Goal: Complete application form: Complete application form

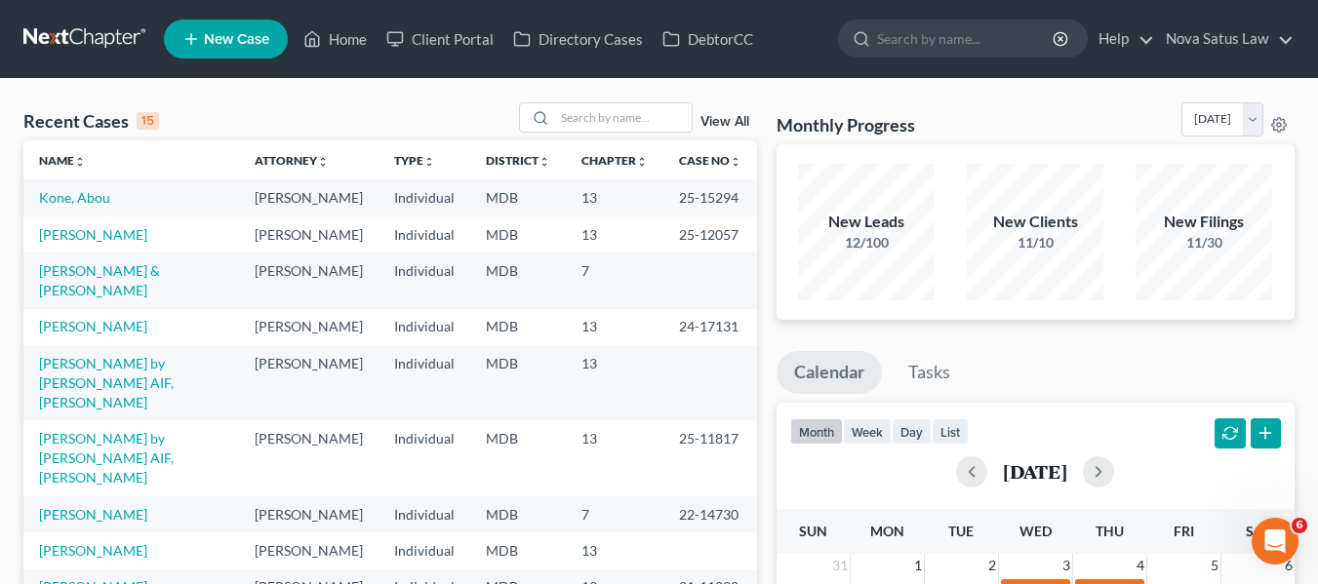
click at [215, 40] on span "New Case" at bounding box center [236, 39] width 65 height 15
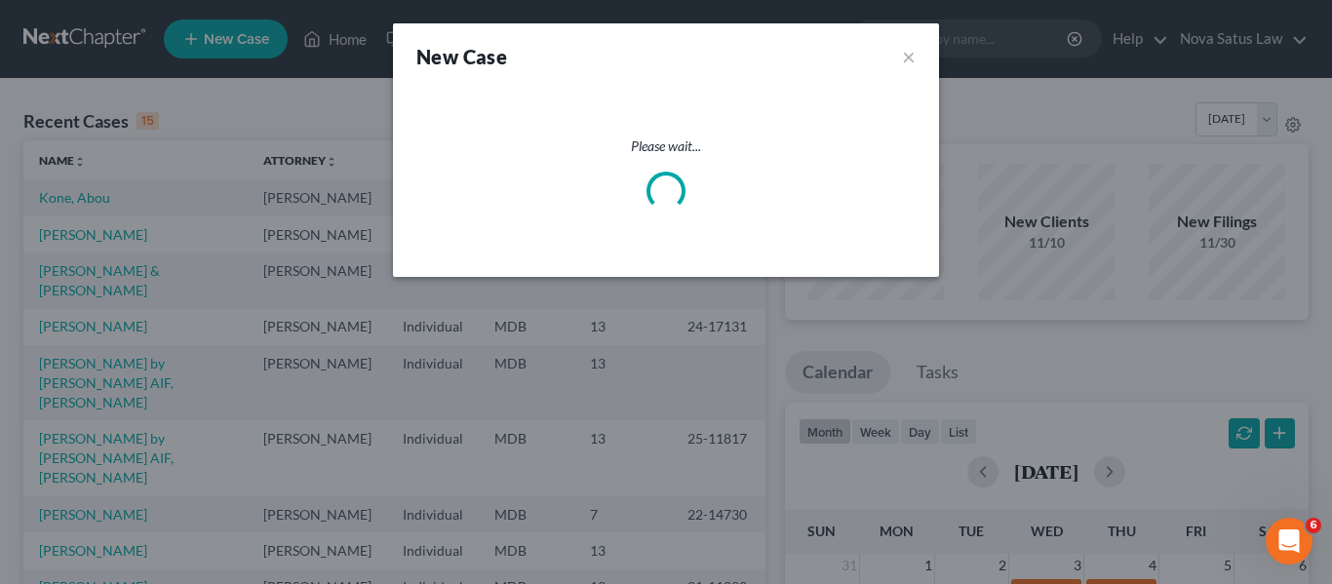
select select "38"
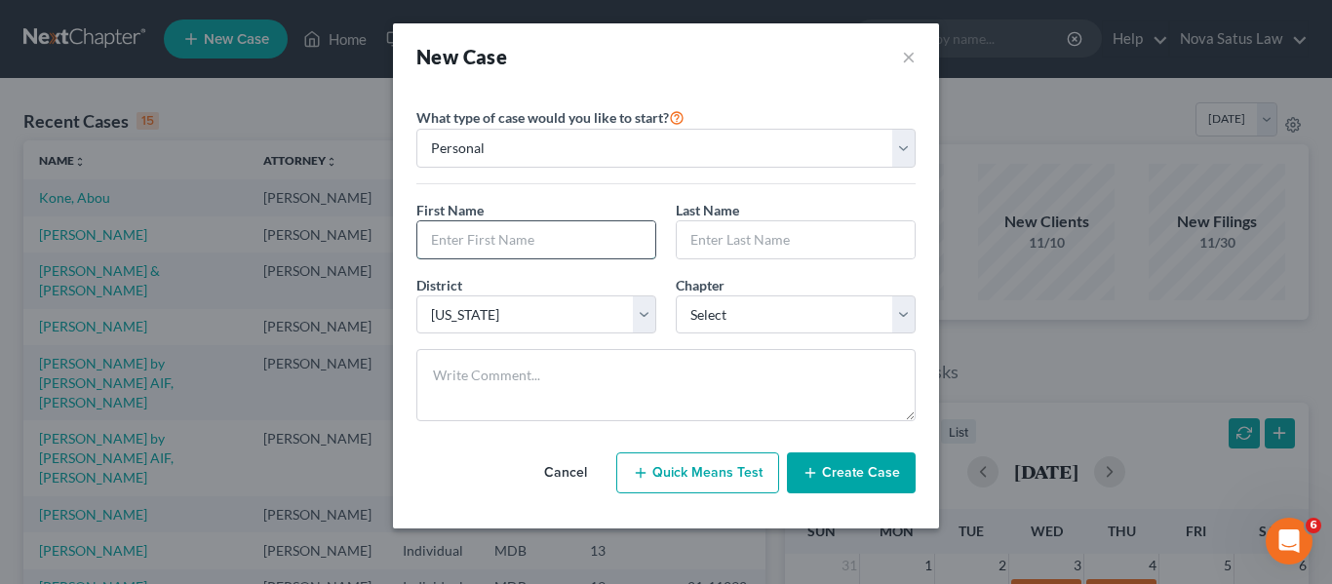
click at [490, 249] on input "text" at bounding box center [536, 239] width 238 height 37
type input "[PERSON_NAME]"
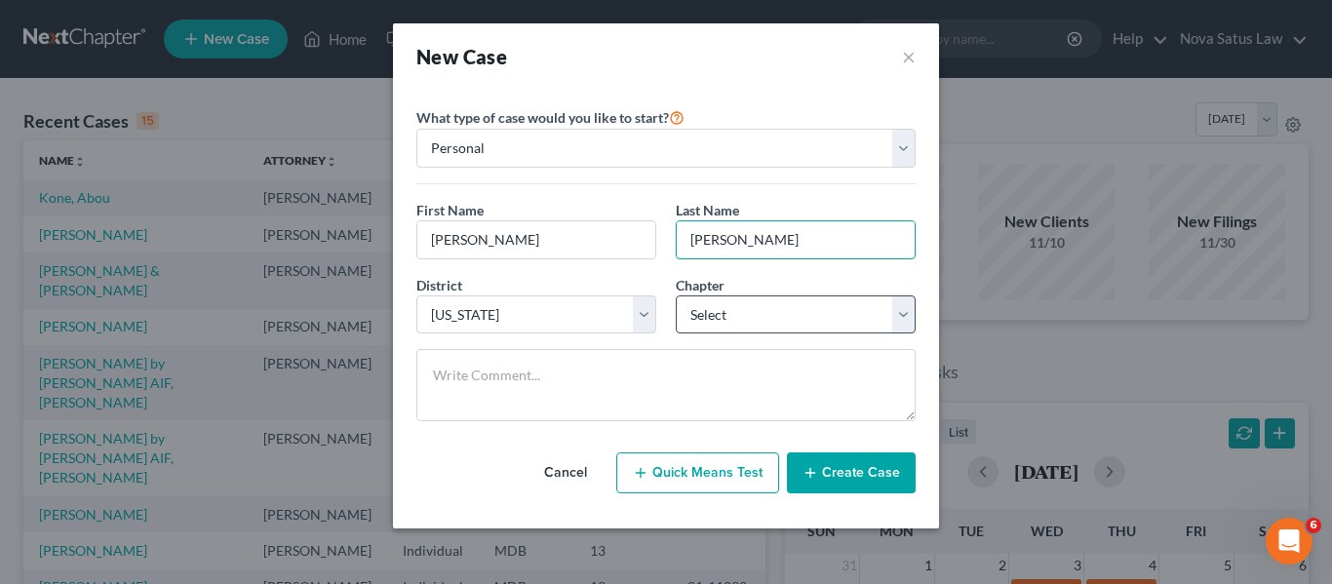
type input "[PERSON_NAME]"
click at [728, 318] on select "Select 7 11 12 13" at bounding box center [796, 314] width 240 height 39
select select "3"
click at [676, 295] on select "Select 7 11 12 13" at bounding box center [796, 314] width 240 height 39
click at [876, 478] on button "Create Case" at bounding box center [851, 473] width 129 height 41
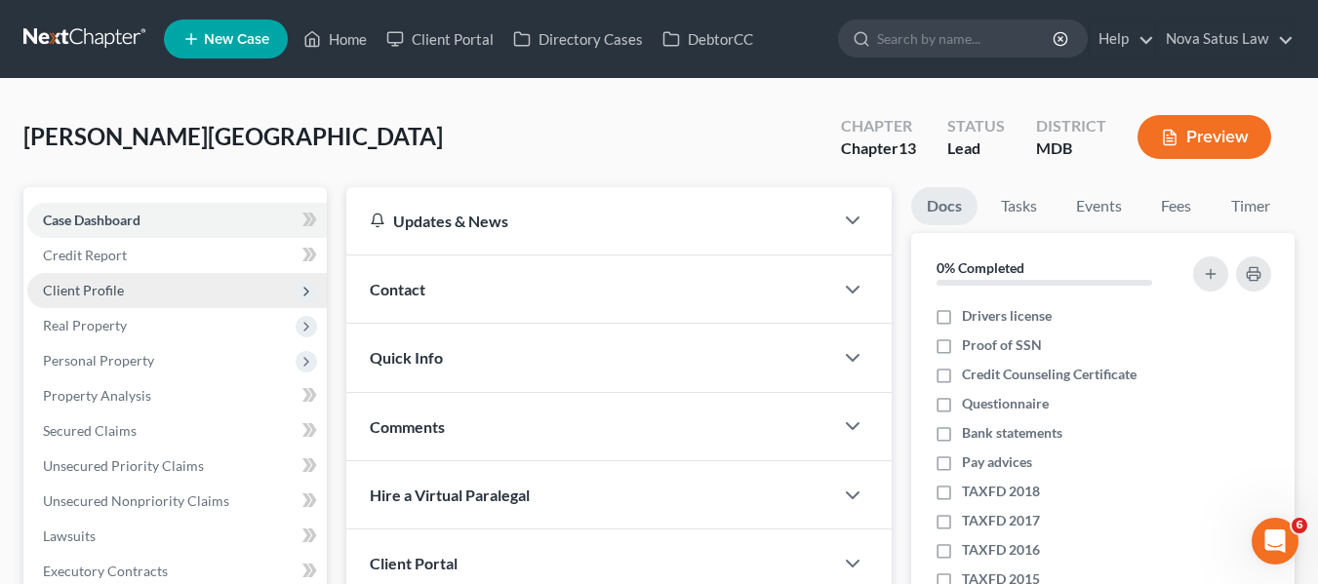
click at [107, 280] on span "Client Profile" at bounding box center [176, 290] width 299 height 35
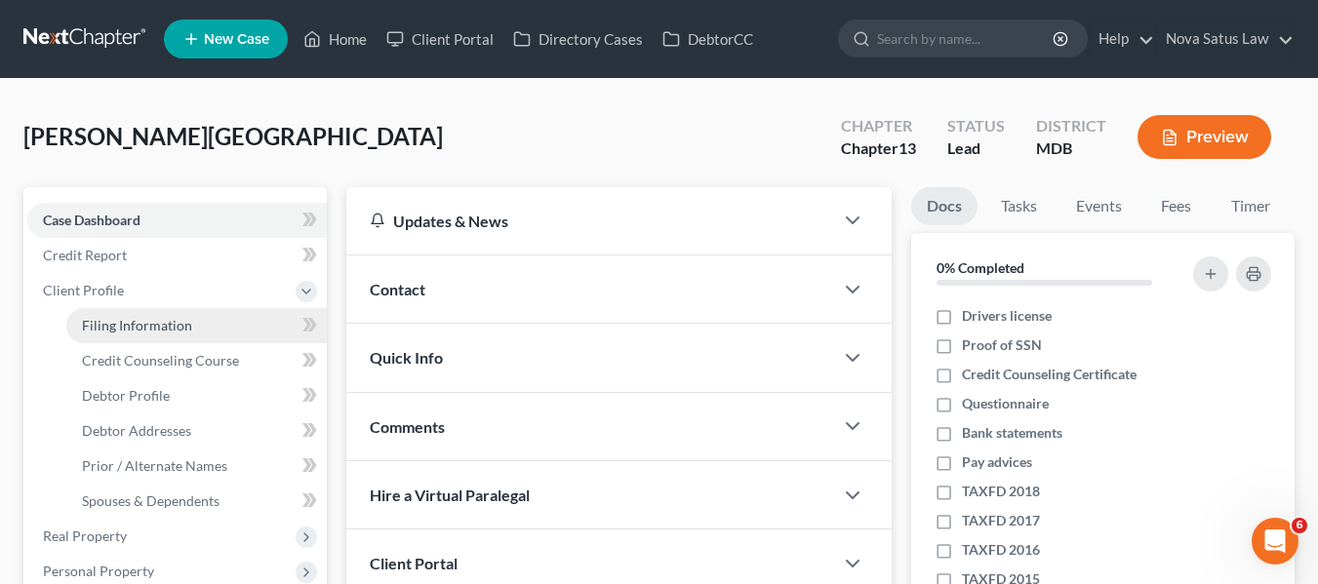
click at [126, 336] on link "Filing Information" at bounding box center [196, 325] width 260 height 35
select select "1"
select select "0"
select select "3"
select select "38"
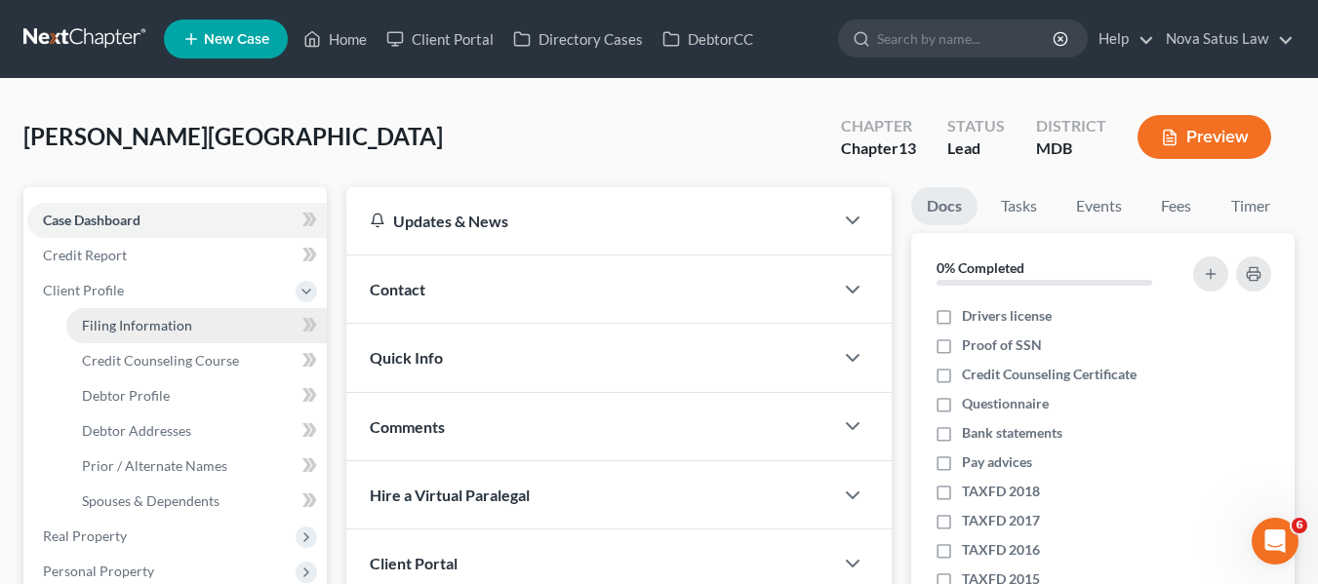
select select "21"
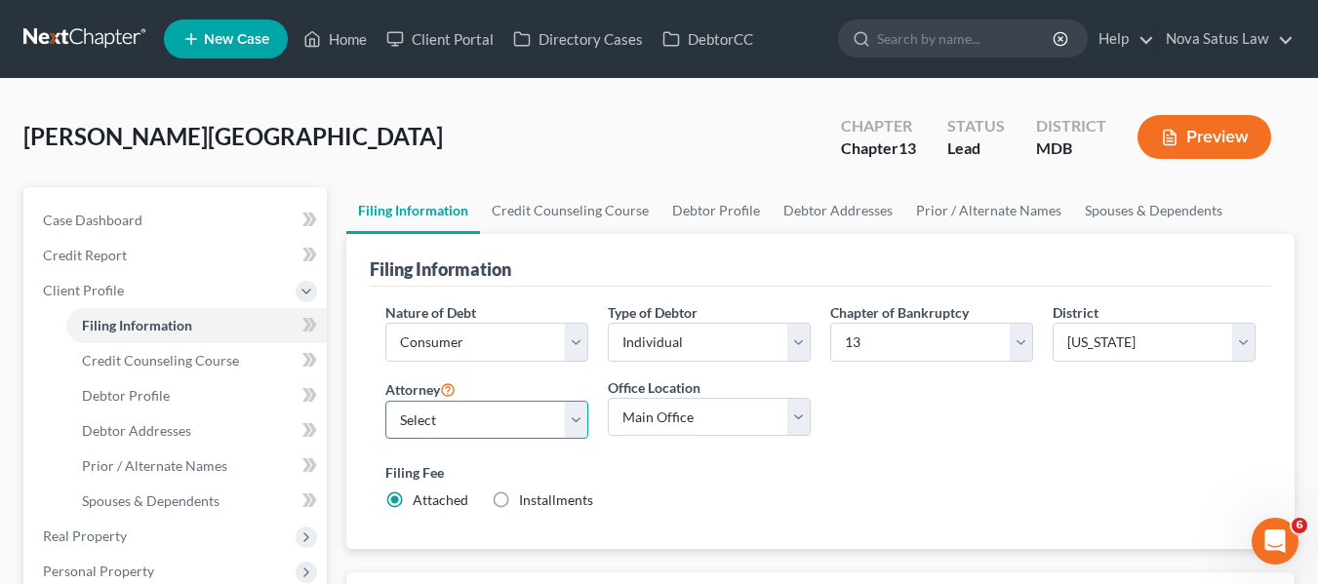
click at [467, 417] on select "Select [PERSON_NAME] - MDB [PERSON_NAME] - MDB [PERSON_NAME] - null" at bounding box center [486, 420] width 203 height 39
select select "0"
click at [385, 401] on select "Select [PERSON_NAME] - MDB [PERSON_NAME] - MDB [PERSON_NAME] - null" at bounding box center [486, 420] width 203 height 39
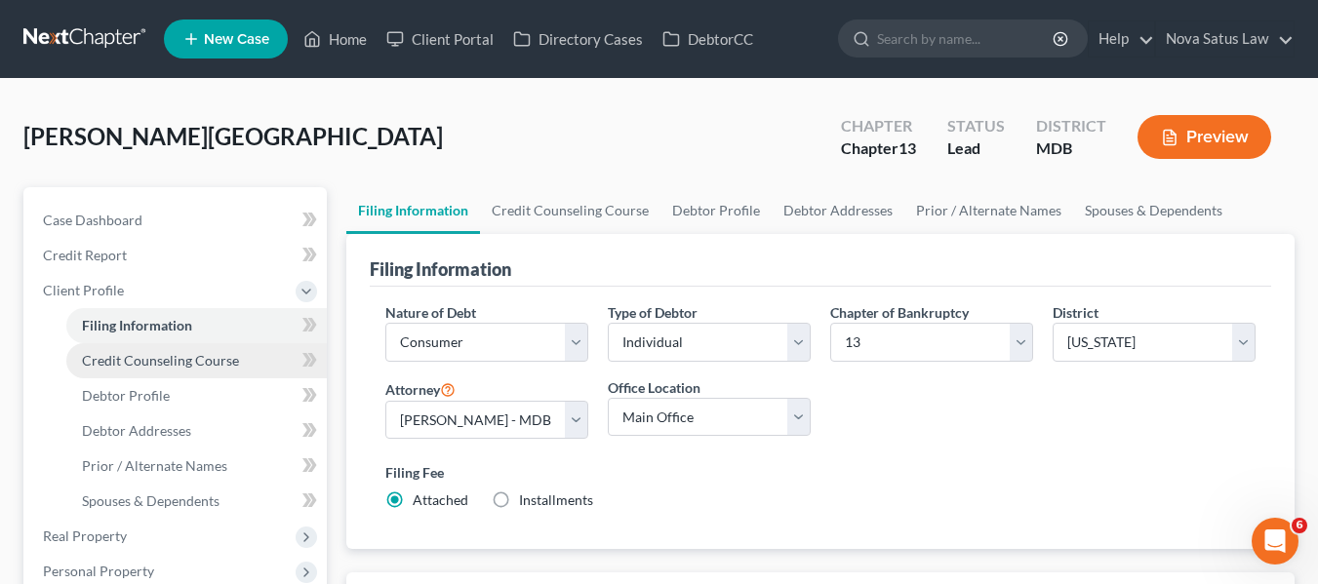
click at [179, 364] on span "Credit Counseling Course" at bounding box center [160, 360] width 157 height 17
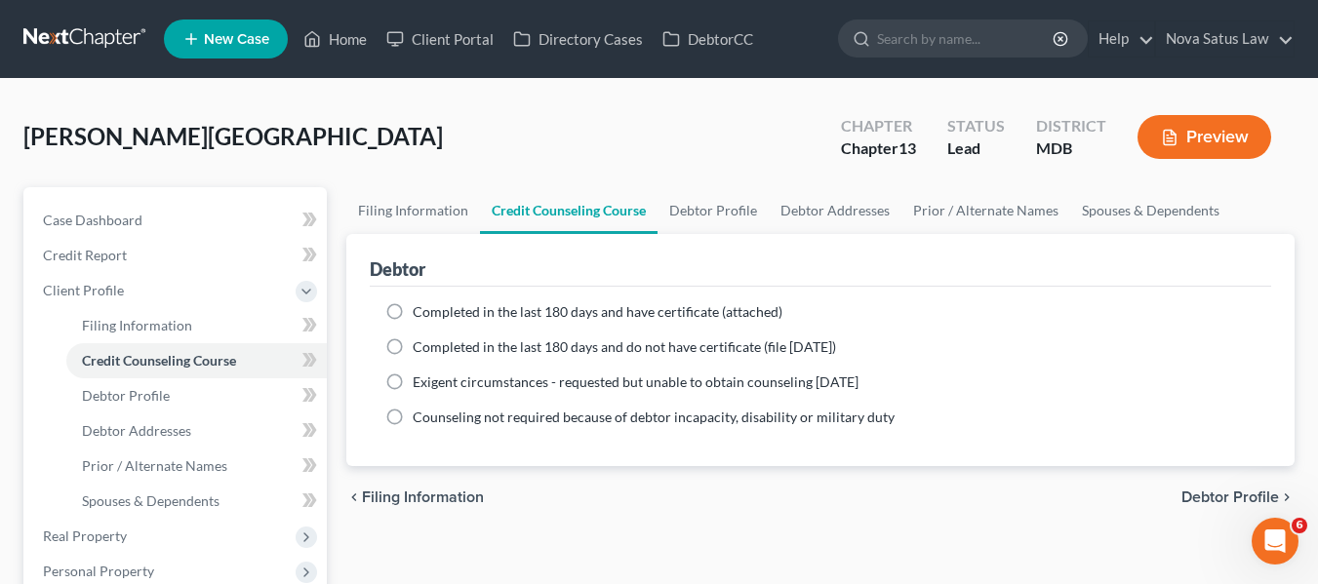
click at [413, 305] on label "Completed in the last 180 days and have certificate (attached)" at bounding box center [598, 312] width 370 height 20
click at [420, 305] on input "Completed in the last 180 days and have certificate (attached)" at bounding box center [426, 308] width 13 height 13
radio input "true"
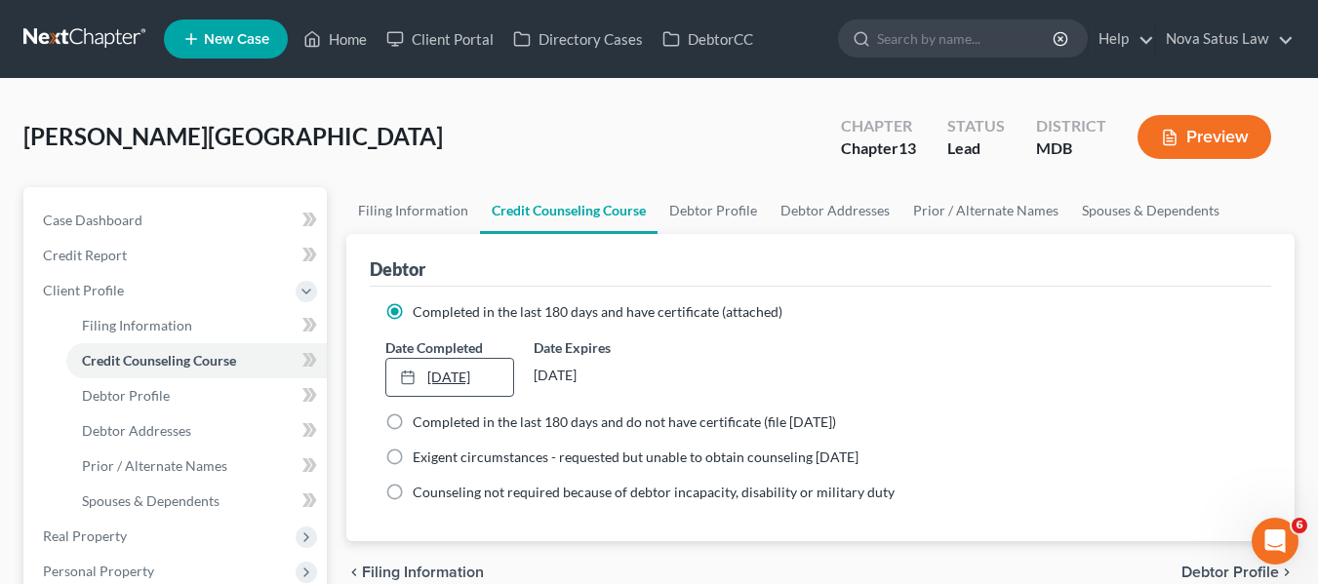
click at [436, 375] on link "[DATE]" at bounding box center [449, 377] width 127 height 37
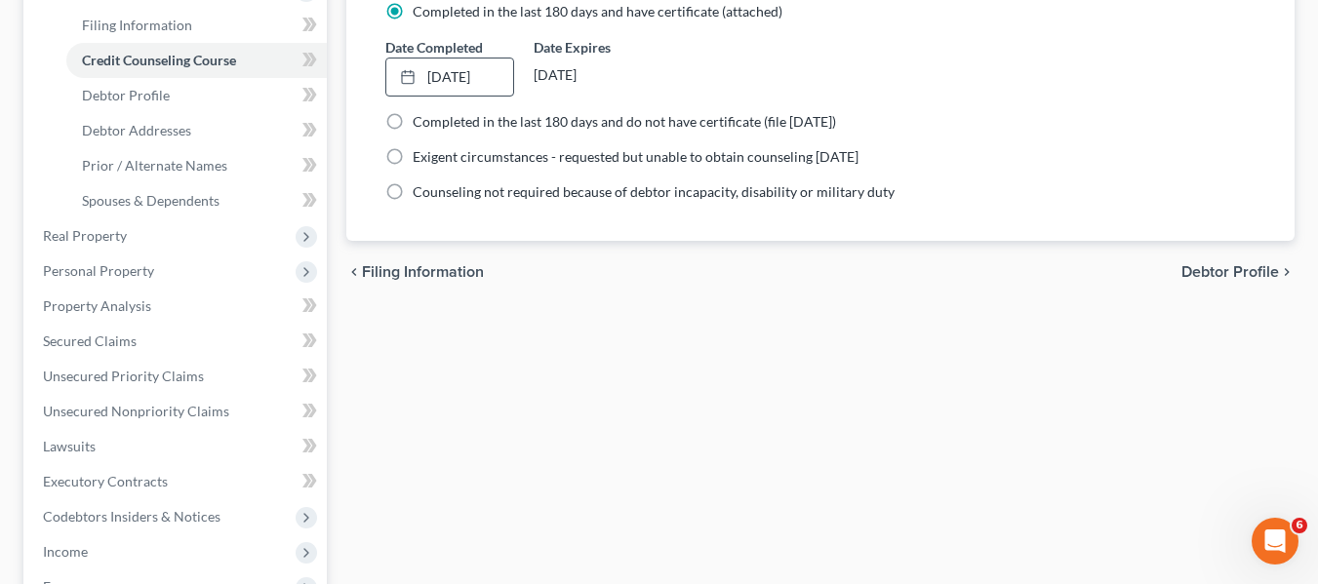
scroll to position [733, 0]
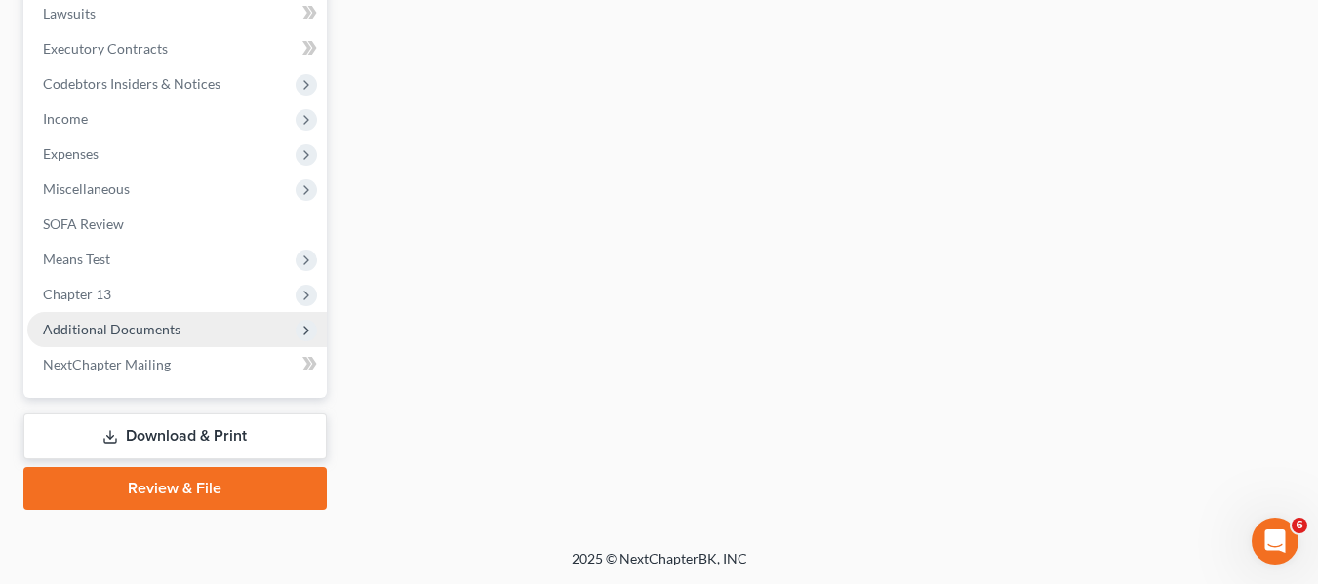
click at [138, 335] on span "Additional Documents" at bounding box center [112, 329] width 138 height 17
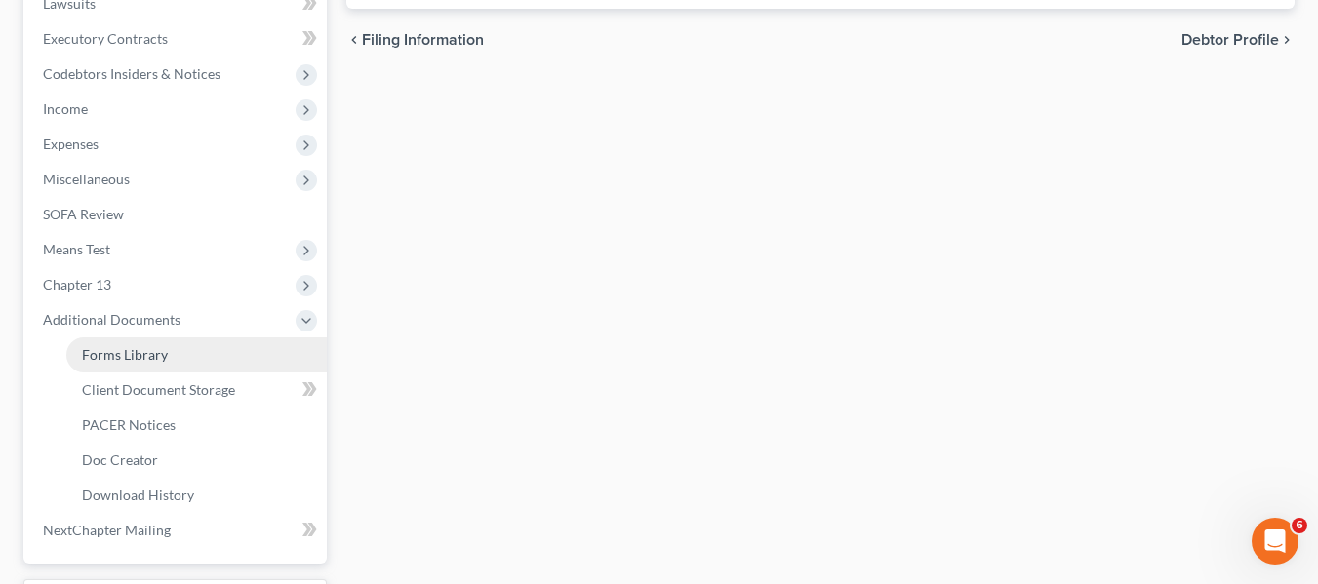
scroll to position [523, 0]
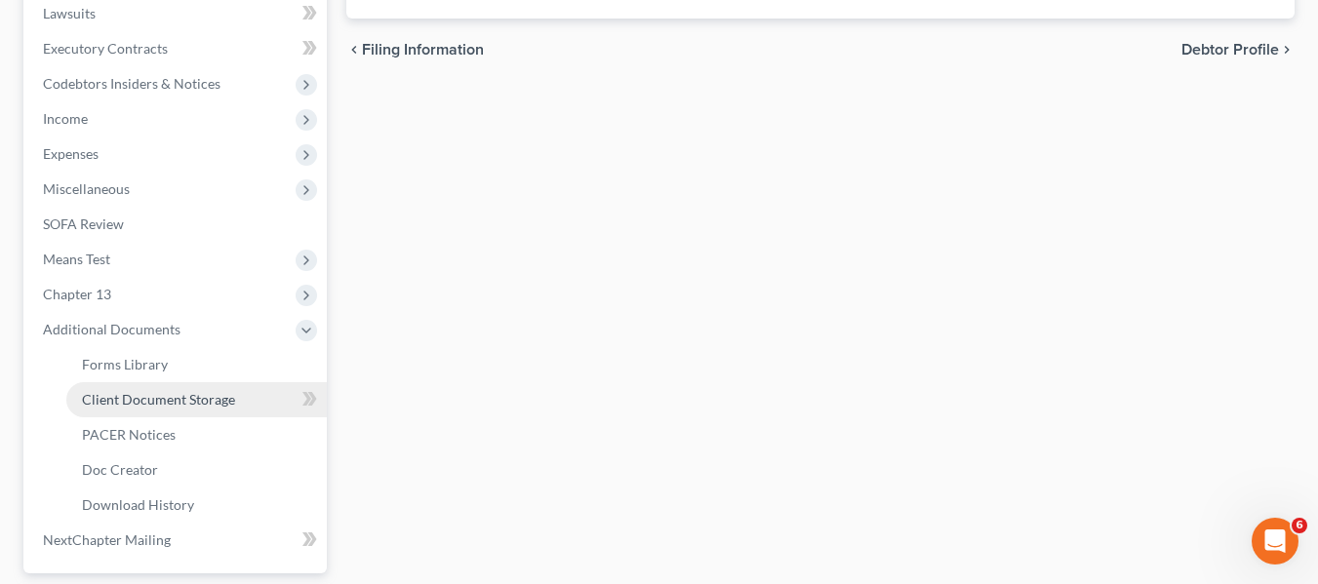
click at [145, 389] on link "Client Document Storage" at bounding box center [196, 399] width 260 height 35
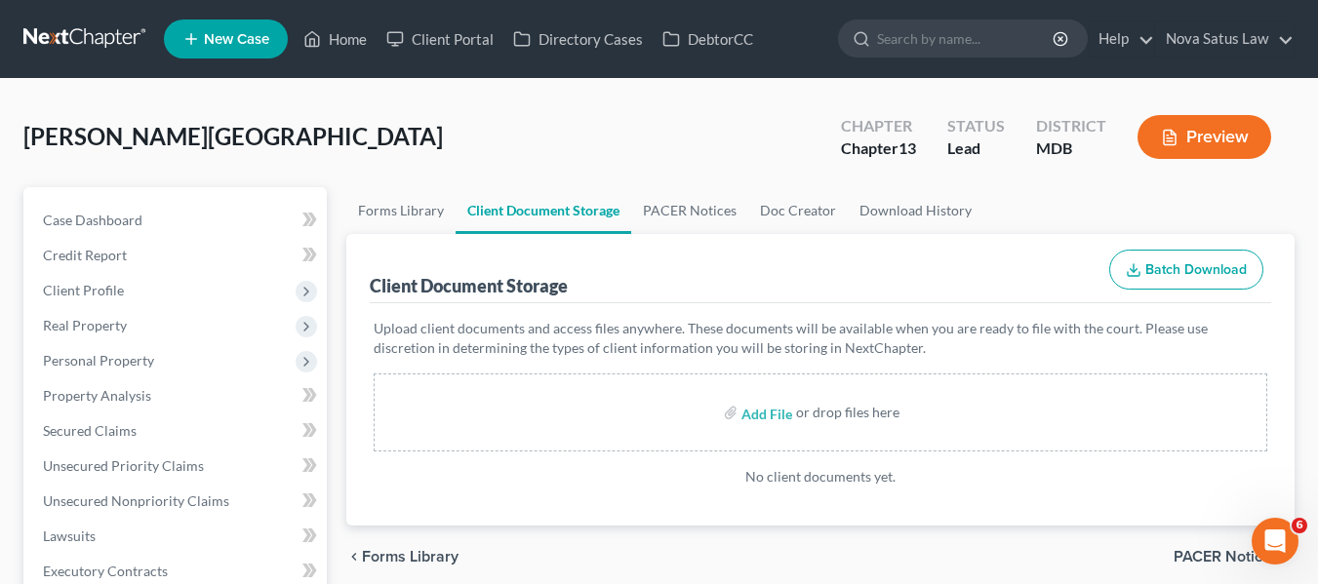
scroll to position [180, 0]
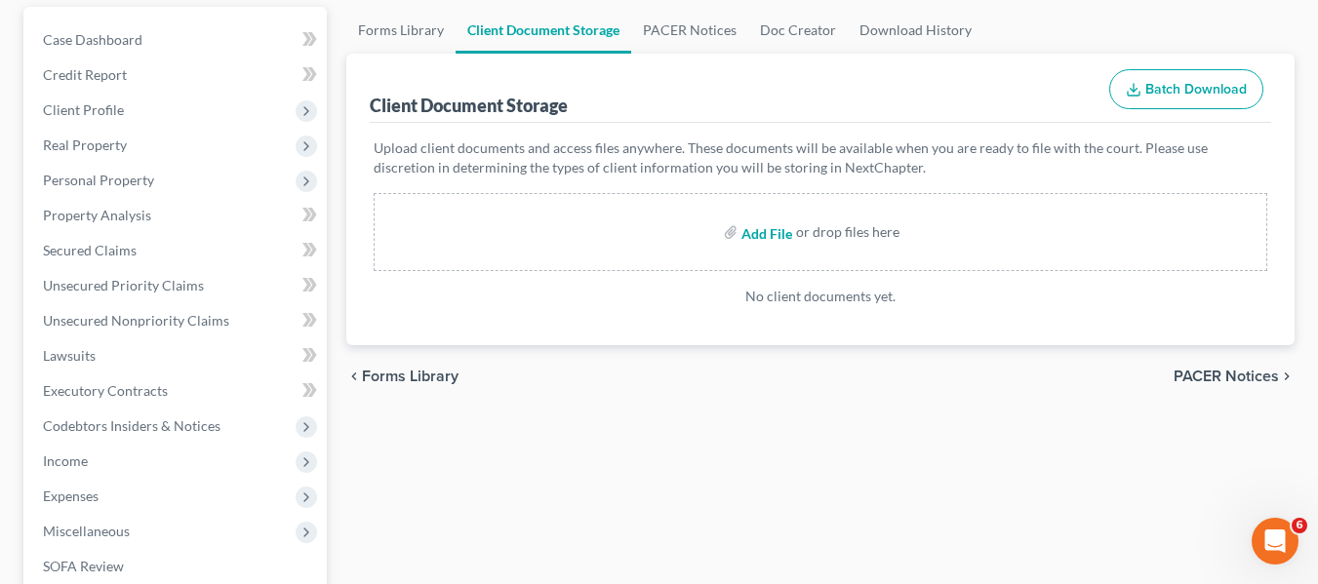
click at [759, 235] on input "file" at bounding box center [764, 232] width 47 height 35
type input "C:\fakepath\[PERSON_NAME][GEOGRAPHIC_DATA] 15317-MD-CC-040079283.pdf"
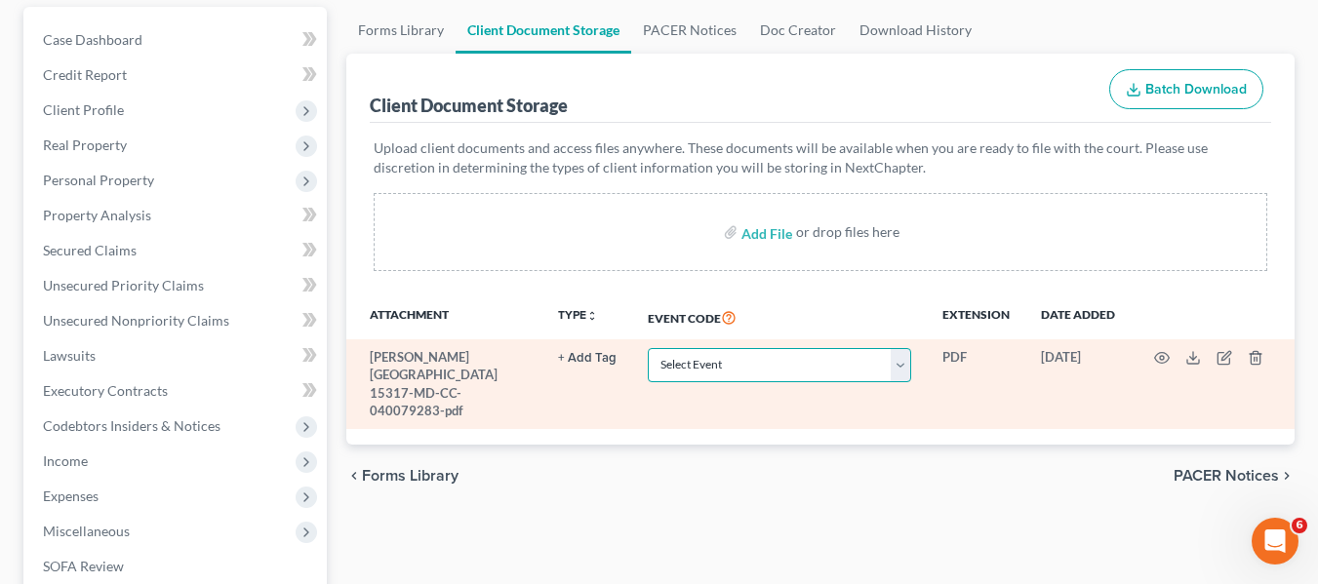
click at [850, 364] on select "Select Event Affidavit Affidavit of Adequate Protection and Lease Payments Affi…" at bounding box center [779, 365] width 263 height 34
select select "15"
click at [648, 348] on select "Select Event Affidavit Affidavit of Adequate Protection and Lease Payments Affi…" at bounding box center [779, 365] width 263 height 34
click at [1159, 358] on icon "button" at bounding box center [1162, 358] width 16 height 16
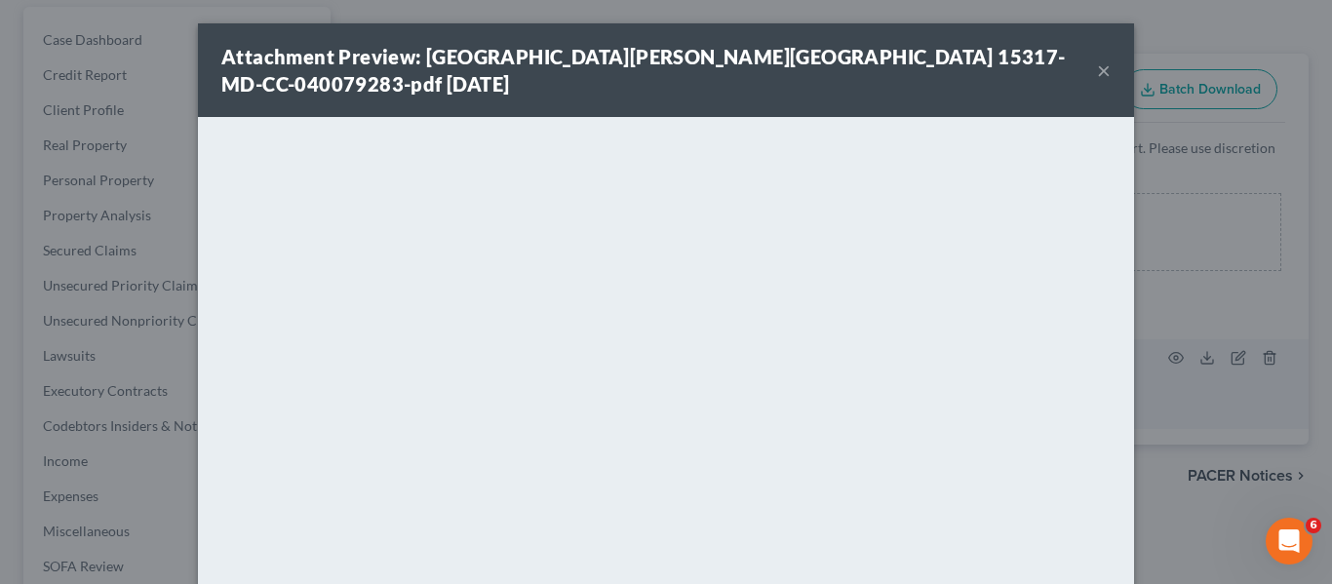
click at [1099, 59] on button "×" at bounding box center [1104, 70] width 14 height 23
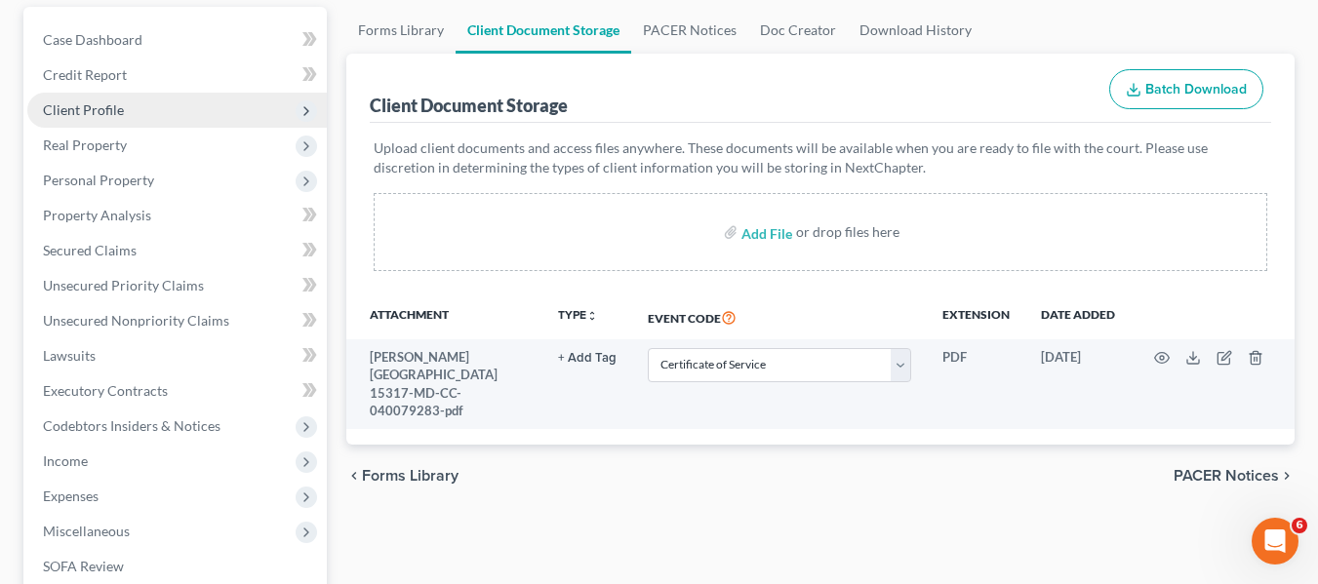
click at [188, 110] on span "Client Profile" at bounding box center [176, 110] width 299 height 35
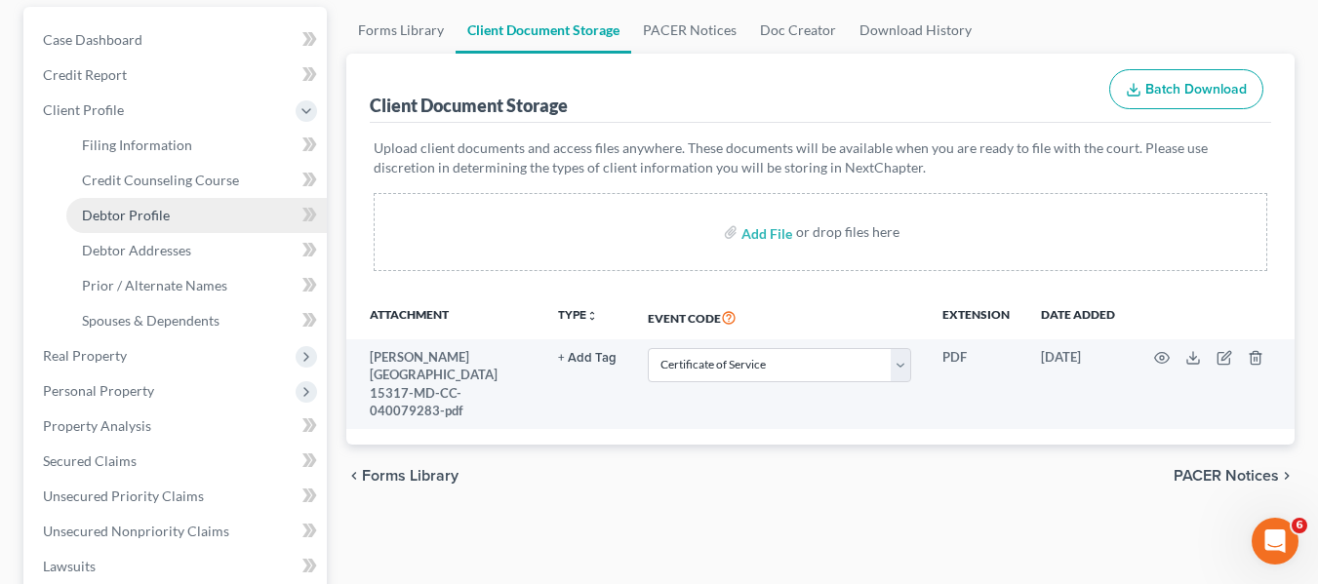
click at [159, 223] on link "Debtor Profile" at bounding box center [196, 215] width 260 height 35
select select "0"
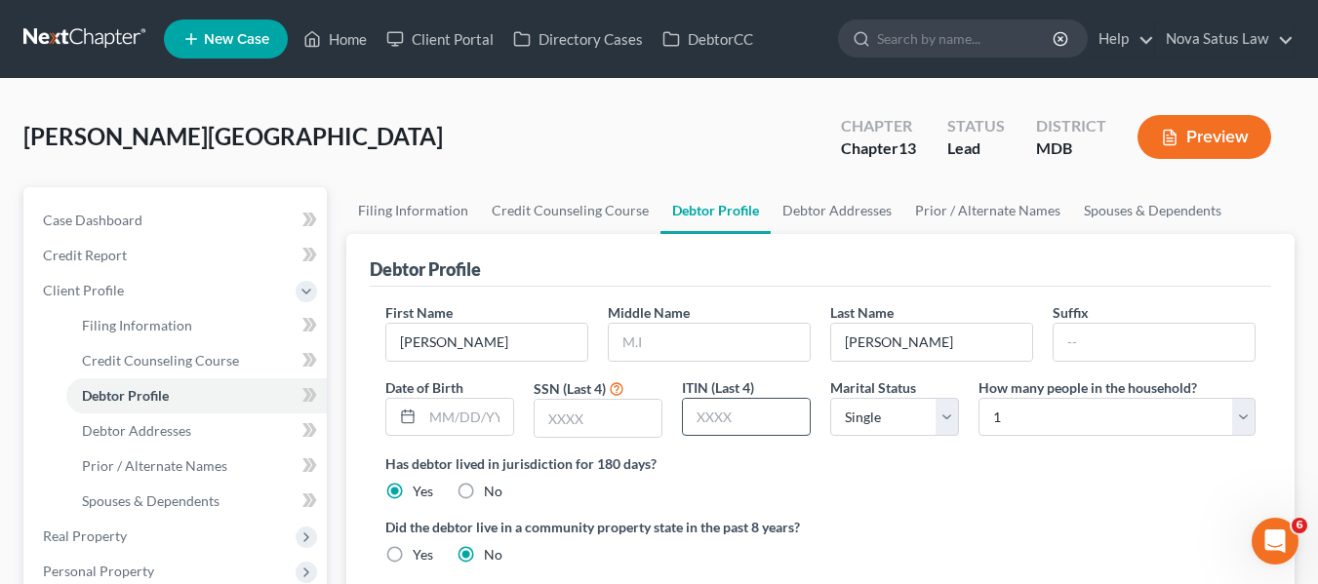
click at [776, 414] on input "text" at bounding box center [746, 417] width 127 height 37
click at [632, 419] on input "text" at bounding box center [597, 418] width 127 height 37
type input "5062"
click at [446, 417] on input "text" at bounding box center [467, 417] width 91 height 37
type input "0"
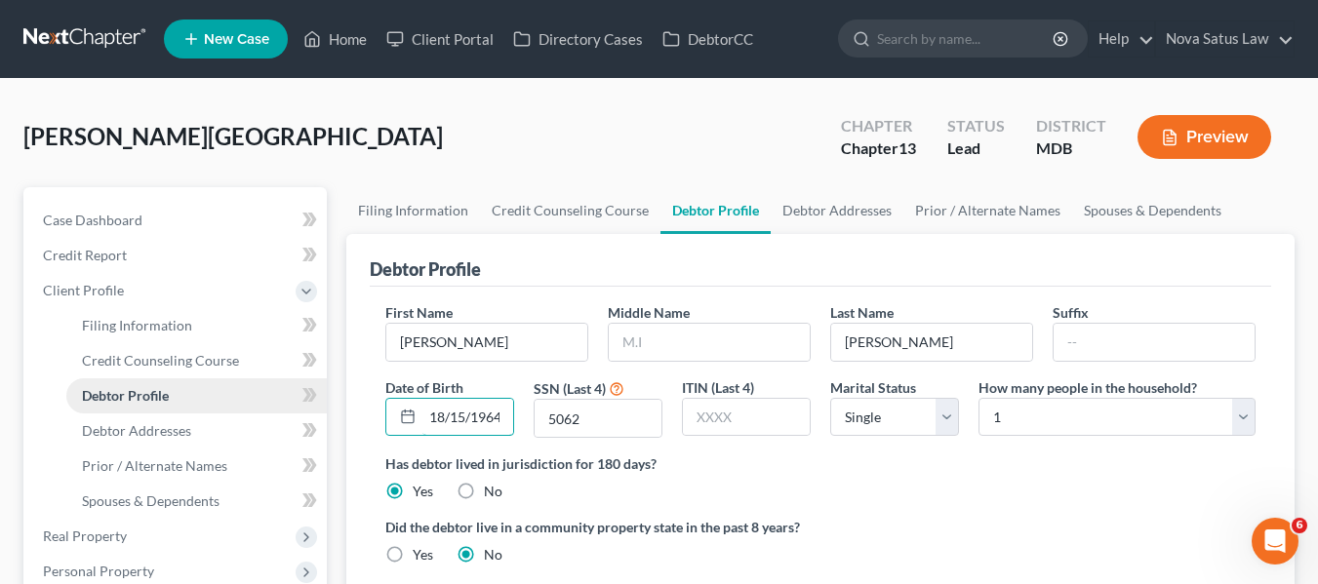
scroll to position [0, 3]
type input "18/15/1964"
click at [205, 422] on link "Debtor Addresses" at bounding box center [196, 430] width 260 height 35
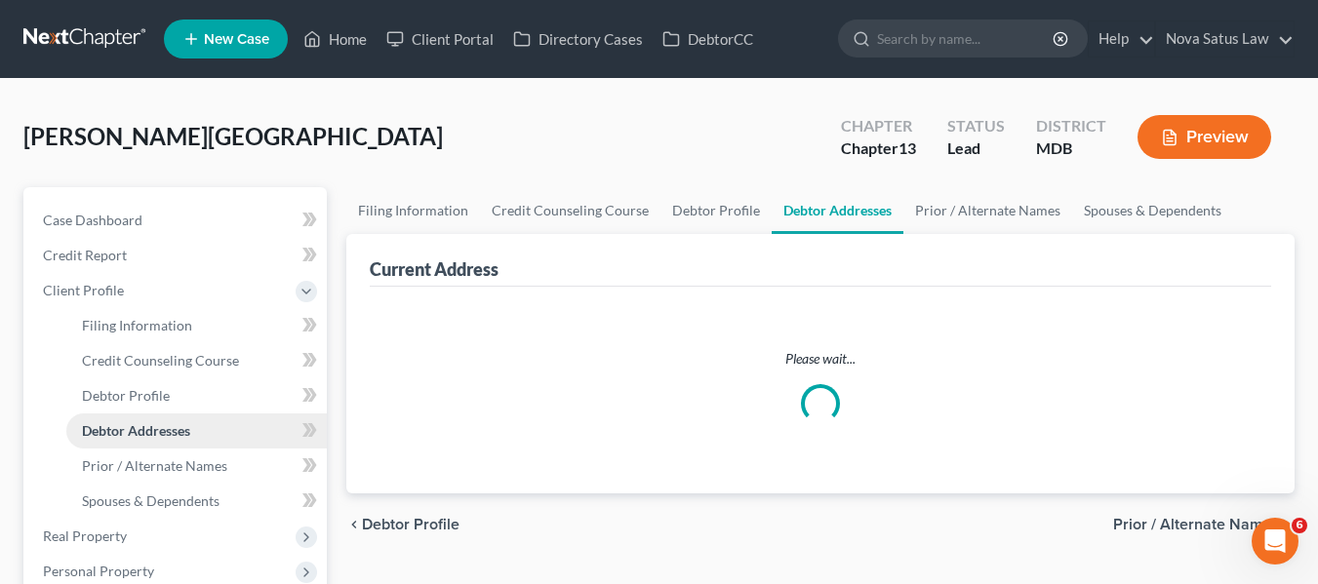
select select "0"
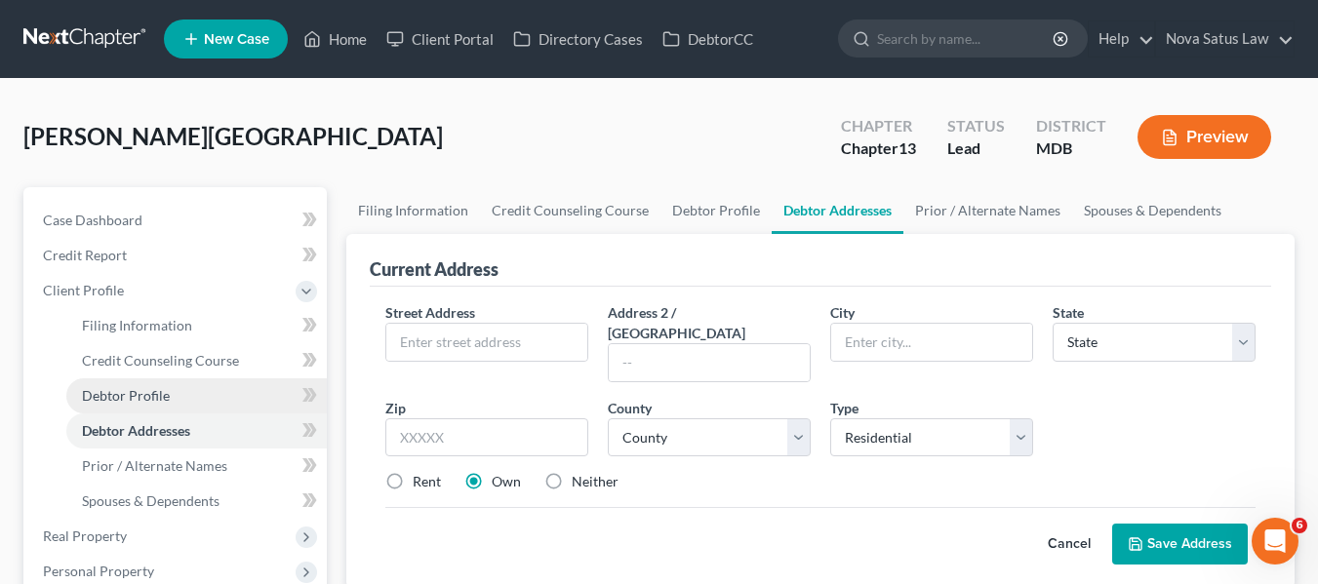
click at [176, 400] on link "Debtor Profile" at bounding box center [196, 395] width 260 height 35
select select "0"
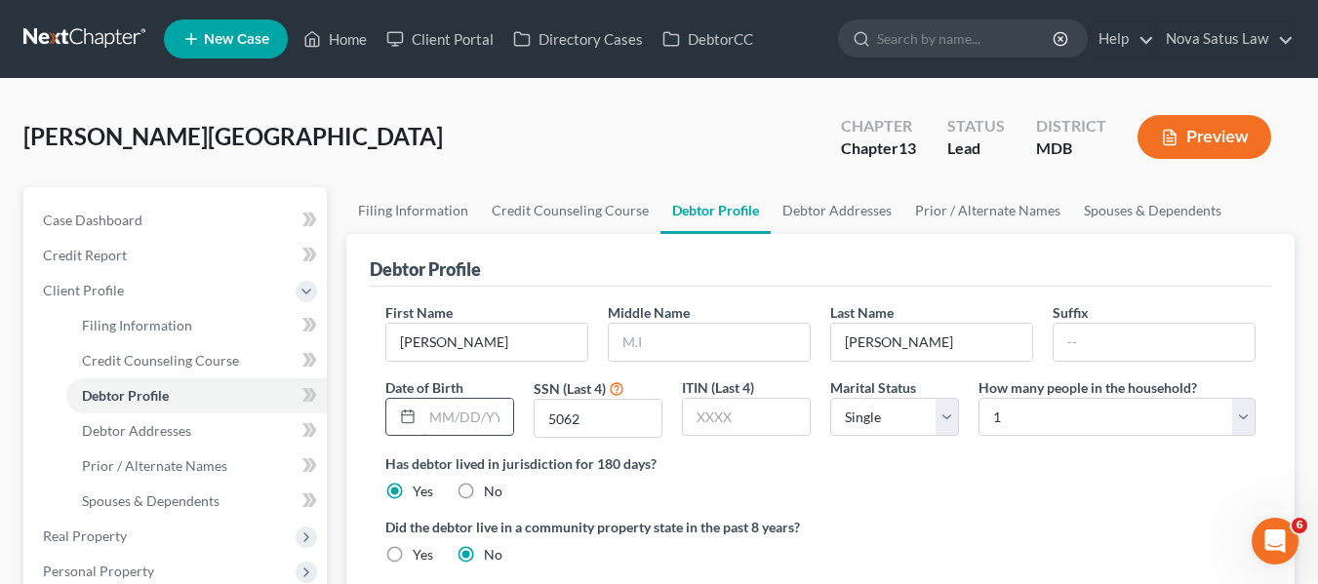
click at [425, 415] on input "text" at bounding box center [467, 417] width 91 height 37
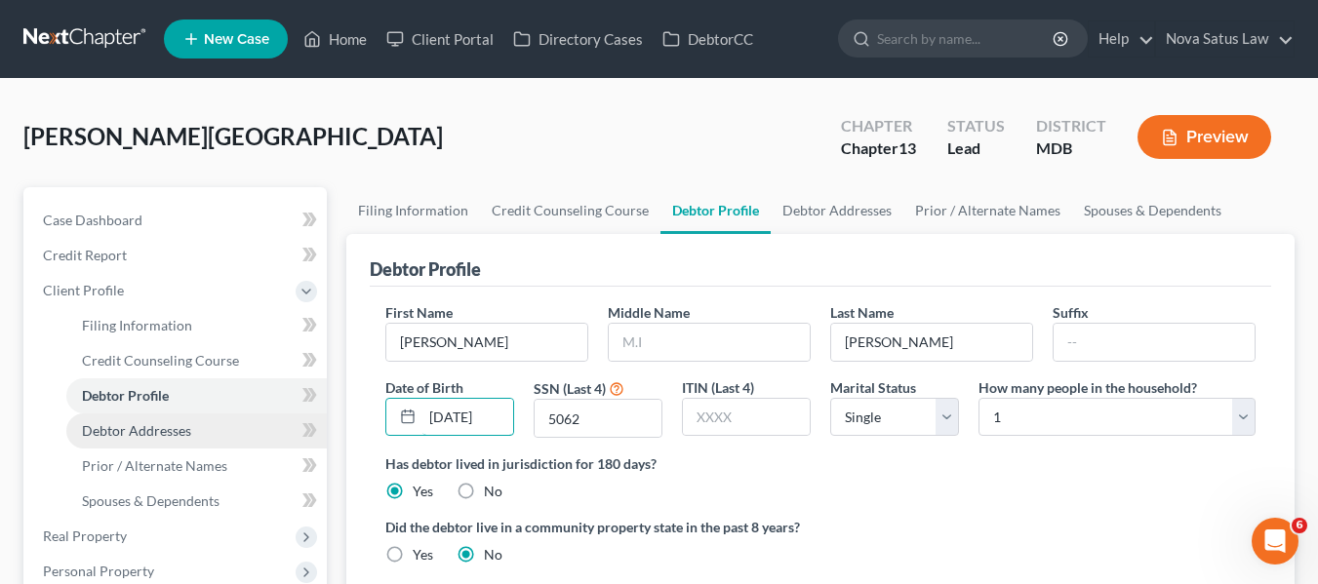
type input "[DATE]"
click at [198, 427] on link "Debtor Addresses" at bounding box center [196, 430] width 260 height 35
select select "0"
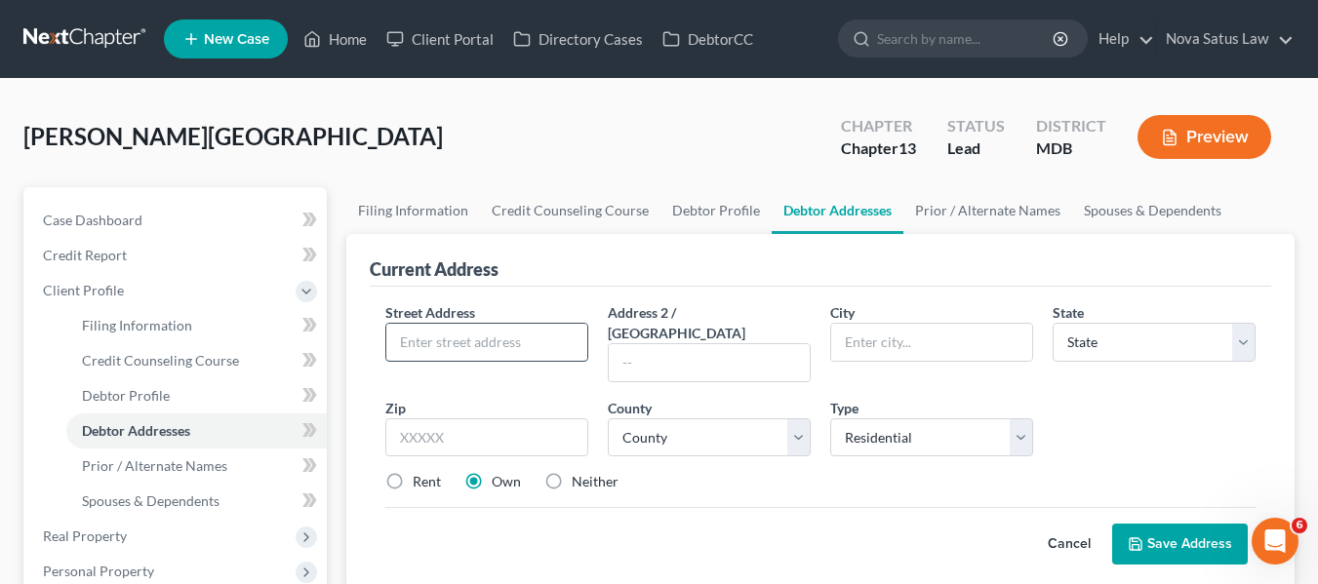
click at [406, 336] on input "text" at bounding box center [486, 342] width 201 height 37
type input "[STREET_ADDRESS][PERSON_NAME]"
click at [393, 418] on input "text" at bounding box center [486, 437] width 203 height 39
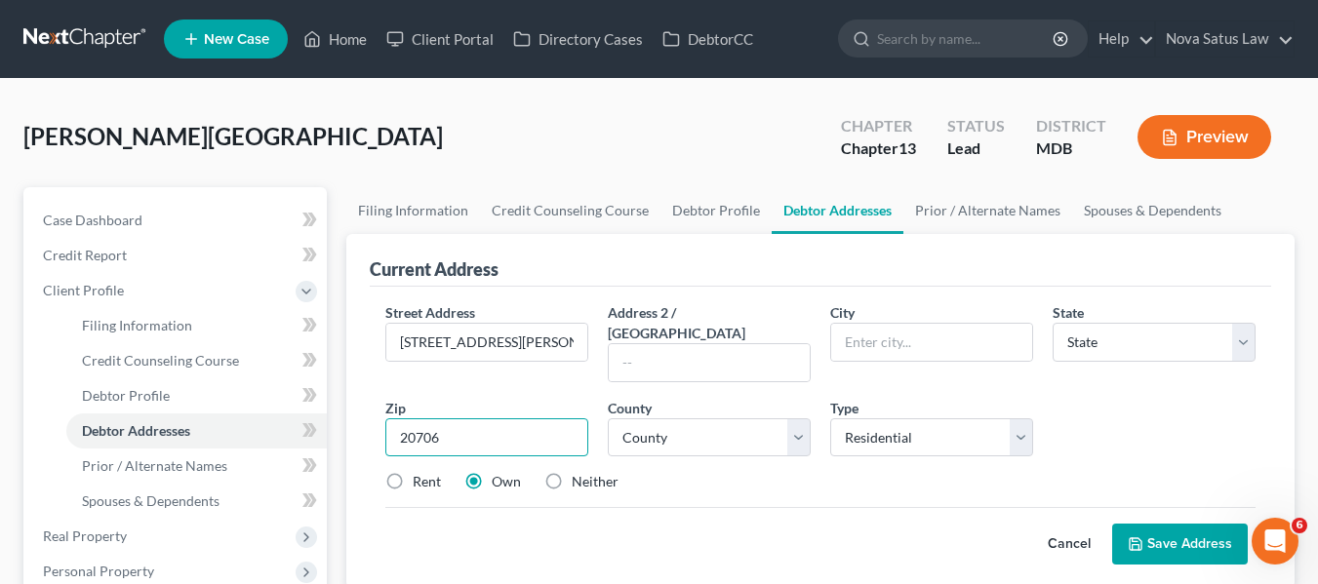
type input "20706"
type input "[PERSON_NAME]"
select select "21"
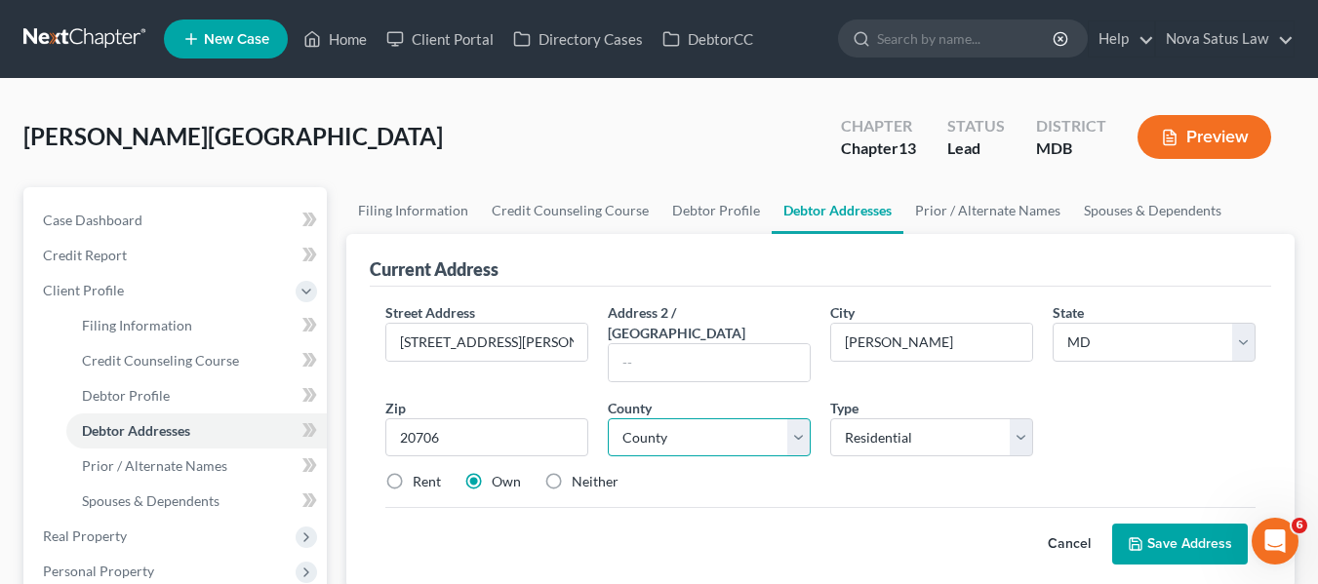
click at [684, 433] on select "County [GEOGRAPHIC_DATA] [GEOGRAPHIC_DATA] [GEOGRAPHIC_DATA] [GEOGRAPHIC_DATA] …" at bounding box center [709, 437] width 203 height 39
select select "16"
click at [608, 418] on select "County [GEOGRAPHIC_DATA] [GEOGRAPHIC_DATA] [GEOGRAPHIC_DATA] [GEOGRAPHIC_DATA] …" at bounding box center [709, 437] width 203 height 39
click at [1147, 524] on button "Save Address" at bounding box center [1180, 544] width 136 height 41
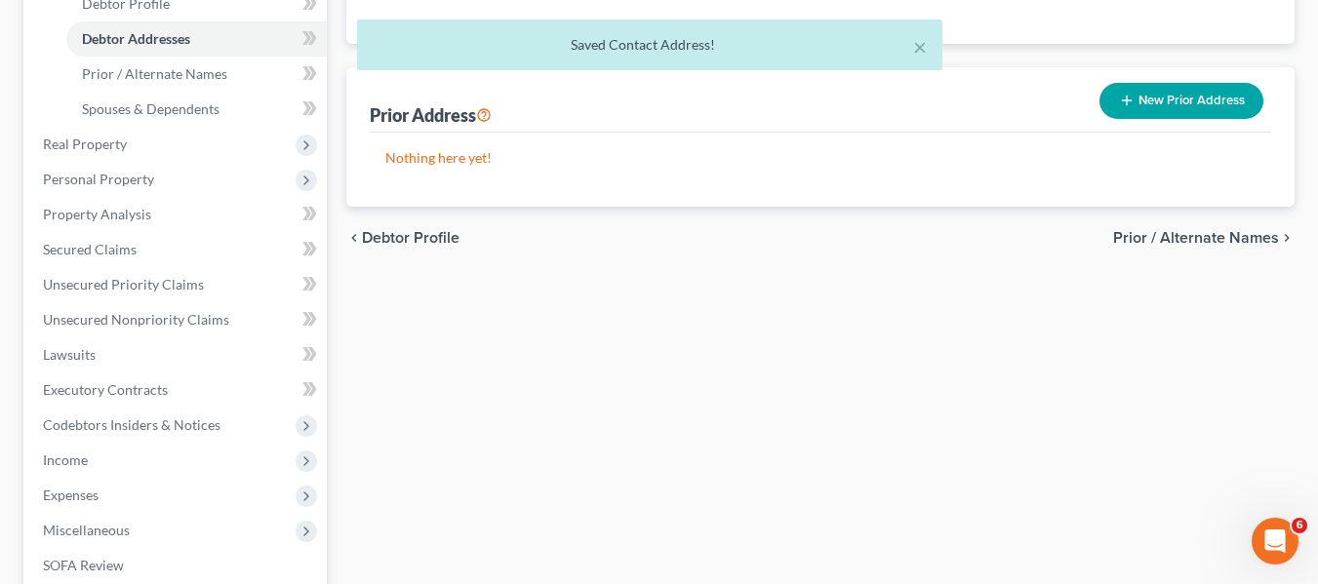
scroll to position [396, 0]
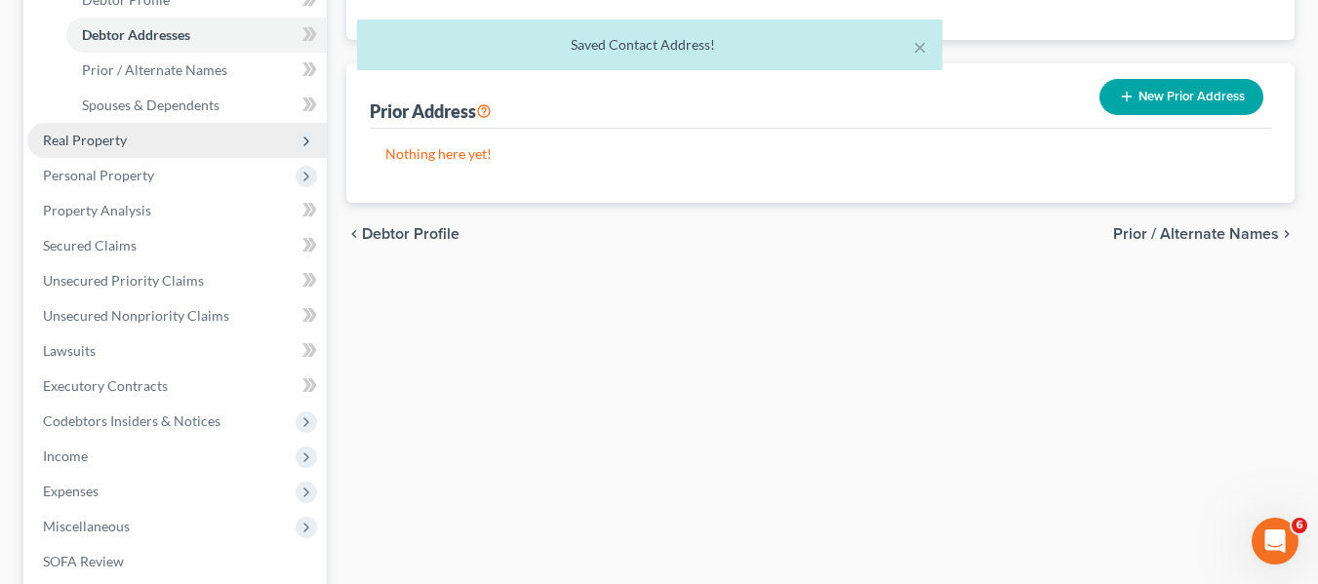
click at [94, 136] on span "Real Property" at bounding box center [85, 140] width 84 height 17
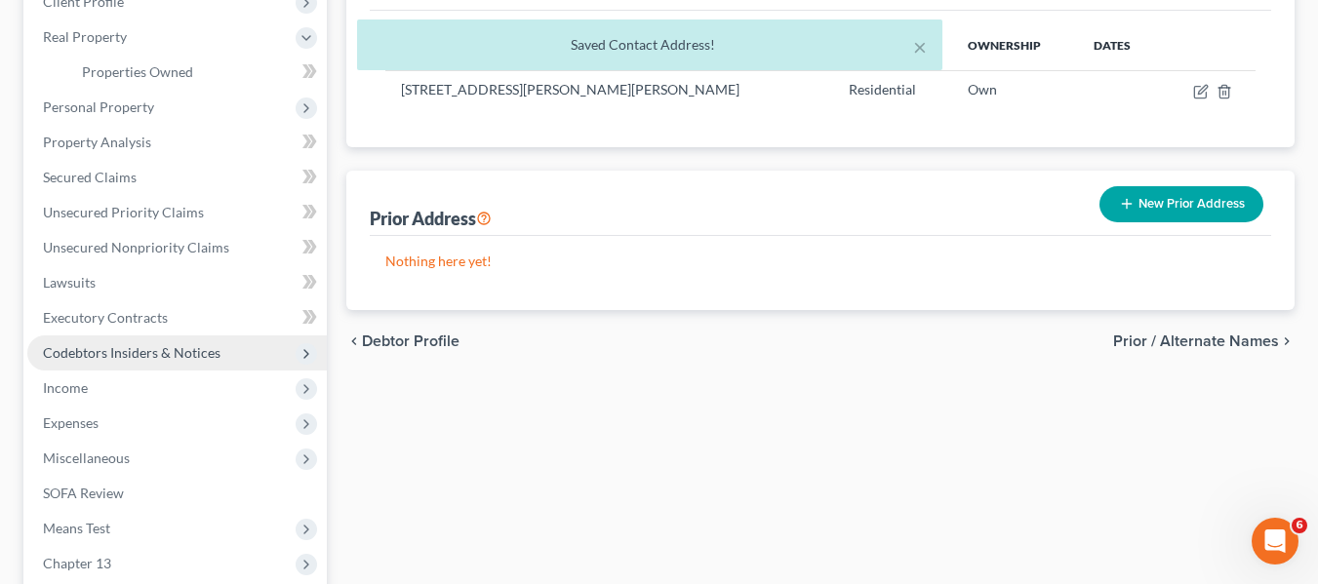
scroll to position [286, 0]
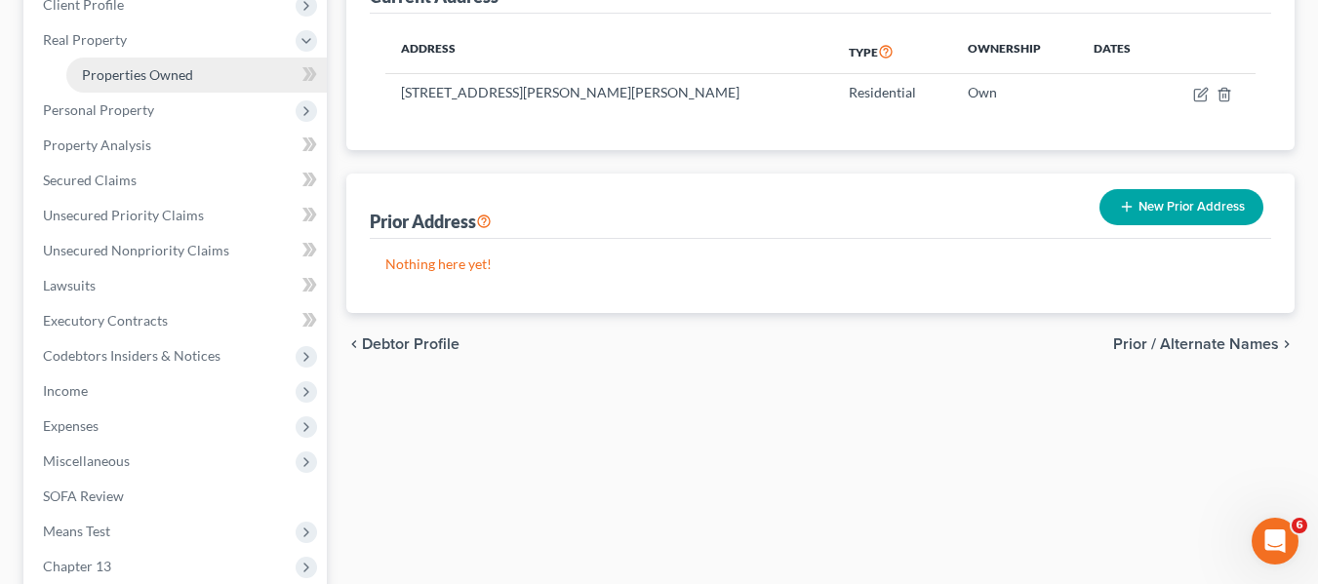
click at [122, 80] on span "Properties Owned" at bounding box center [137, 74] width 111 height 17
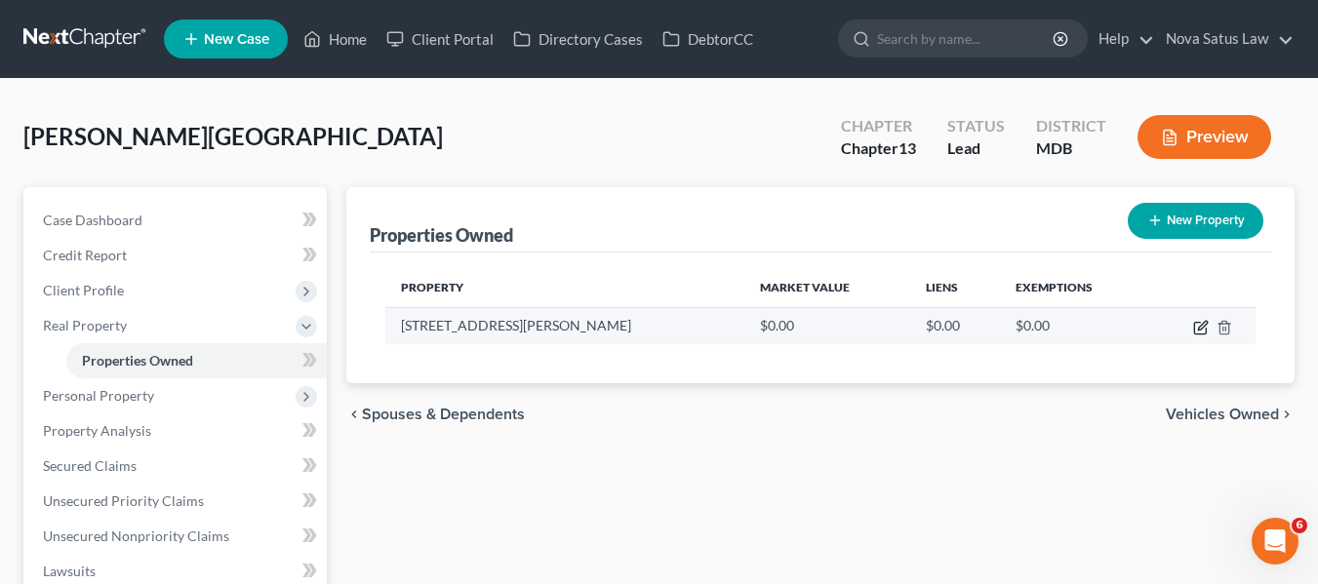
click at [1205, 322] on icon "button" at bounding box center [1201, 328] width 16 height 16
select select "21"
select select "16"
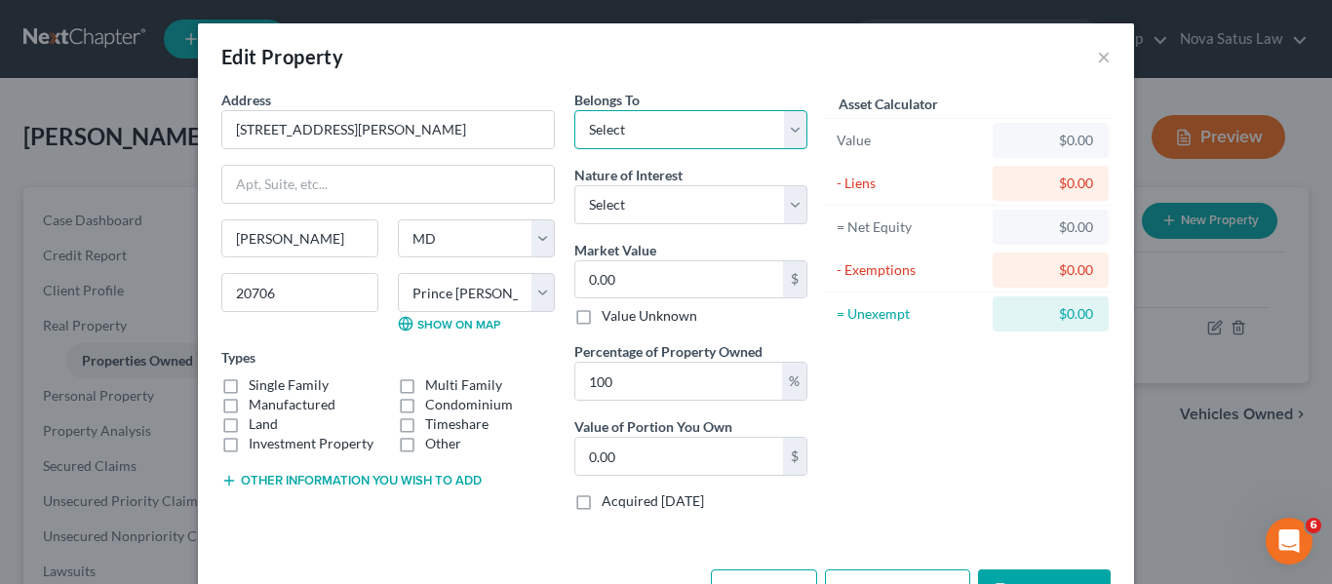
click at [687, 137] on select "Select Debtor 1 Only Debtor 2 Only Debtor 1 And Debtor 2 Only At Least One Of T…" at bounding box center [690, 129] width 233 height 39
select select "0"
click at [574, 110] on select "Select Debtor 1 Only Debtor 2 Only Debtor 1 And Debtor 2 Only At Least One Of T…" at bounding box center [690, 129] width 233 height 39
click at [678, 198] on select "Select Fee Simple Joint Tenant Life Estate Equitable Interest Future Interest T…" at bounding box center [690, 204] width 233 height 39
select select "0"
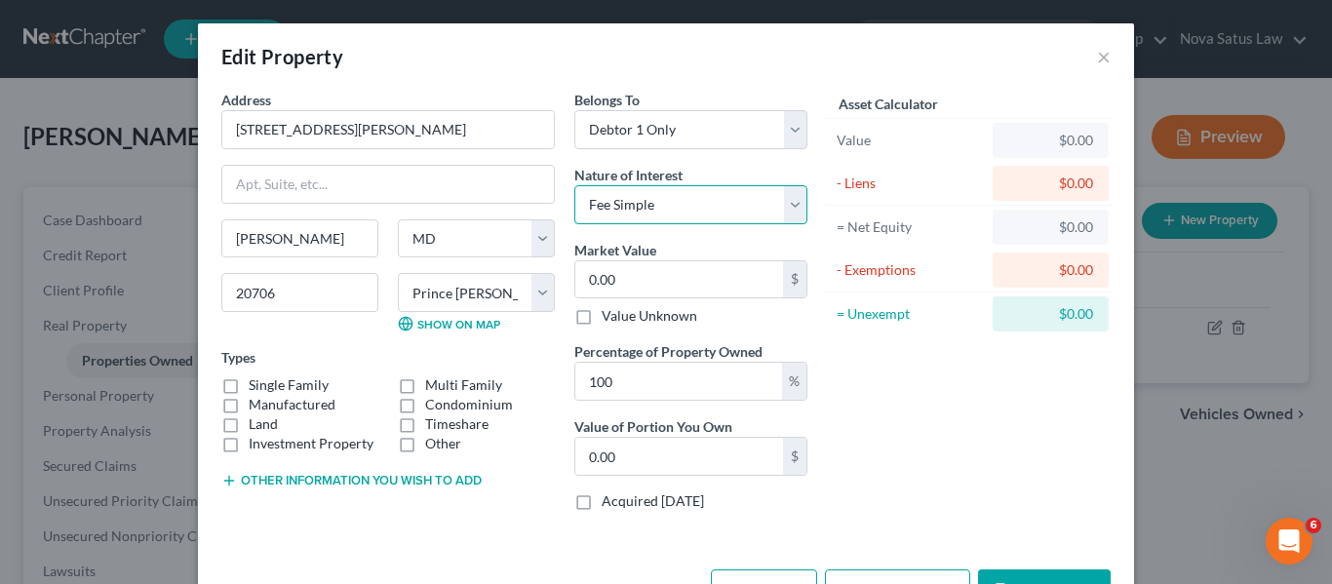
click at [574, 185] on select "Select Fee Simple Joint Tenant Life Estate Equitable Interest Future Interest T…" at bounding box center [690, 204] width 233 height 39
click at [642, 291] on input "0.00" at bounding box center [679, 279] width 208 height 37
type input "3"
type input "3.00"
type input "37"
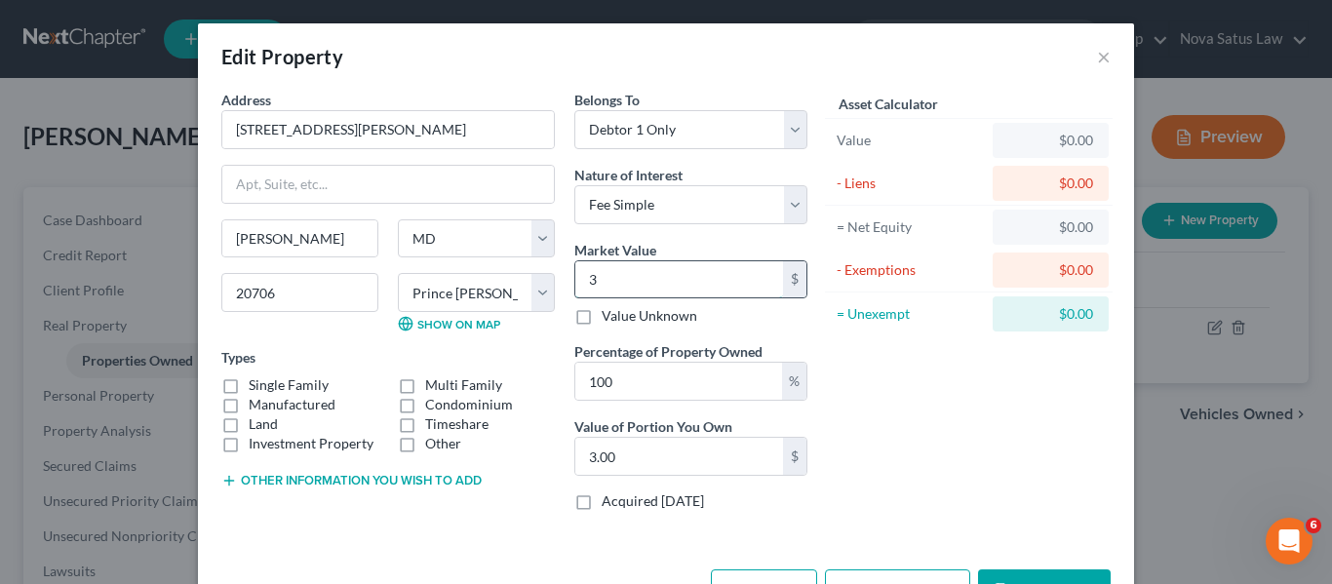
type input "37.00"
type input "377"
type input "377.00"
type input "3770"
type input "3,770.00"
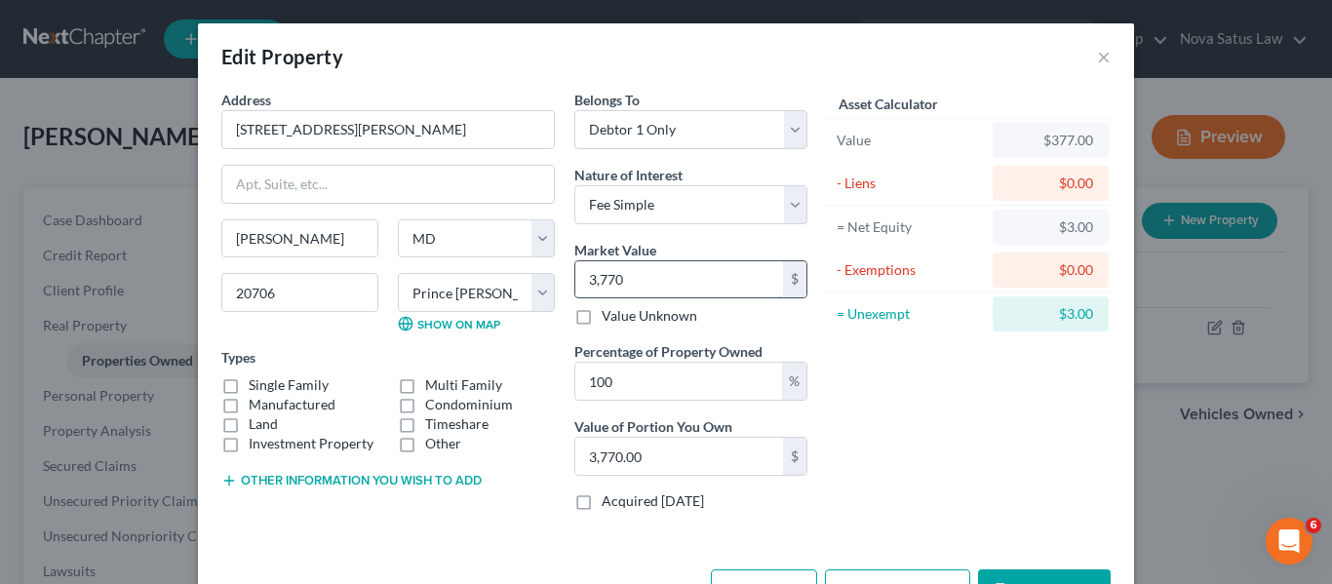
type input "3,7700"
type input "37,700.00"
type input "37,7000"
type input "377,000.00"
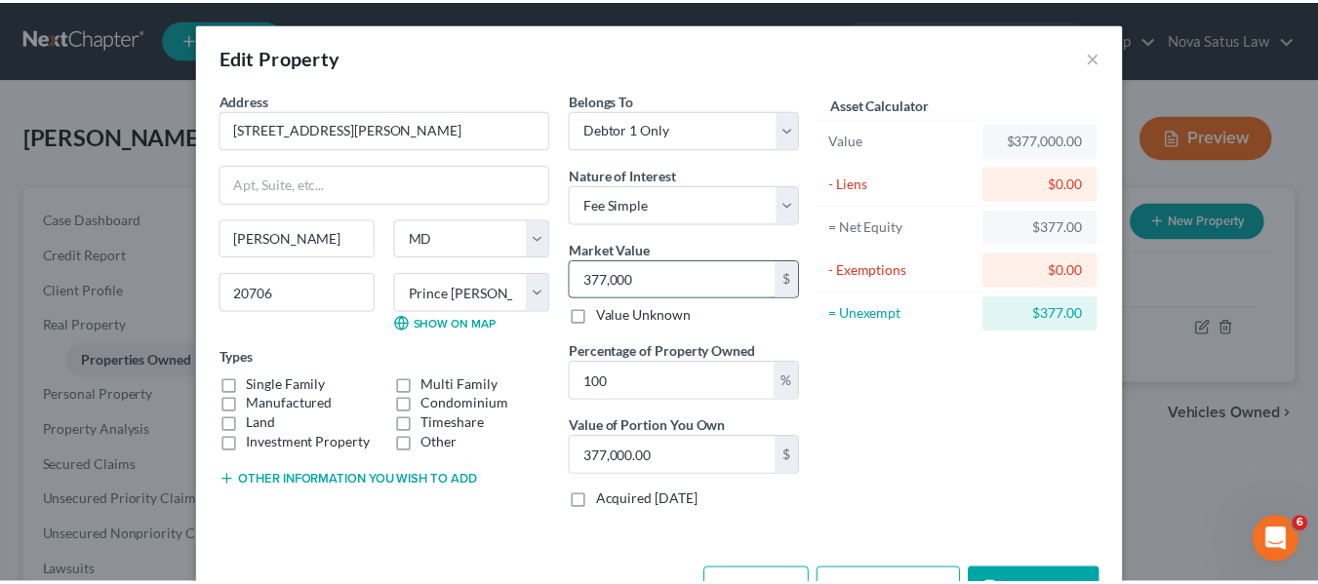
scroll to position [65, 0]
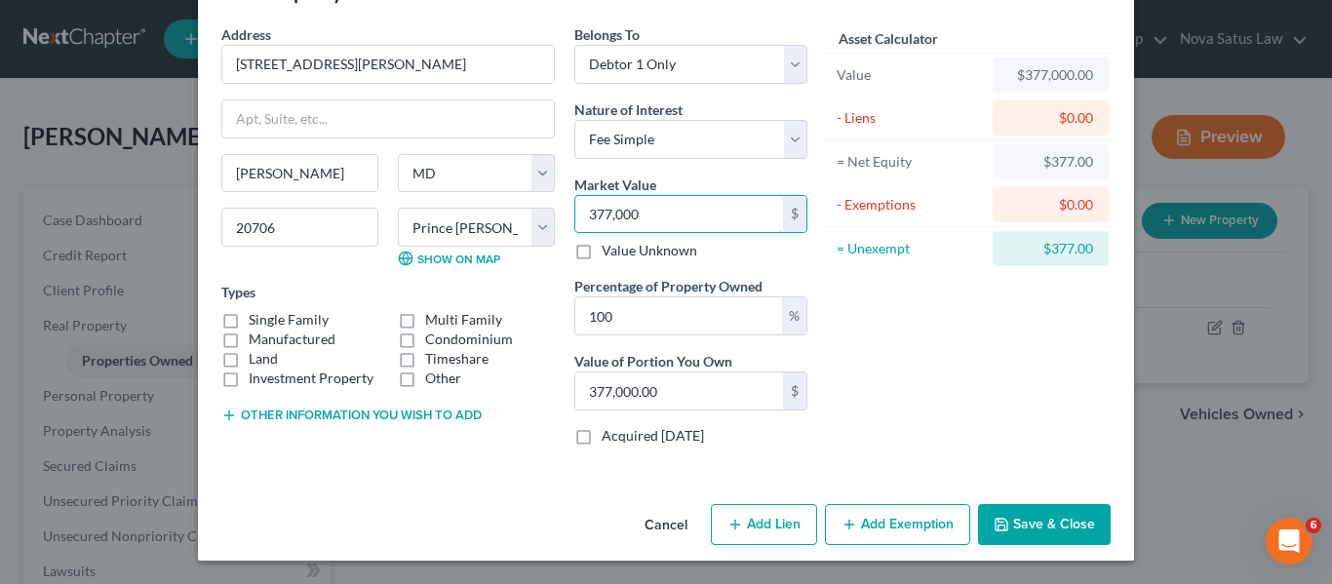
type input "377,000"
click at [1021, 520] on button "Save & Close" at bounding box center [1044, 524] width 133 height 41
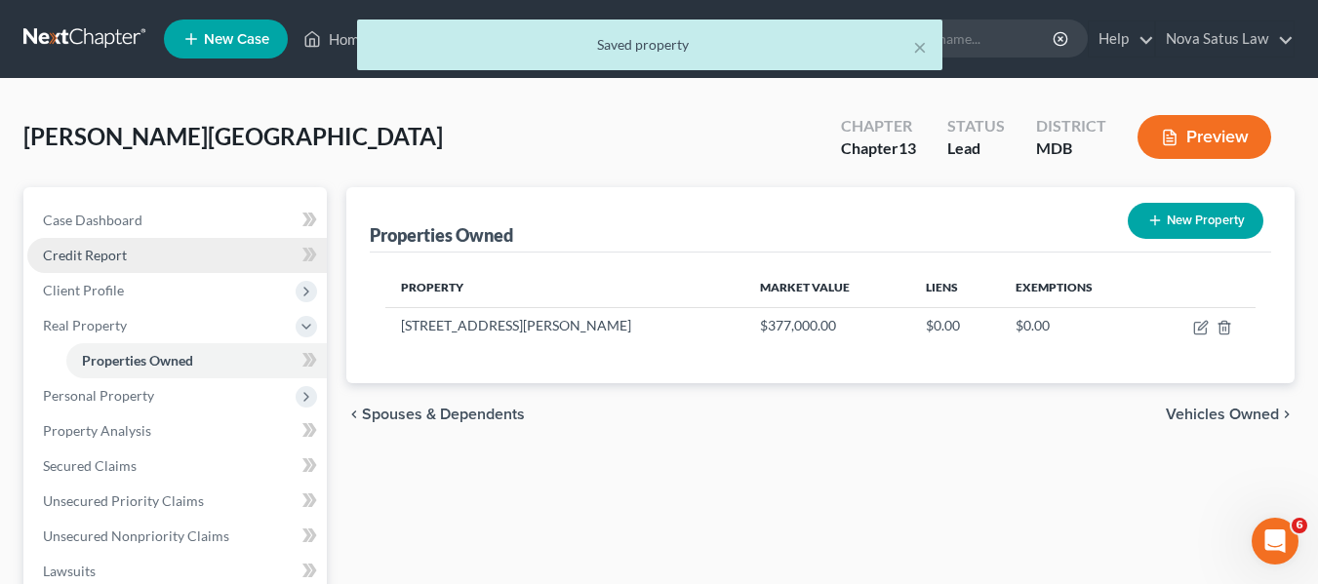
click at [169, 259] on link "Credit Report" at bounding box center [176, 255] width 299 height 35
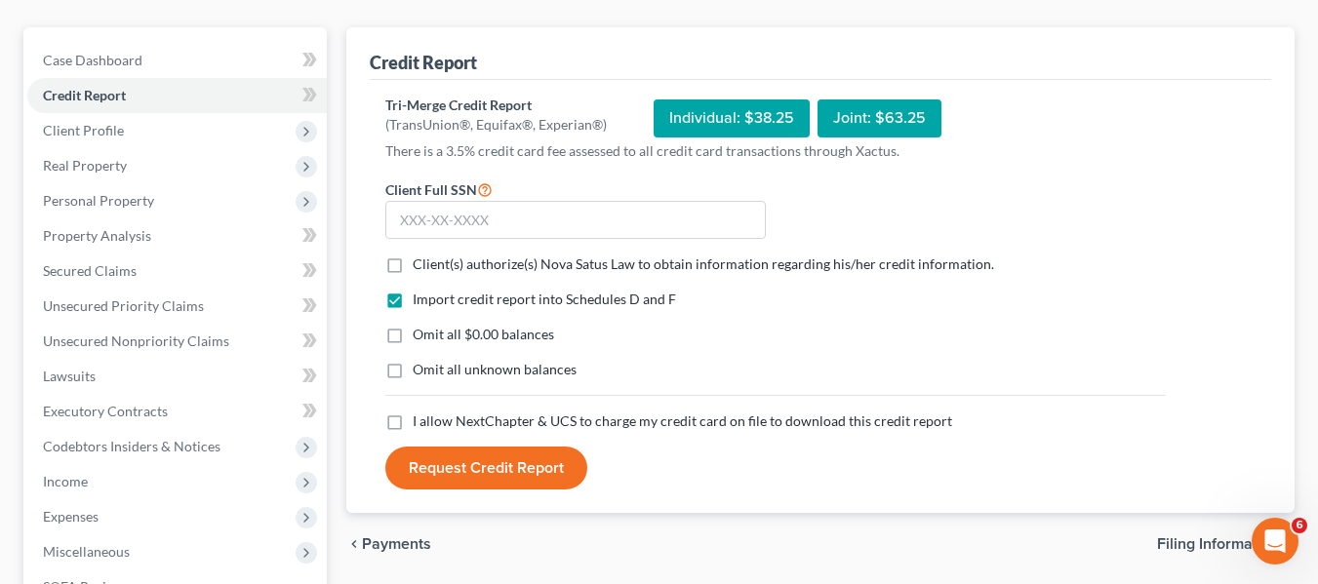
scroll to position [161, 0]
click at [413, 265] on label "Client(s) authorize(s) Nova Satus Law to obtain information regarding his/her c…" at bounding box center [703, 264] width 581 height 20
click at [420, 265] on input "Client(s) authorize(s) Nova Satus Law to obtain information regarding his/her c…" at bounding box center [426, 260] width 13 height 13
checkbox input "true"
click at [413, 416] on label "I allow NextChapter & UCS to charge my credit card on file to download this cre…" at bounding box center [682, 421] width 539 height 20
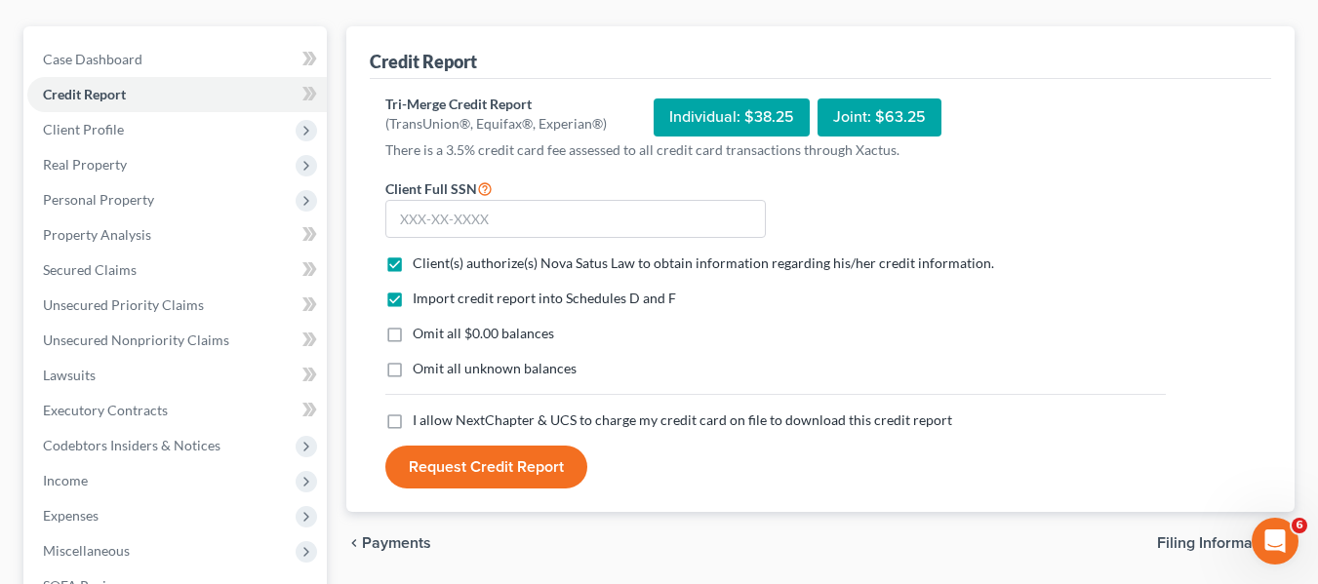
click at [420, 416] on input "I allow NextChapter & UCS to charge my credit card on file to download this cre…" at bounding box center [426, 417] width 13 height 13
checkbox input "true"
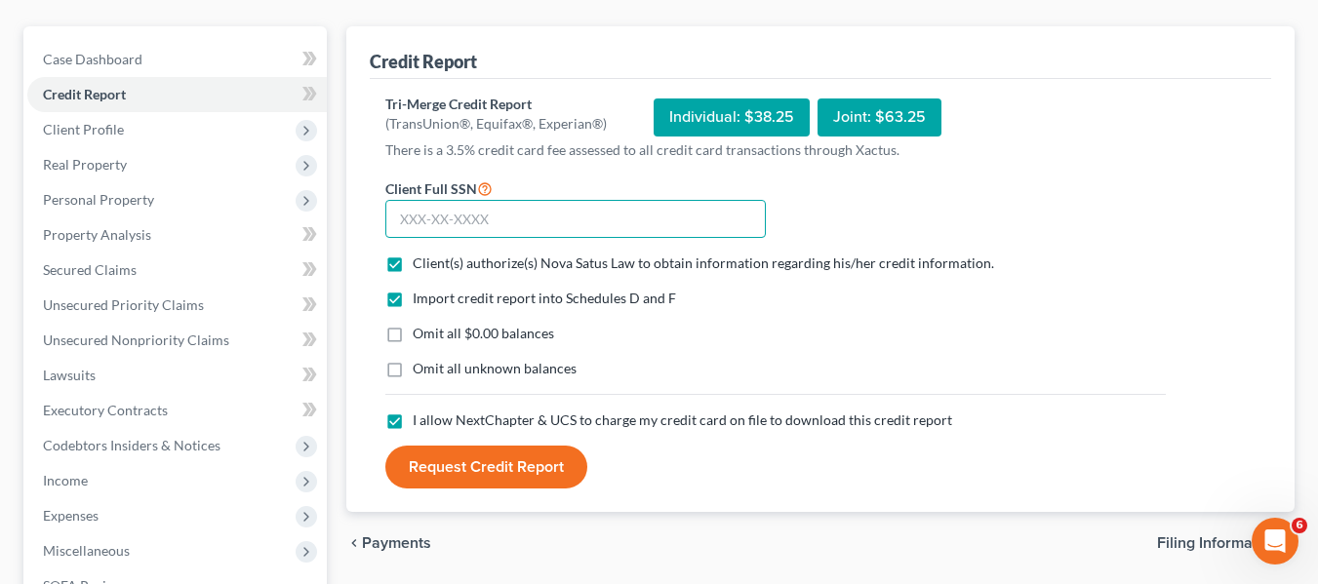
click at [413, 225] on input "text" at bounding box center [575, 219] width 380 height 39
type input "578-92-5062"
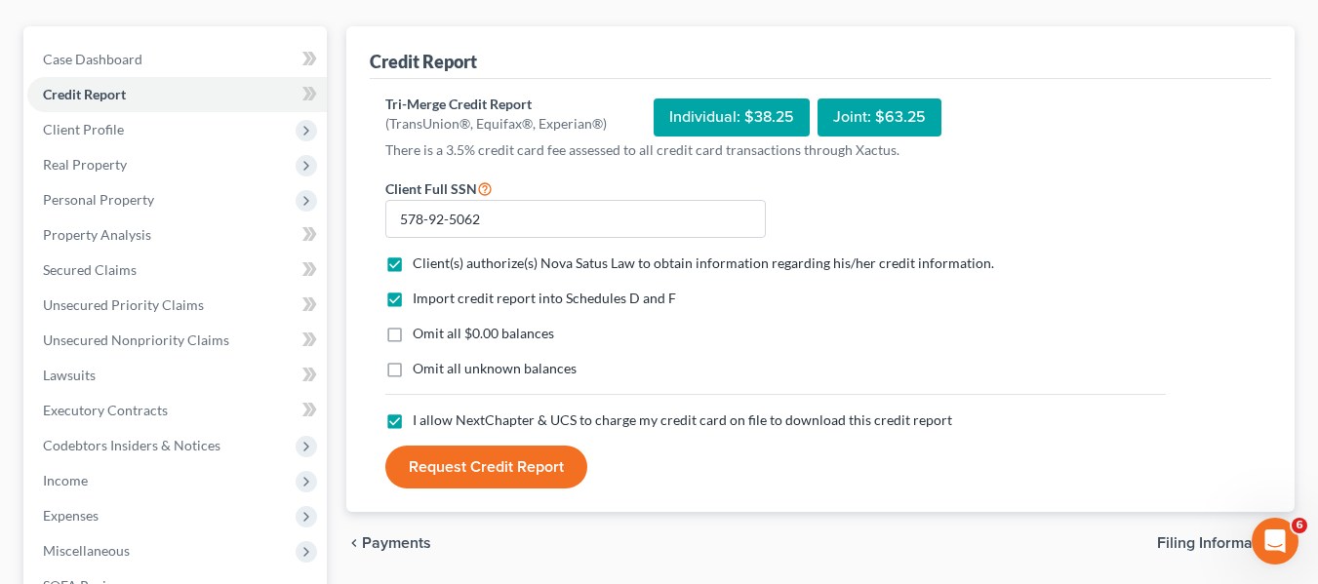
click at [492, 461] on button "Request Credit Report" at bounding box center [486, 467] width 202 height 43
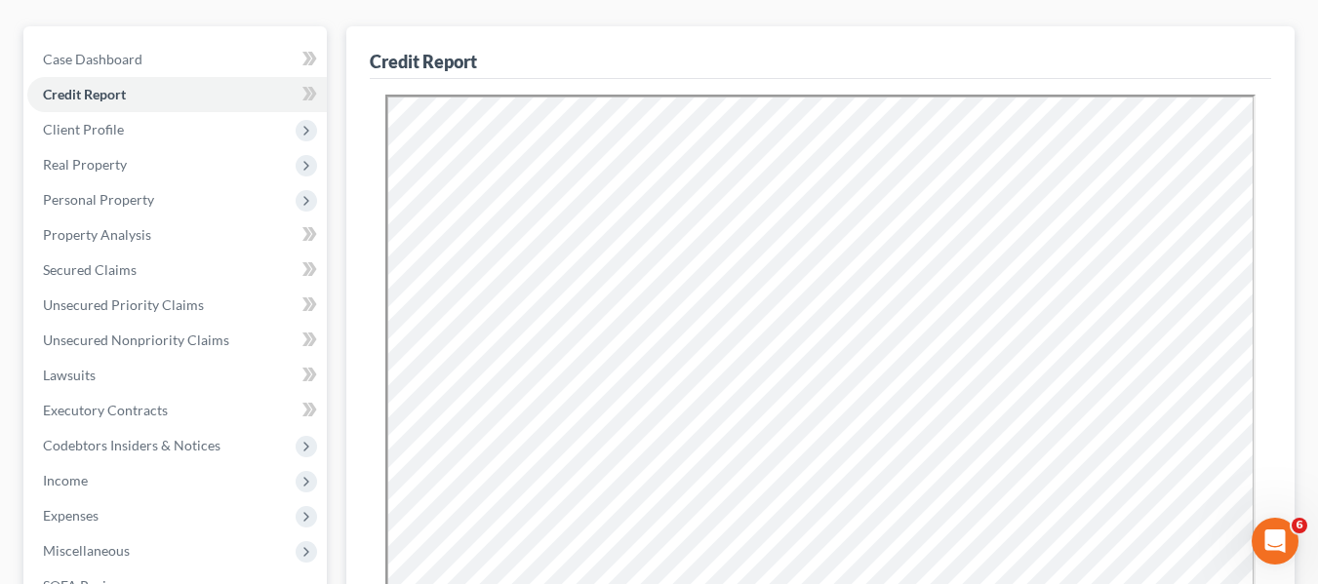
scroll to position [0, 0]
click at [158, 266] on link "Secured Claims" at bounding box center [176, 270] width 299 height 35
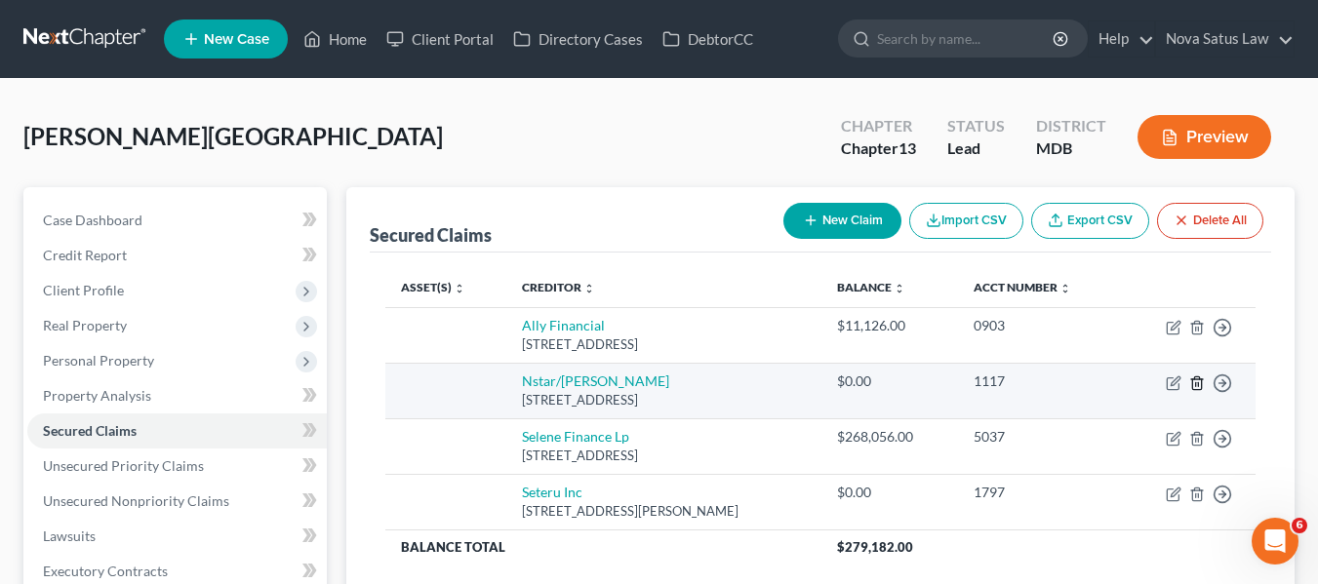
click at [1199, 381] on icon "button" at bounding box center [1197, 383] width 16 height 16
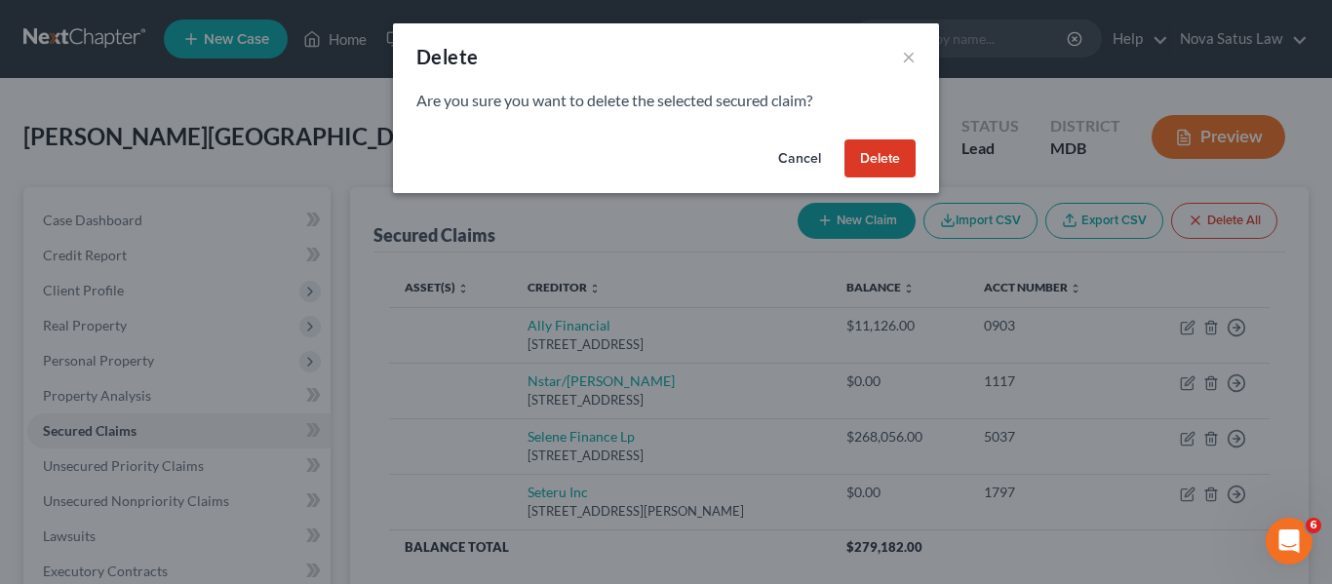
click at [862, 148] on button "Delete" at bounding box center [880, 158] width 71 height 39
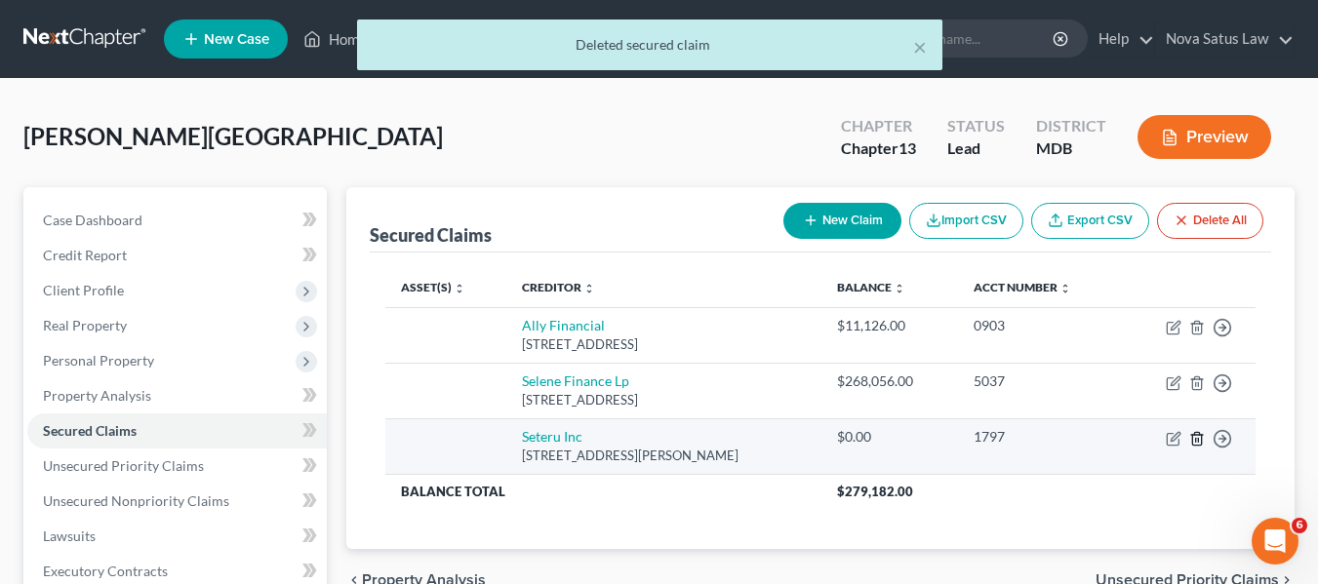
click at [1197, 440] on icon "button" at bounding box center [1197, 439] width 16 height 16
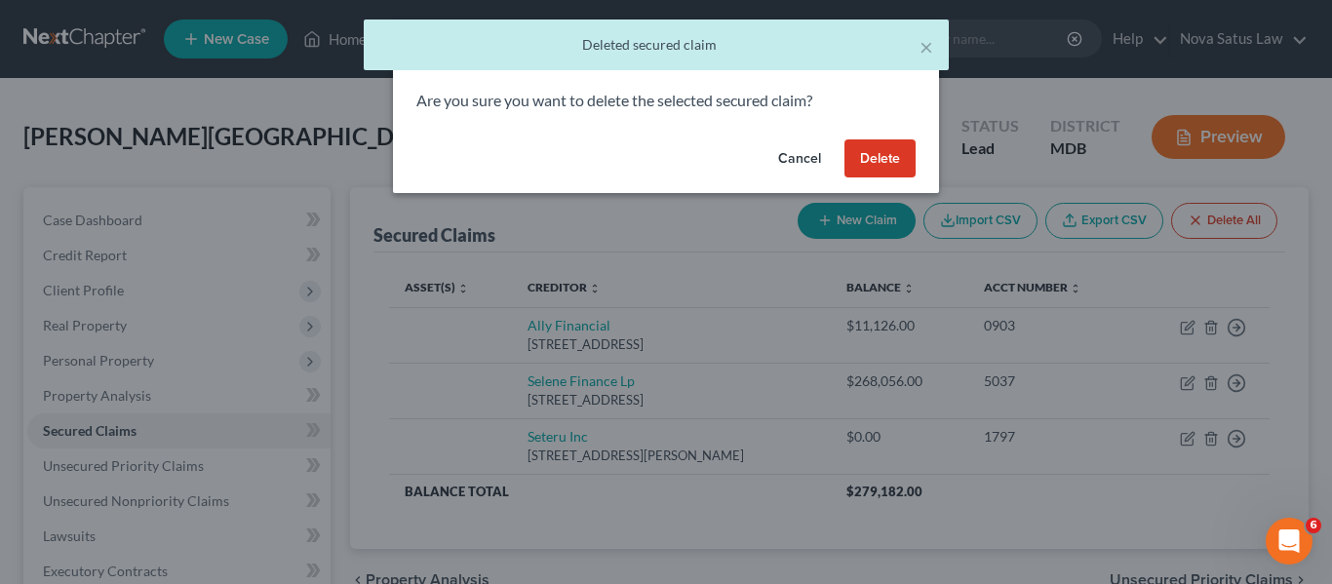
click at [848, 158] on button "Delete" at bounding box center [880, 158] width 71 height 39
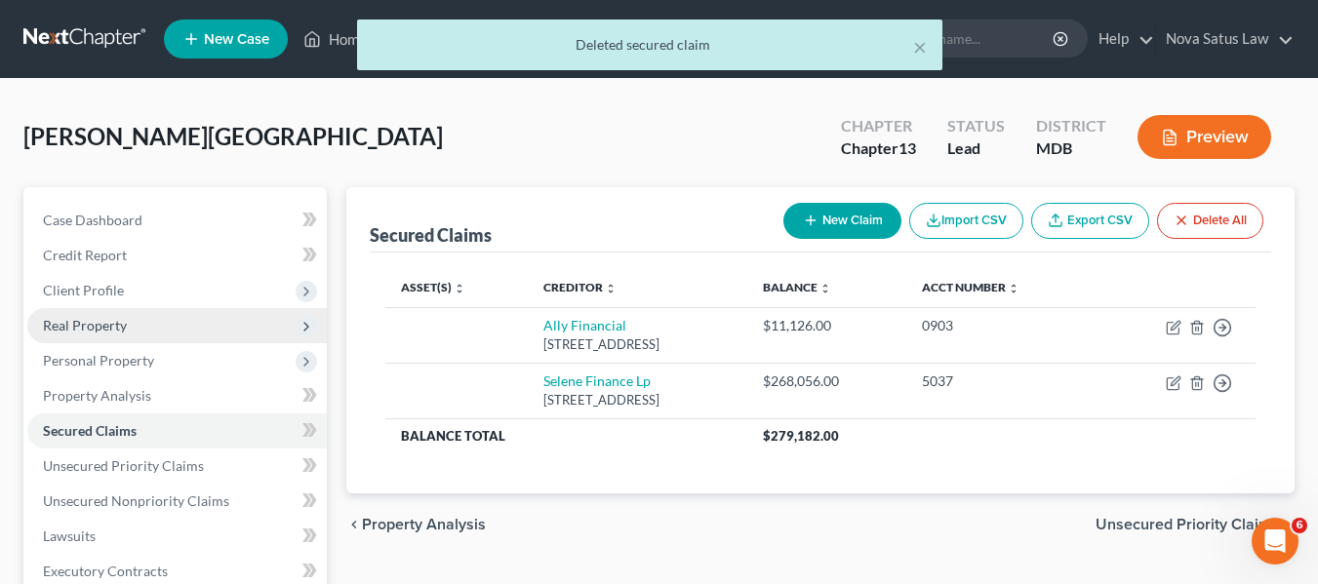
click at [137, 328] on span "Real Property" at bounding box center [176, 325] width 299 height 35
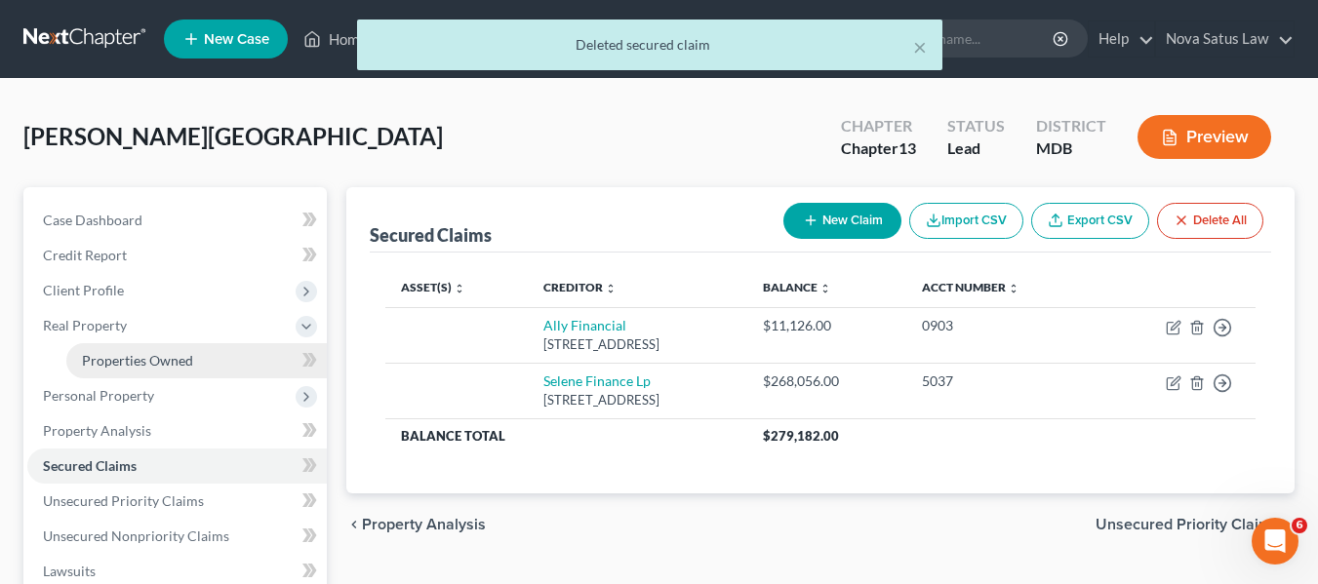
click at [147, 358] on span "Properties Owned" at bounding box center [137, 360] width 111 height 17
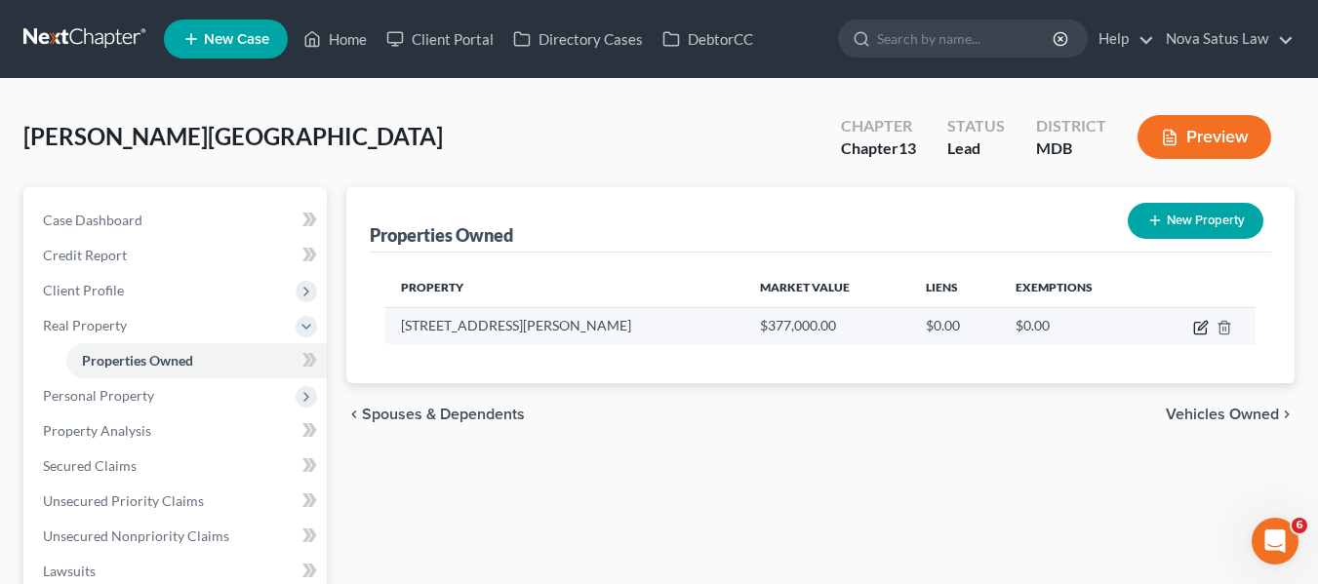
click at [1201, 329] on icon "button" at bounding box center [1202, 325] width 9 height 9
select select "21"
select select "16"
select select "0"
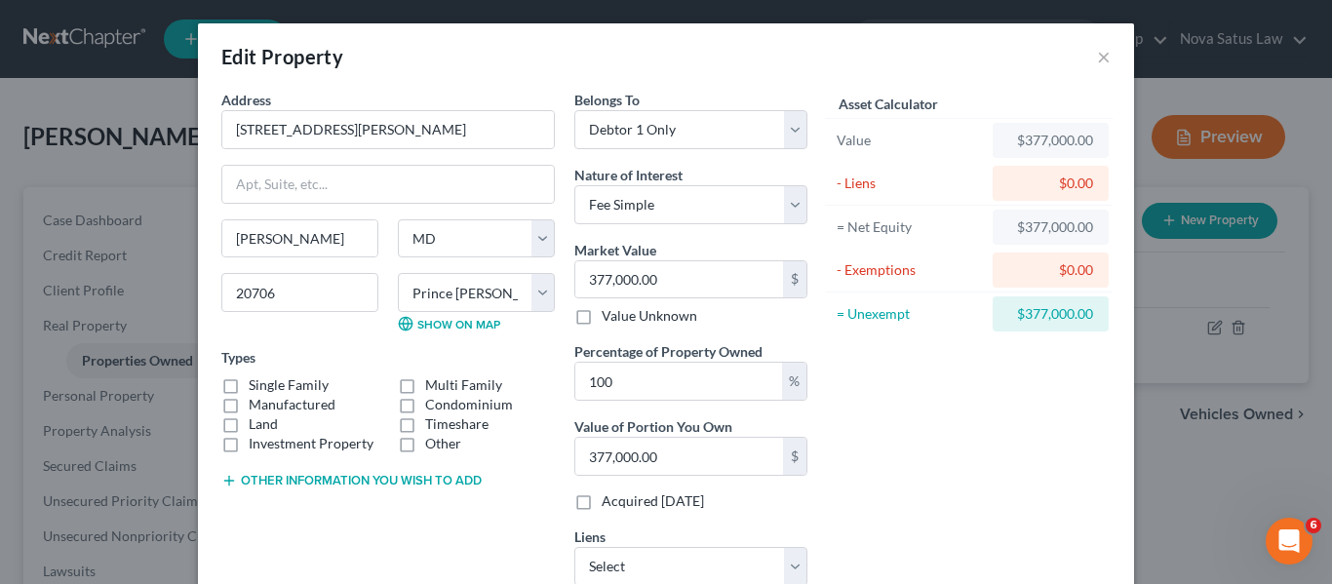
scroll to position [139, 0]
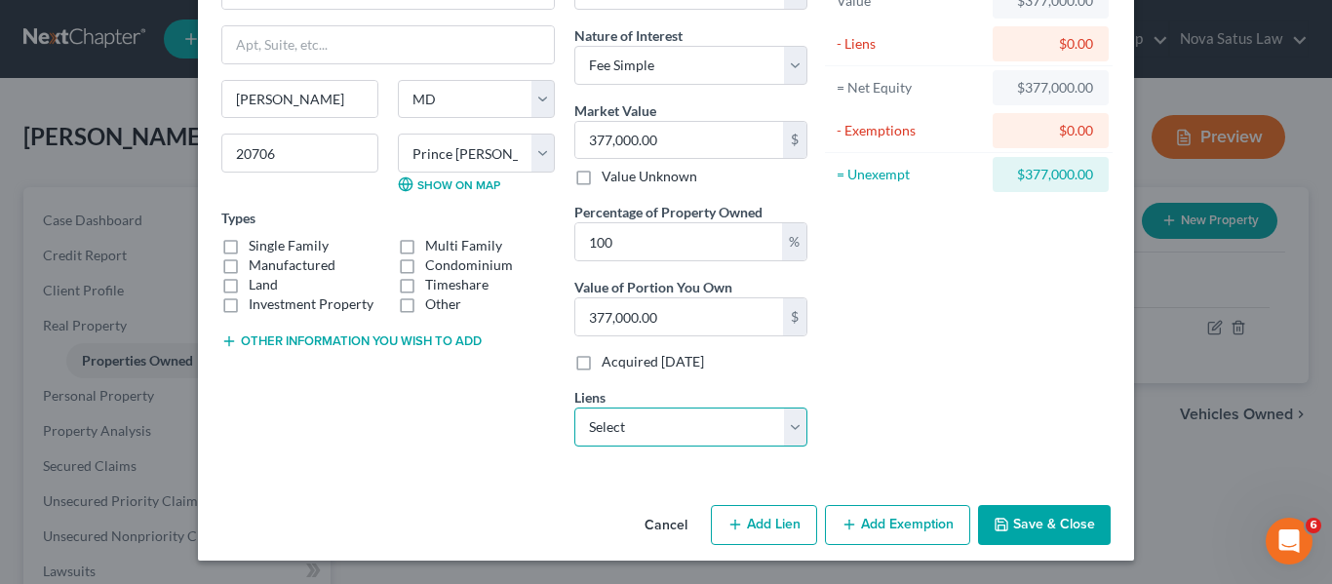
click at [687, 418] on select "Select Selene Finance Lp - $268,056.00 Ally Financial - $11,126.00" at bounding box center [690, 427] width 233 height 39
select select "0"
click at [574, 408] on select "Select Selene Finance Lp - $268,056.00 Ally Financial - $11,126.00" at bounding box center [690, 427] width 233 height 39
select select
select select "45"
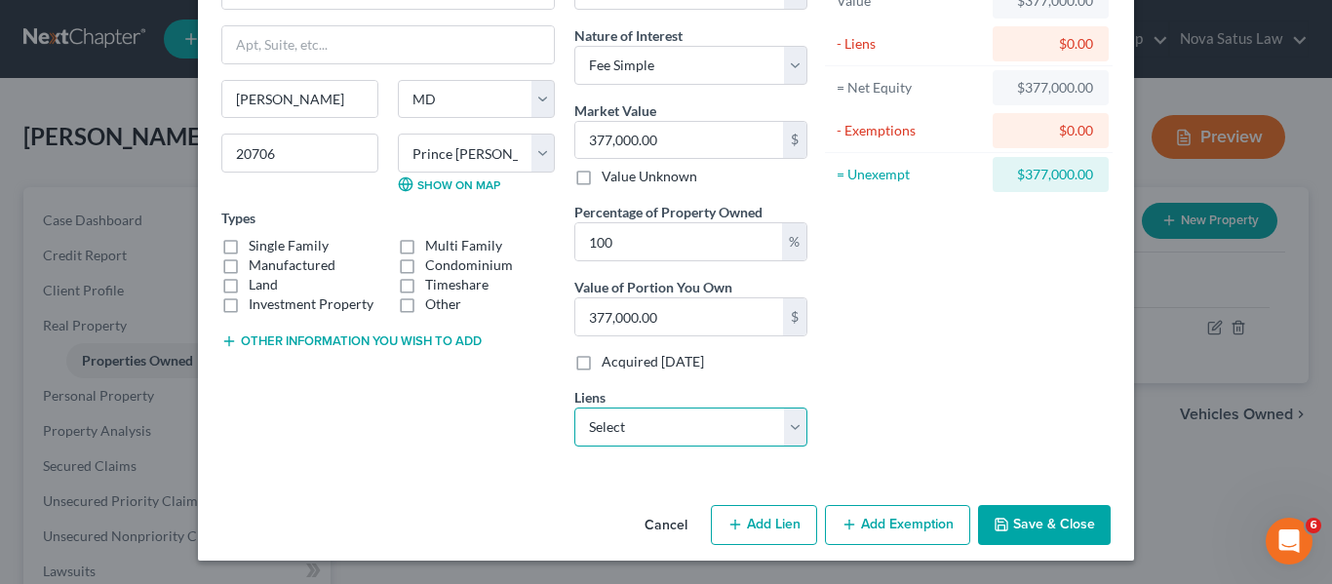
select select "0"
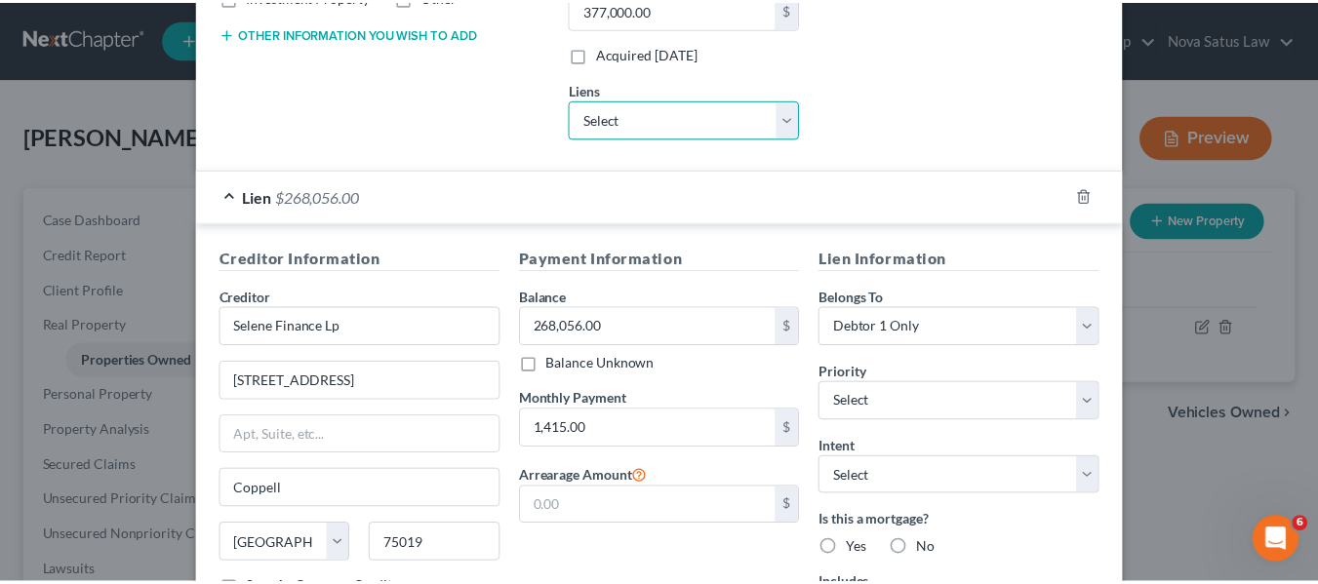
scroll to position [624, 0]
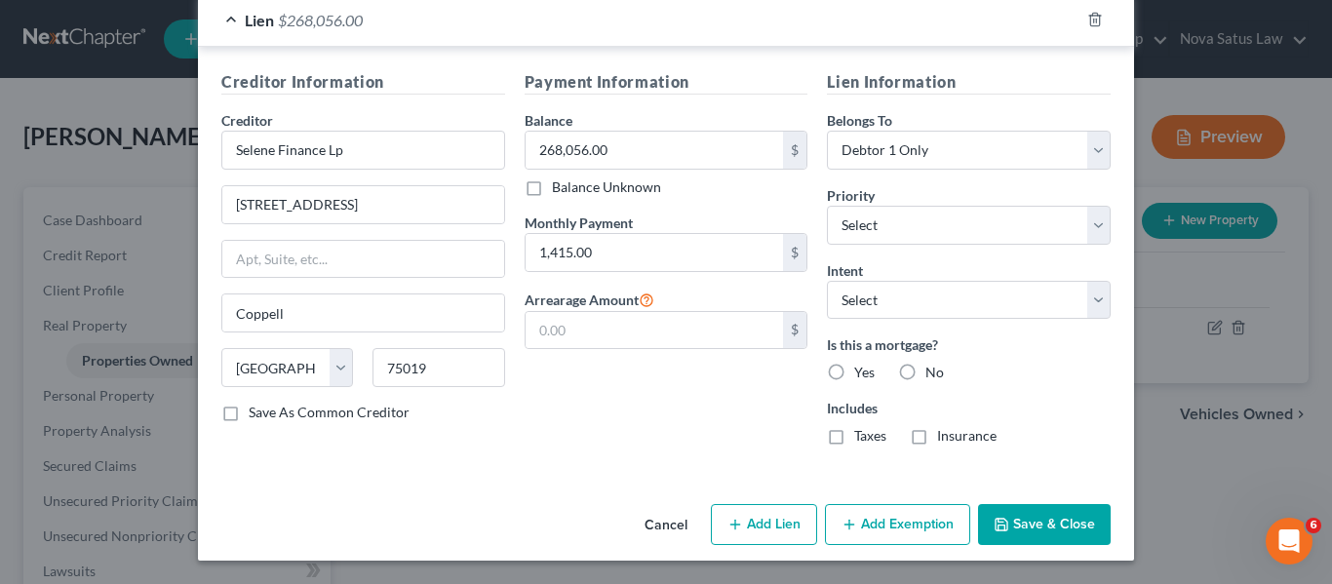
click at [1003, 533] on button "Save & Close" at bounding box center [1044, 524] width 133 height 41
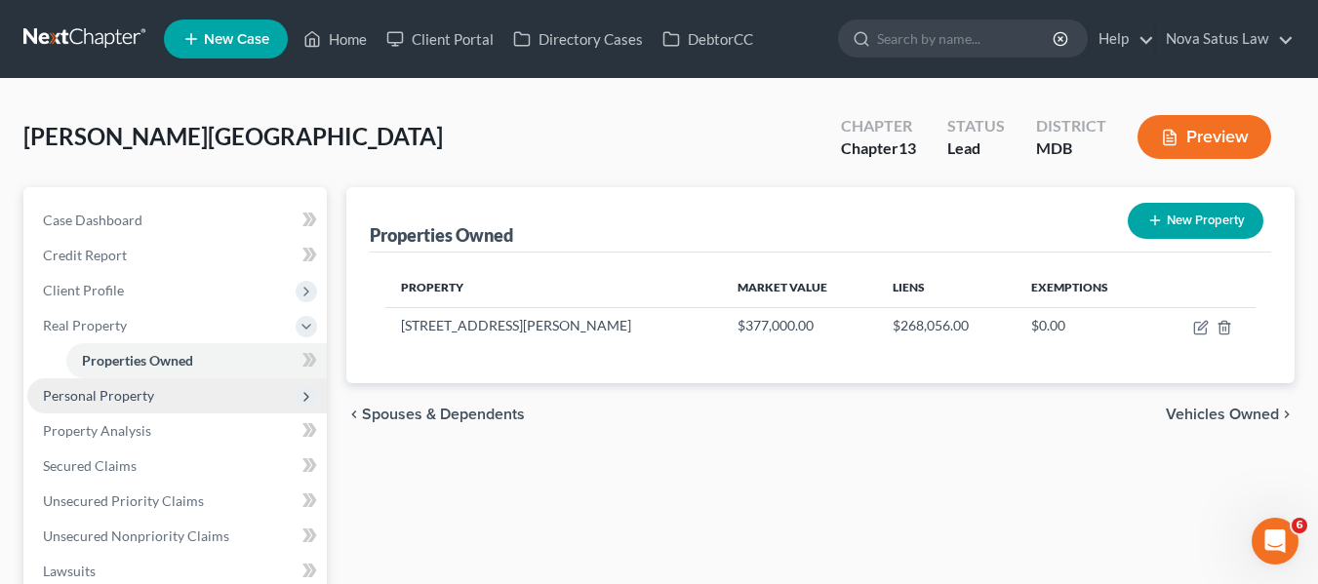
click at [165, 403] on span "Personal Property" at bounding box center [176, 395] width 299 height 35
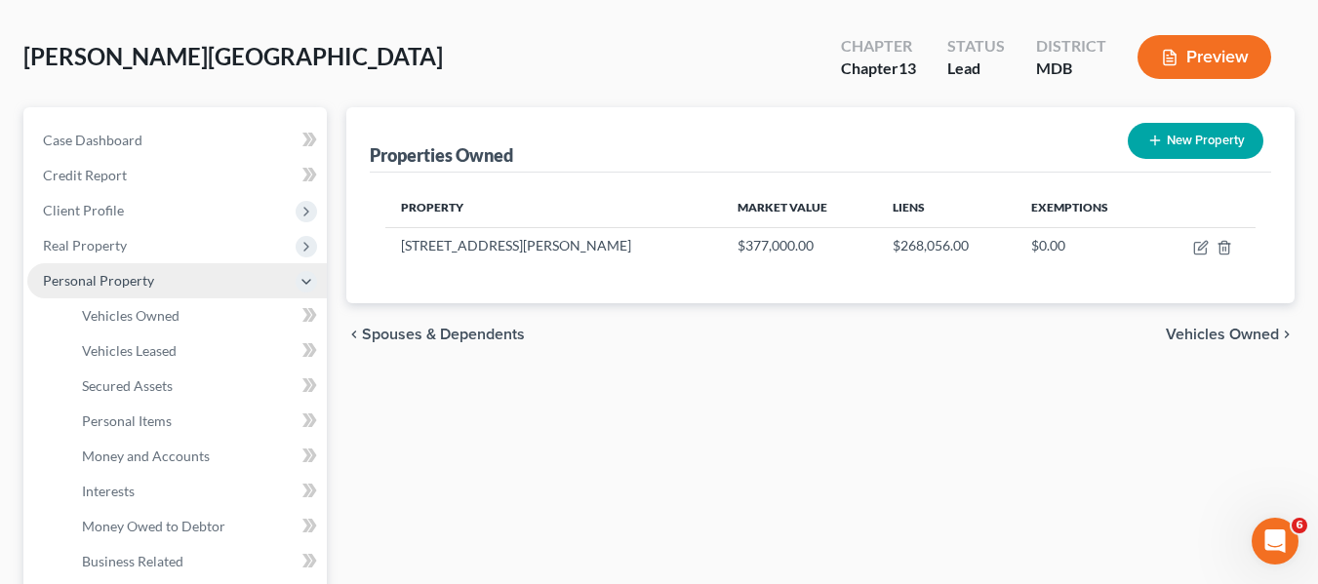
scroll to position [83, 0]
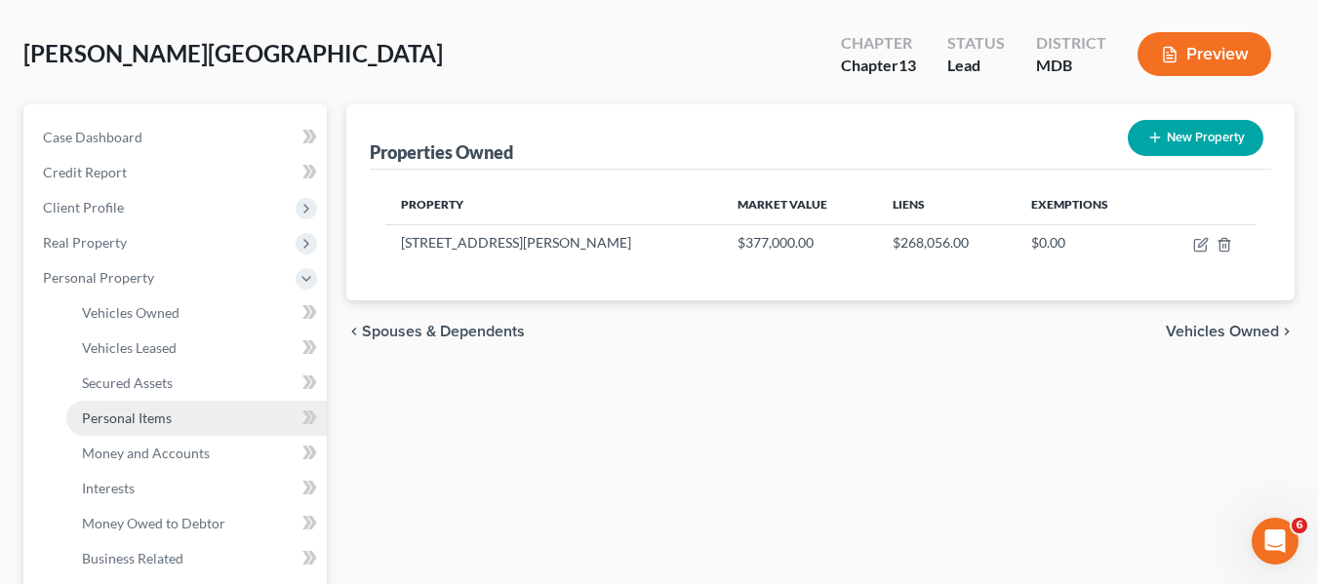
click at [168, 410] on span "Personal Items" at bounding box center [127, 418] width 90 height 17
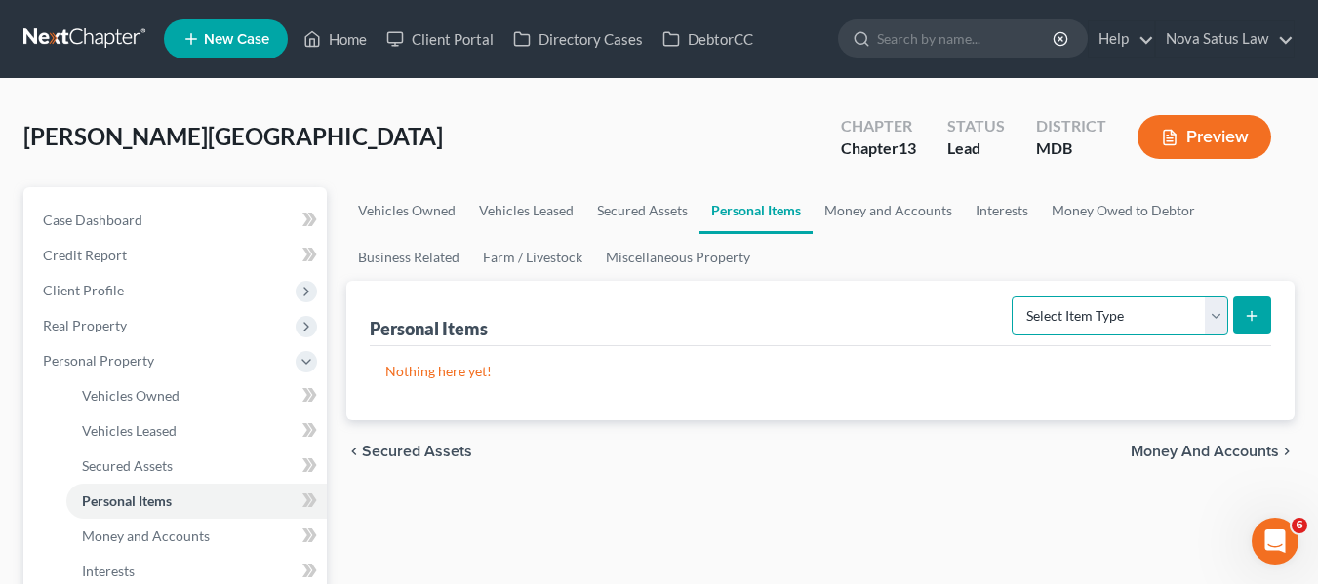
click at [1131, 319] on select "Select Item Type Clothing Collectibles Of Value Electronics Firearms Household …" at bounding box center [1119, 315] width 216 height 39
select select "household_goods"
click at [1013, 296] on select "Select Item Type Clothing Collectibles Of Value Electronics Firearms Household …" at bounding box center [1119, 315] width 216 height 39
click at [1246, 313] on icon "submit" at bounding box center [1251, 316] width 16 height 16
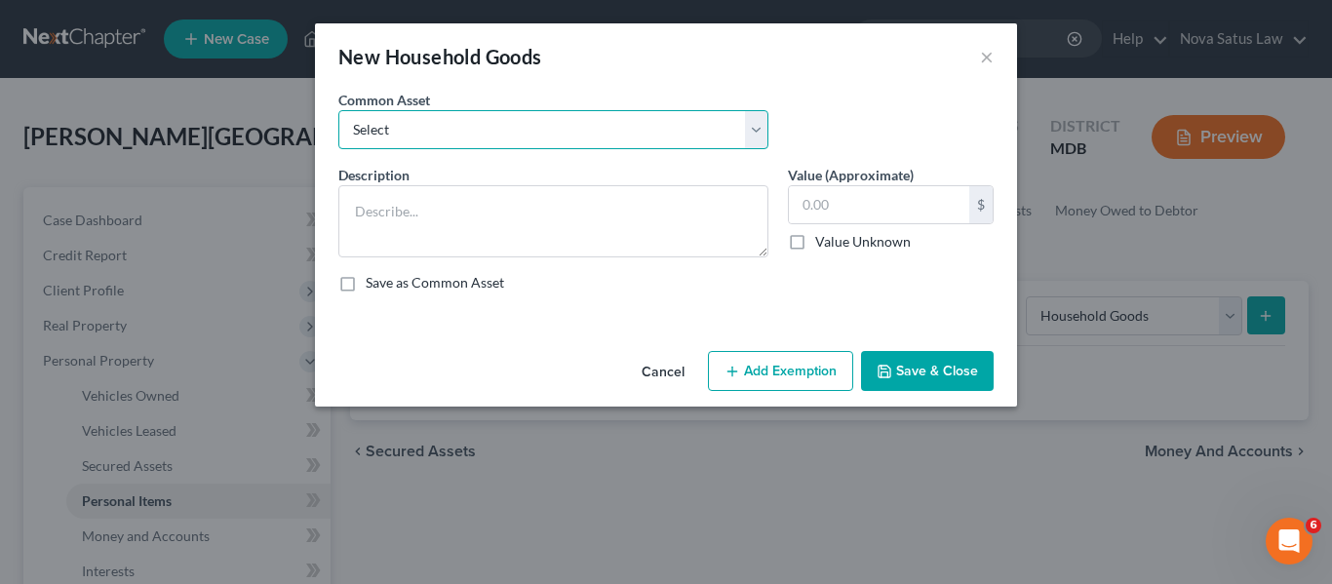
click at [686, 135] on select "Select All household goods and furnishings" at bounding box center [553, 129] width 430 height 39
select select "0"
click at [338, 110] on select "Select All household goods and furnishings" at bounding box center [553, 129] width 430 height 39
type textarea "All household goods and furnishings"
type input "1,500.00"
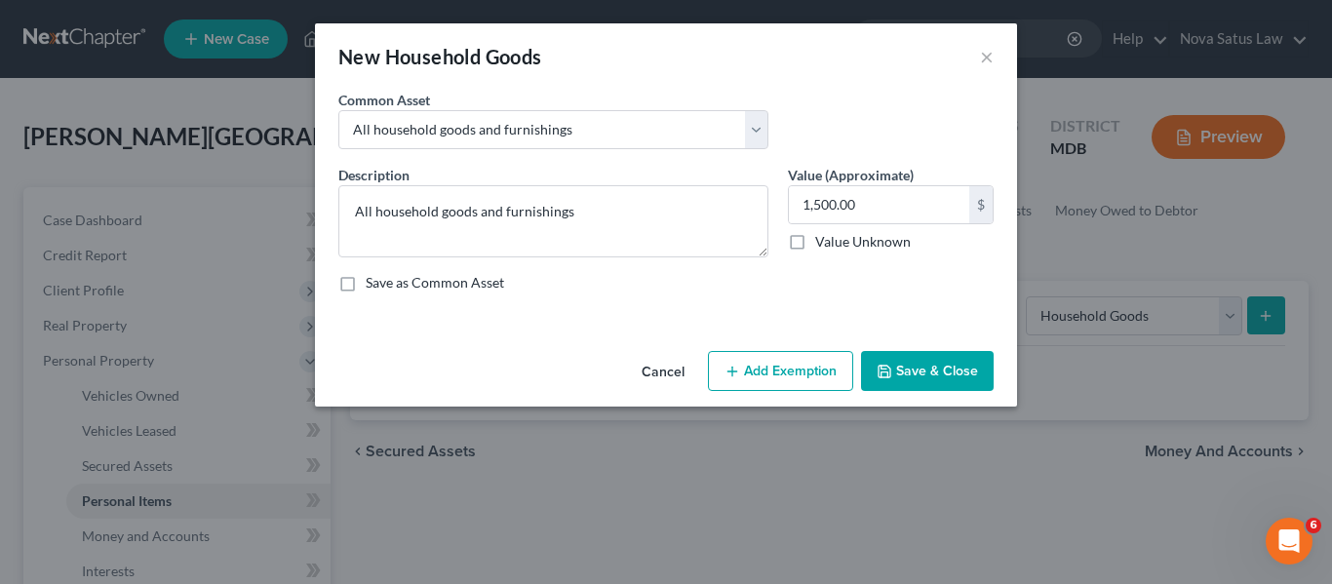
click at [766, 374] on button "Add Exemption" at bounding box center [780, 371] width 145 height 41
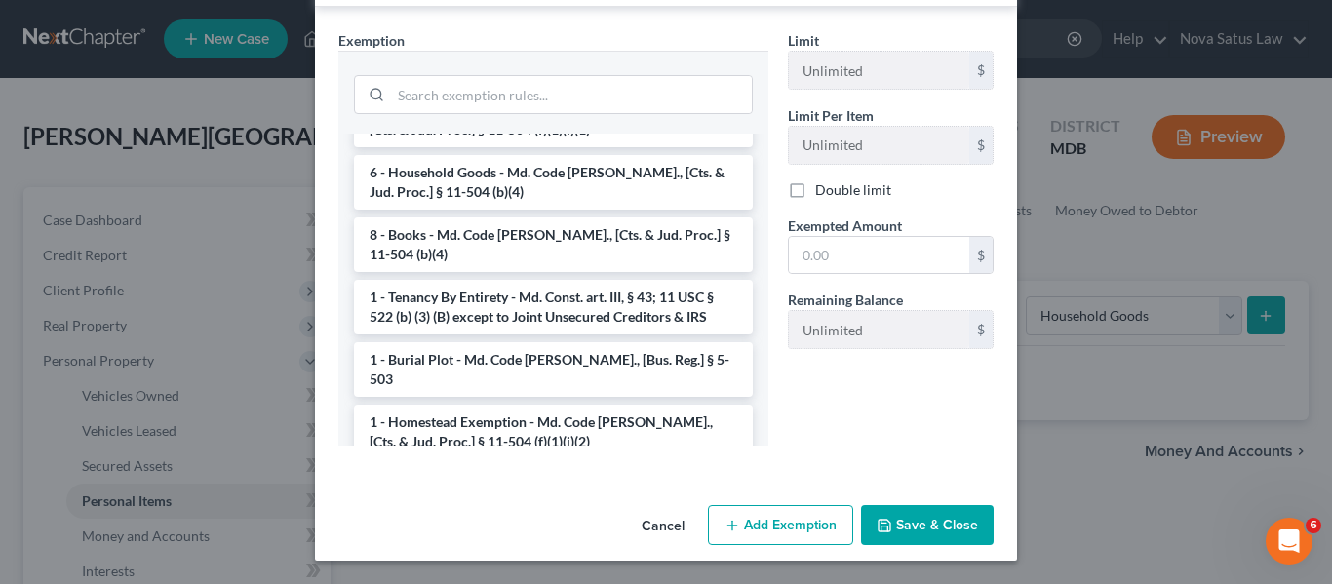
scroll to position [210, 0]
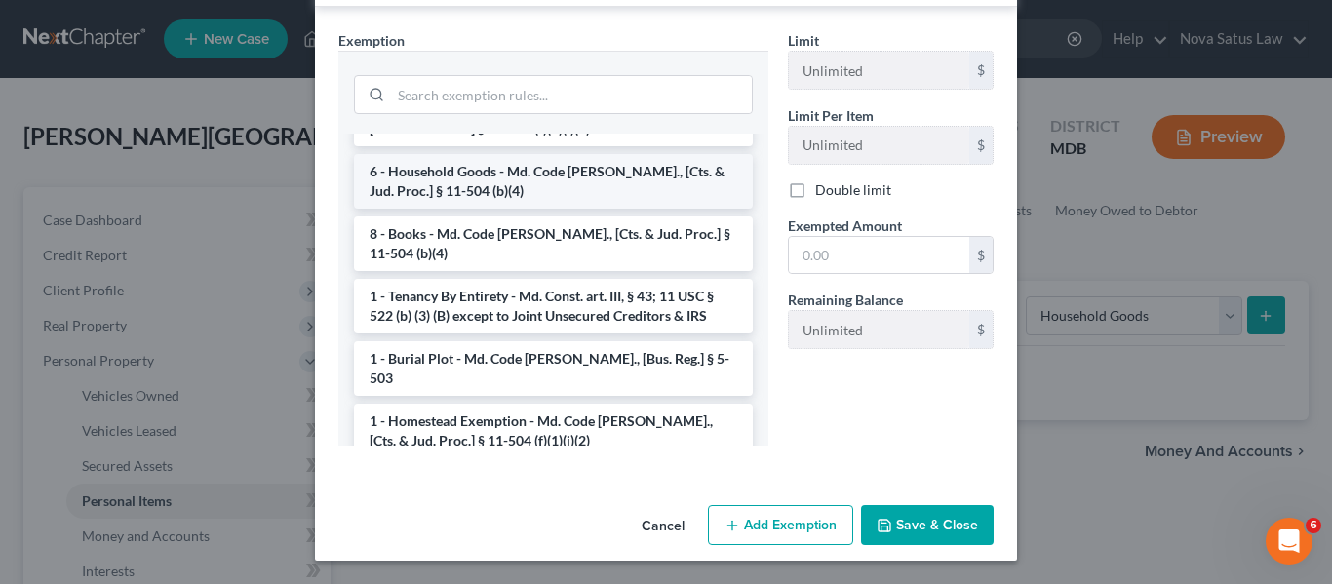
click at [451, 177] on li "6 - Household Goods - Md. Code [PERSON_NAME]., [Cts. & Jud. Proc.] § 11-504 (b)…" at bounding box center [553, 181] width 399 height 55
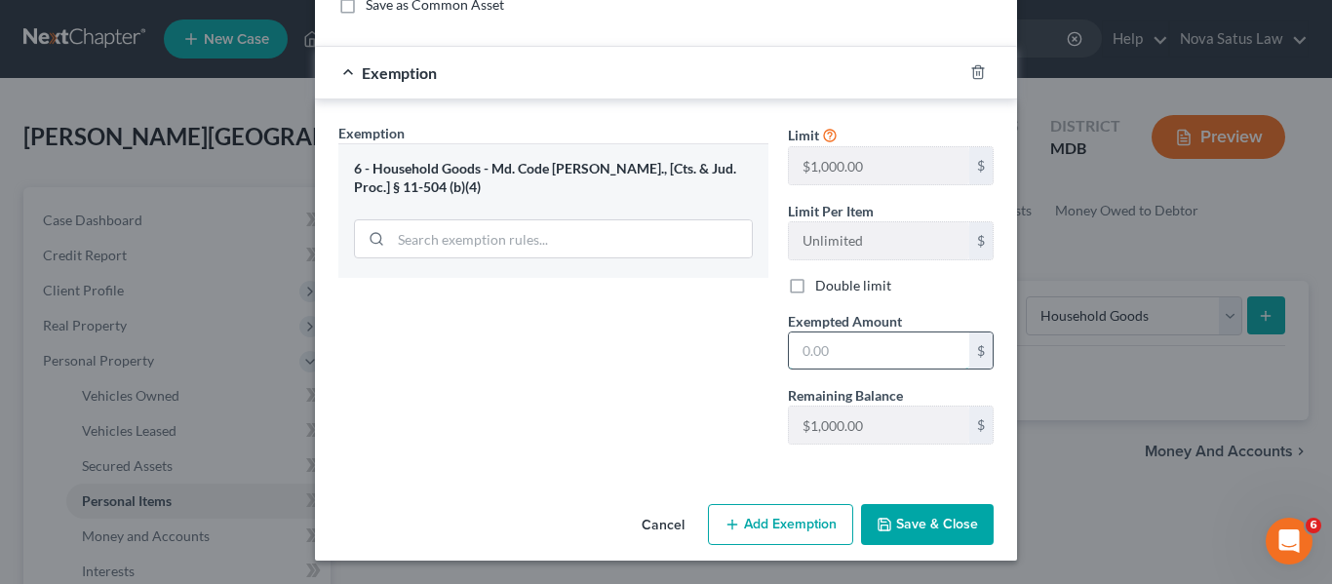
click at [823, 353] on input "text" at bounding box center [879, 351] width 180 height 37
type input "1,000"
click at [763, 512] on button "Add Exemption" at bounding box center [780, 524] width 145 height 41
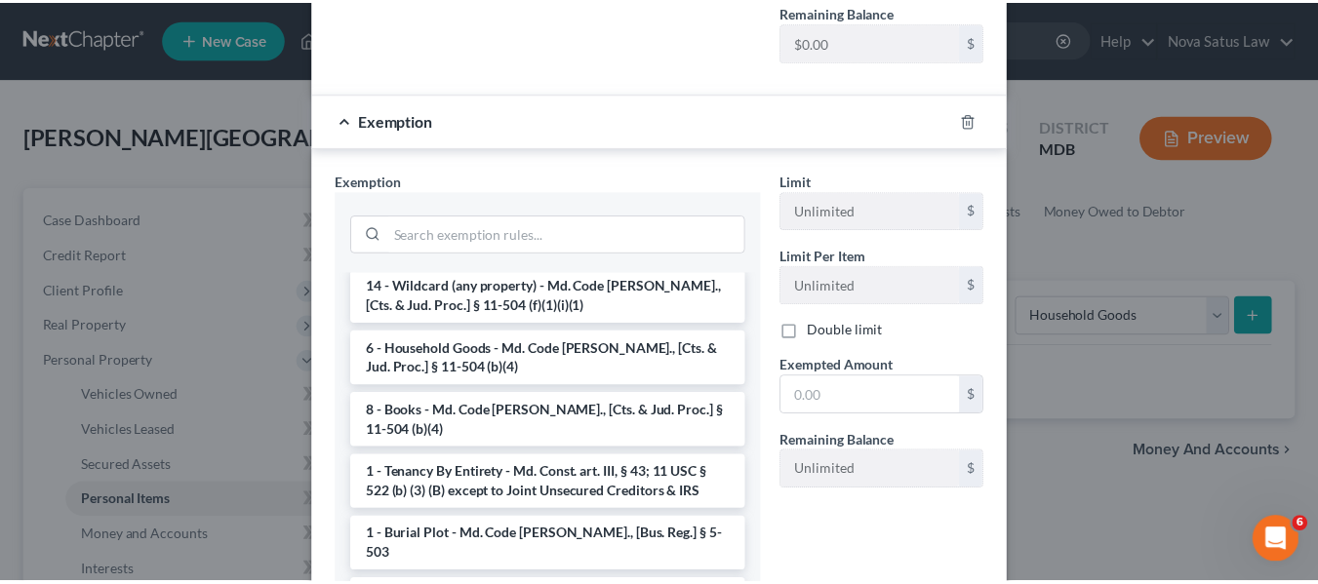
scroll to position [170, 0]
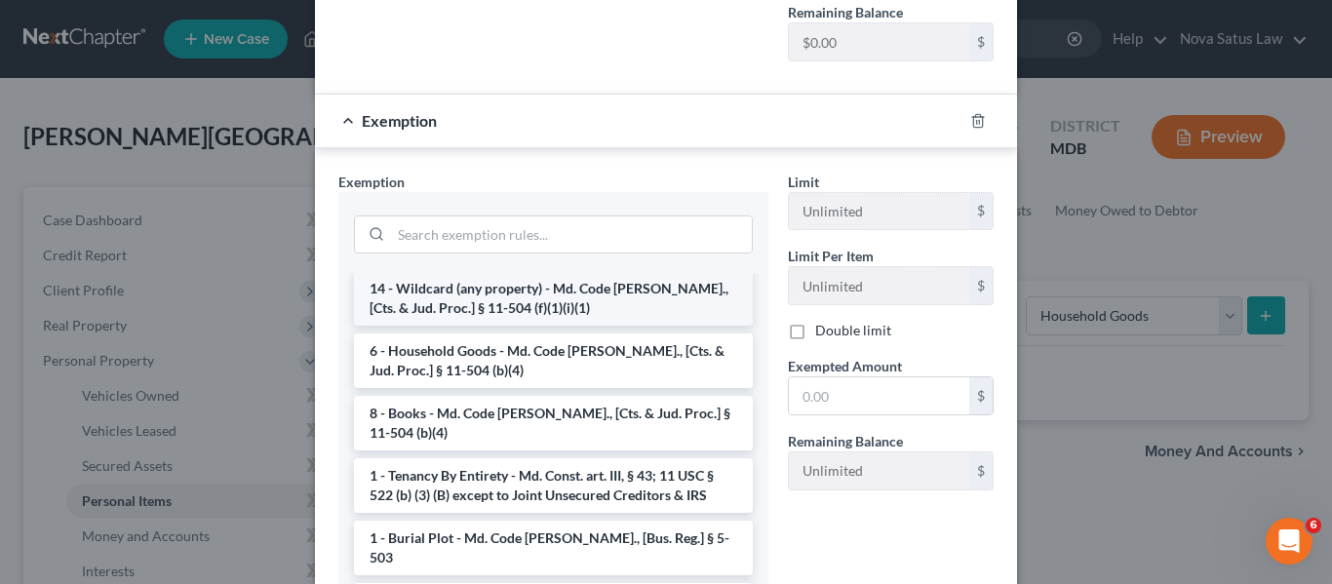
click at [531, 305] on li "14 - Wildcard (any property) - Md. Code [PERSON_NAME]., [Cts. & Jud. Proc.] § 1…" at bounding box center [553, 298] width 399 height 55
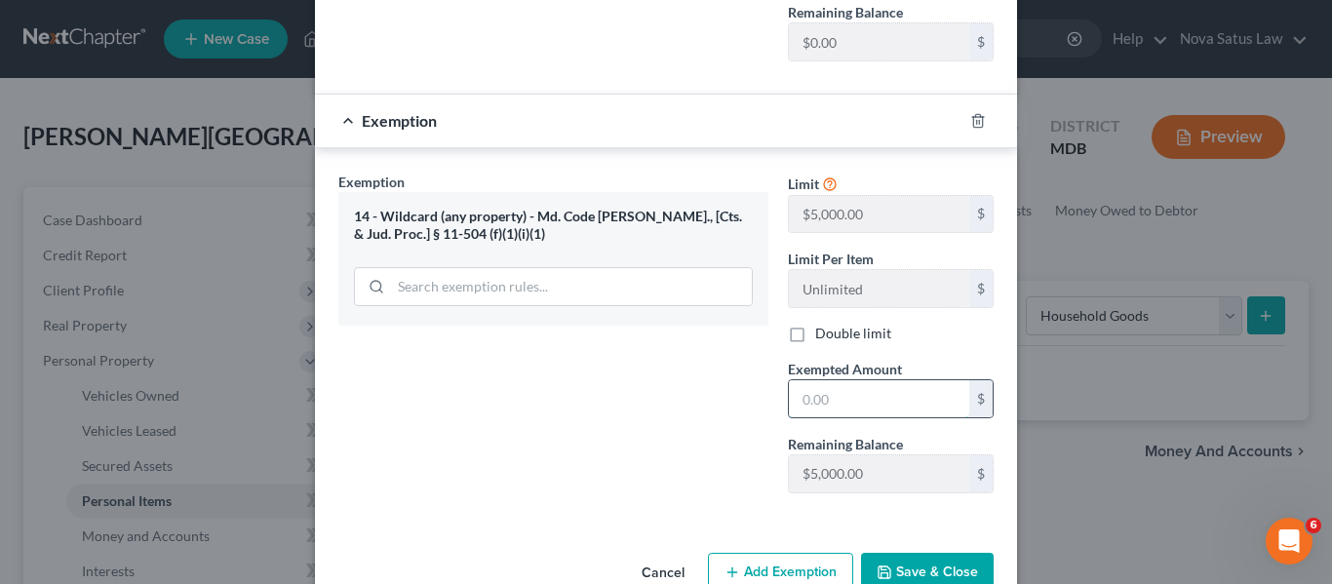
click at [879, 408] on input "text" at bounding box center [879, 398] width 180 height 37
type input "5,000"
click at [903, 562] on button "Save & Close" at bounding box center [927, 573] width 133 height 41
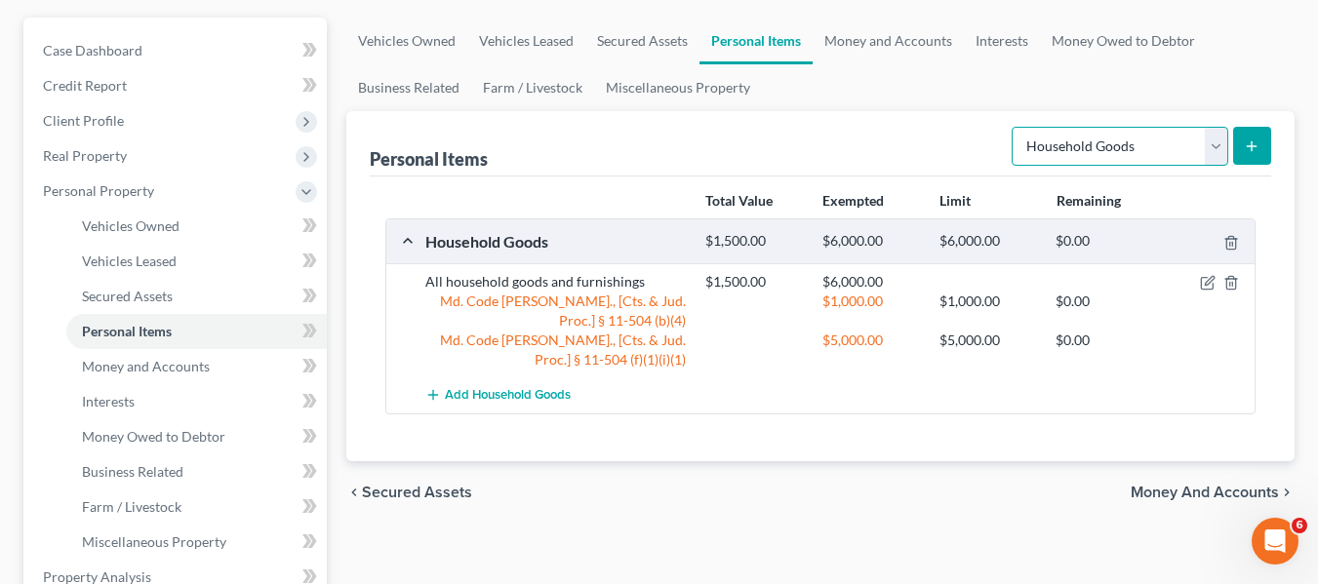
click at [1176, 153] on select "Select Item Type Clothing Collectibles Of Value Electronics Firearms Household …" at bounding box center [1119, 146] width 216 height 39
select select "electronics"
click at [1013, 127] on select "Select Item Type Clothing Collectibles Of Value Electronics Firearms Household …" at bounding box center [1119, 146] width 216 height 39
click at [1246, 147] on icon "submit" at bounding box center [1251, 146] width 16 height 16
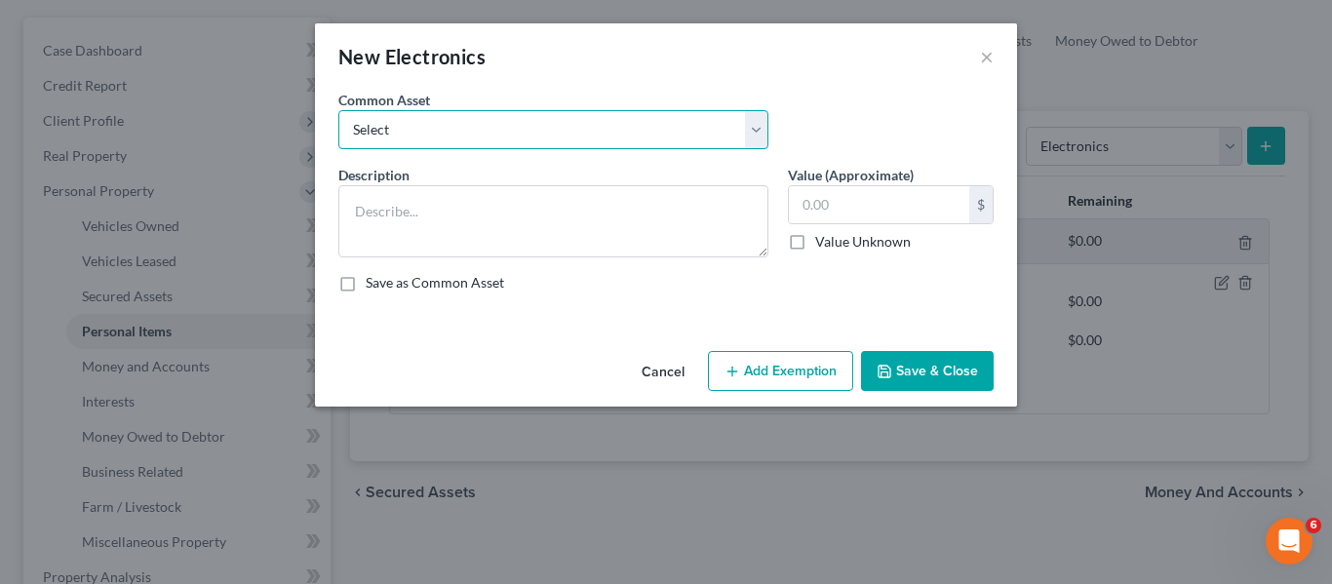
click at [589, 141] on select "Select All electronics including TV's computers music equipment etc" at bounding box center [553, 129] width 430 height 39
select select "0"
click at [338, 110] on select "Select All electronics including TV's computers music equipment etc" at bounding box center [553, 129] width 430 height 39
type textarea "All electronics including TV's computers music equipment etc"
type input "500.00"
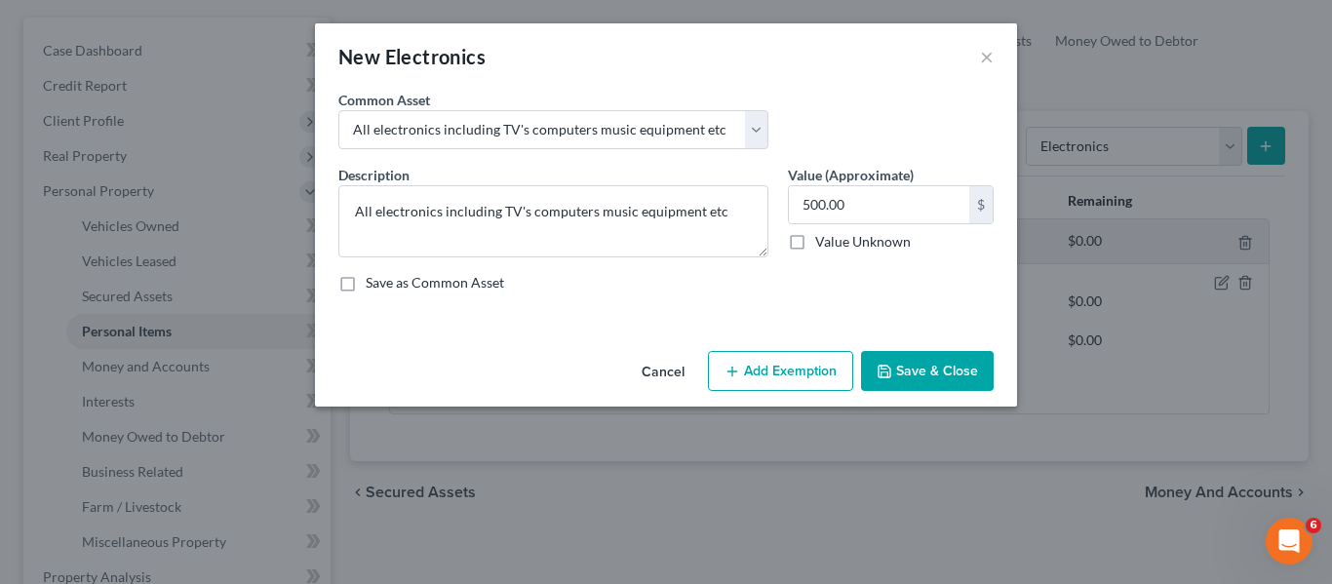
click at [746, 370] on button "Add Exemption" at bounding box center [780, 371] width 145 height 41
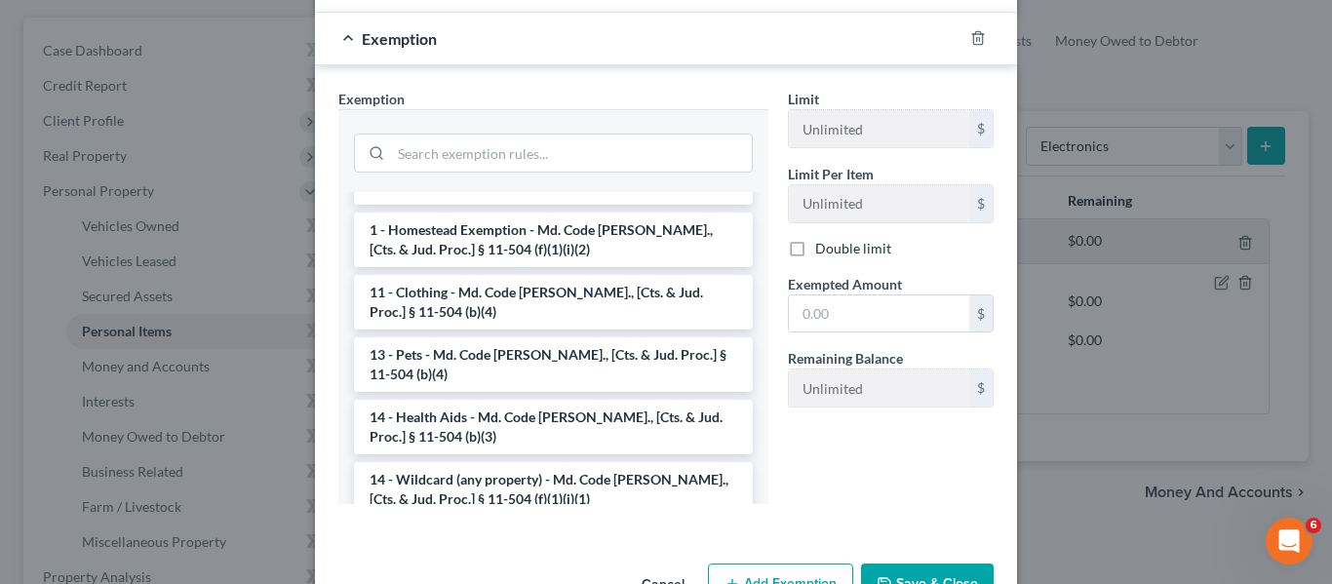
scroll to position [145, 0]
click at [544, 482] on li "14 - Wildcard (any property) - Md. Code [PERSON_NAME]., [Cts. & Jud. Proc.] § 1…" at bounding box center [553, 491] width 399 height 55
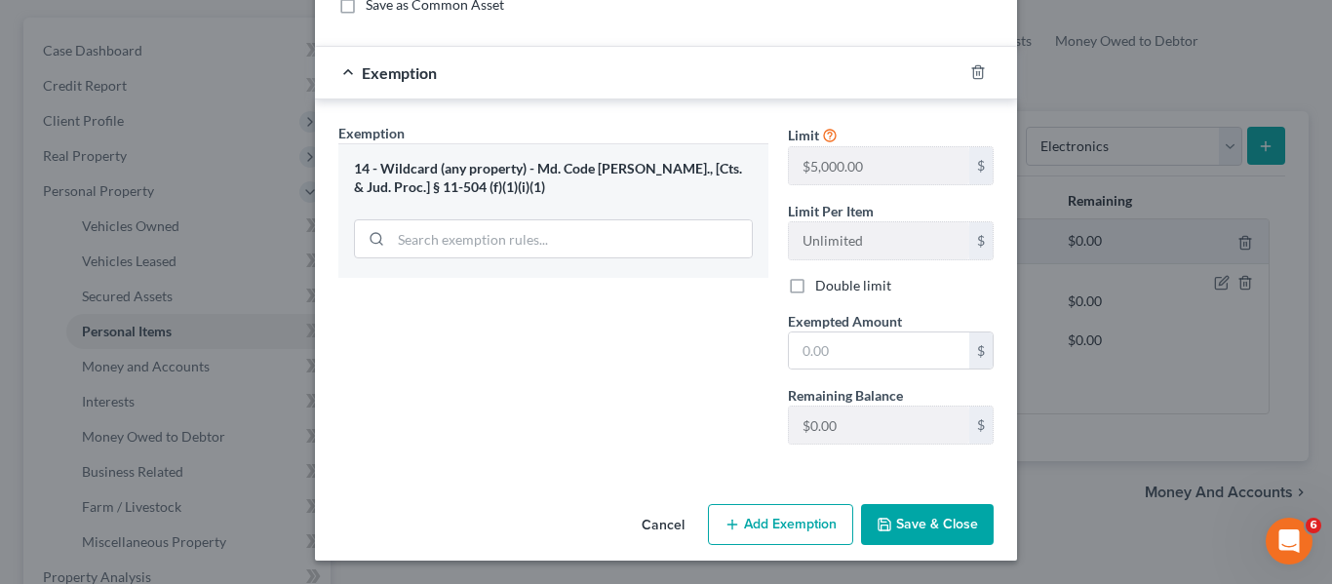
scroll to position [253, 0]
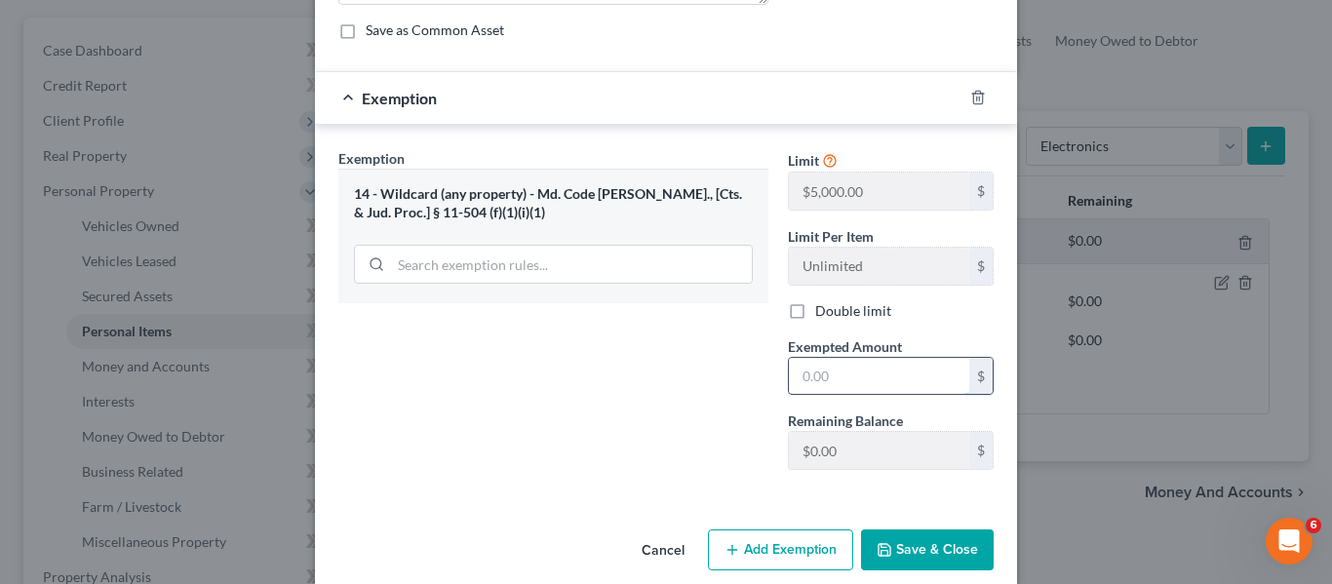
click at [839, 373] on input "text" at bounding box center [879, 376] width 180 height 37
type input "500"
click at [883, 538] on button "Save & Close" at bounding box center [927, 550] width 133 height 41
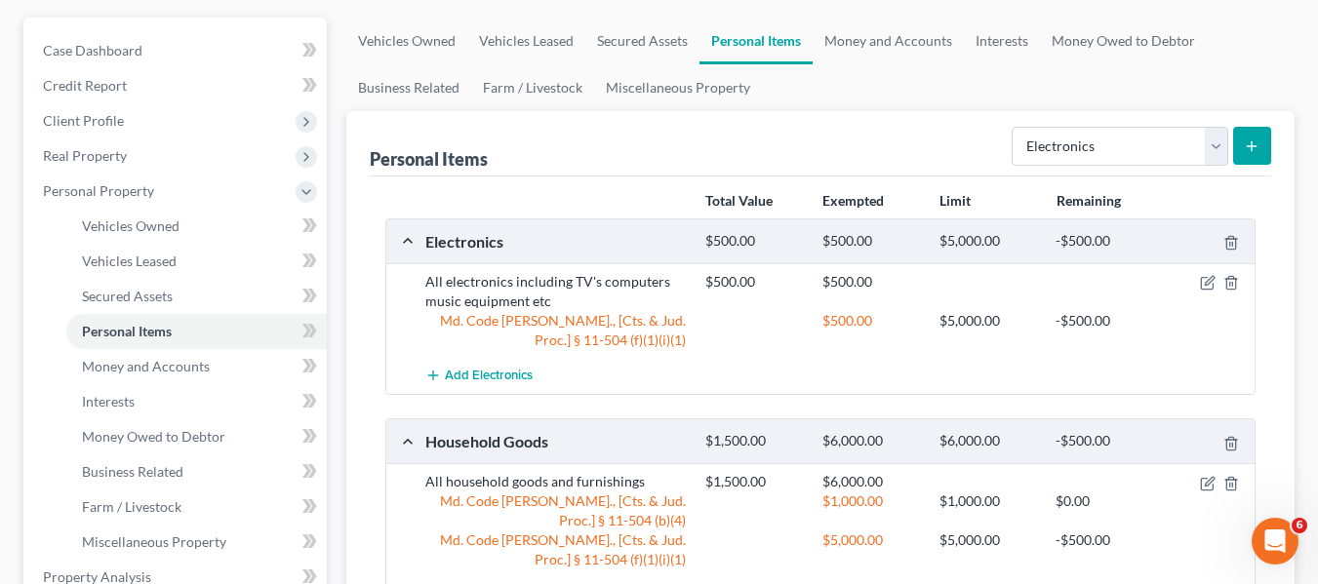
click at [1215, 484] on div at bounding box center [1209, 482] width 94 height 20
click at [1206, 488] on icon "button" at bounding box center [1208, 484] width 16 height 16
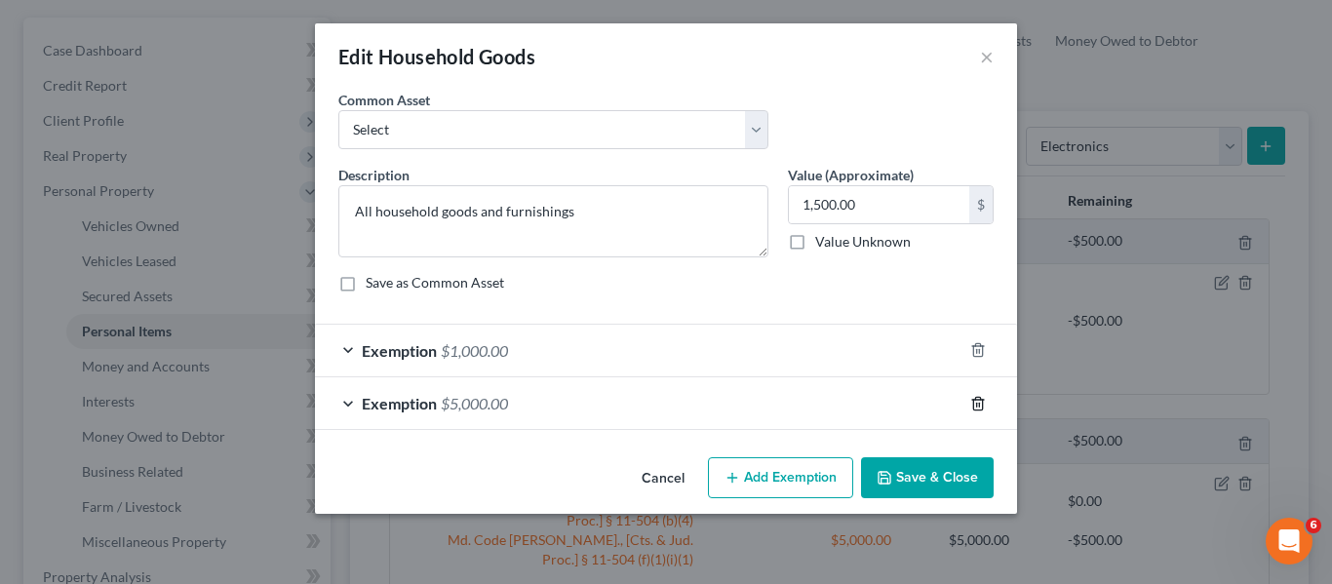
click at [981, 409] on icon "button" at bounding box center [978, 404] width 16 height 16
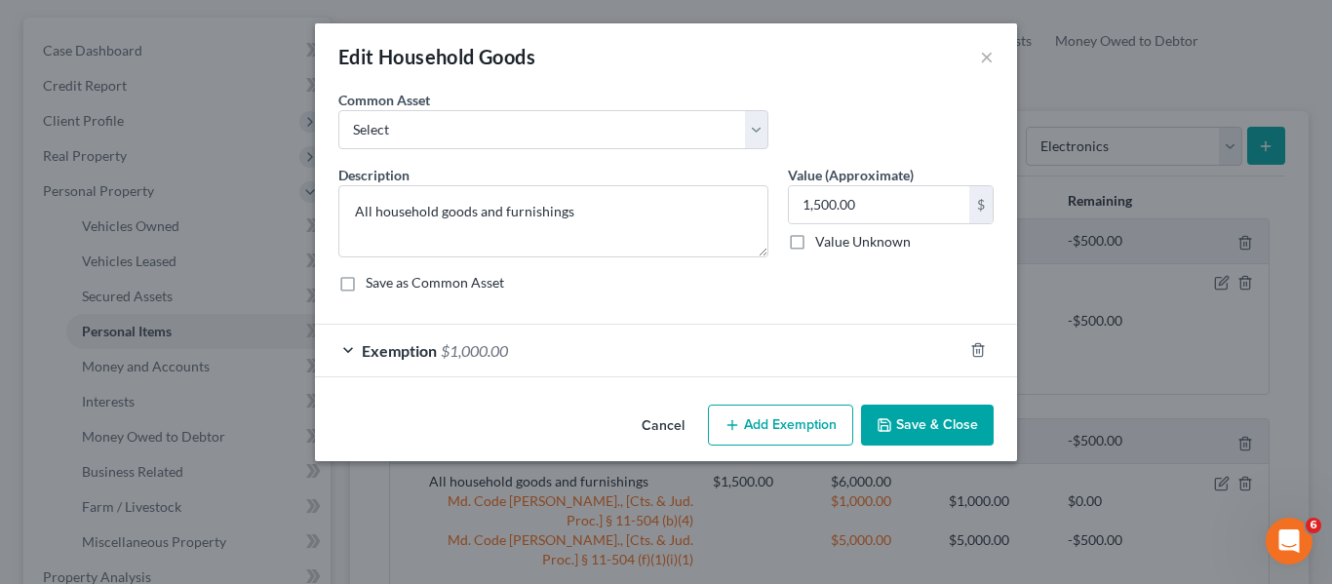
click at [927, 421] on button "Save & Close" at bounding box center [927, 425] width 133 height 41
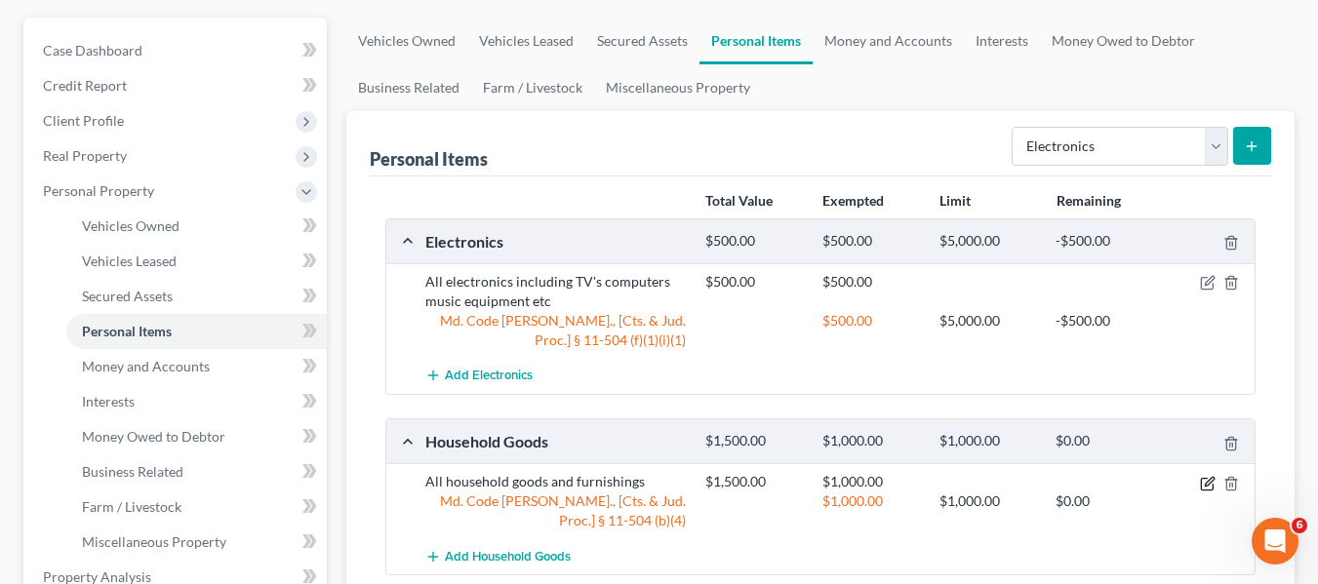
click at [1204, 486] on icon "button" at bounding box center [1208, 481] width 9 height 9
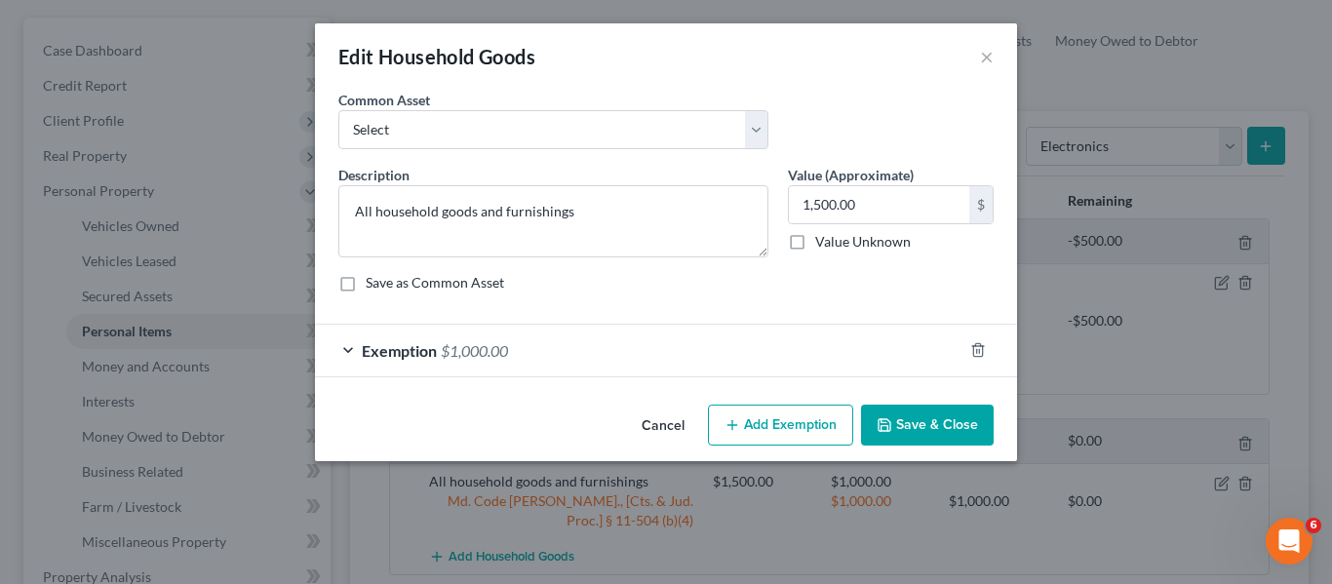
click at [774, 427] on button "Add Exemption" at bounding box center [780, 425] width 145 height 41
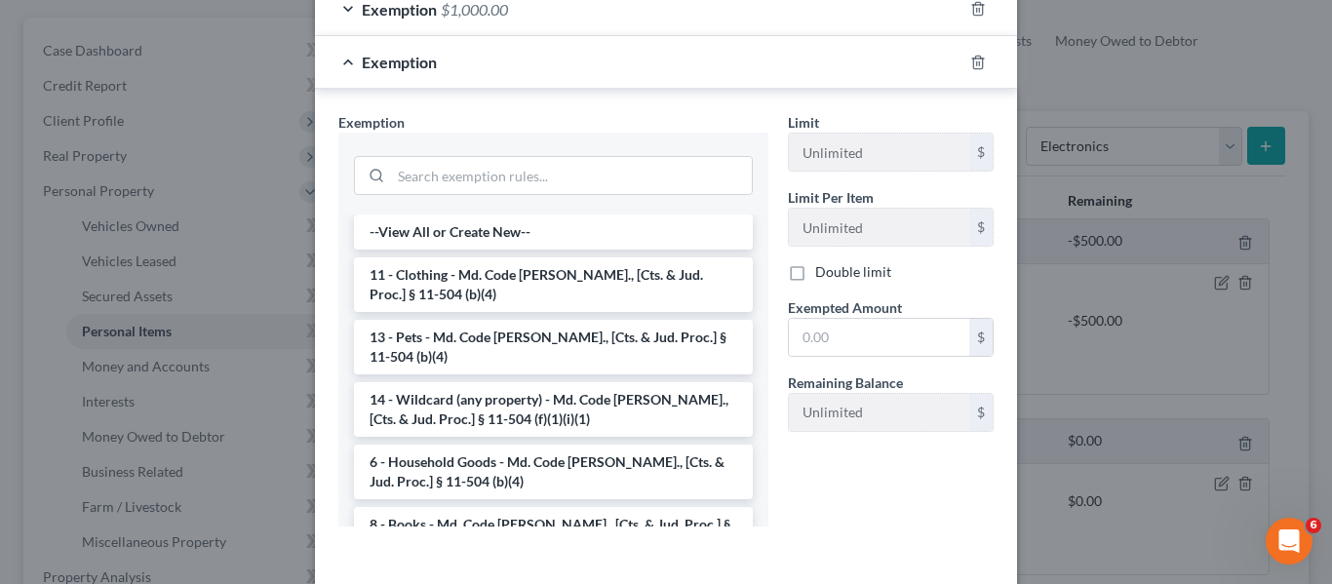
scroll to position [343, 0]
click at [521, 402] on li "14 - Wildcard (any property) - Md. Code [PERSON_NAME]., [Cts. & Jud. Proc.] § 1…" at bounding box center [553, 407] width 399 height 55
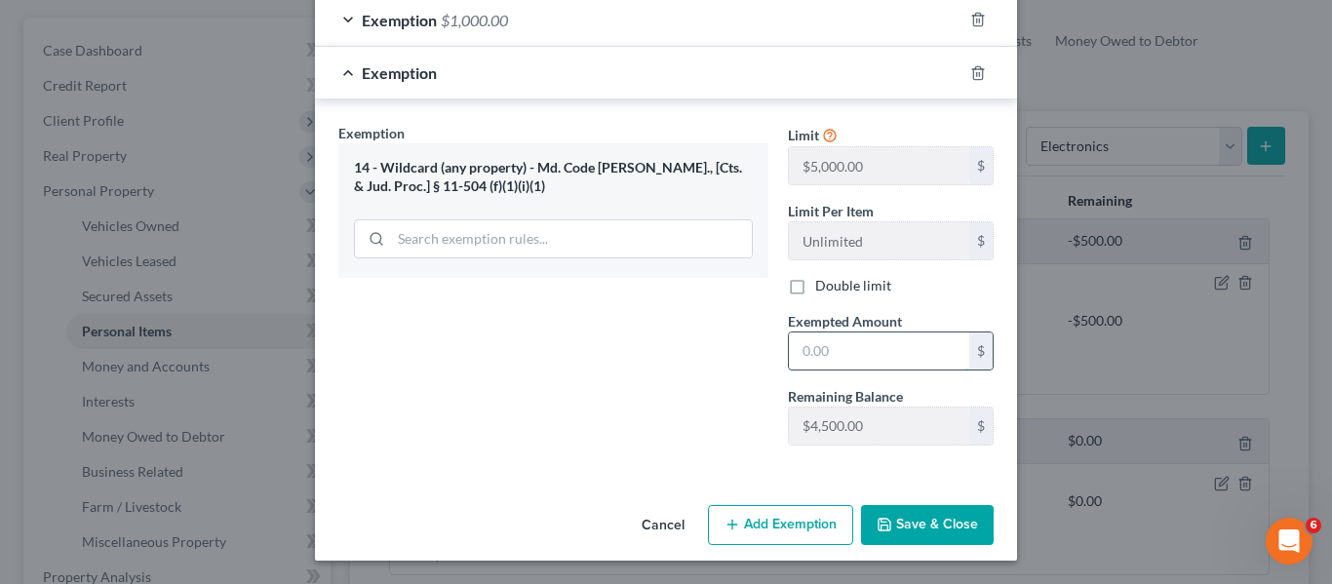
click at [827, 362] on input "text" at bounding box center [879, 351] width 180 height 37
type input "500"
click at [880, 520] on icon "button" at bounding box center [885, 525] width 12 height 12
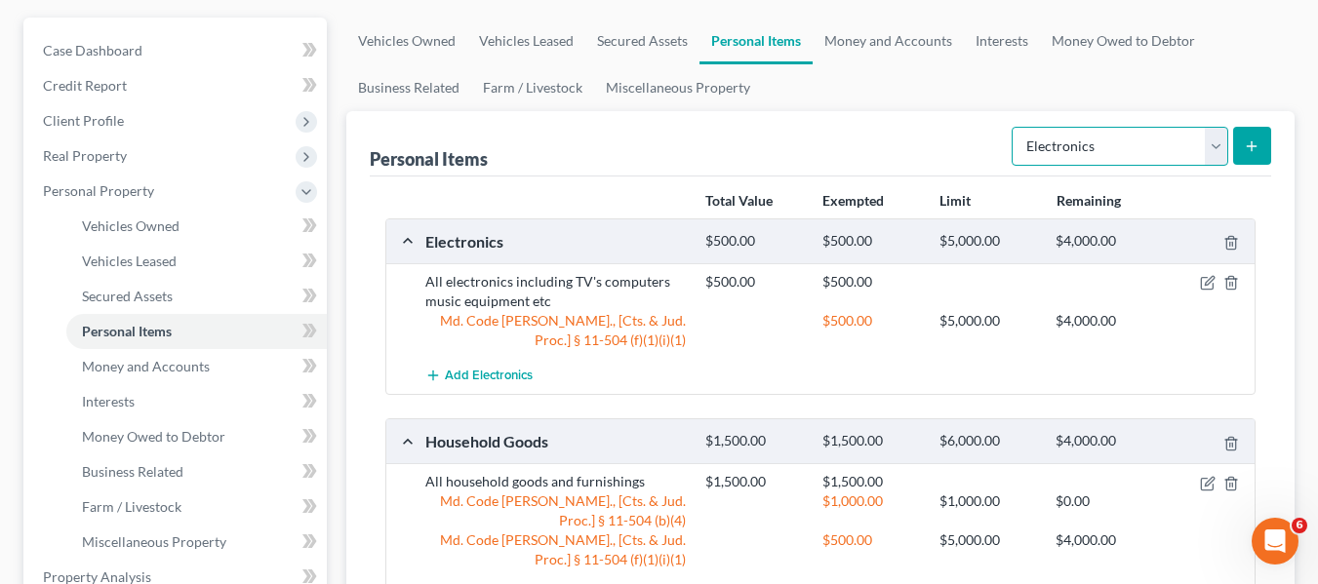
click at [1089, 141] on select "Select Item Type Clothing Collectibles Of Value Electronics Firearms Household …" at bounding box center [1119, 146] width 216 height 39
select select "clothing"
click at [1013, 127] on select "Select Item Type Clothing Collectibles Of Value Electronics Firearms Household …" at bounding box center [1119, 146] width 216 height 39
click at [1256, 151] on icon "submit" at bounding box center [1251, 146] width 16 height 16
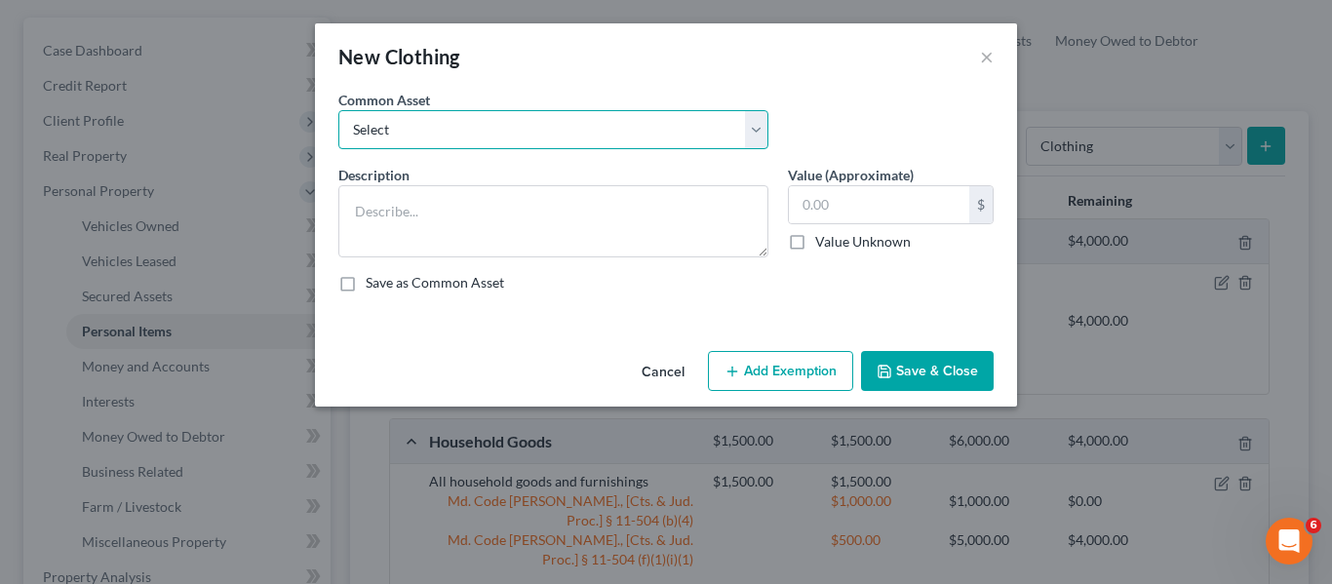
click at [652, 142] on select "Select All articles of clothing including shoes and outerwear" at bounding box center [553, 129] width 430 height 39
select select "0"
click at [338, 110] on select "Select All articles of clothing including shoes and outerwear" at bounding box center [553, 129] width 430 height 39
type textarea "All articles of clothing including shoes and outerwear"
type input "300.00"
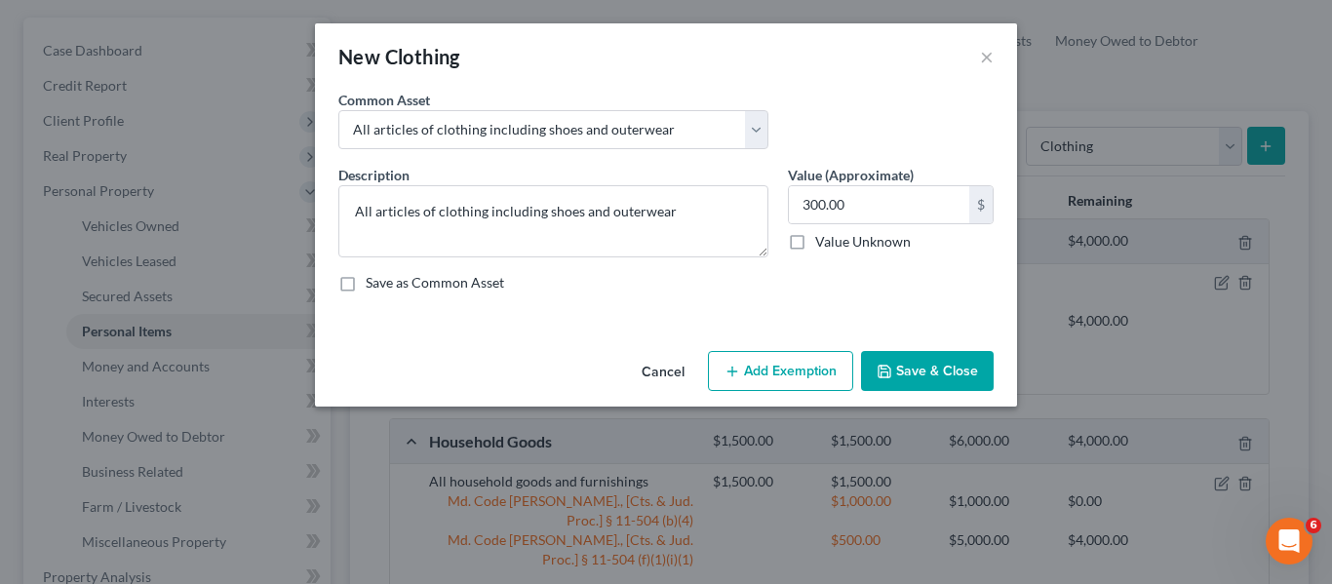
click at [770, 374] on button "Add Exemption" at bounding box center [780, 371] width 145 height 41
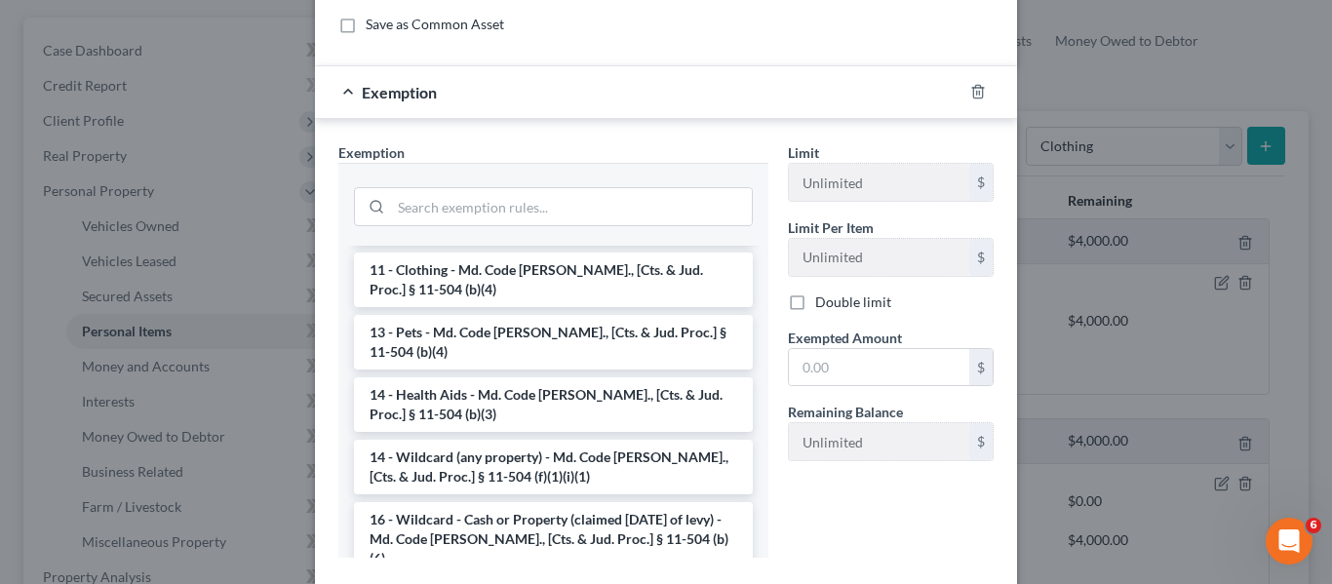
scroll to position [287, 0]
click at [495, 453] on li "14 - Wildcard (any property) - Md. Code [PERSON_NAME]., [Cts. & Jud. Proc.] § 1…" at bounding box center [553, 466] width 399 height 55
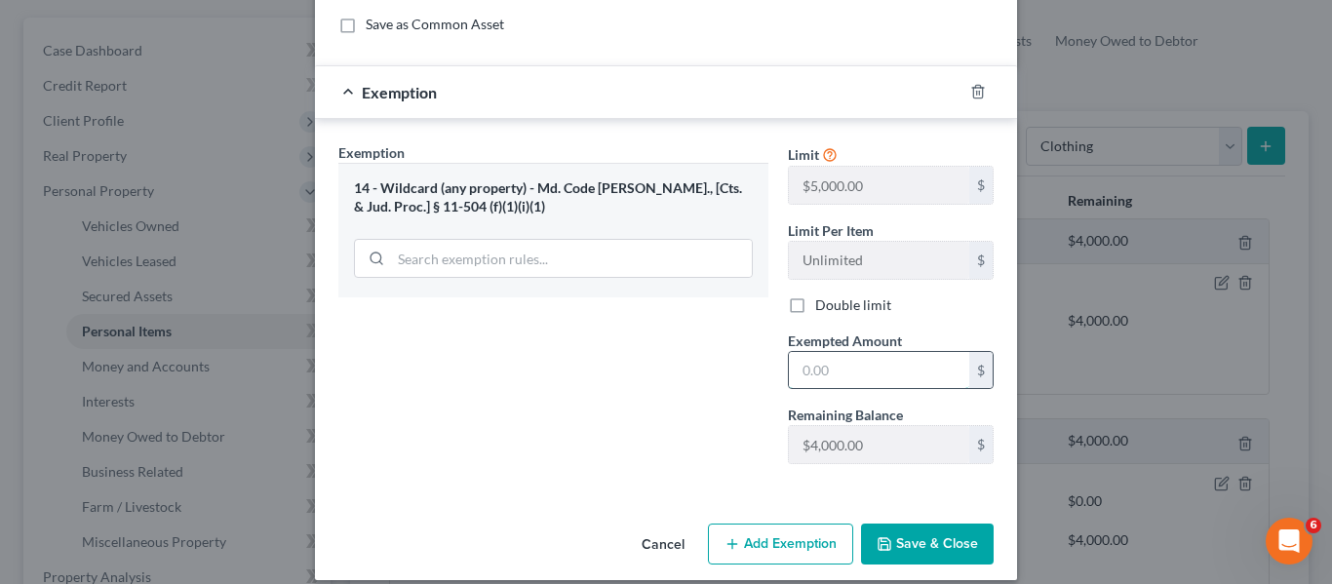
click at [881, 358] on input "text" at bounding box center [879, 370] width 180 height 37
type input "300"
click at [920, 545] on button "Save & Close" at bounding box center [927, 544] width 133 height 41
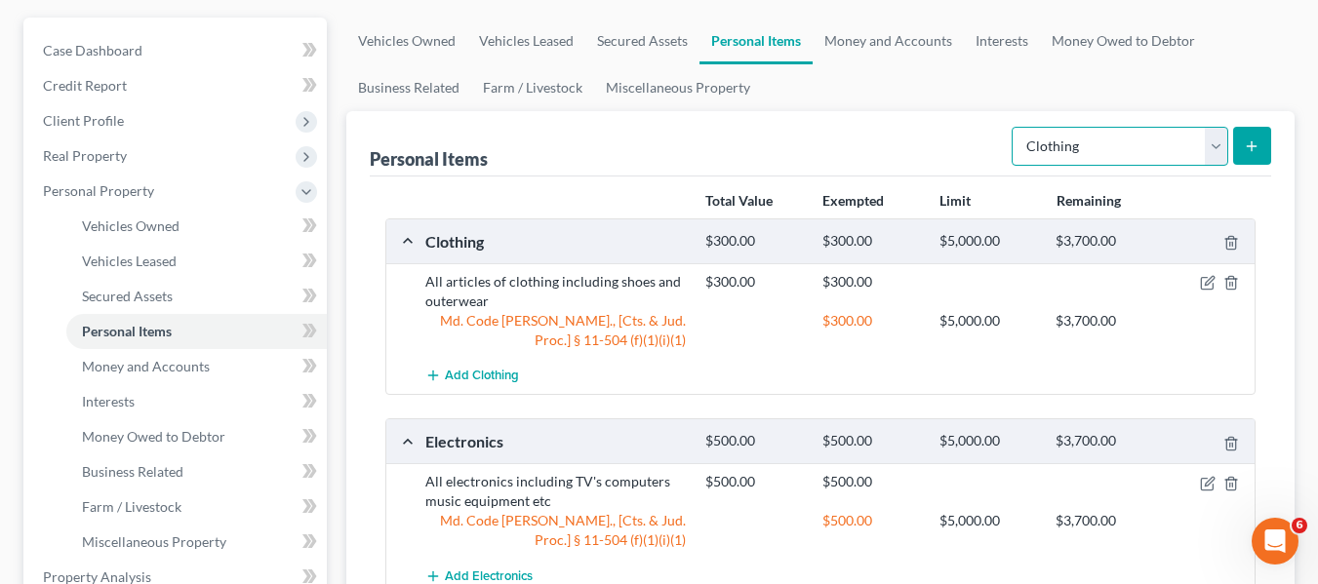
click at [1113, 146] on select "Select Item Type Clothing Collectibles Of Value Electronics Firearms Household …" at bounding box center [1119, 146] width 216 height 39
select select "jewelry"
click at [1013, 127] on select "Select Item Type Clothing Collectibles Of Value Electronics Firearms Household …" at bounding box center [1119, 146] width 216 height 39
click at [1251, 143] on line "submit" at bounding box center [1251, 145] width 0 height 9
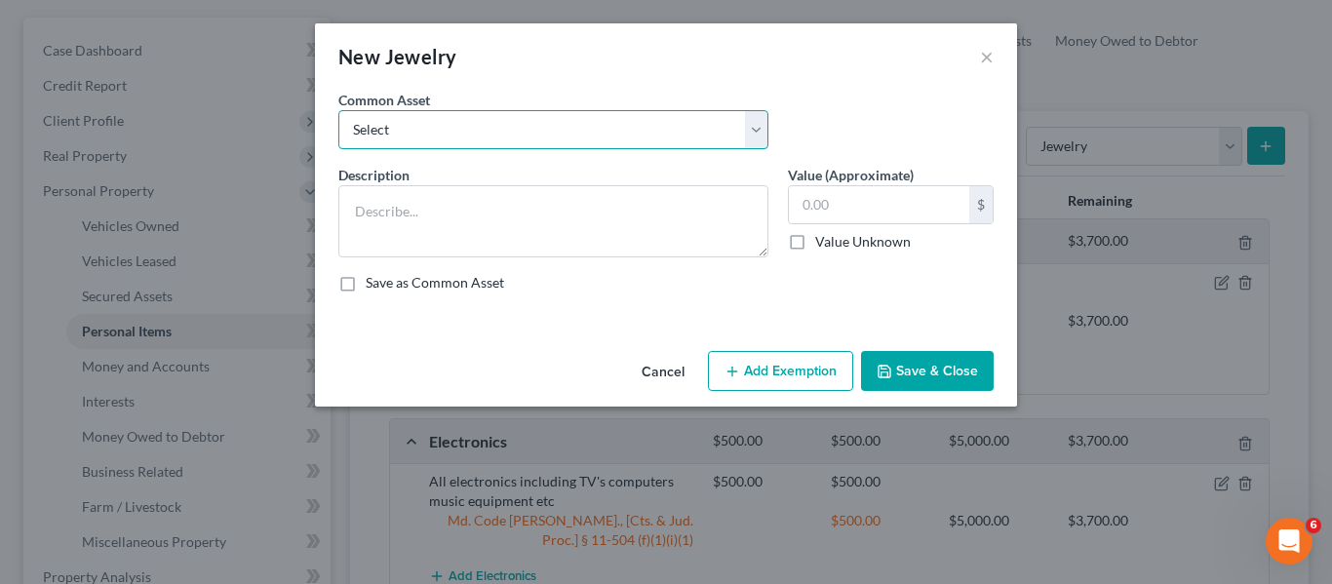
click at [602, 118] on select "Select All jewelry including rings watches bracelets earrings etc" at bounding box center [553, 129] width 430 height 39
select select "0"
click at [338, 110] on select "Select All jewelry including rings watches bracelets earrings etc" at bounding box center [553, 129] width 430 height 39
type textarea "All jewelry including rings watches bracelets earrings etc"
type input "150.00"
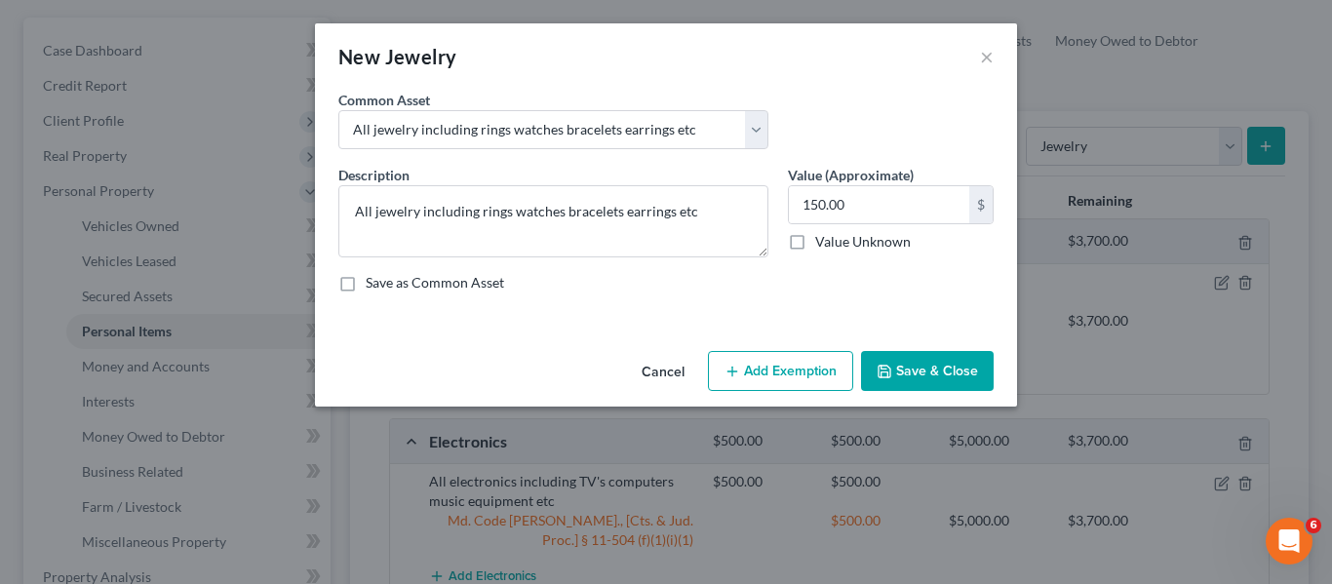
click at [775, 372] on button "Add Exemption" at bounding box center [780, 371] width 145 height 41
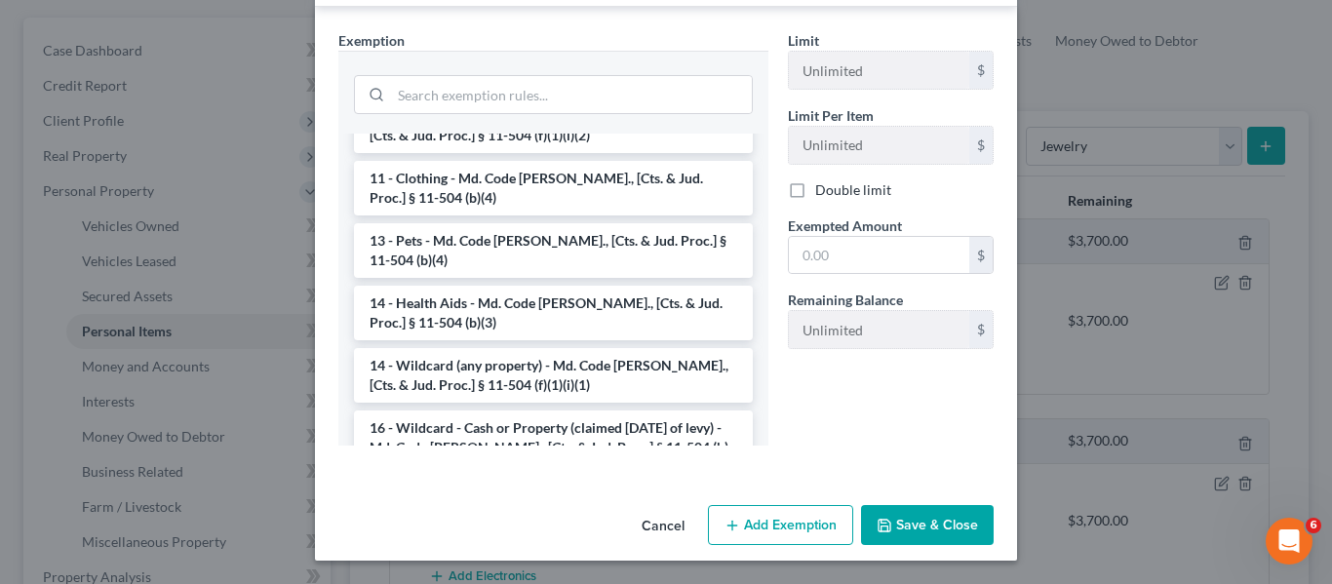
scroll to position [205, 0]
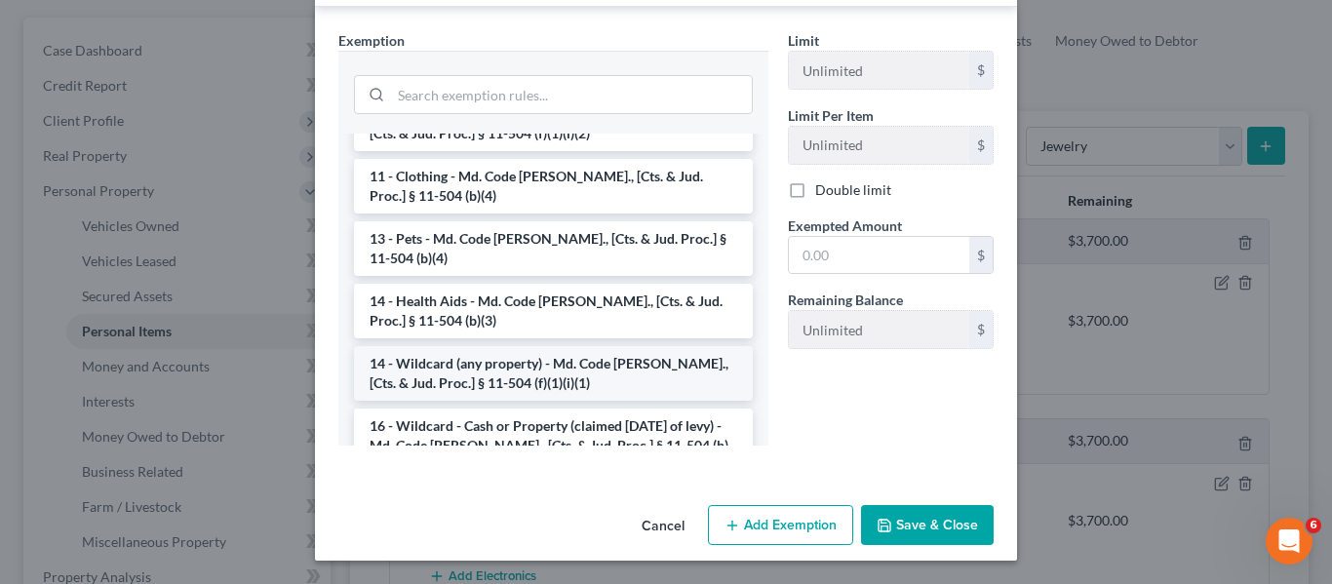
click at [542, 366] on li "14 - Wildcard (any property) - Md. Code [PERSON_NAME]., [Cts. & Jud. Proc.] § 1…" at bounding box center [553, 373] width 399 height 55
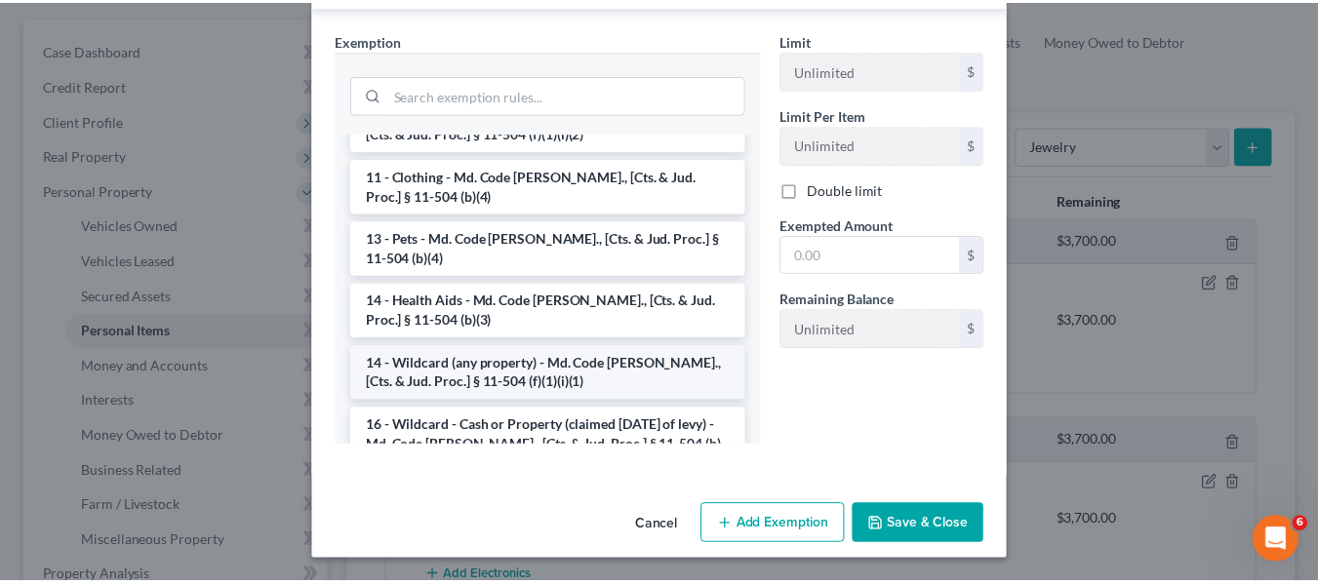
scroll to position [278, 0]
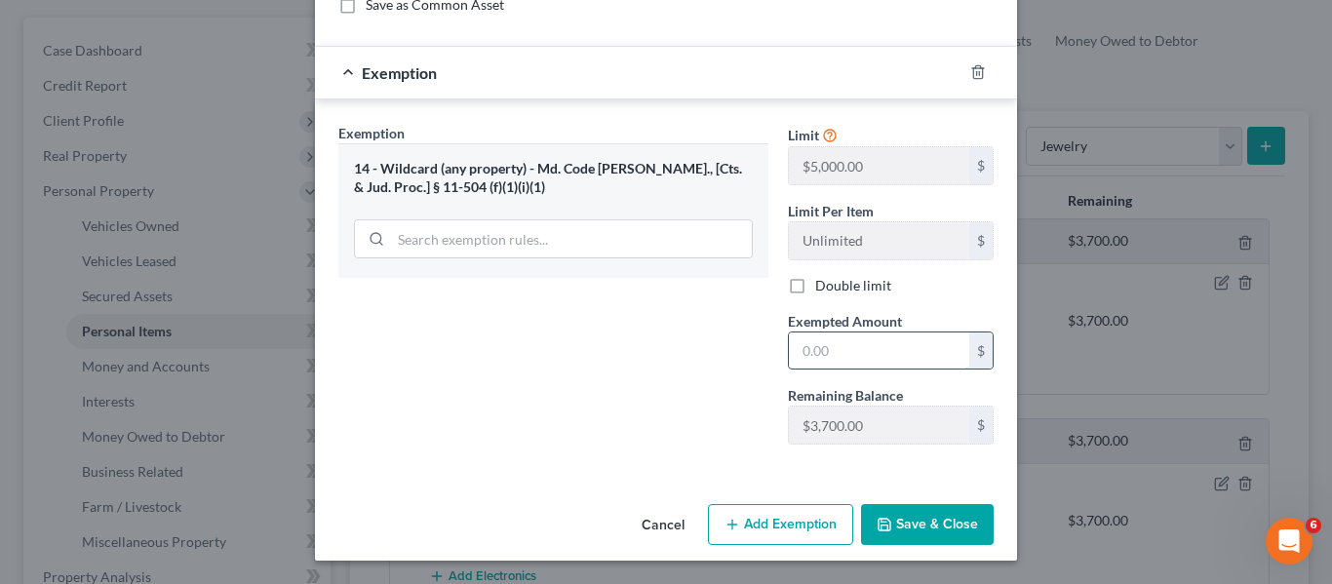
click at [885, 345] on input "text" at bounding box center [879, 351] width 180 height 37
type input "150"
click at [922, 518] on button "Save & Close" at bounding box center [927, 524] width 133 height 41
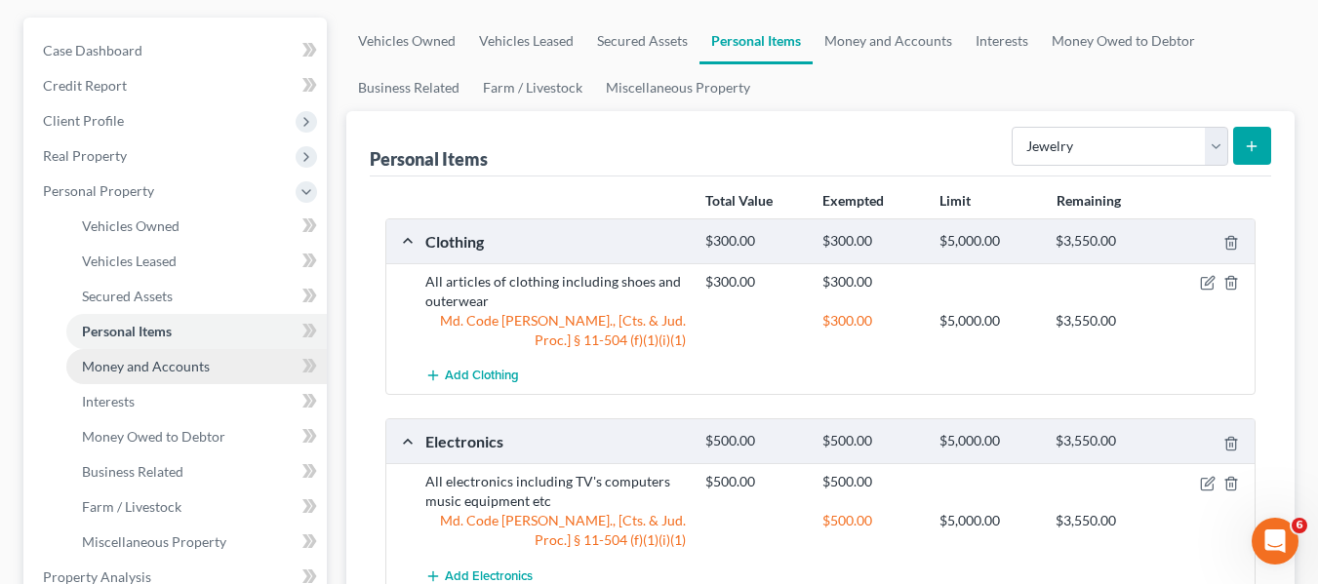
click at [190, 359] on span "Money and Accounts" at bounding box center [146, 366] width 128 height 17
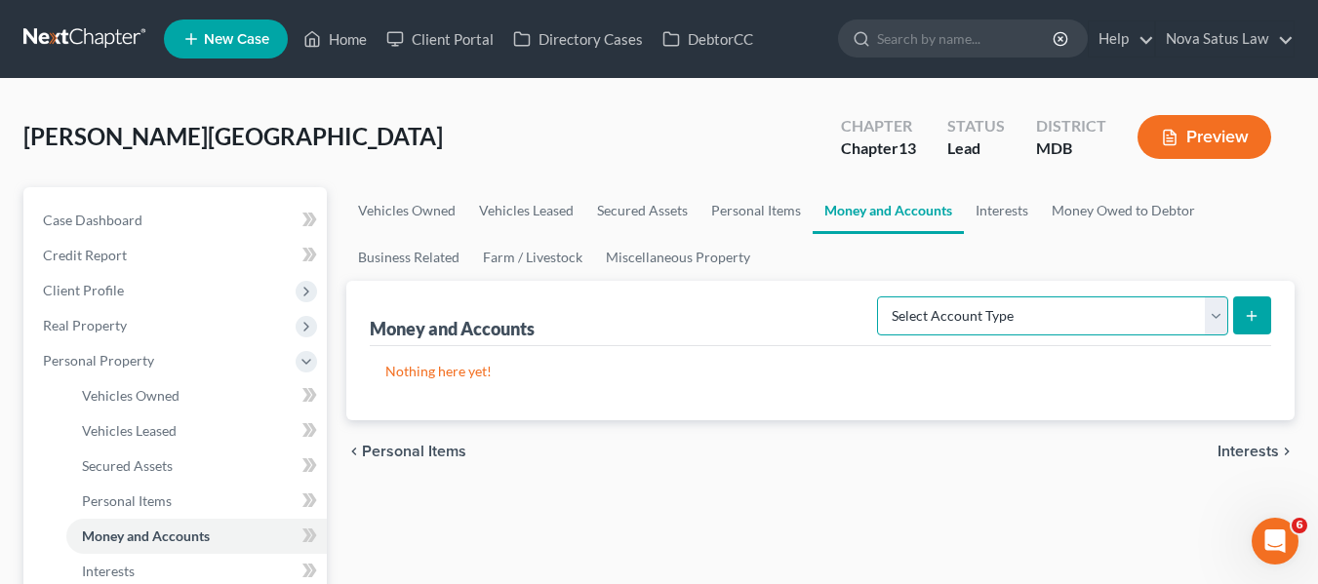
click at [1002, 314] on select "Select Account Type Brokerage Cash on Hand Certificates of Deposit Checking Acc…" at bounding box center [1052, 315] width 351 height 39
select select "checking"
click at [881, 296] on select "Select Account Type Brokerage Cash on Hand Certificates of Deposit Checking Acc…" at bounding box center [1052, 315] width 351 height 39
click at [1252, 308] on icon "submit" at bounding box center [1251, 316] width 16 height 16
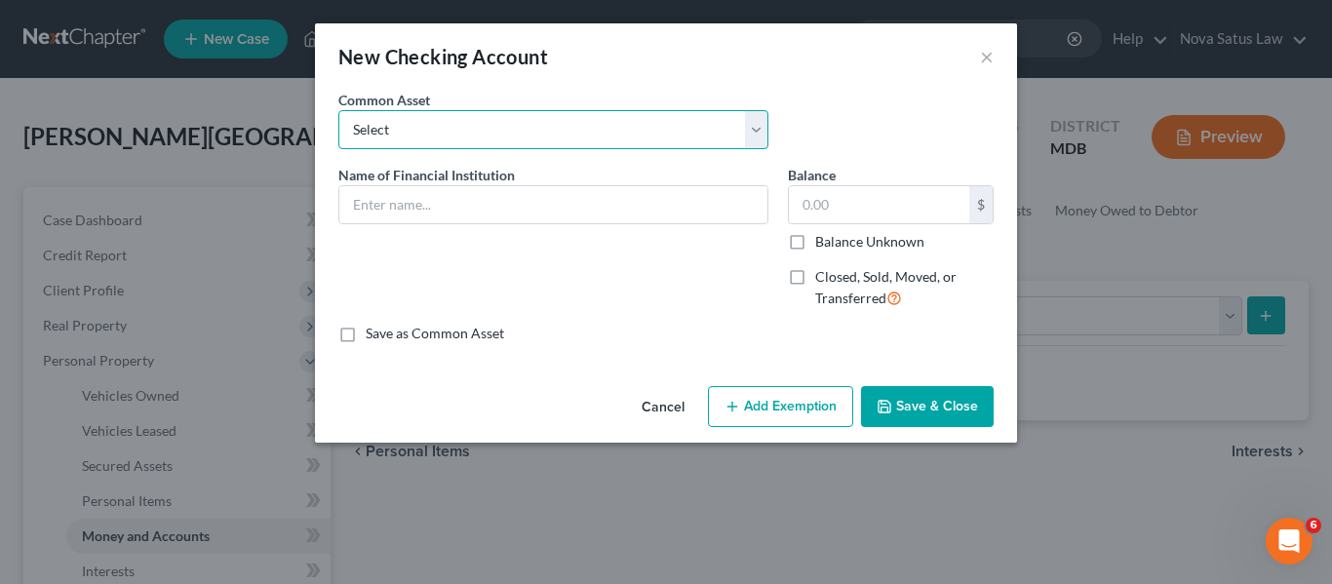
click at [627, 124] on select "Select HarCO FCU balance as of" at bounding box center [553, 129] width 430 height 39
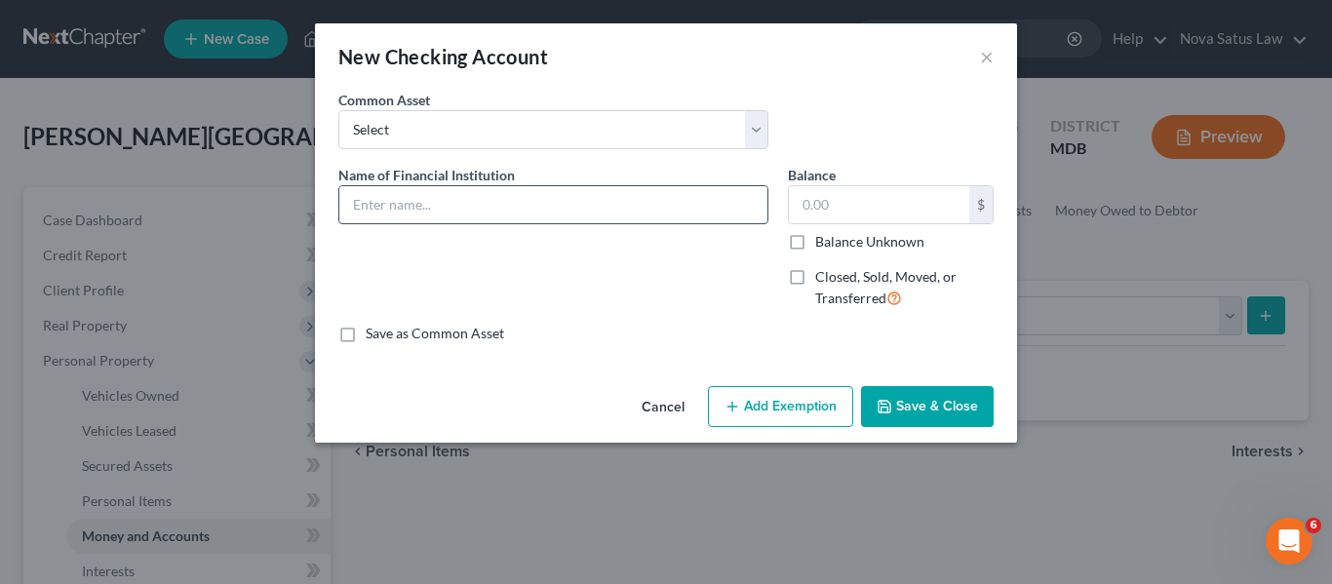
click at [577, 205] on input "text" at bounding box center [553, 204] width 428 height 37
type input "NFCU balance as of 072625"
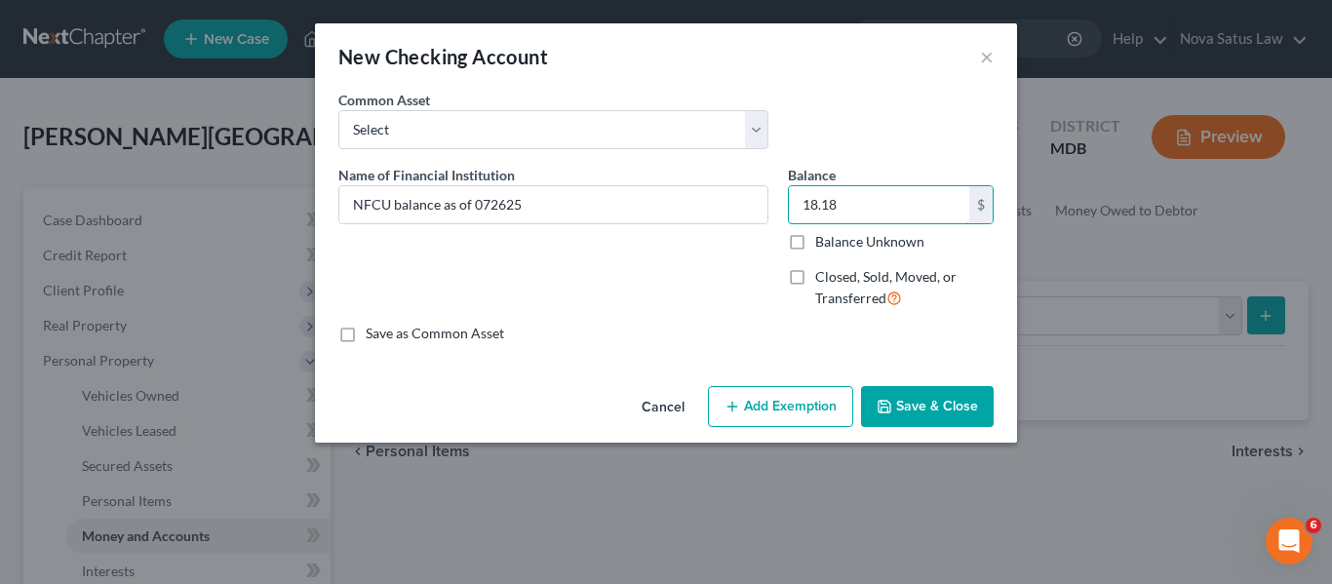
type input "18.18"
click at [822, 401] on button "Add Exemption" at bounding box center [780, 406] width 145 height 41
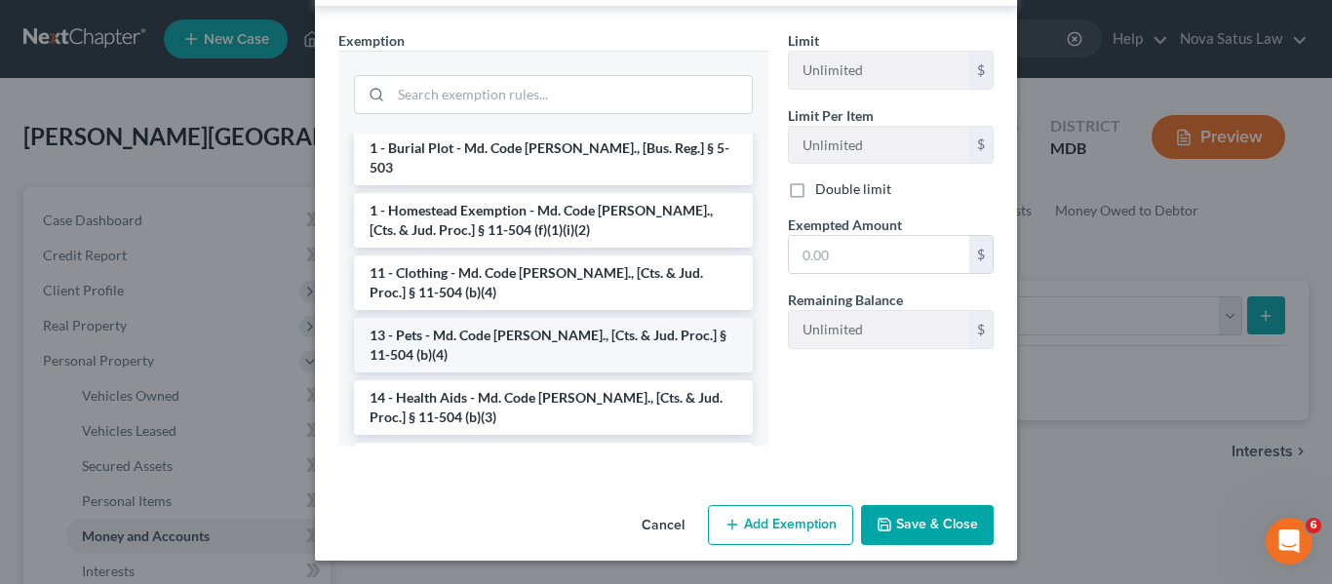
scroll to position [193, 0]
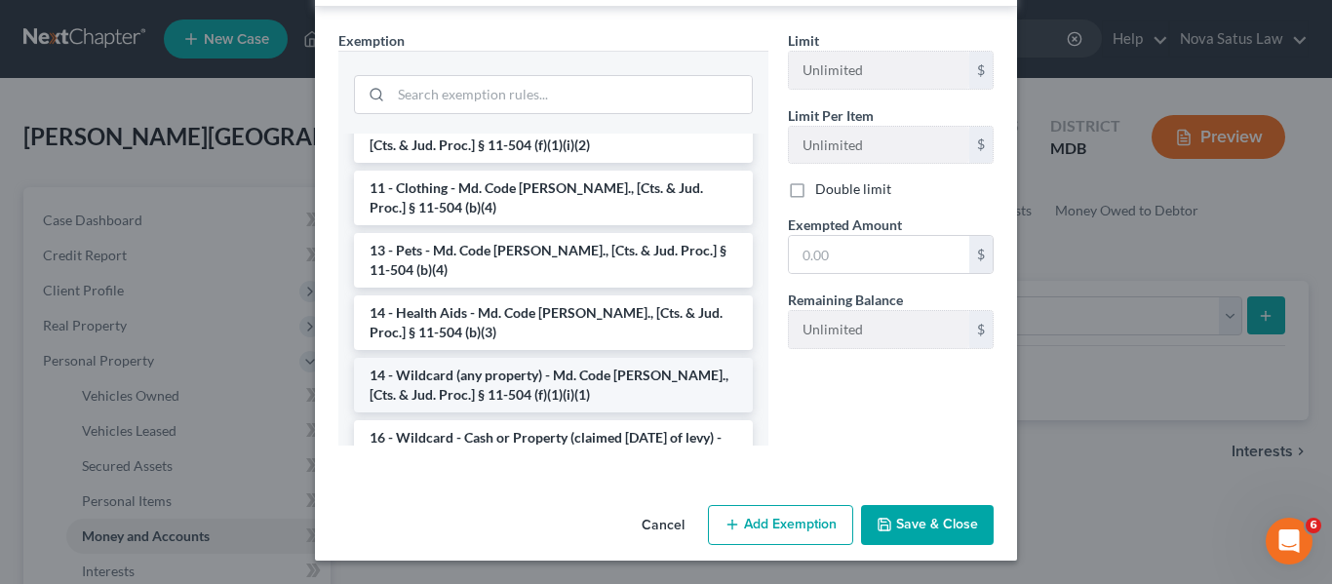
click at [527, 359] on li "14 - Wildcard (any property) - Md. Code [PERSON_NAME]., [Cts. & Jud. Proc.] § 1…" at bounding box center [553, 385] width 399 height 55
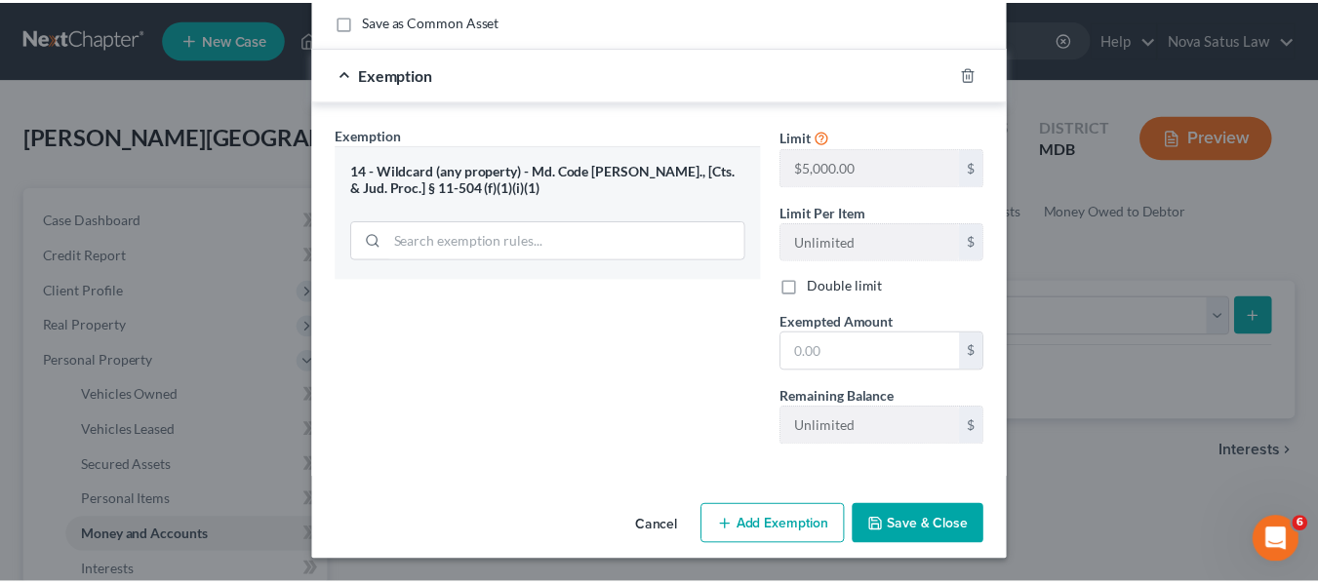
scroll to position [313, 0]
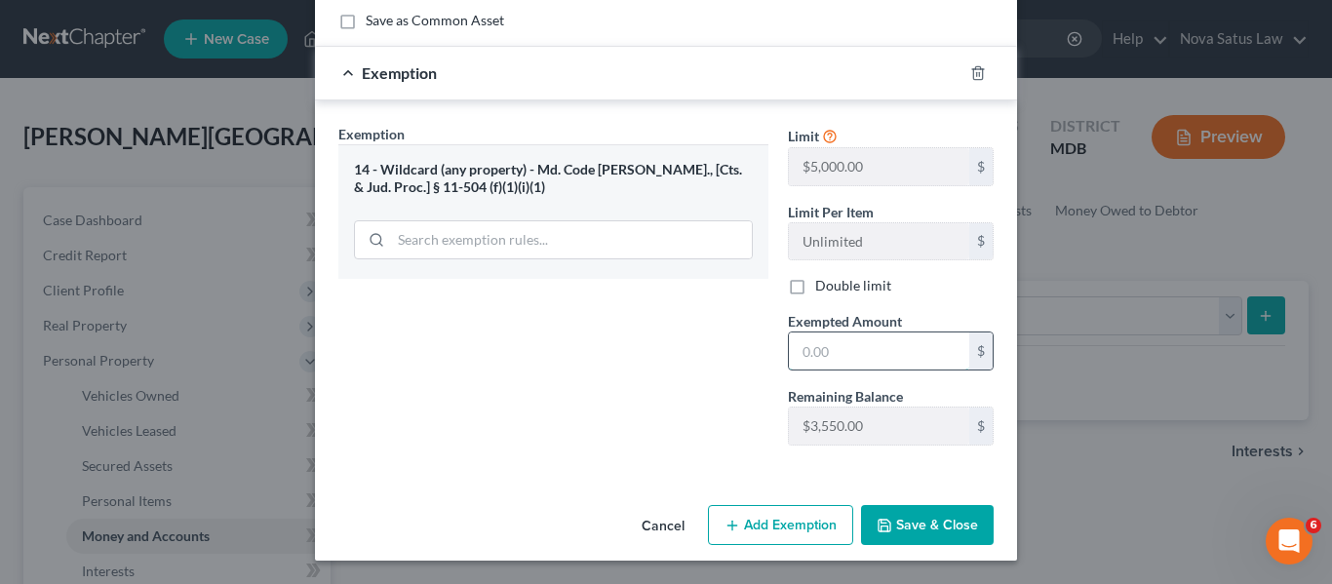
click at [845, 336] on input "text" at bounding box center [879, 351] width 180 height 37
type input "18.18"
click at [916, 522] on button "Save & Close" at bounding box center [927, 525] width 133 height 41
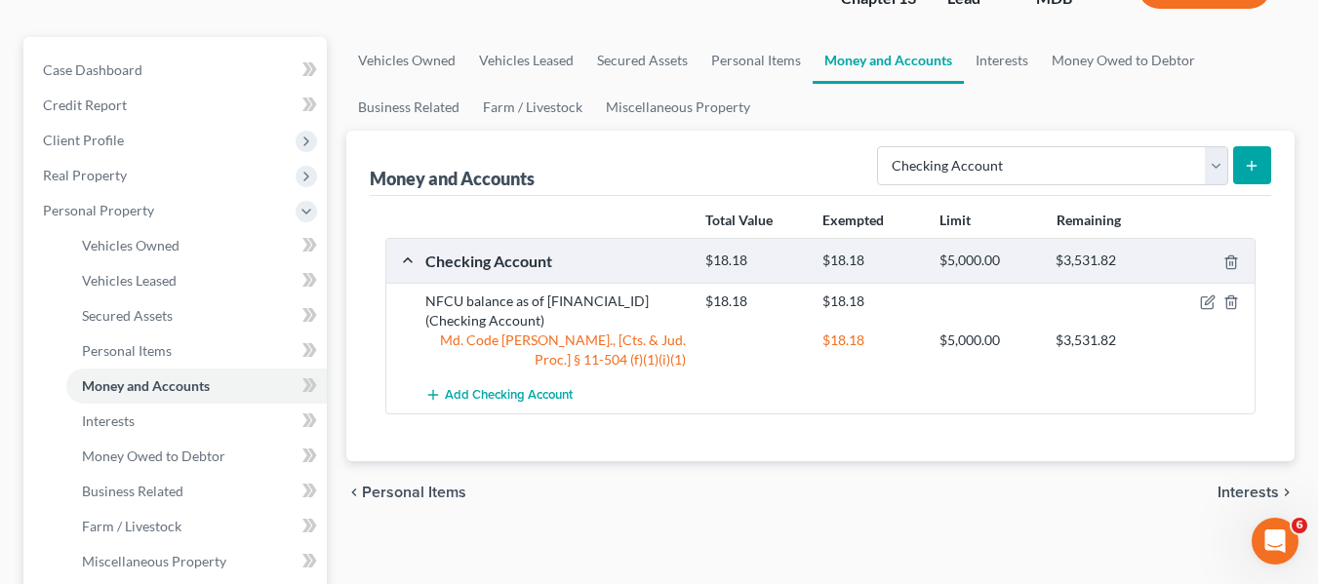
scroll to position [151, 0]
click at [116, 415] on span "Interests" at bounding box center [108, 420] width 53 height 17
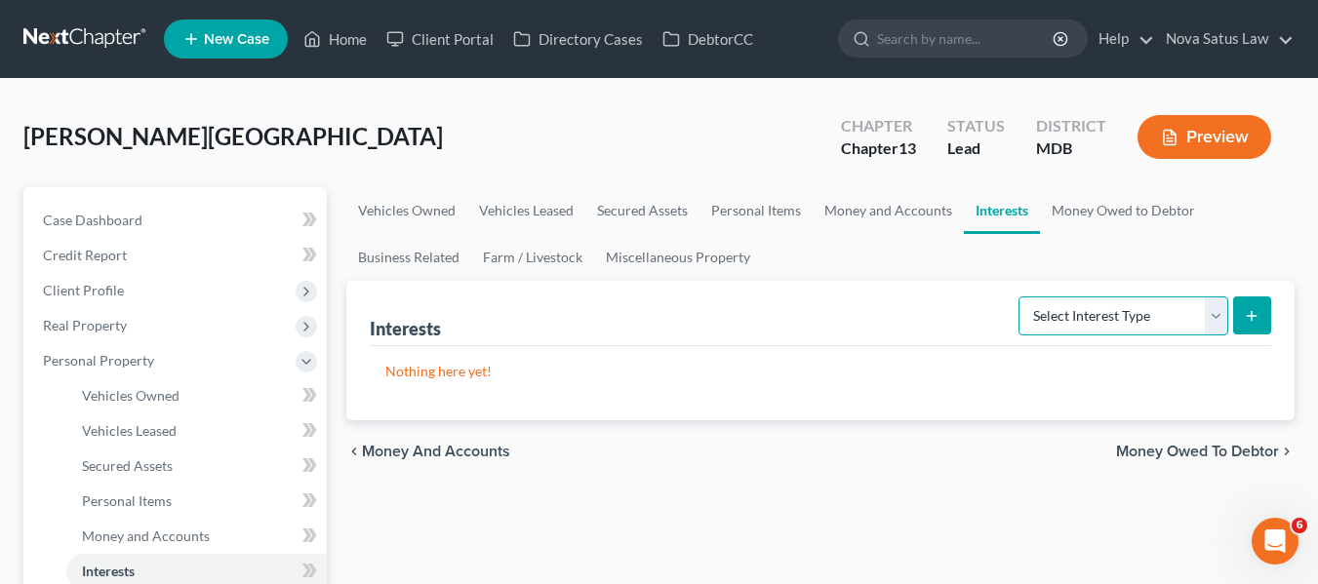
click at [1167, 310] on select "Select Interest Type 401K Annuity Bond Education IRA Government Bond Government…" at bounding box center [1123, 315] width 210 height 39
select select "401k"
click at [1020, 296] on select "Select Interest Type 401K Annuity Bond Education IRA Government Bond Government…" at bounding box center [1123, 315] width 210 height 39
click at [1260, 309] on button "submit" at bounding box center [1252, 315] width 38 height 38
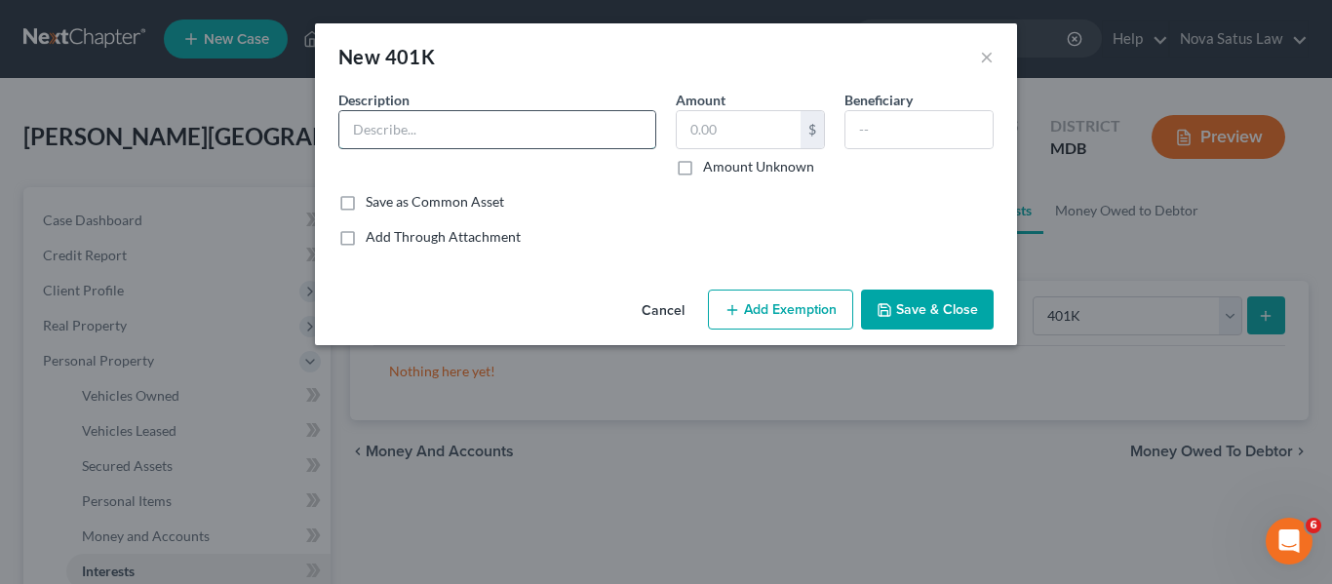
click at [441, 135] on input "text" at bounding box center [497, 129] width 316 height 37
type input "401K"
click at [701, 133] on input "text" at bounding box center [739, 129] width 124 height 37
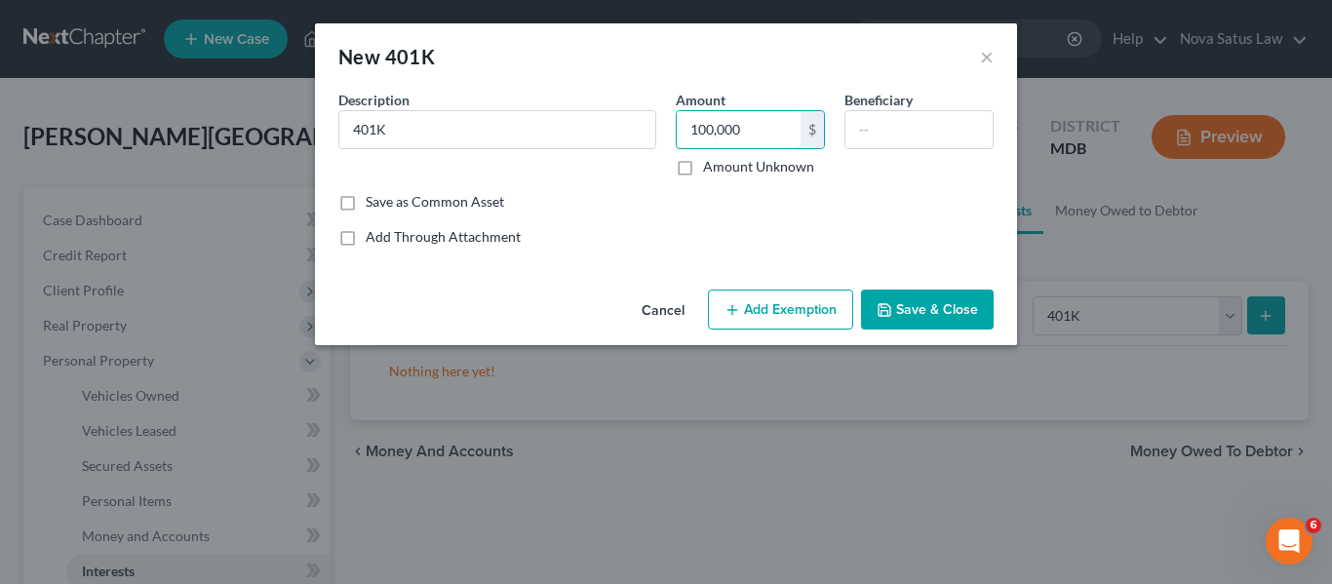
type input "100,000"
click at [752, 313] on button "Add Exemption" at bounding box center [780, 310] width 145 height 41
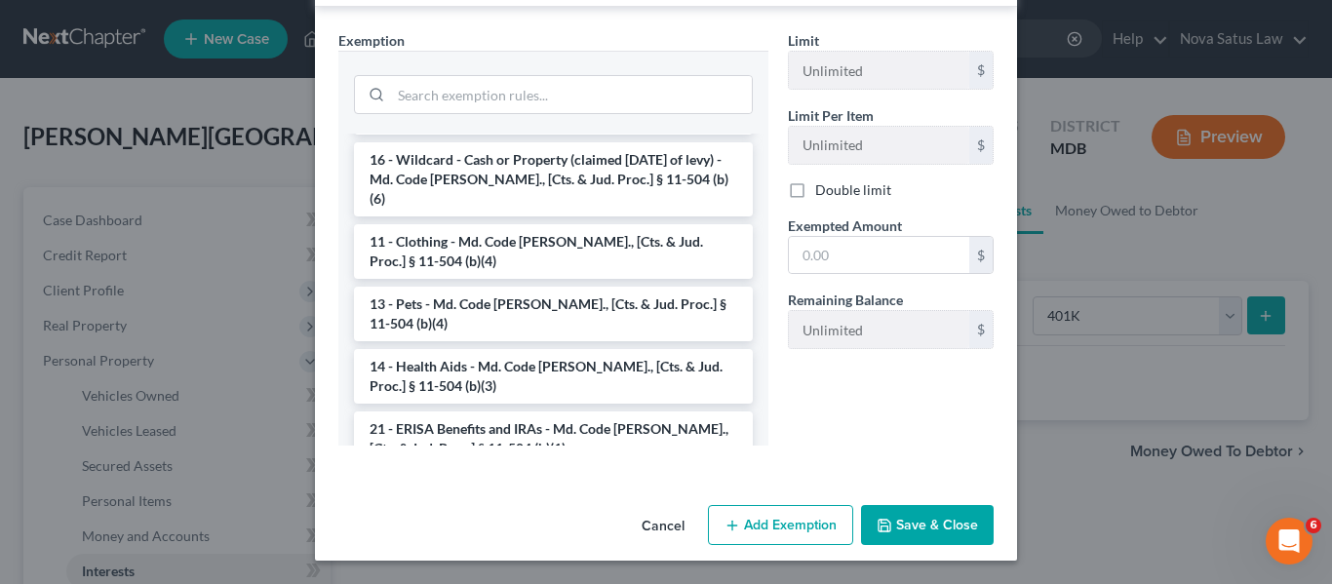
scroll to position [1260, 0]
click at [596, 411] on li "21 - ERISA Benefits and IRAs - Md. Code [PERSON_NAME]., [Cts. & Jud. Proc.] § 1…" at bounding box center [553, 438] width 399 height 55
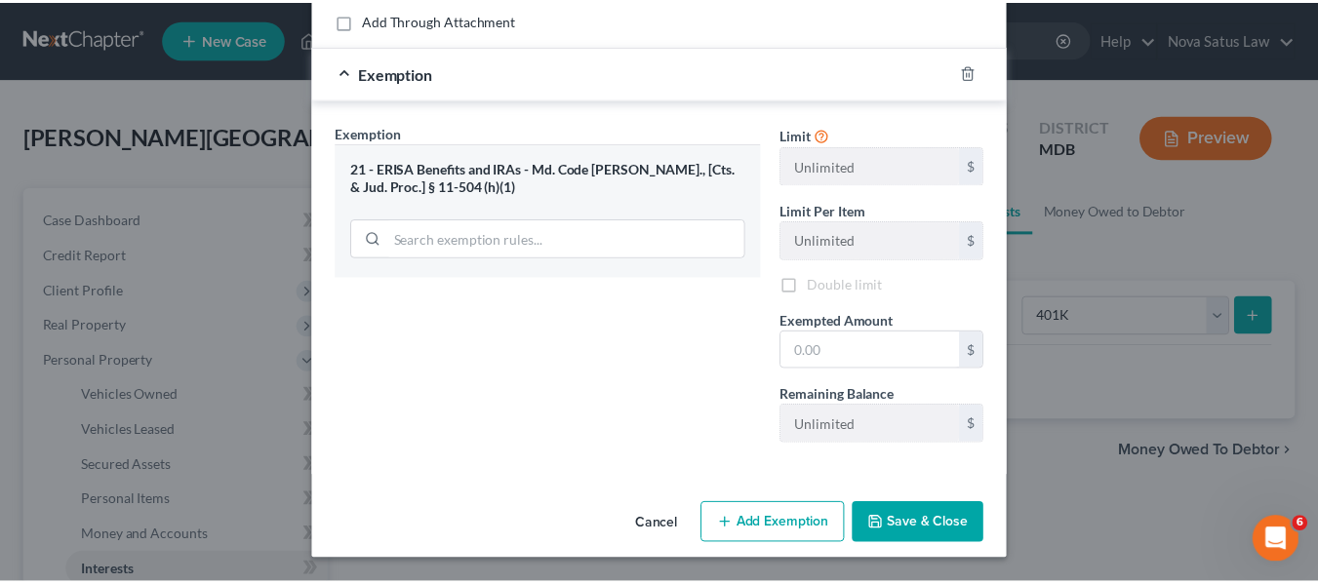
scroll to position [216, 0]
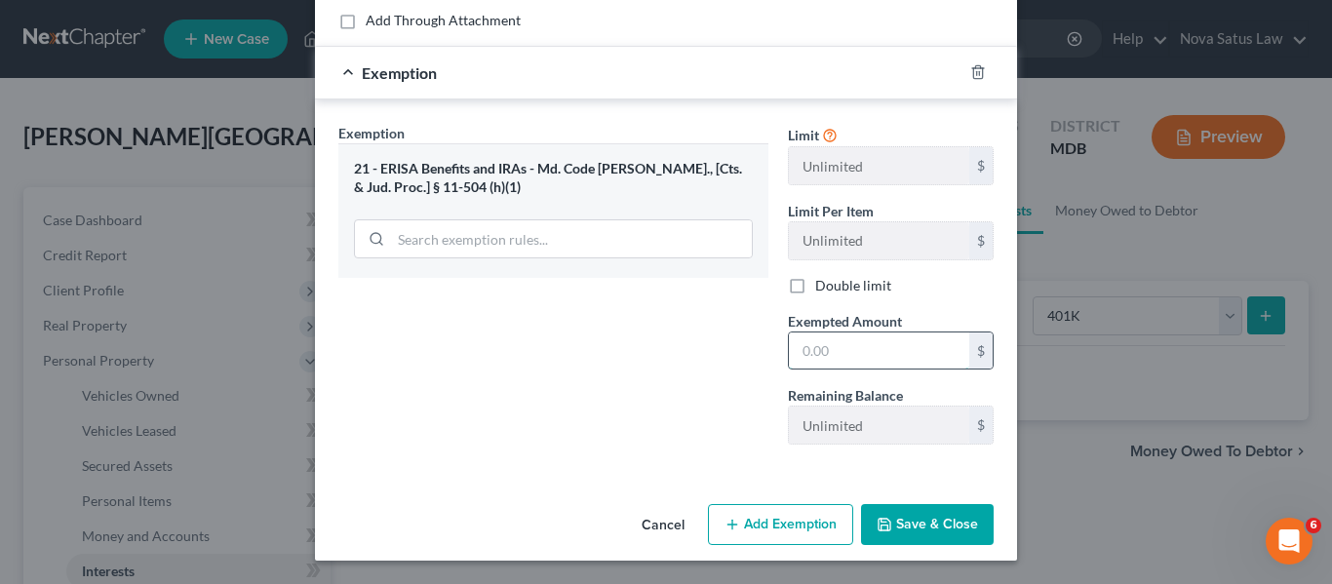
click at [807, 349] on input "text" at bounding box center [879, 351] width 180 height 37
type input "100,000"
click at [877, 518] on icon "button" at bounding box center [885, 525] width 16 height 16
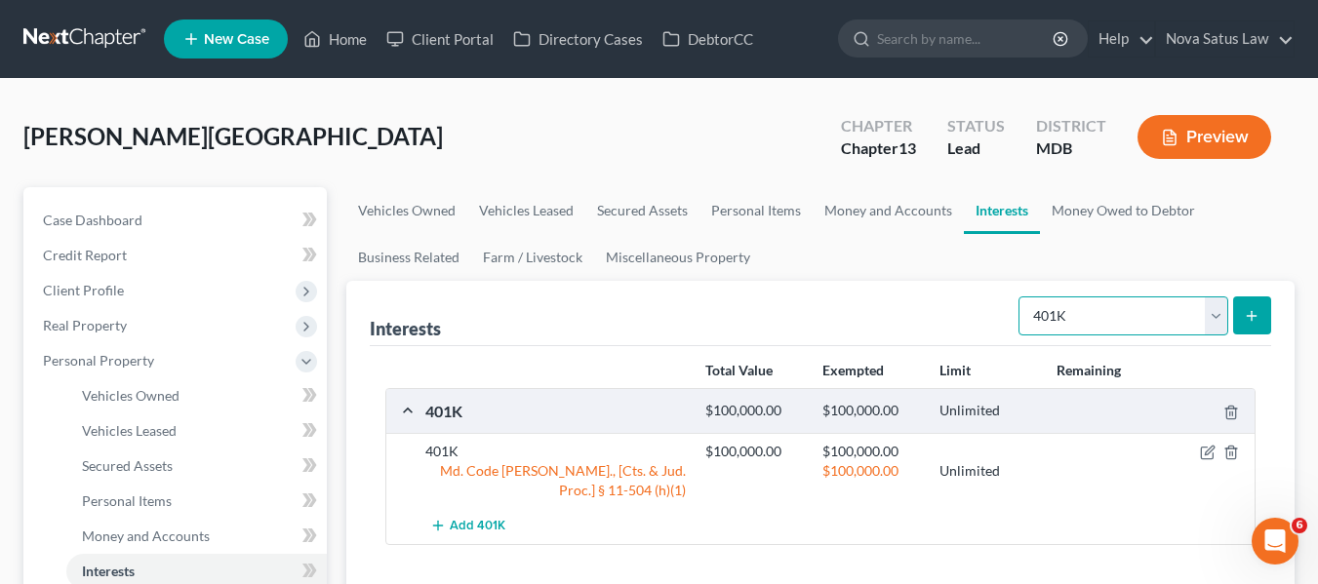
click at [1086, 329] on select "Select Interest Type 401K Annuity Bond Education IRA Government Bond Government…" at bounding box center [1123, 315] width 210 height 39
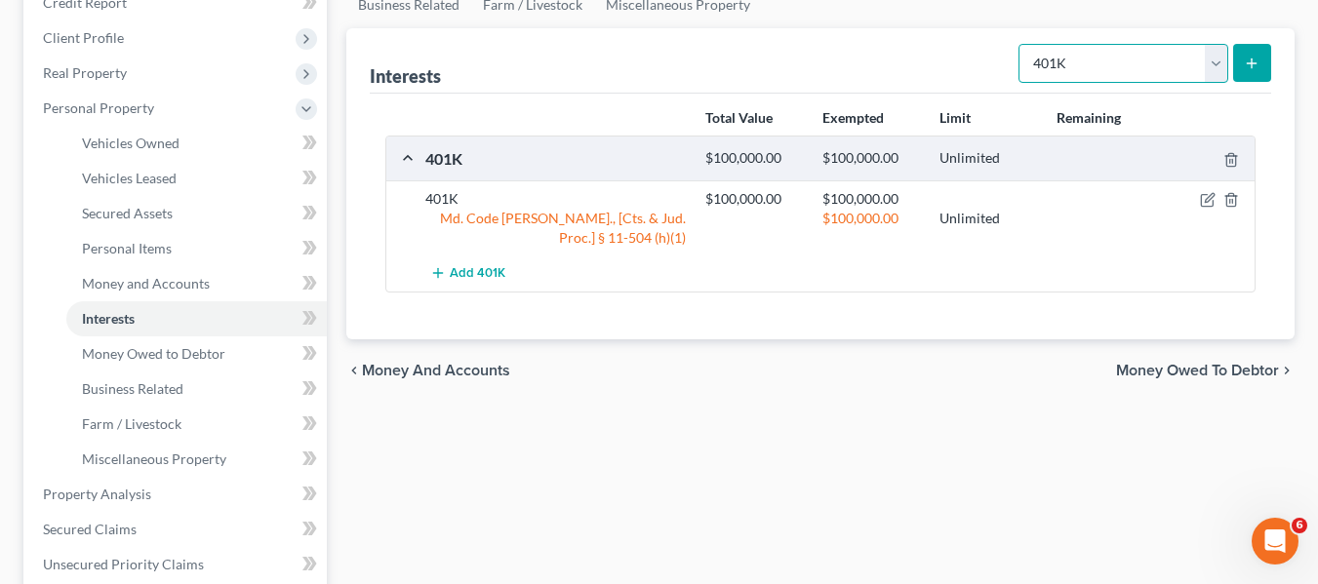
scroll to position [254, 0]
click at [1146, 57] on select "Select Interest Type 401K Annuity Bond Education IRA Government Bond Government…" at bounding box center [1123, 62] width 210 height 39
select select "term_life_insurance"
click at [1020, 43] on select "Select Interest Type 401K Annuity Bond Education IRA Government Bond Government…" at bounding box center [1123, 62] width 210 height 39
click at [1248, 61] on icon "submit" at bounding box center [1251, 63] width 16 height 16
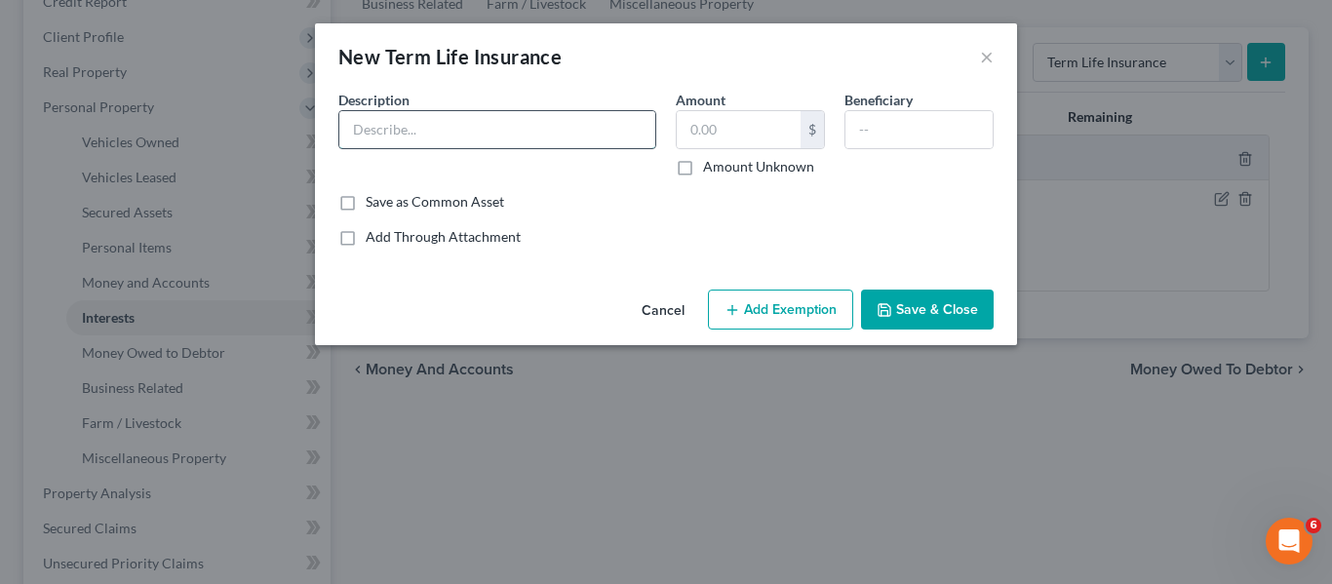
click at [578, 141] on input "text" at bounding box center [497, 129] width 316 height 37
type input "Term Life Ins"
click at [945, 299] on button "Save & Close" at bounding box center [927, 310] width 133 height 41
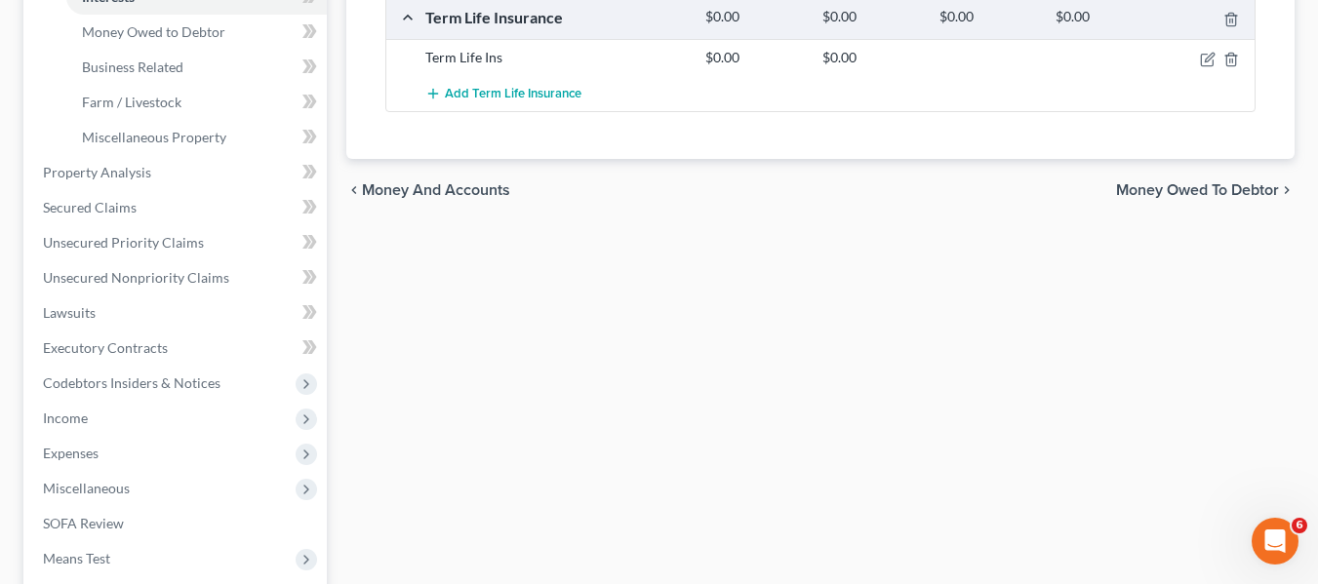
scroll to position [575, 0]
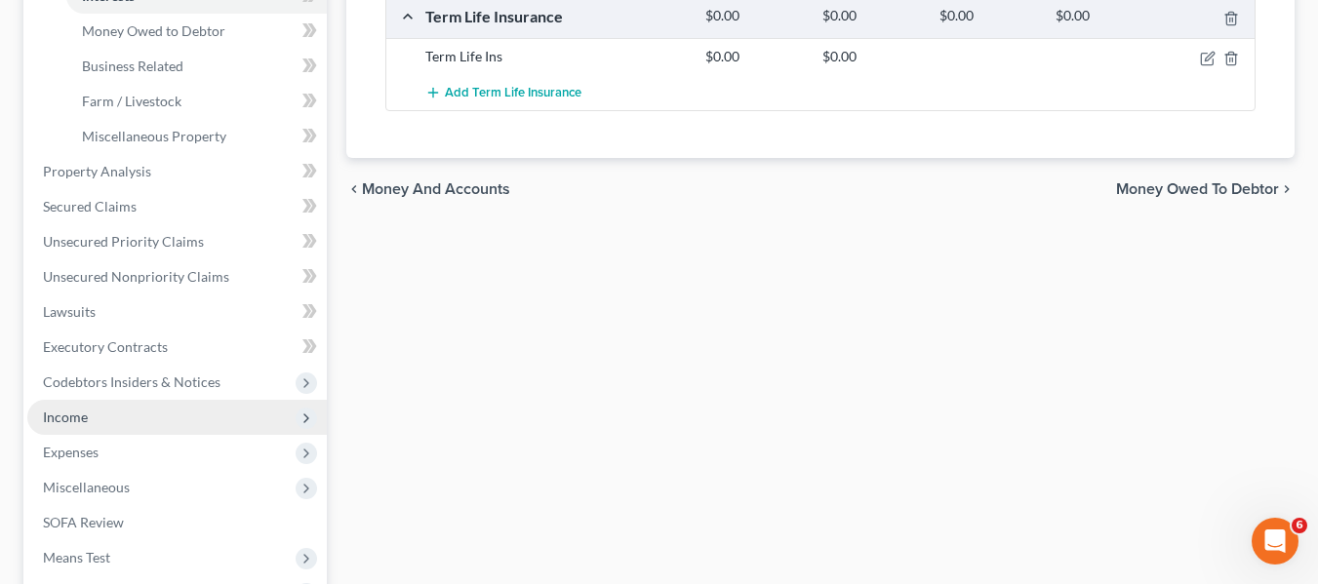
click at [161, 412] on span "Income" at bounding box center [176, 417] width 299 height 35
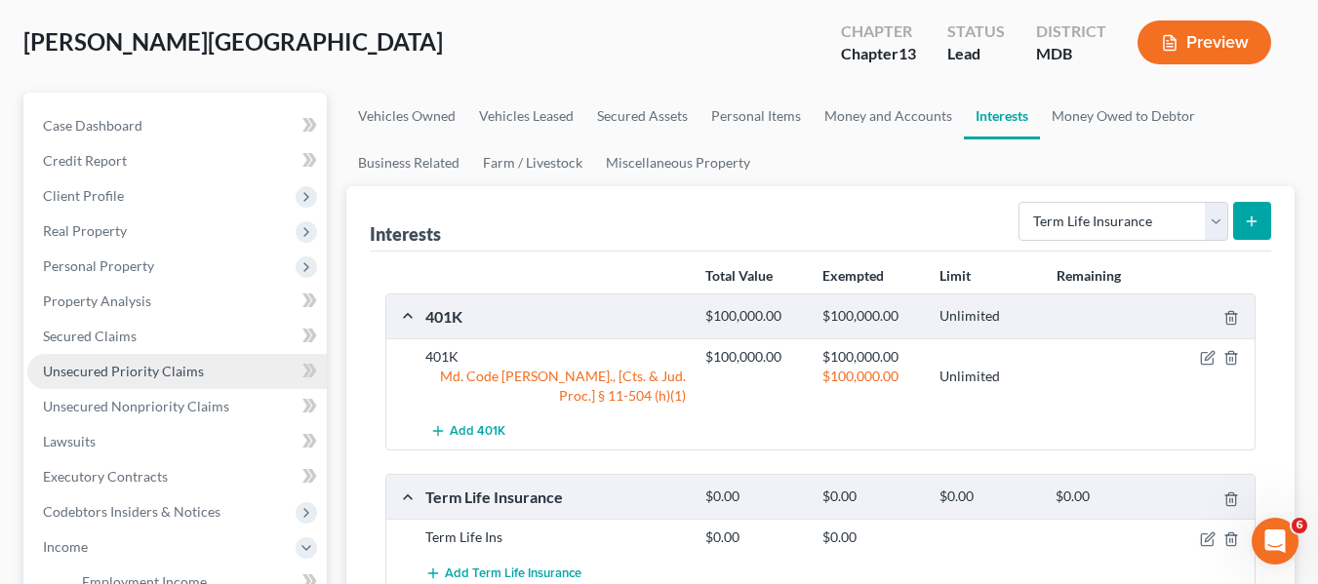
scroll to position [169, 0]
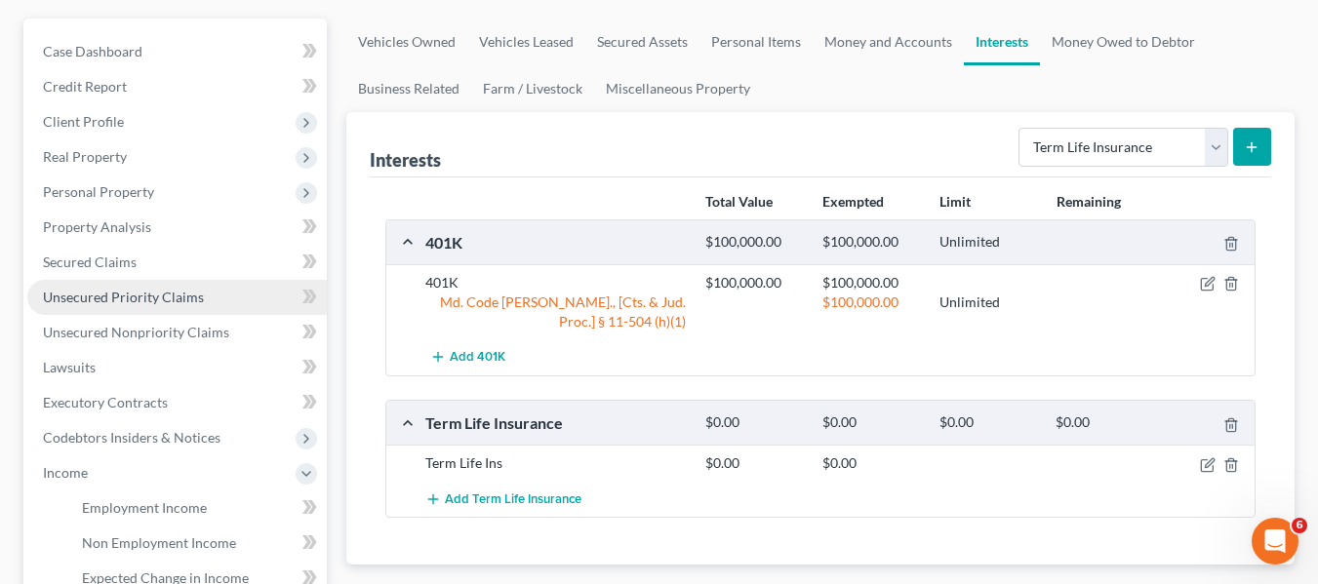
click at [107, 289] on span "Unsecured Priority Claims" at bounding box center [123, 297] width 161 height 17
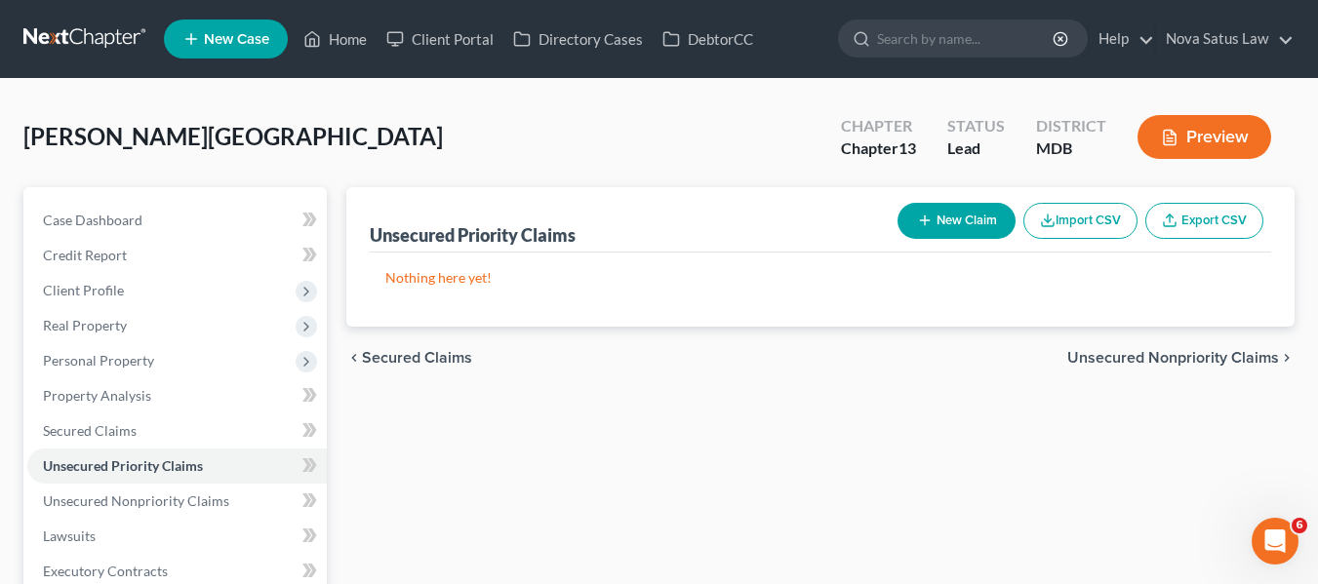
click at [930, 223] on button "New Claim" at bounding box center [956, 221] width 118 height 36
select select "0"
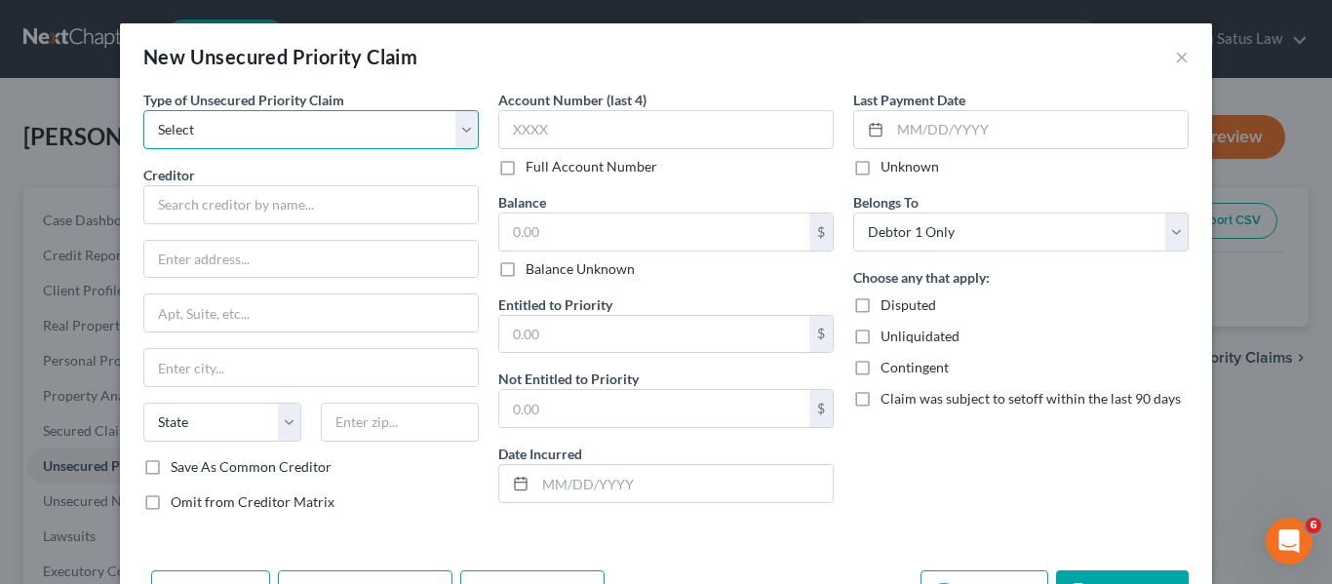
click at [344, 128] on select "Select Taxes & Other Government Units Domestic Support Obligations Extensions o…" at bounding box center [310, 129] width 335 height 39
select select "0"
click at [143, 110] on select "Select Taxes & Other Government Units Domestic Support Obligations Extensions o…" at bounding box center [310, 129] width 335 height 39
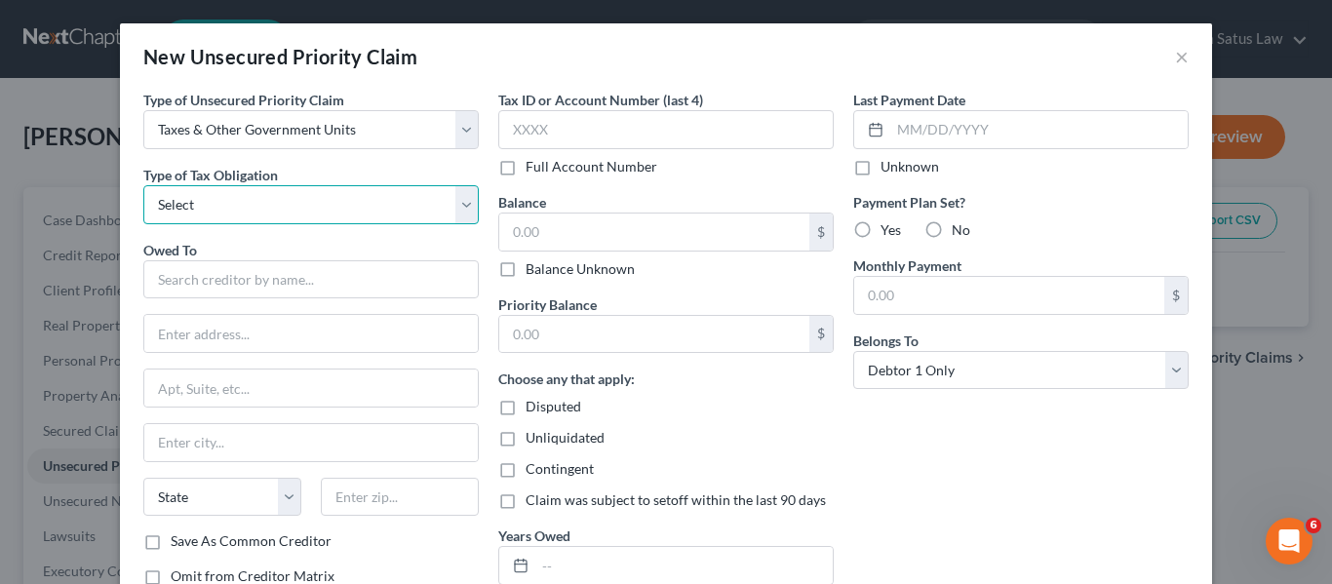
click at [331, 201] on select "Select Federal City State Franchise Tax Board Other" at bounding box center [310, 204] width 335 height 39
select select "0"
click at [143, 185] on select "Select Federal City State Franchise Tax Board Other" at bounding box center [310, 204] width 335 height 39
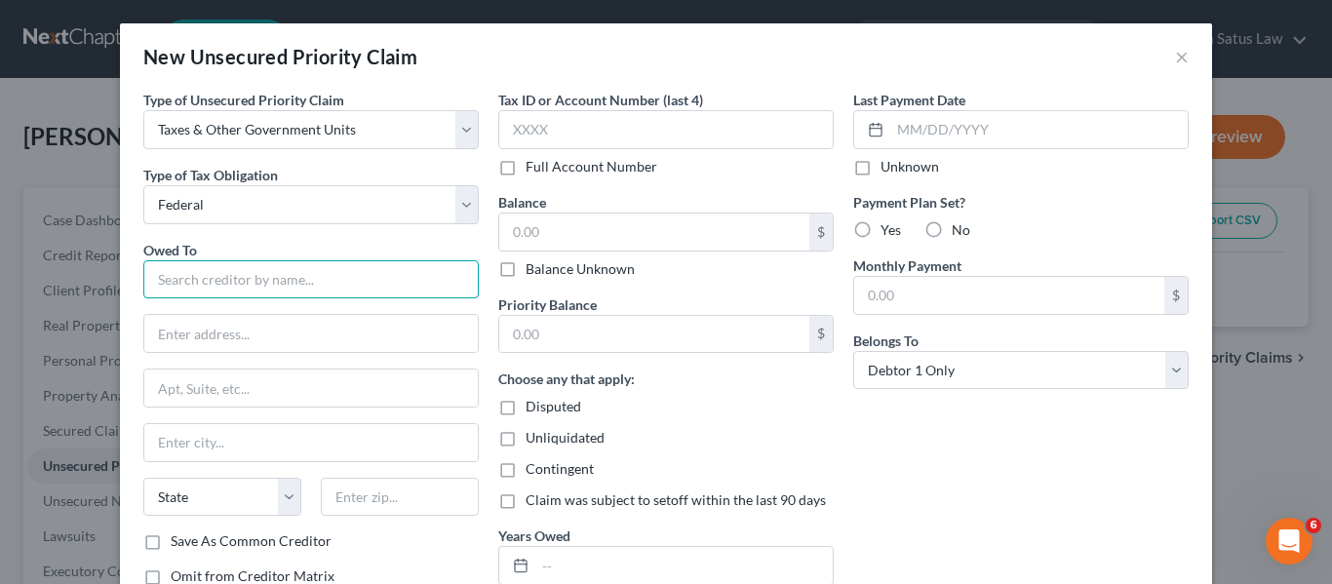
click at [246, 273] on input "text" at bounding box center [310, 279] width 335 height 39
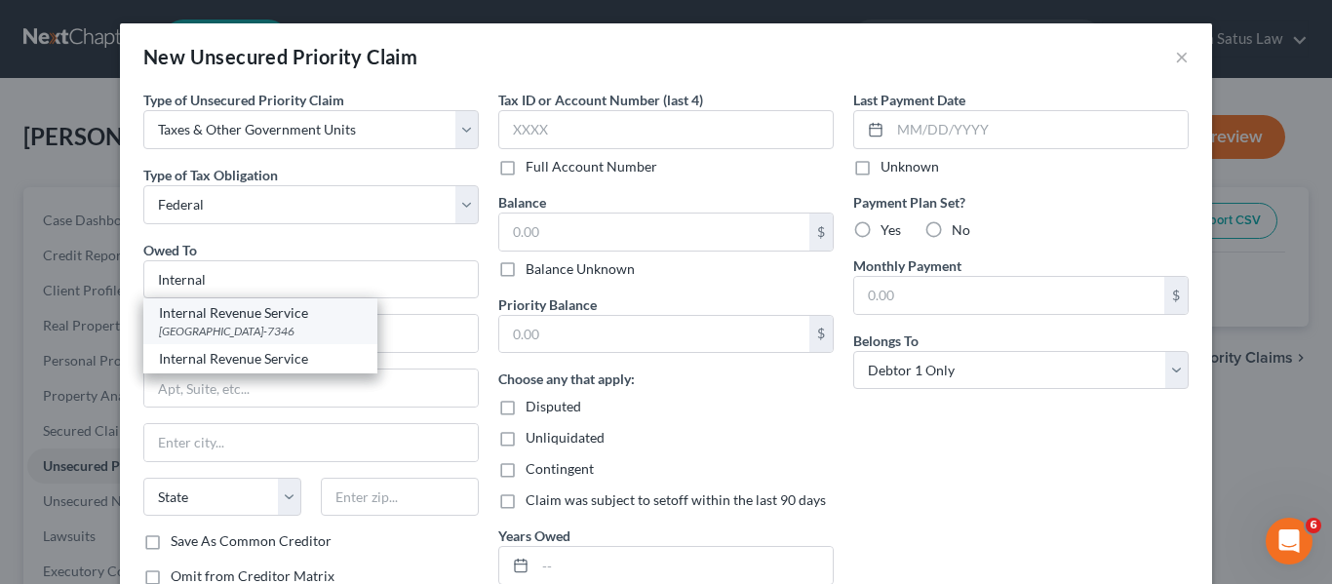
click at [290, 330] on div "[GEOGRAPHIC_DATA]-7346" at bounding box center [260, 331] width 203 height 17
type input "Internal Revenue Service"
type input "PO Box 7346"
type input "[GEOGRAPHIC_DATA]"
select select "39"
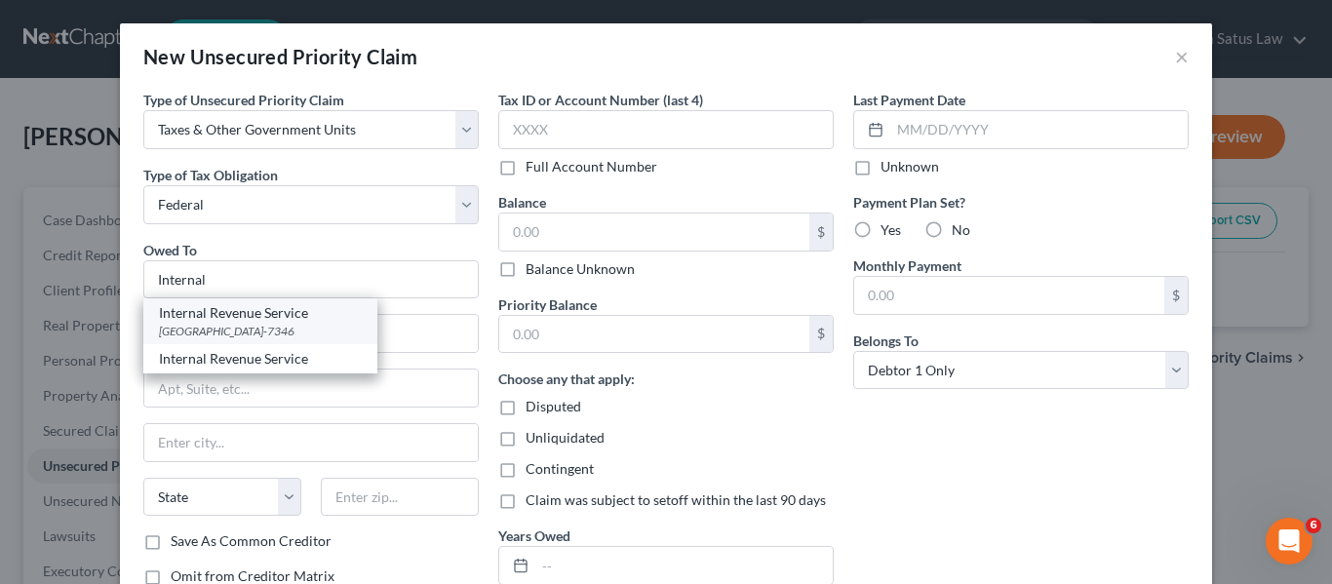
type input "19101-7346"
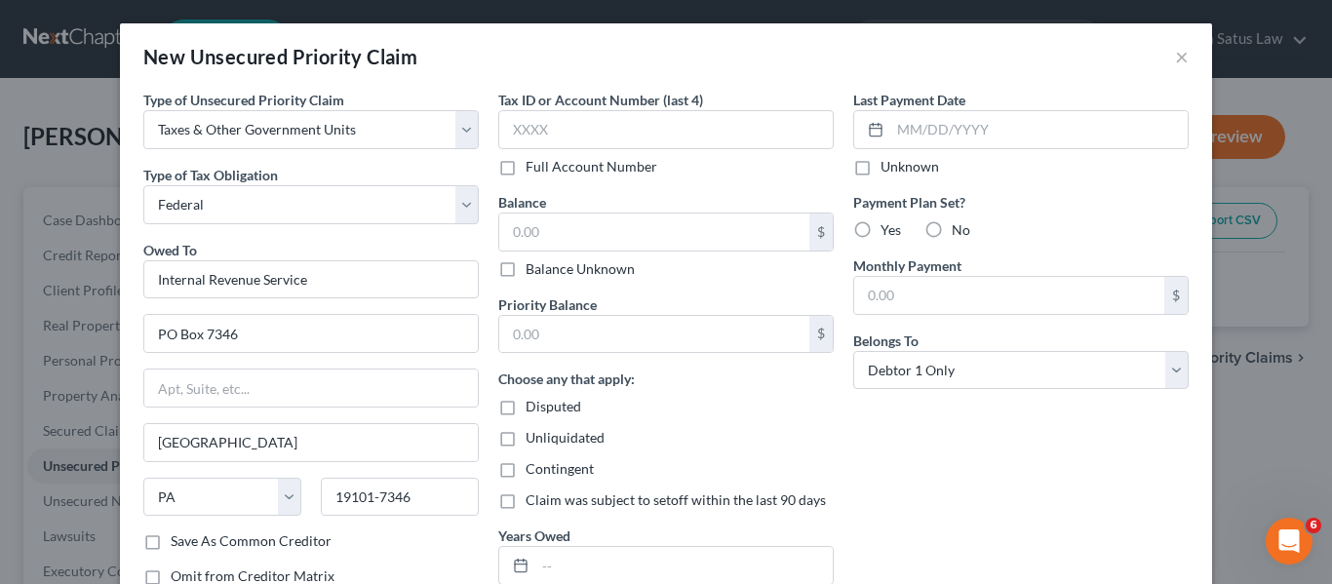
scroll to position [140, 0]
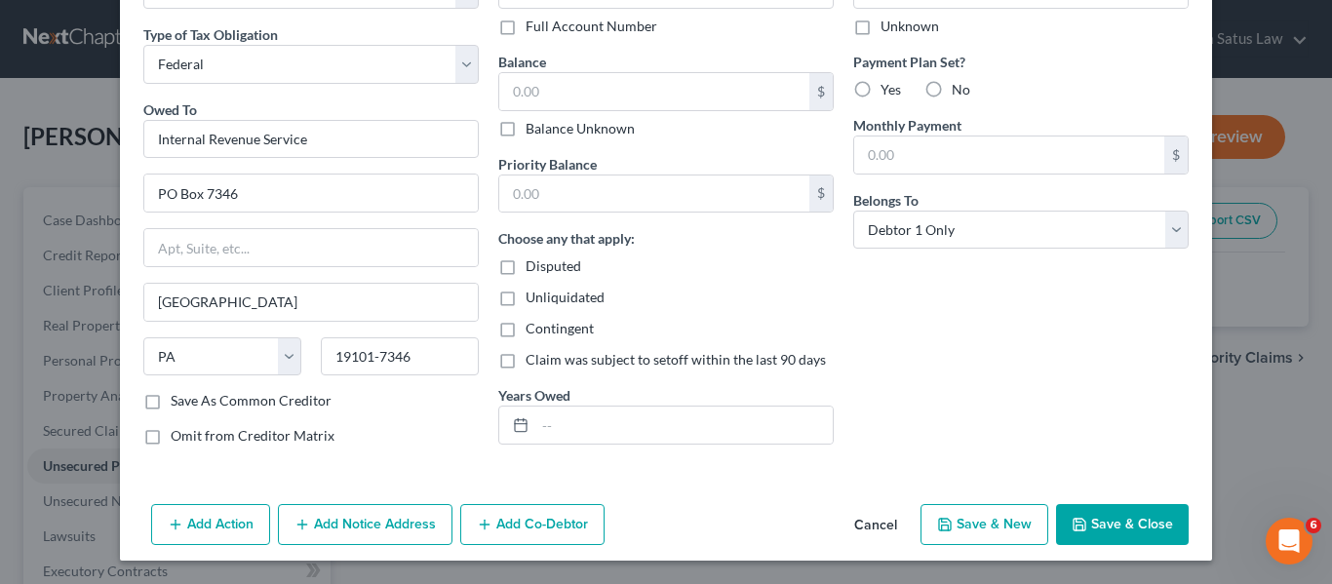
click at [1101, 516] on button "Save & Close" at bounding box center [1122, 524] width 133 height 41
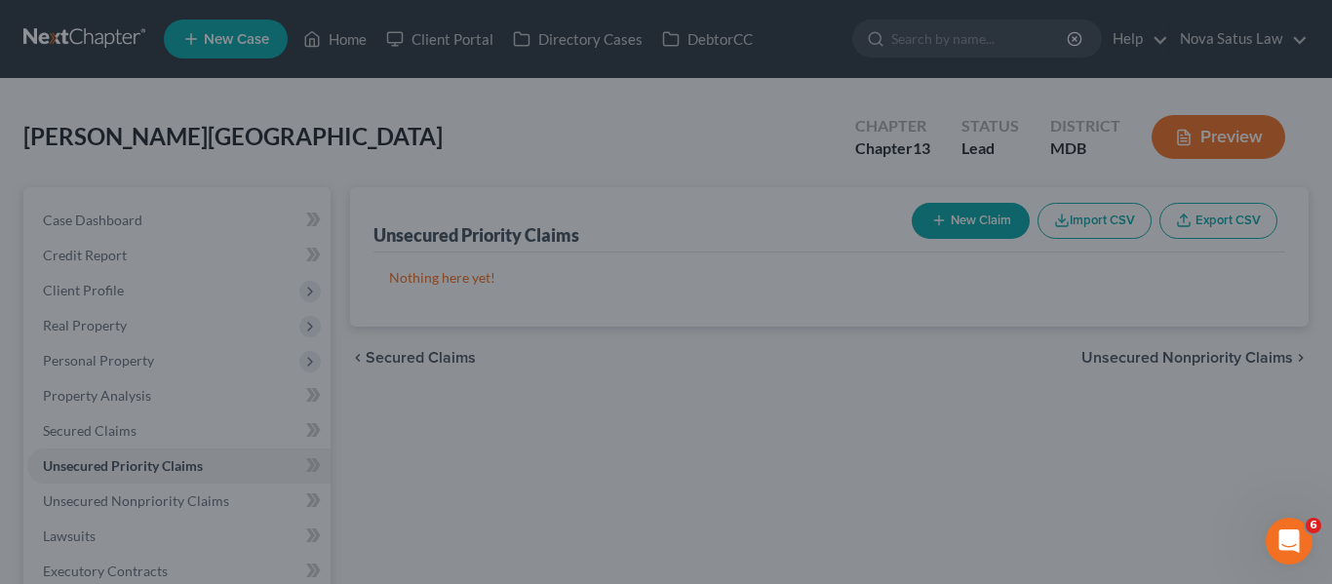
type input "0.00"
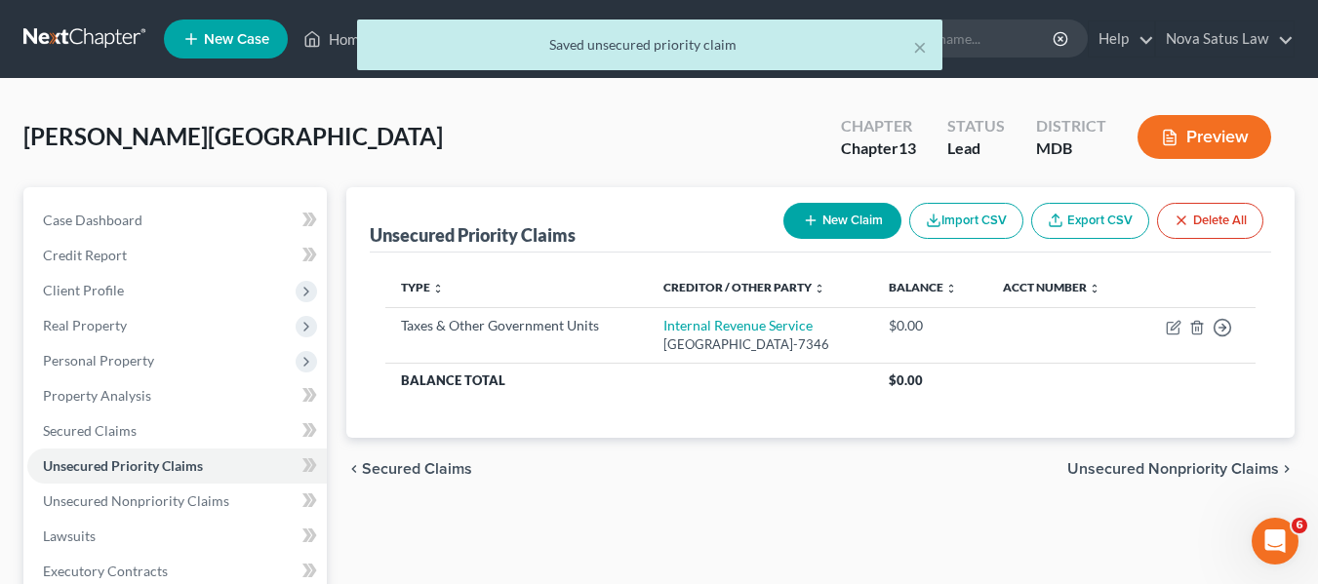
click at [853, 216] on button "New Claim" at bounding box center [842, 221] width 118 height 36
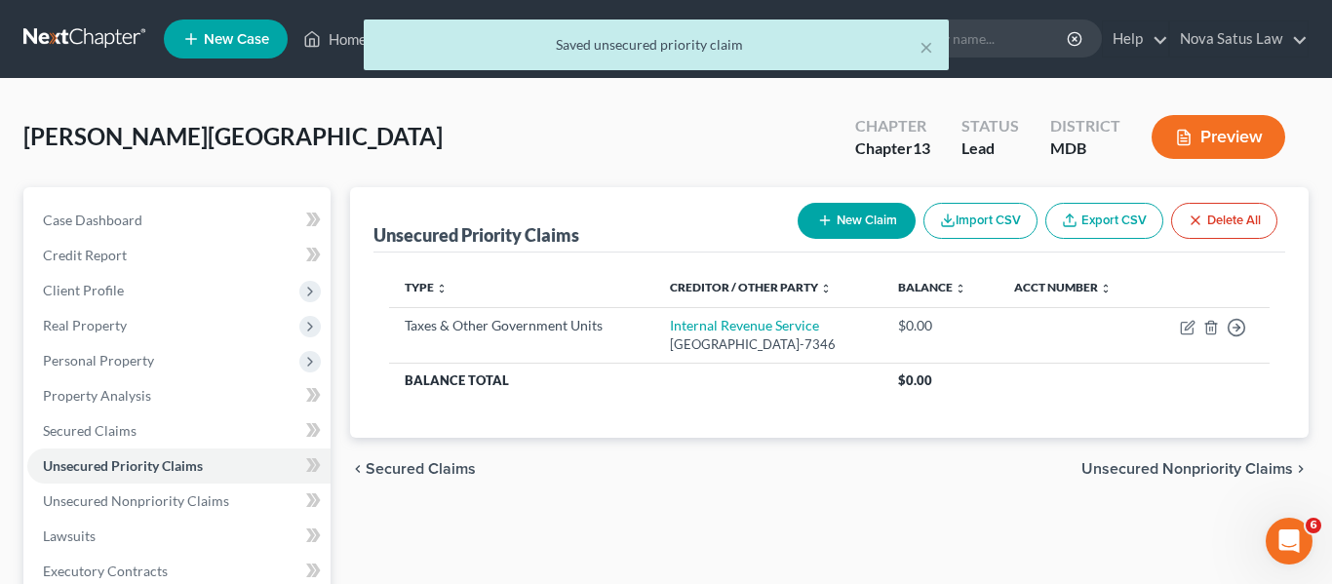
select select "0"
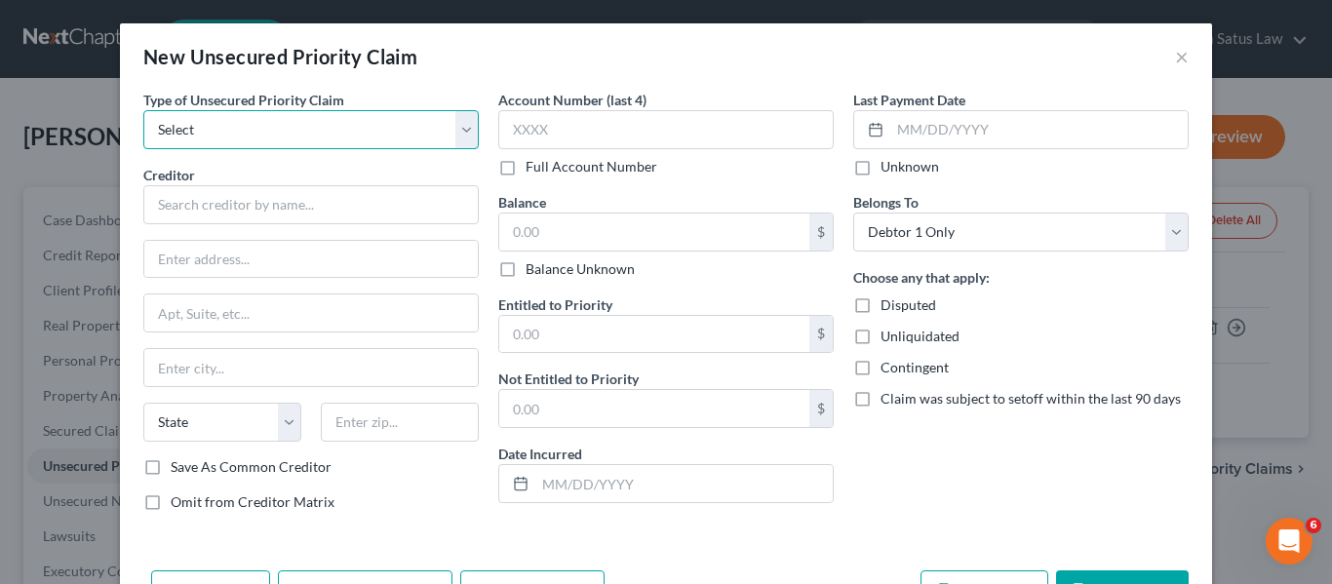
click at [344, 117] on select "Select Taxes & Other Government Units Domestic Support Obligations Extensions o…" at bounding box center [310, 129] width 335 height 39
select select "0"
click at [143, 110] on select "Select Taxes & Other Government Units Domestic Support Obligations Extensions o…" at bounding box center [310, 129] width 335 height 39
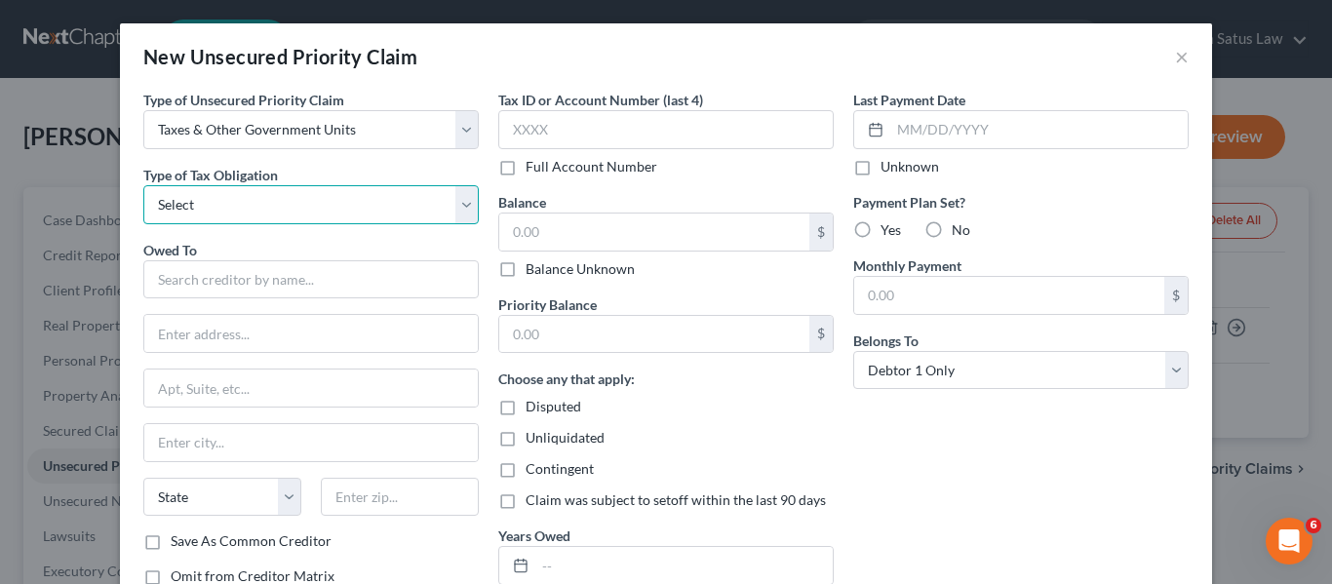
click at [310, 205] on select "Select Federal City State Franchise Tax Board Other" at bounding box center [310, 204] width 335 height 39
select select "2"
click at [143, 185] on select "Select Federal City State Franchise Tax Board Other" at bounding box center [310, 204] width 335 height 39
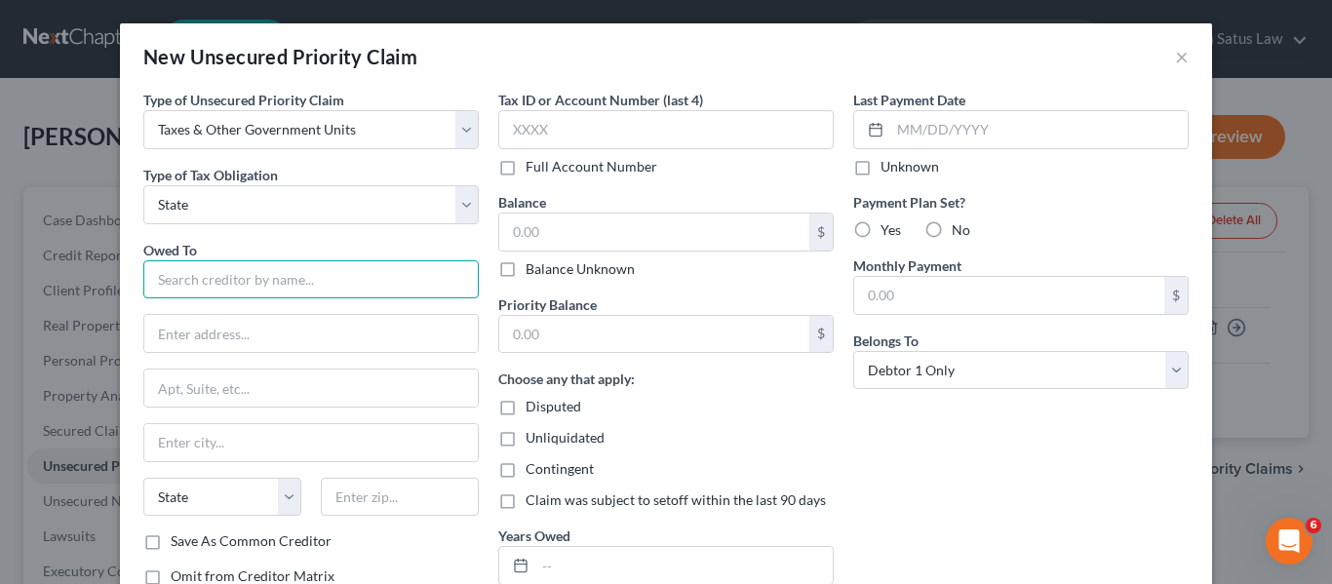
click at [229, 279] on input "text" at bounding box center [310, 279] width 335 height 39
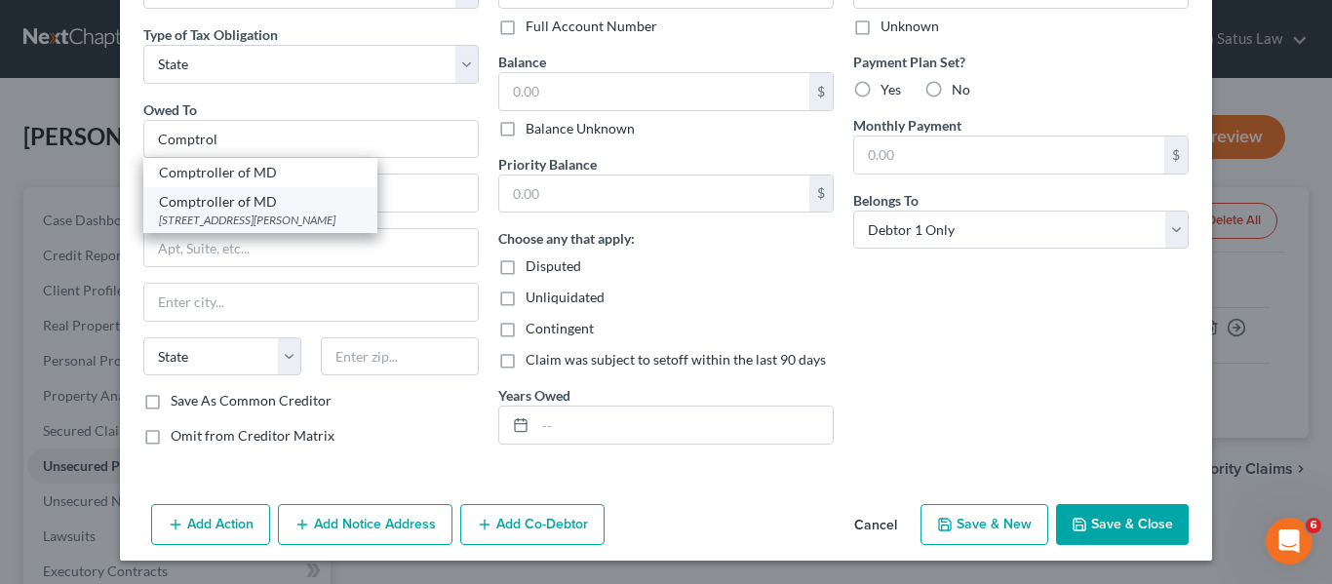
click at [215, 205] on div "Comptroller of MD" at bounding box center [260, 202] width 203 height 20
type input "Comptroller of MD"
type input "[STREET_ADDRESS][PERSON_NAME]"
type input "[GEOGRAPHIC_DATA]"
select select "21"
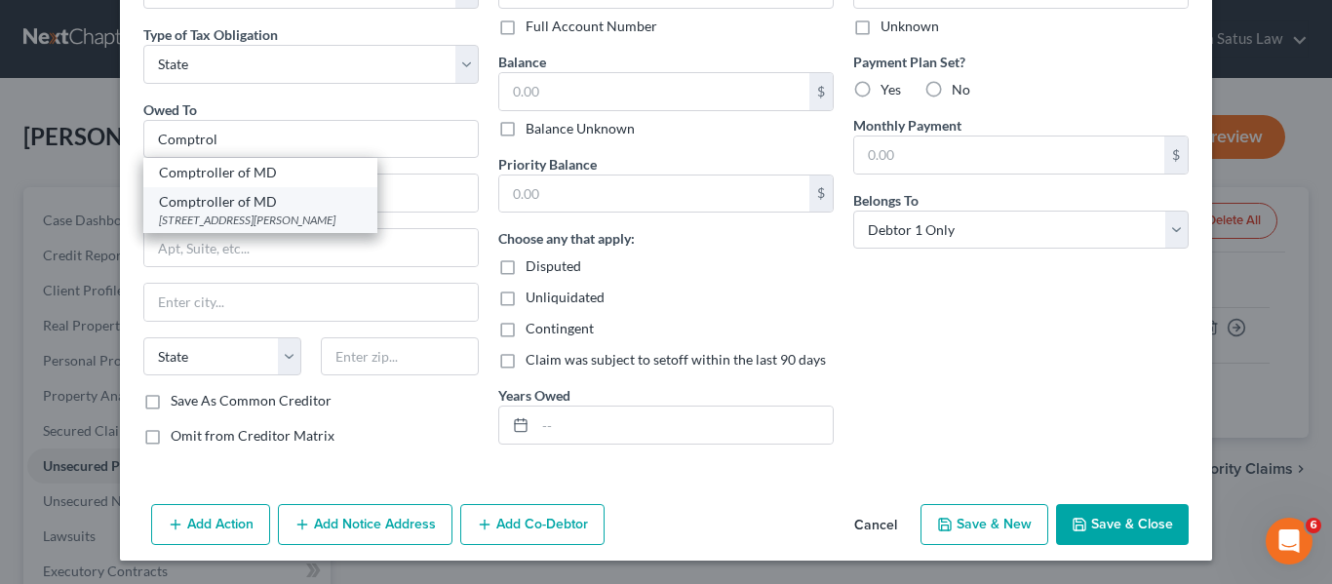
type input "21201"
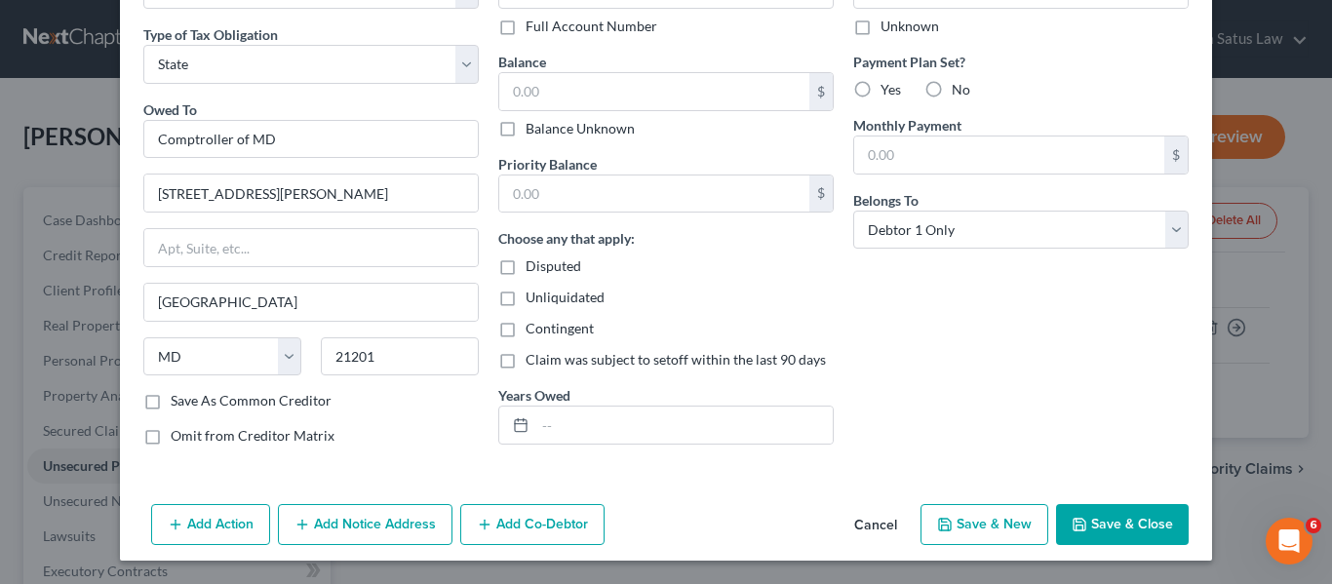
click at [1079, 523] on icon "button" at bounding box center [1080, 525] width 16 height 16
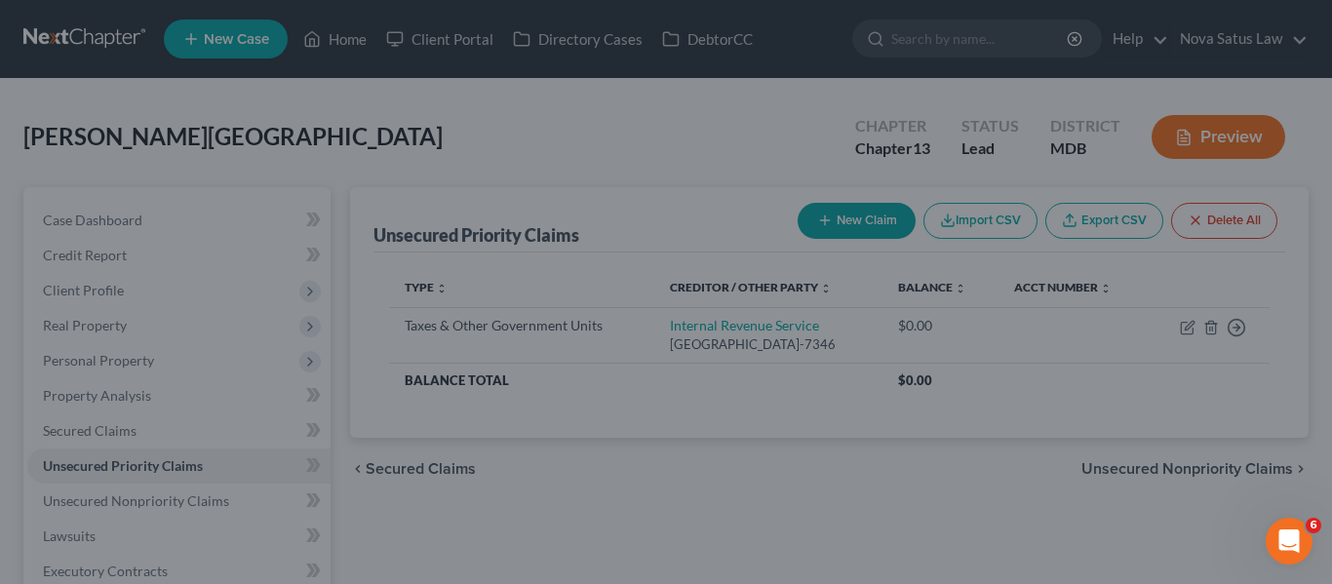
type input "0.00"
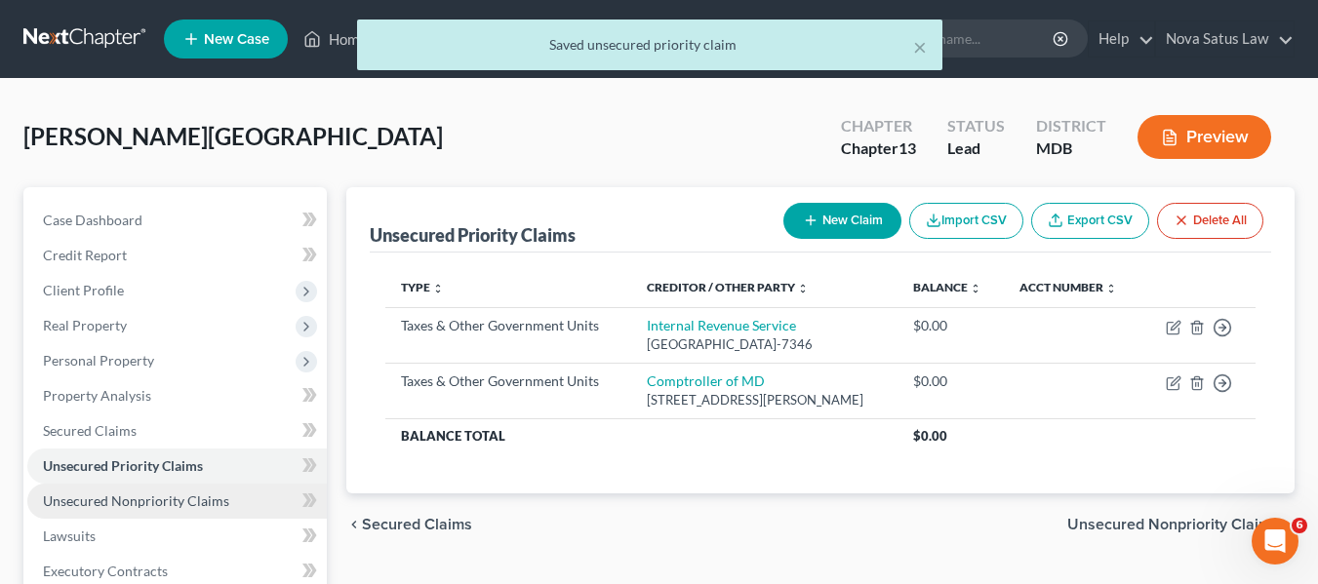
click at [182, 495] on span "Unsecured Nonpriority Claims" at bounding box center [136, 500] width 186 height 17
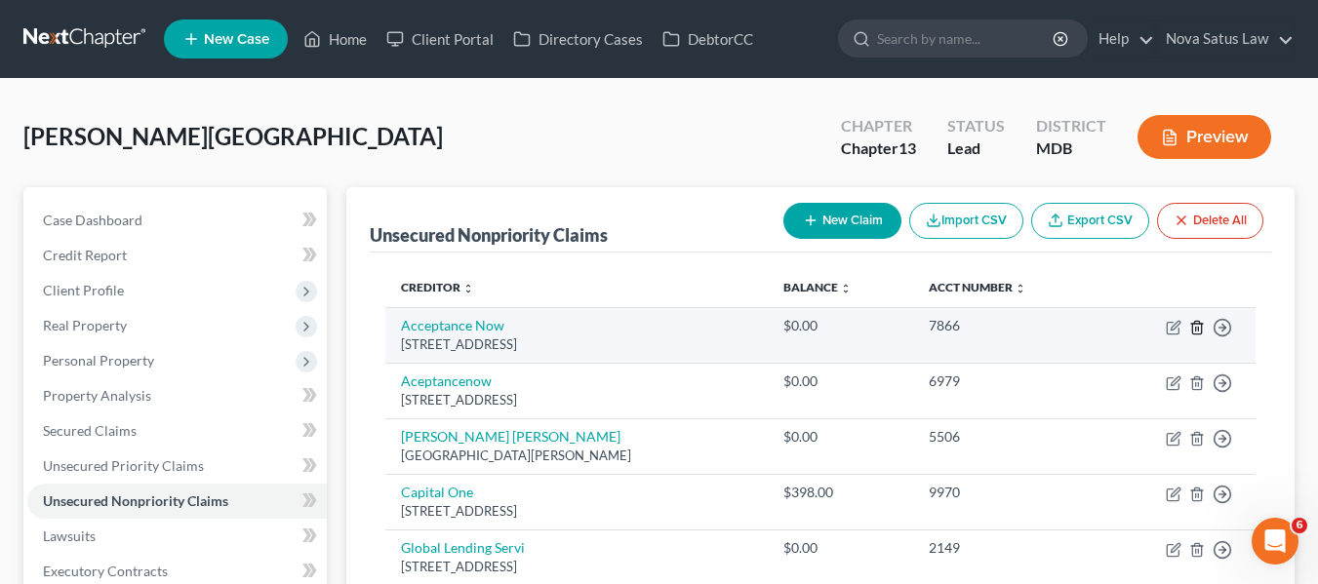
click at [1200, 327] on icon "button" at bounding box center [1196, 327] width 9 height 13
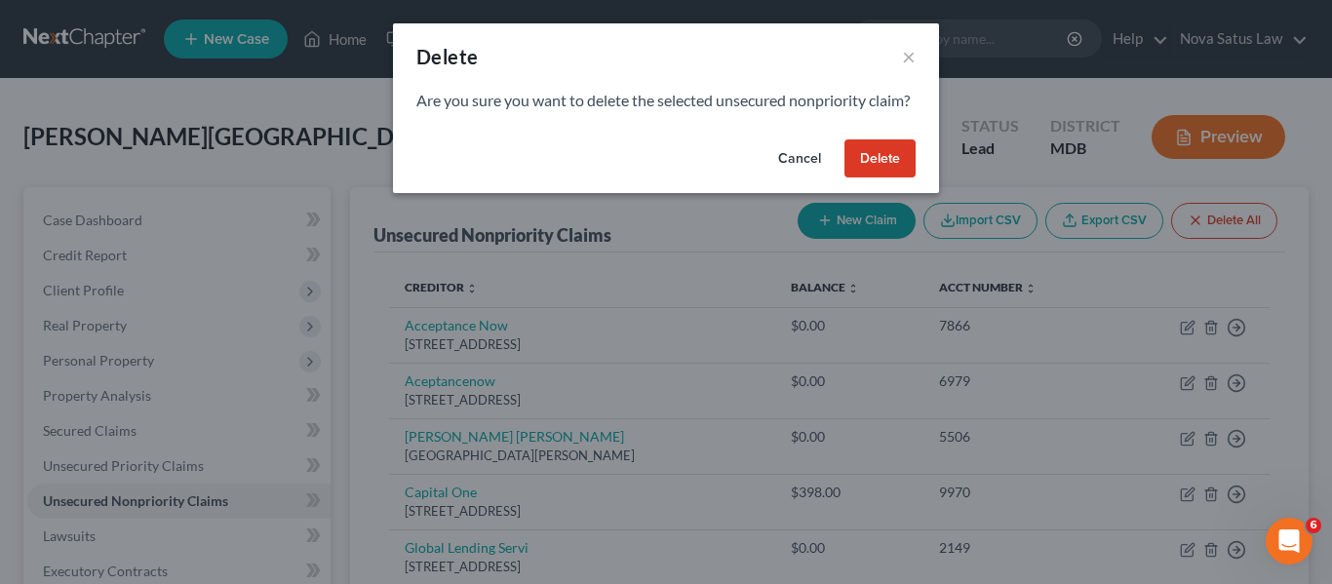
click at [878, 178] on button "Delete" at bounding box center [880, 158] width 71 height 39
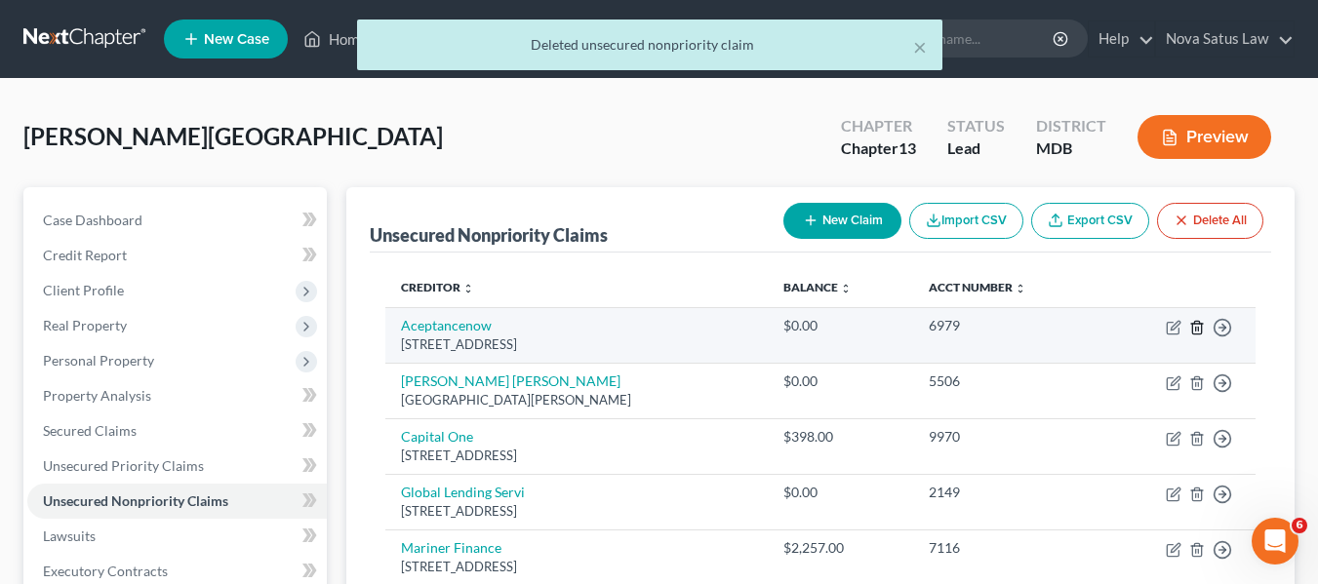
click at [1198, 328] on line "button" at bounding box center [1198, 329] width 0 height 4
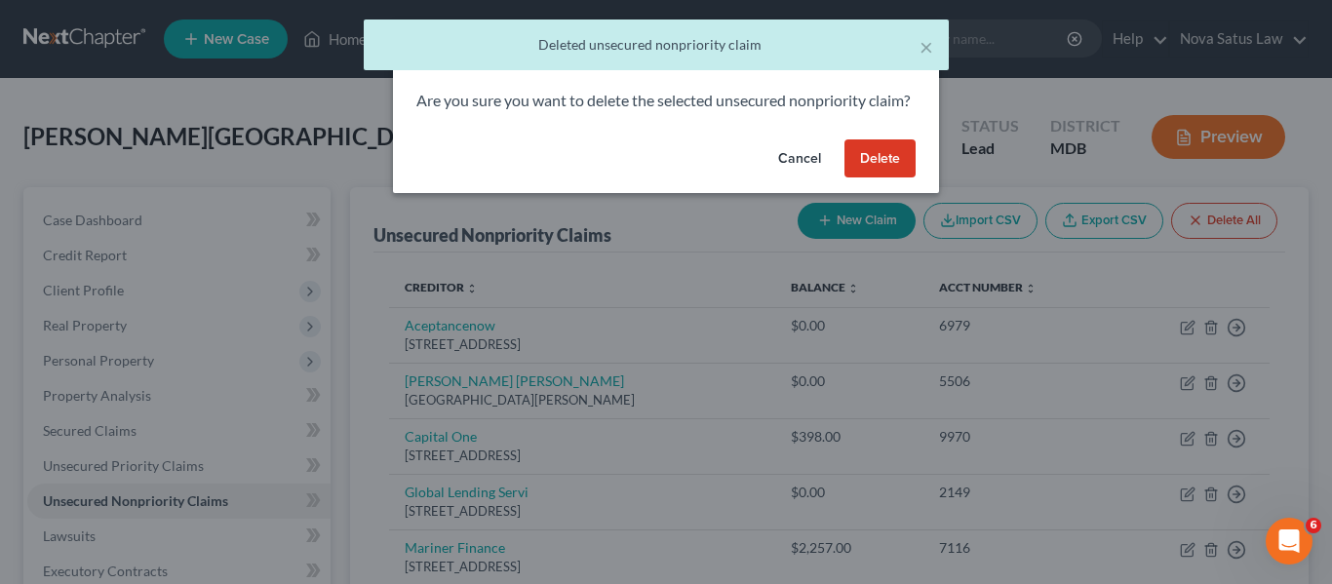
click at [886, 178] on button "Delete" at bounding box center [880, 158] width 71 height 39
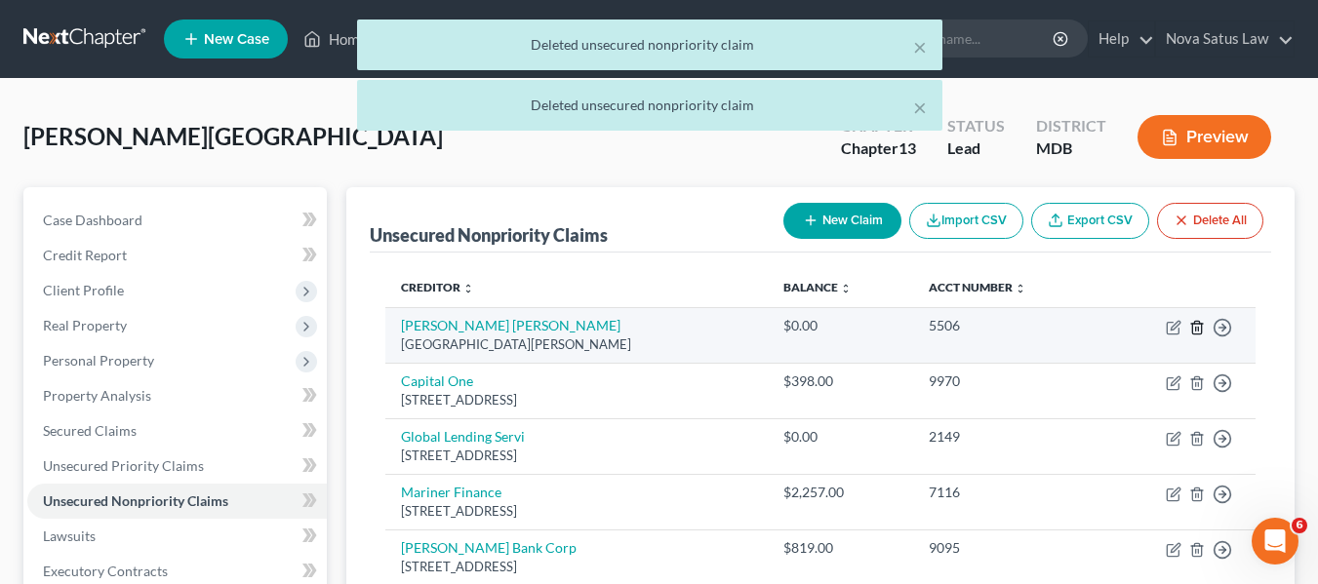
click at [1196, 329] on line "button" at bounding box center [1196, 329] width 0 height 4
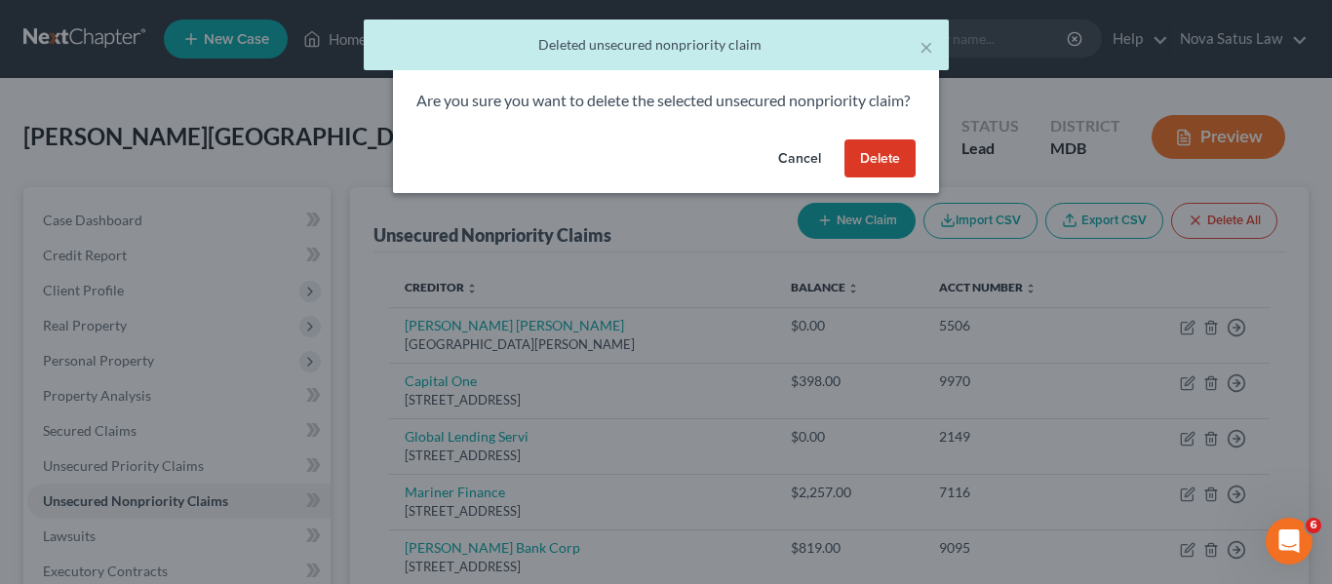
click at [862, 178] on button "Delete" at bounding box center [880, 158] width 71 height 39
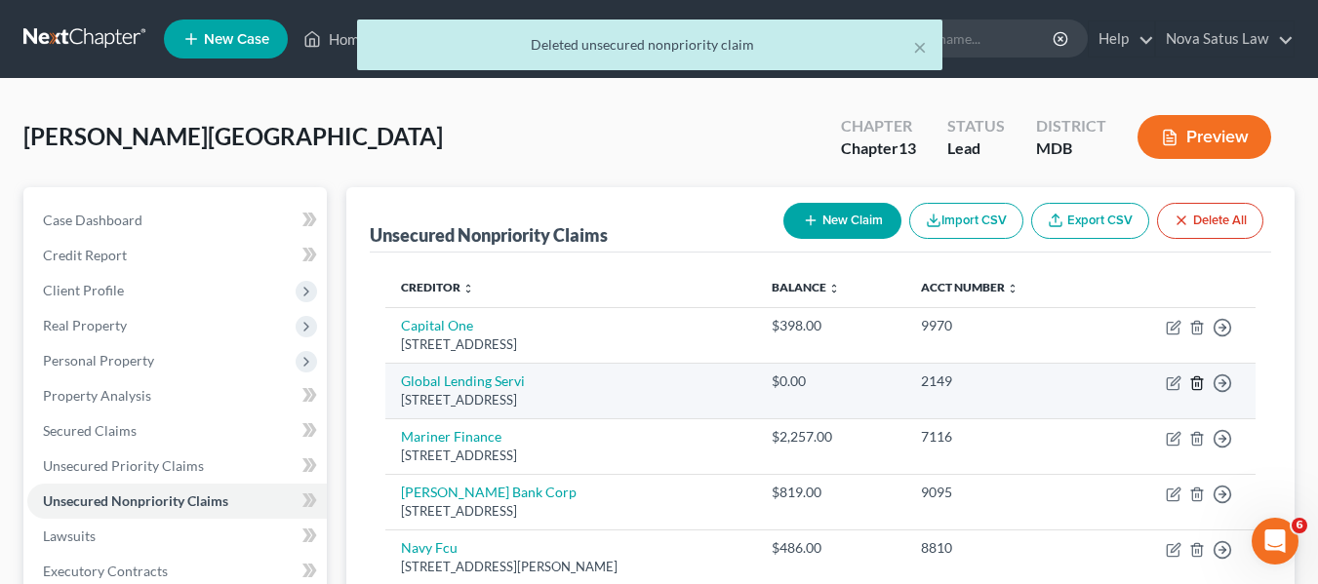
click at [1193, 380] on icon "button" at bounding box center [1196, 382] width 9 height 13
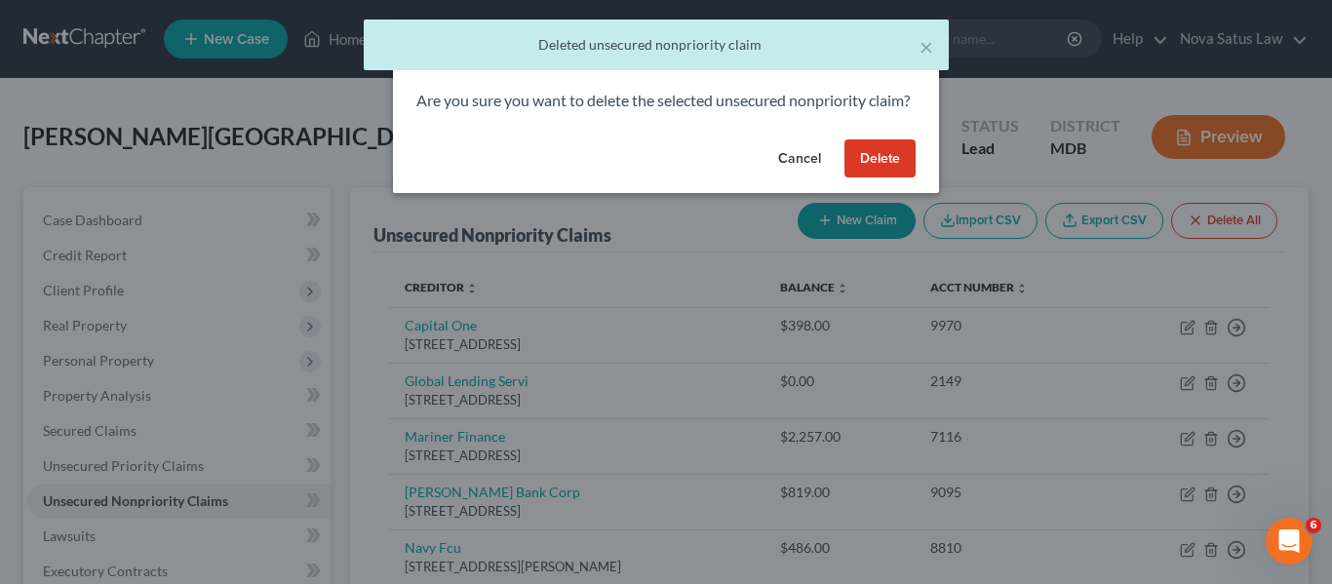
click at [860, 178] on button "Delete" at bounding box center [880, 158] width 71 height 39
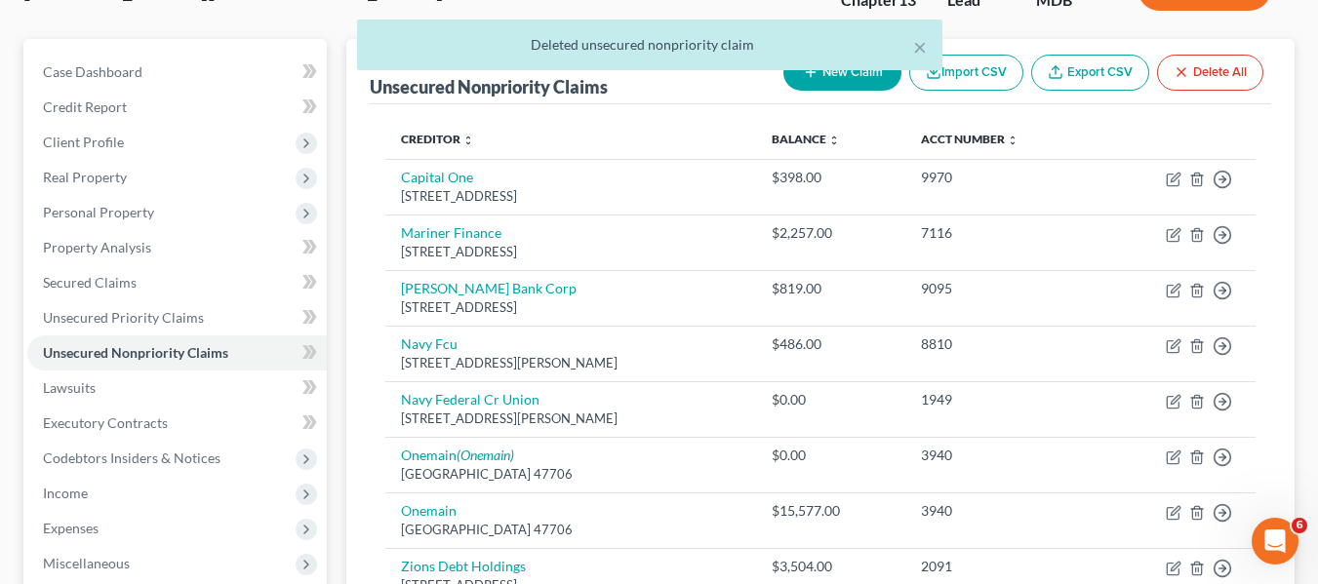
scroll to position [150, 0]
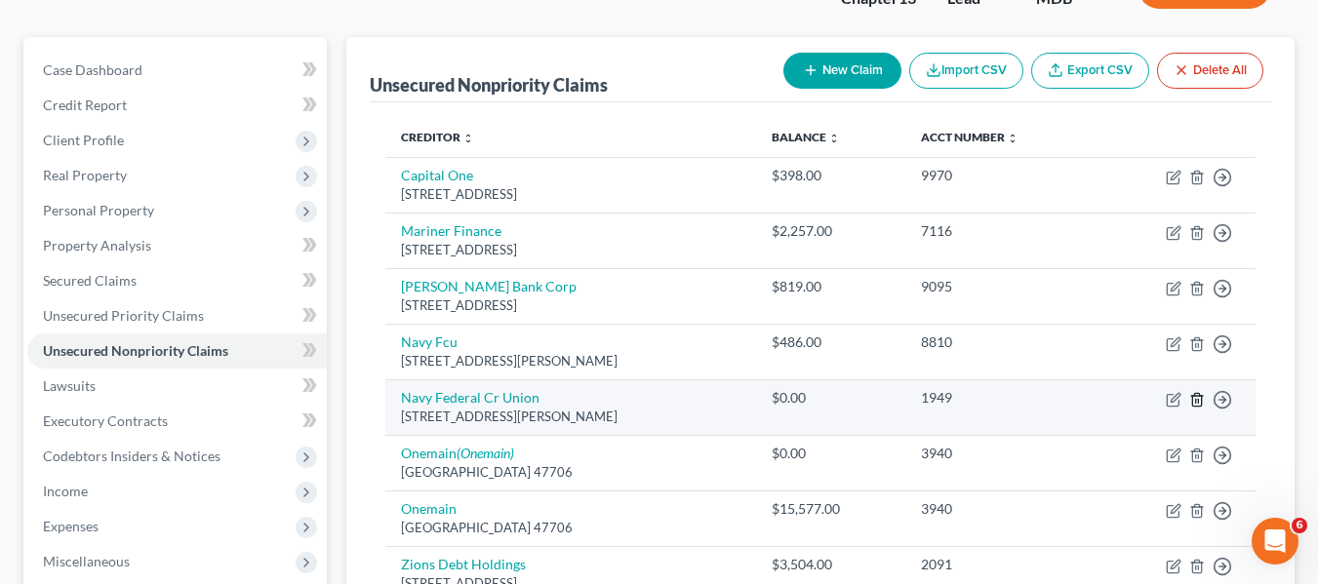
click at [1194, 395] on icon "button" at bounding box center [1196, 399] width 9 height 13
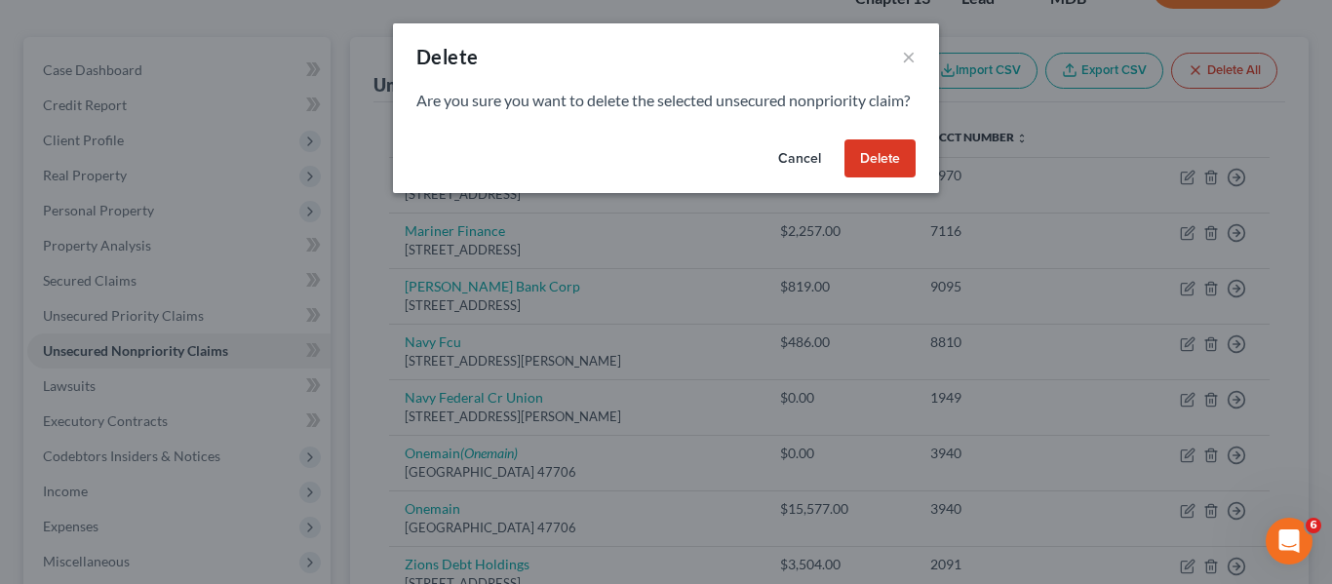
click at [855, 178] on button "Delete" at bounding box center [880, 158] width 71 height 39
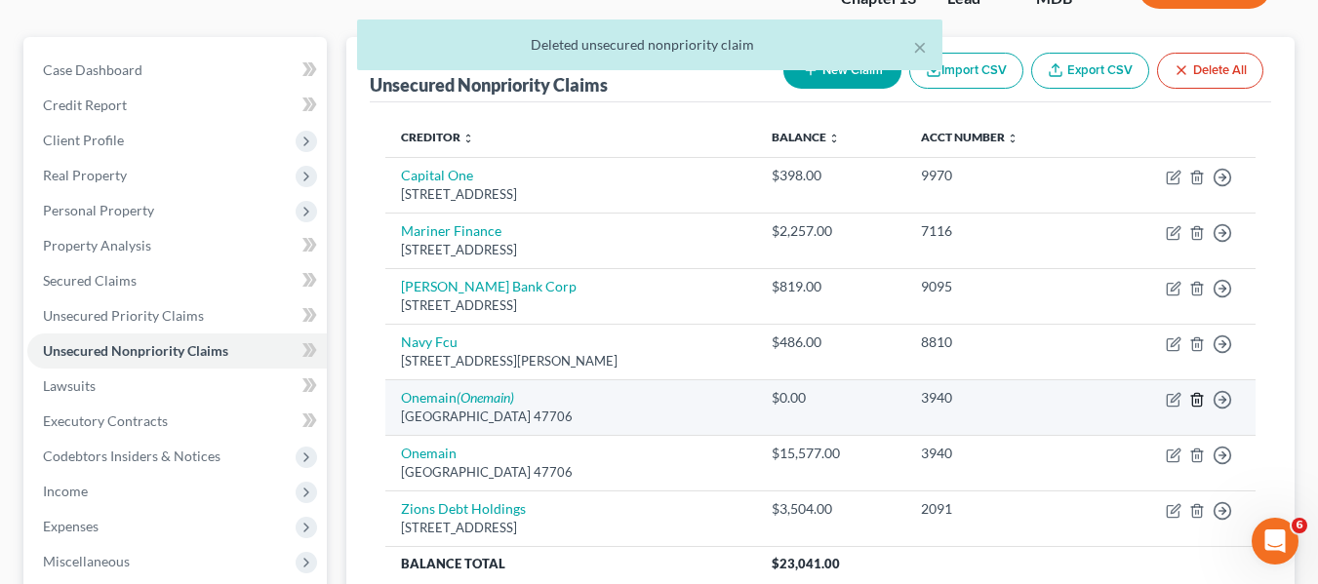
click at [1200, 398] on icon "button" at bounding box center [1197, 400] width 16 height 16
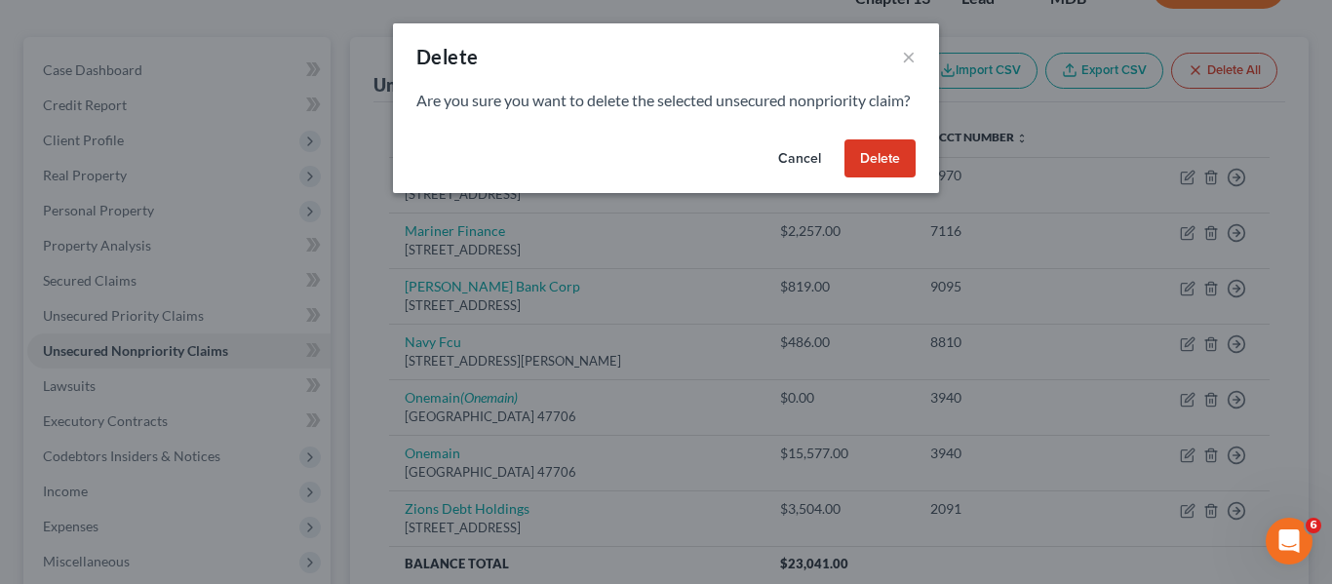
click at [861, 177] on button "Delete" at bounding box center [880, 158] width 71 height 39
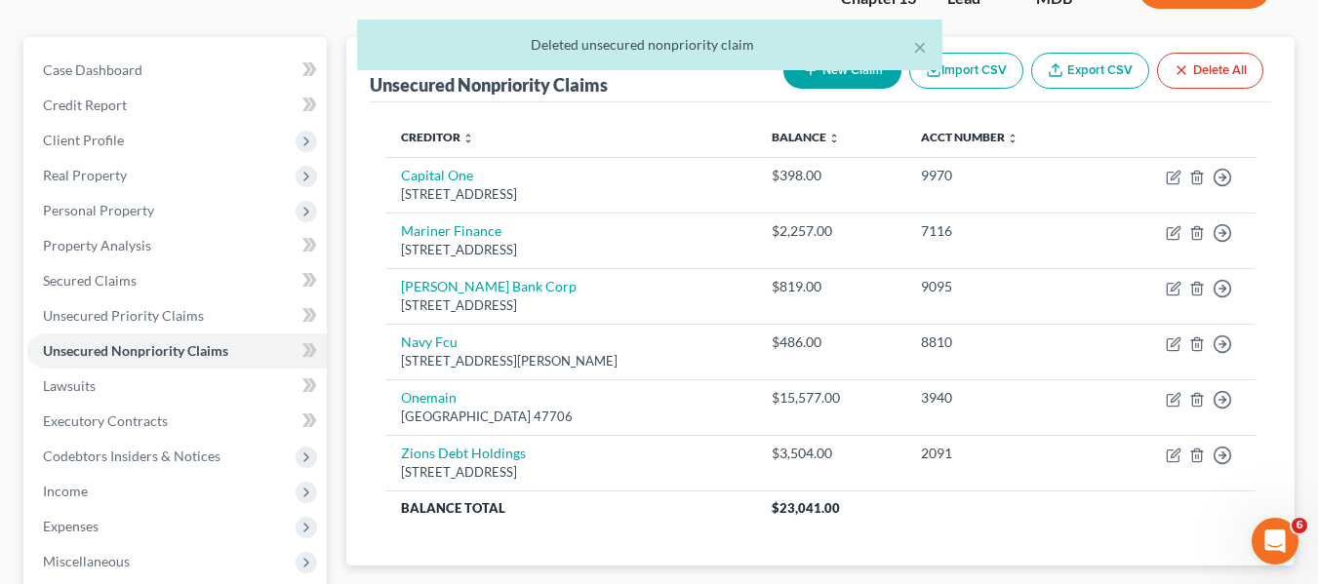
scroll to position [0, 0]
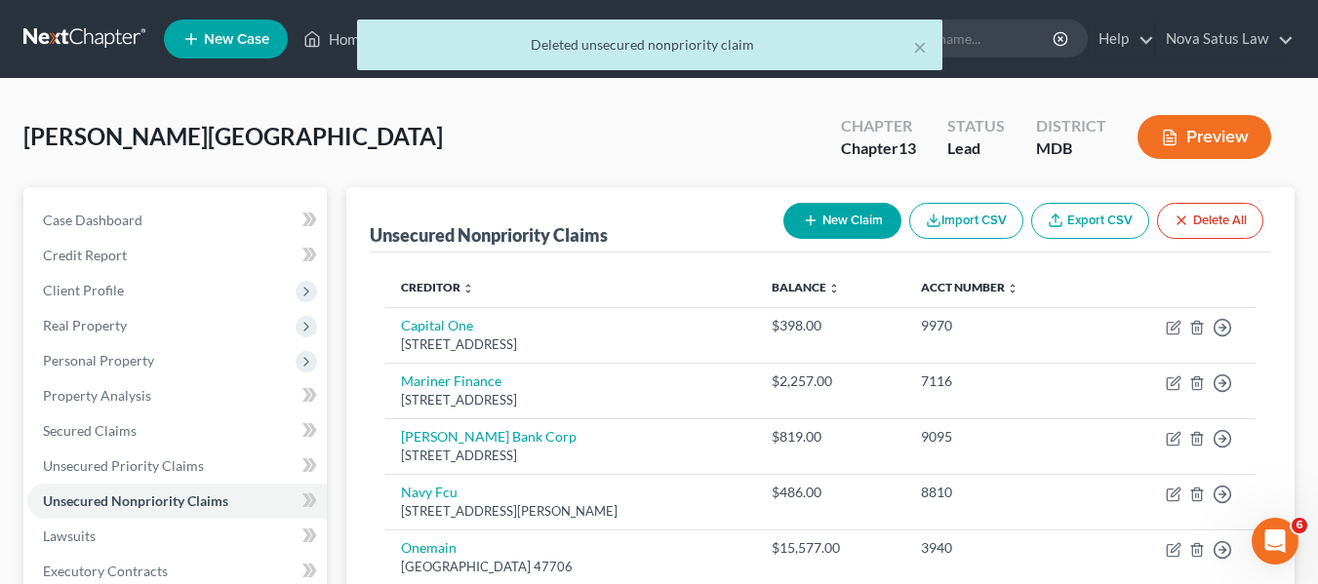
click at [821, 212] on button "New Claim" at bounding box center [842, 221] width 118 height 36
select select "0"
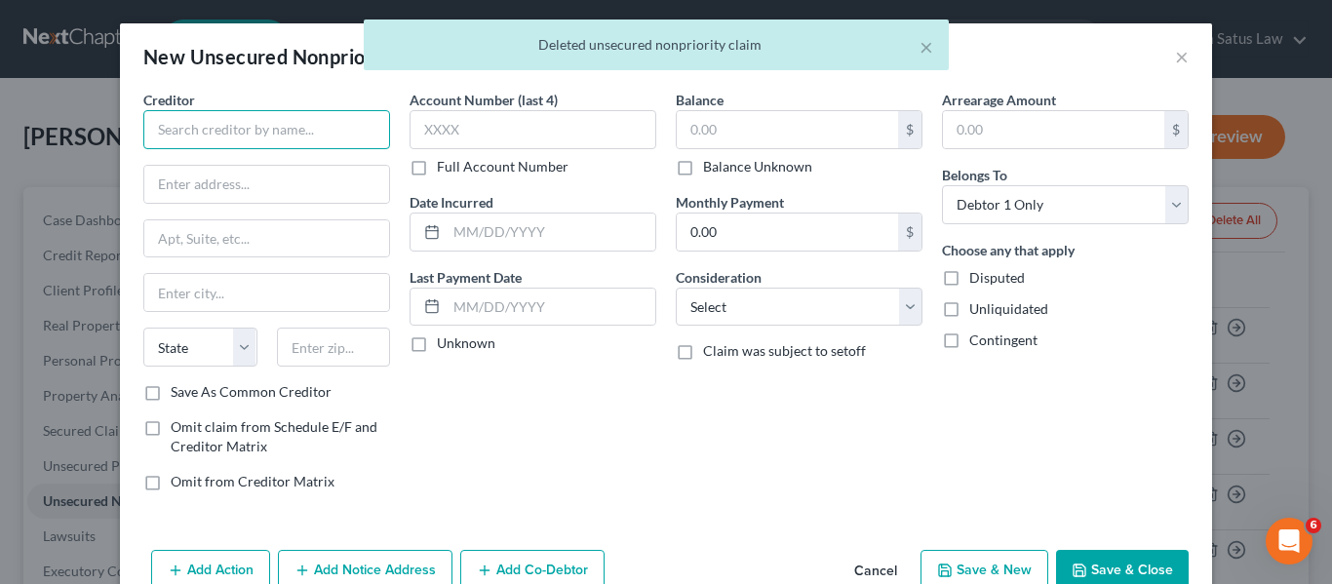
click at [234, 135] on input "text" at bounding box center [266, 129] width 247 height 39
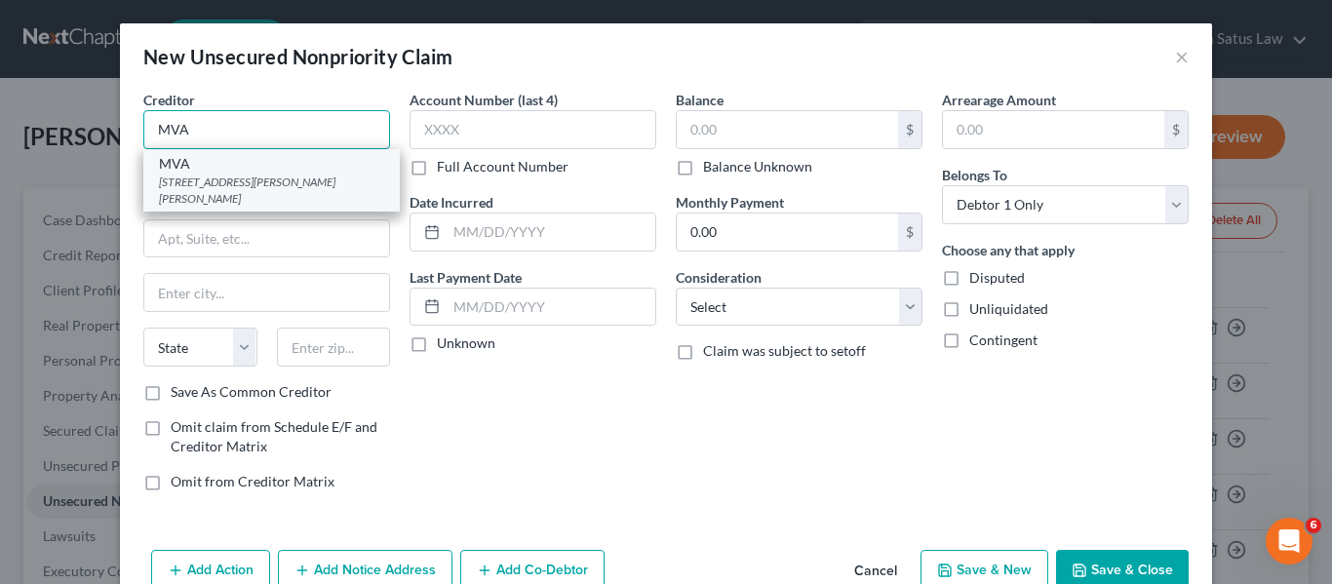
type input "MVA"
click at [234, 169] on div "MVA" at bounding box center [271, 164] width 225 height 20
type input "[STREET_ADDRESS][PERSON_NAME]"
type input "[PERSON_NAME]"
select select "21"
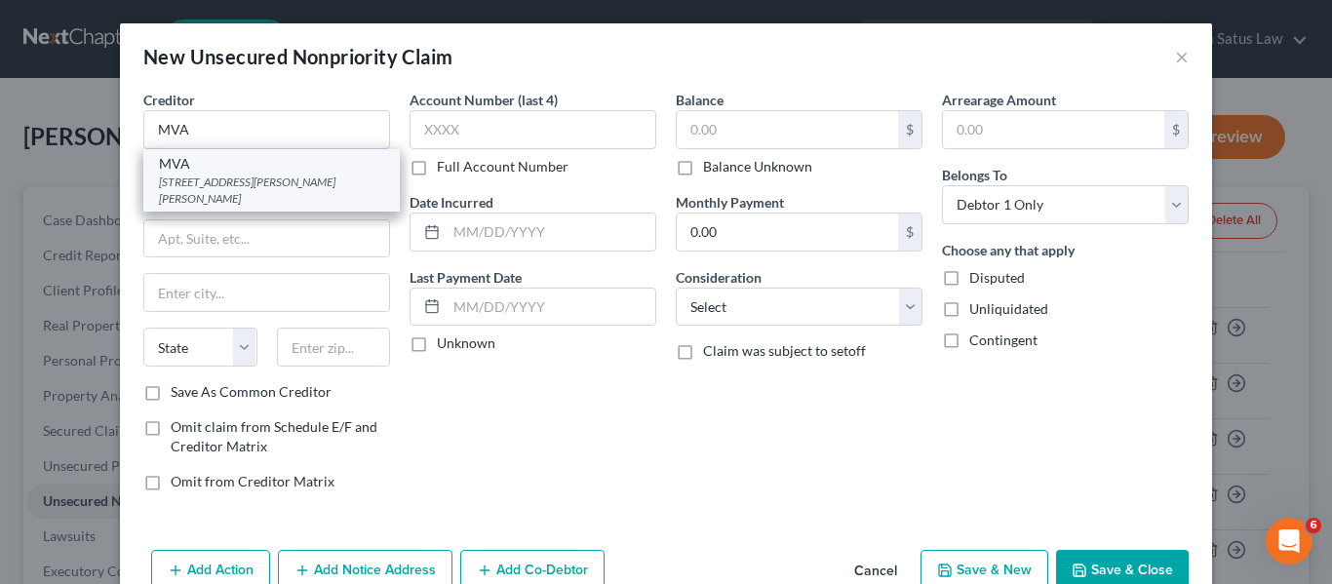
type input "21062"
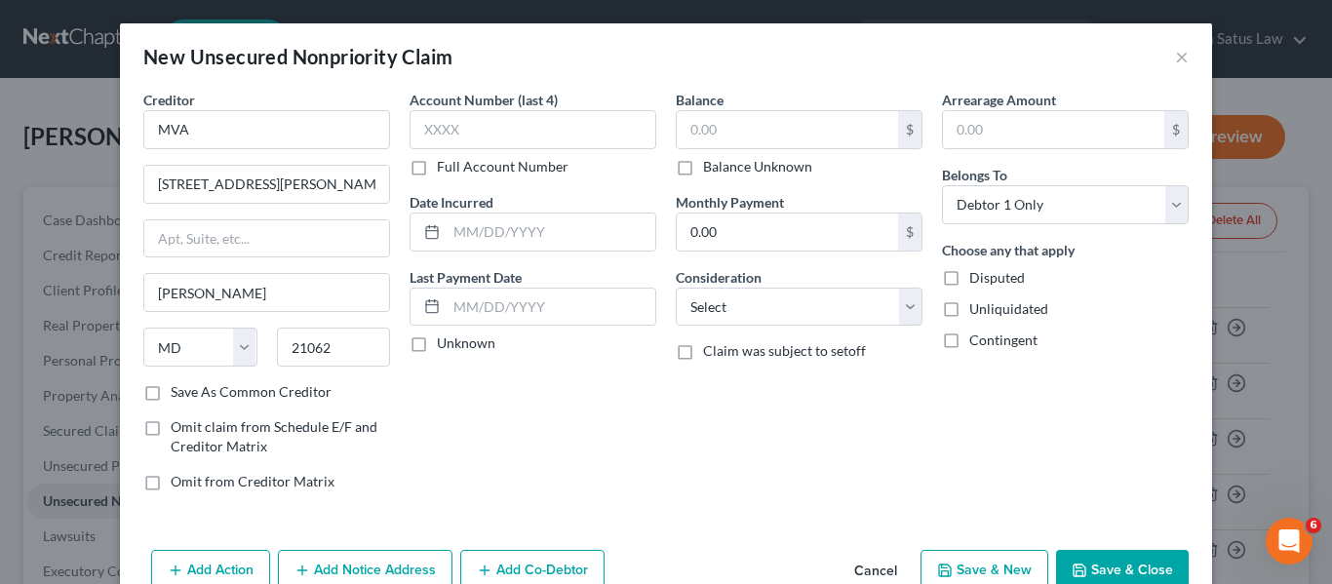
click at [1137, 562] on button "Save & Close" at bounding box center [1122, 570] width 133 height 41
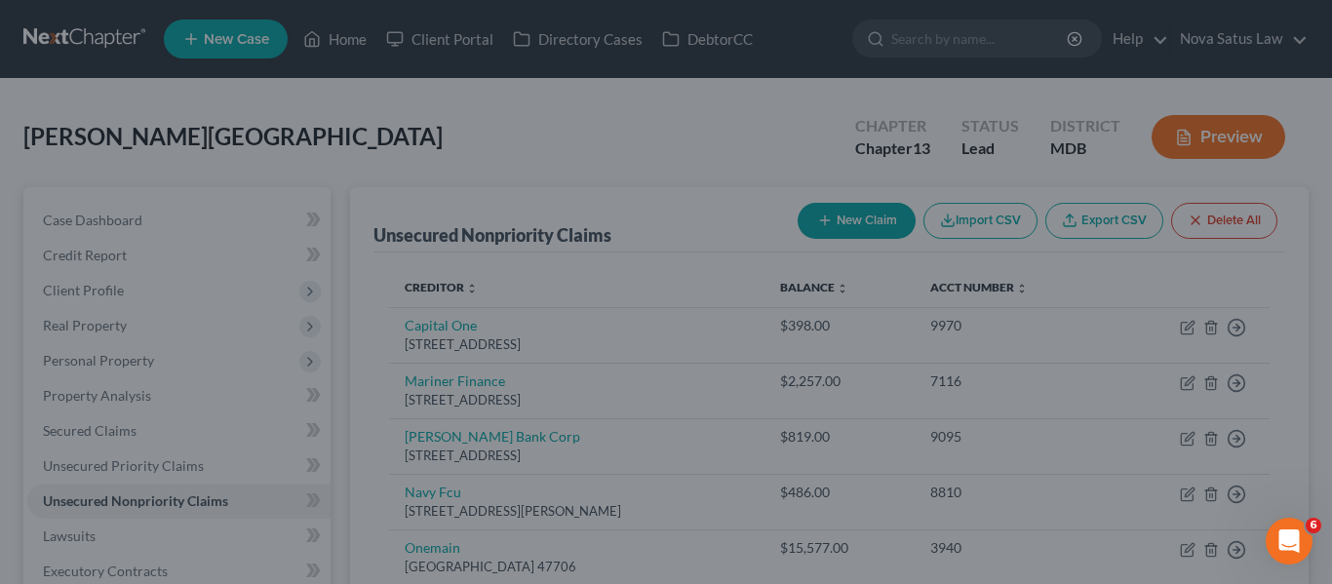
type input "0.00"
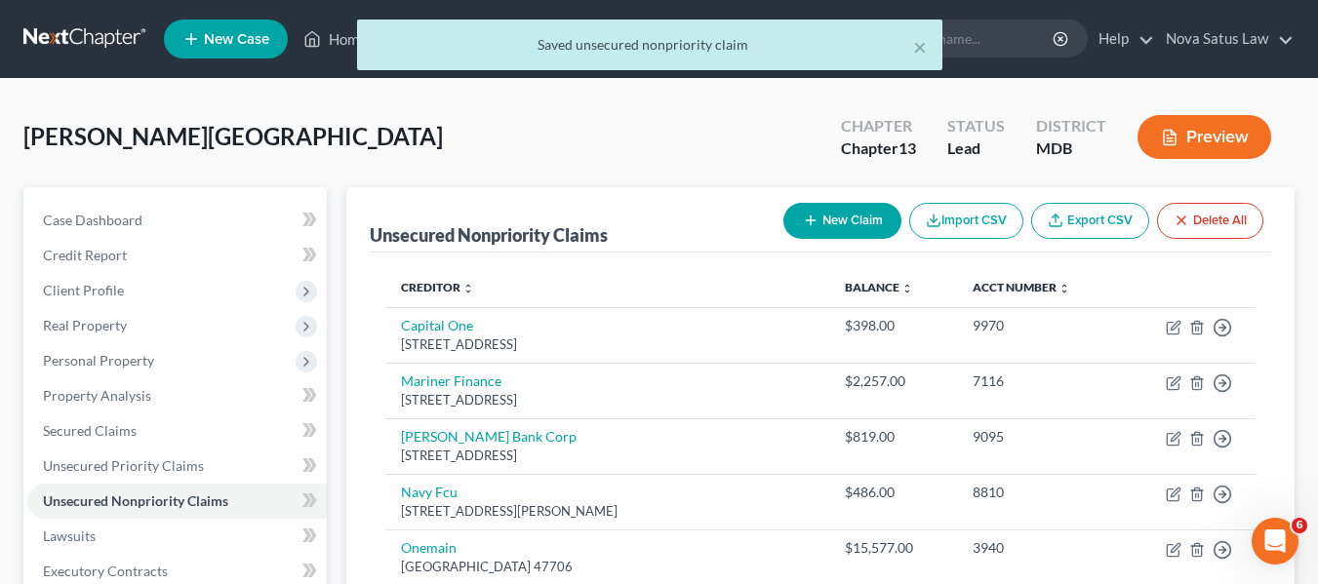
click at [839, 230] on button "New Claim" at bounding box center [842, 221] width 118 height 36
select select "0"
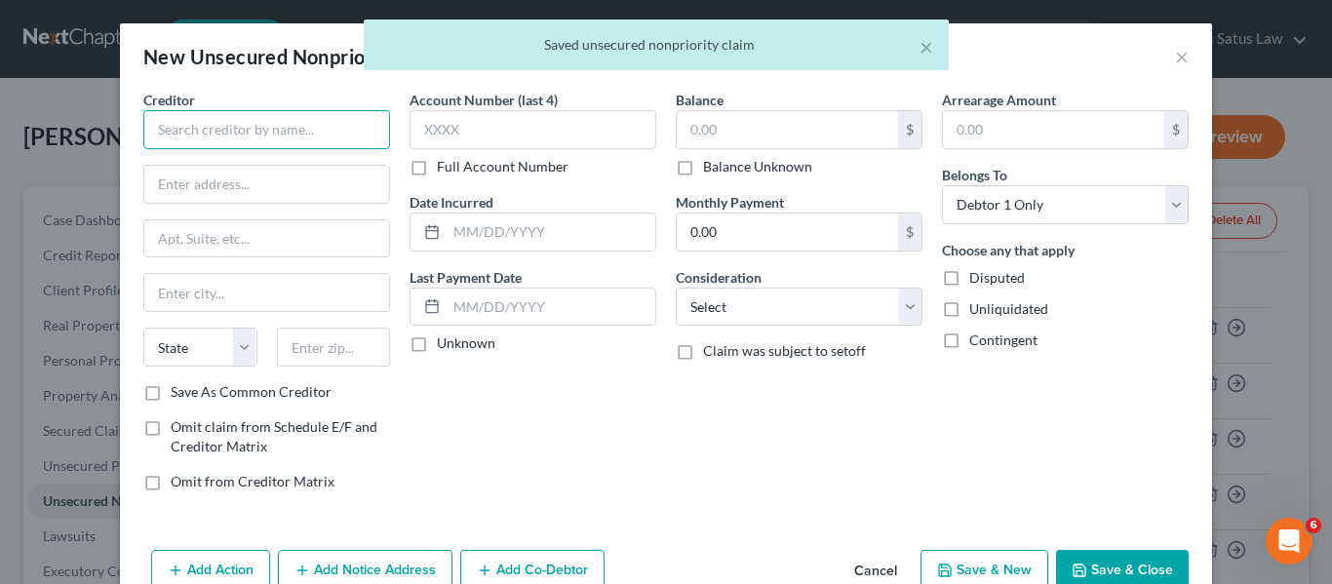
click at [258, 124] on input "text" at bounding box center [266, 129] width 247 height 39
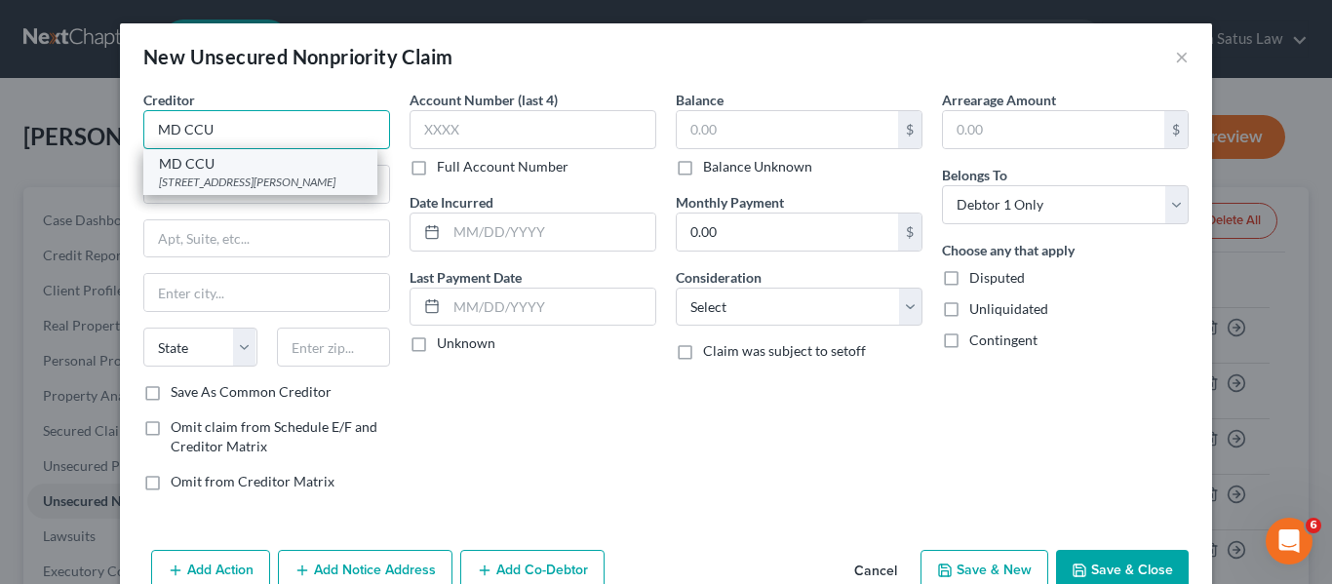
type input "MD CCU"
click at [260, 159] on div "MD CCU" at bounding box center [260, 164] width 203 height 20
type input "[STREET_ADDRESS][PERSON_NAME]"
type input "[GEOGRAPHIC_DATA]"
select select "21"
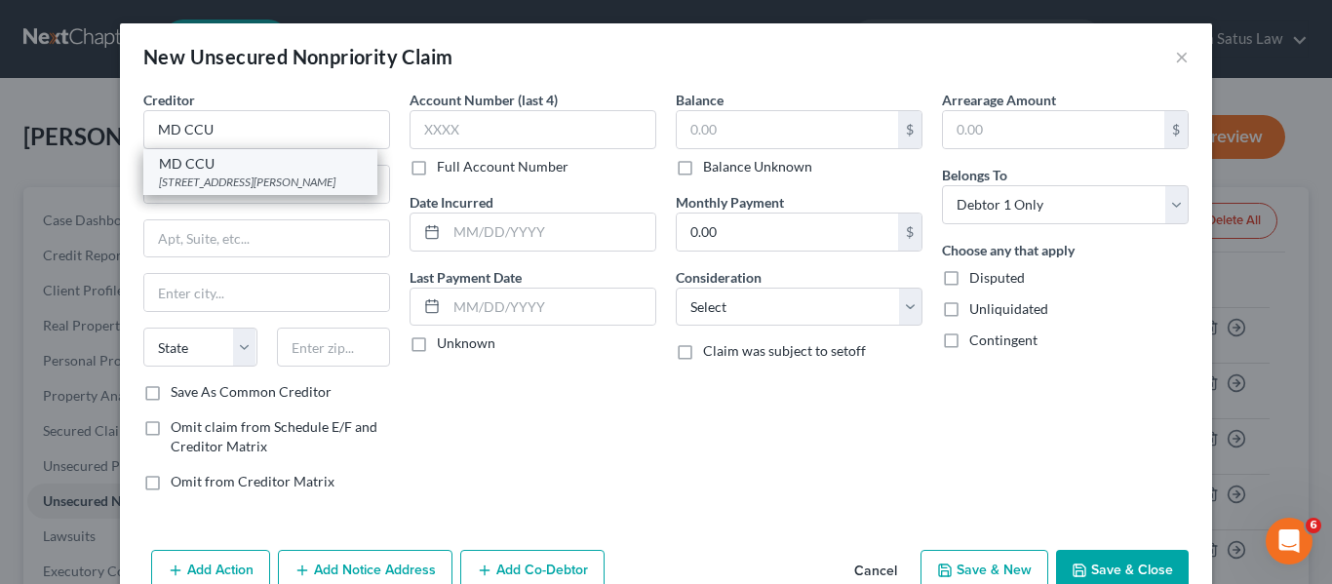
type input "21201"
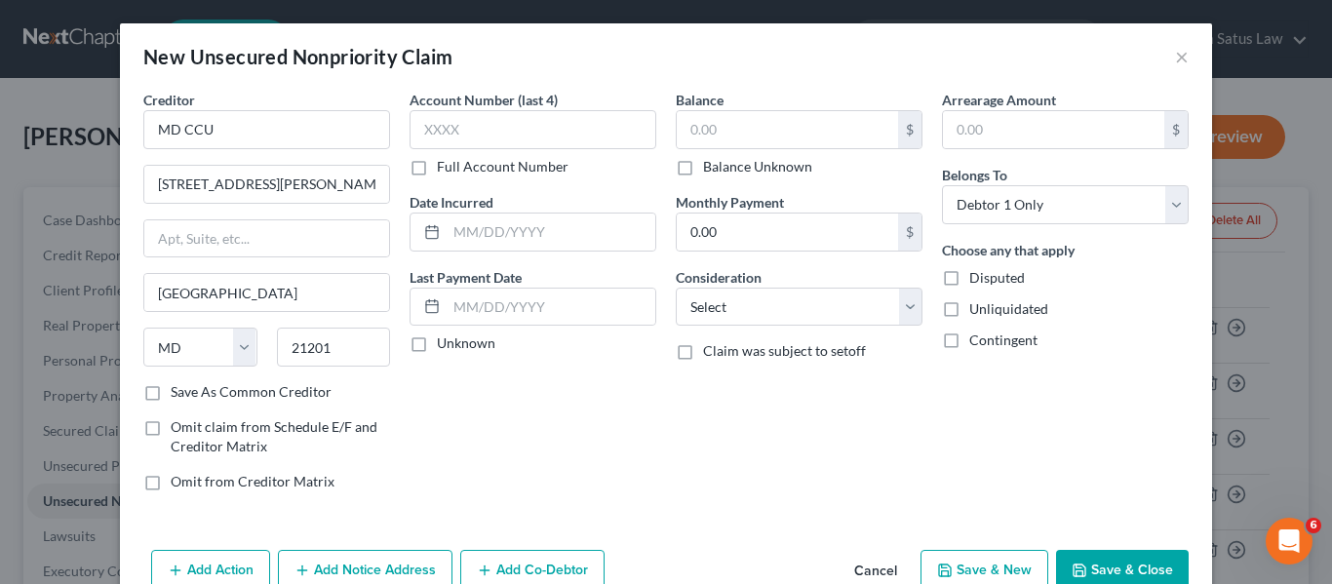
click at [1070, 559] on button "Save & Close" at bounding box center [1122, 570] width 133 height 41
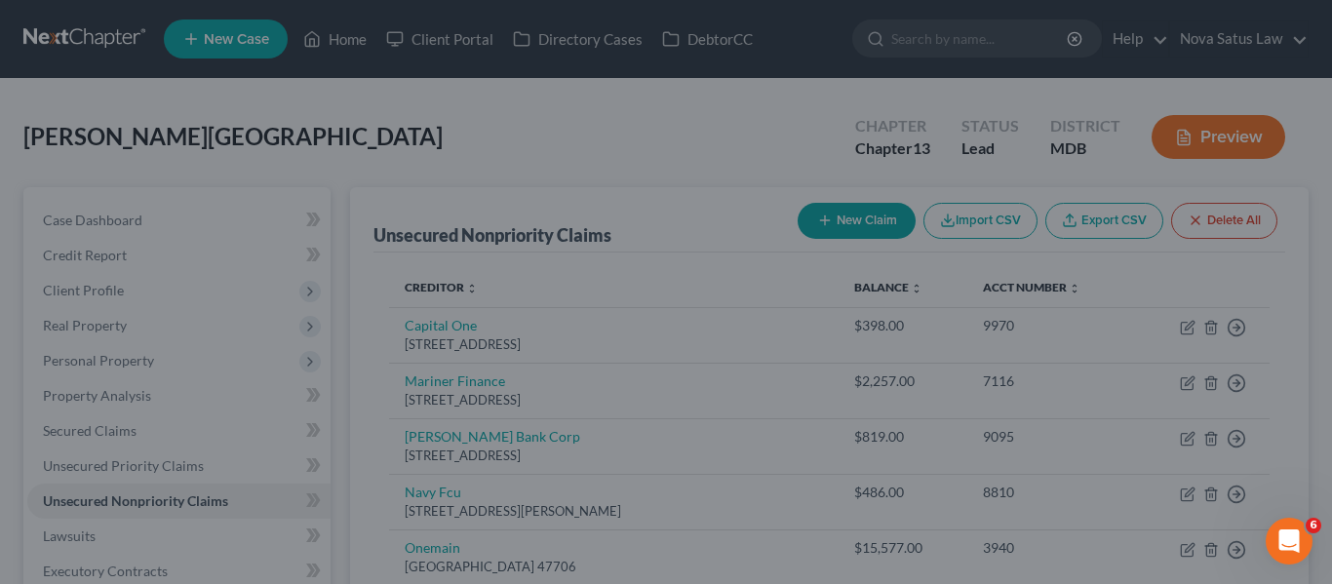
type input "0.00"
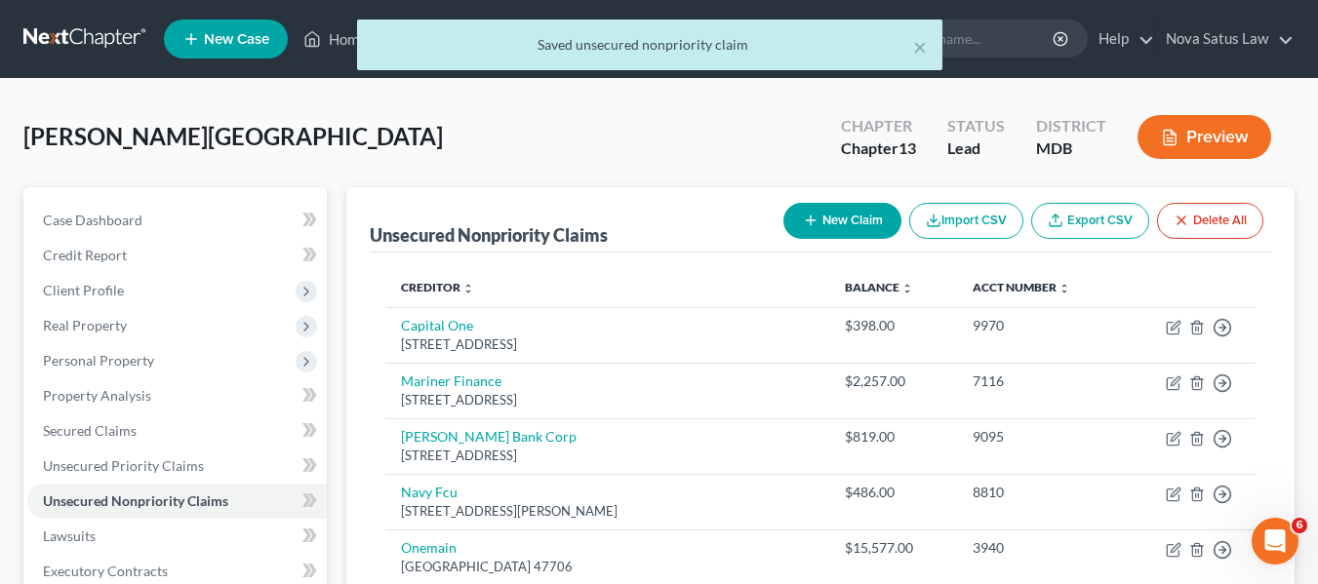
click at [817, 211] on button "New Claim" at bounding box center [842, 221] width 118 height 36
select select "0"
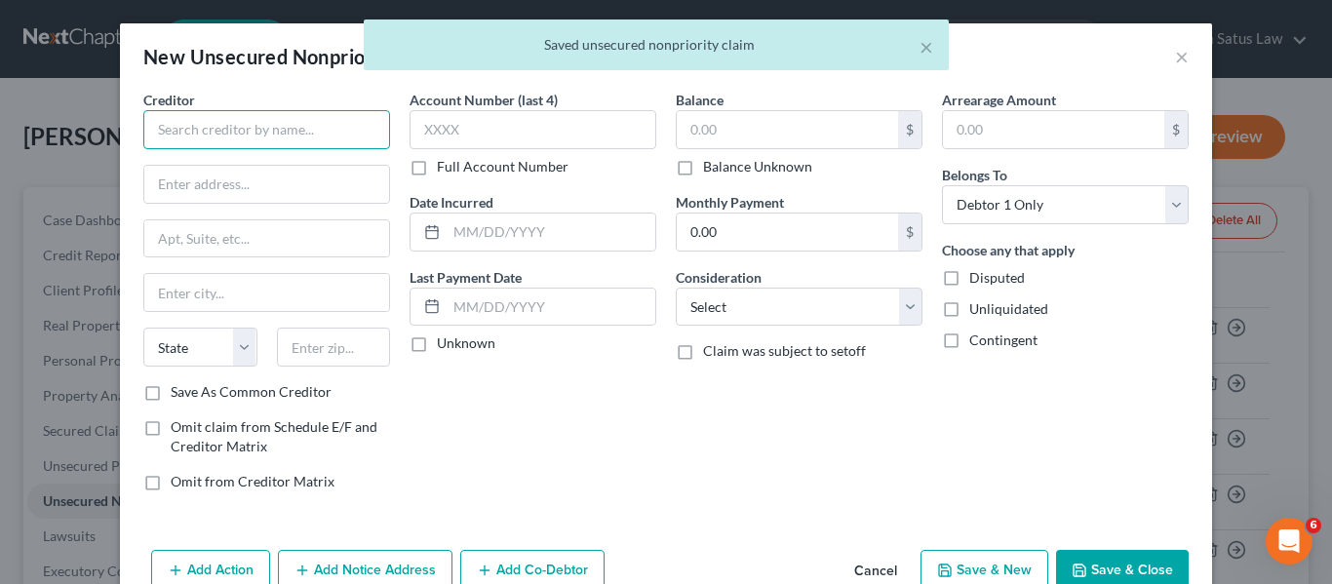
click at [334, 140] on input "text" at bounding box center [266, 129] width 247 height 39
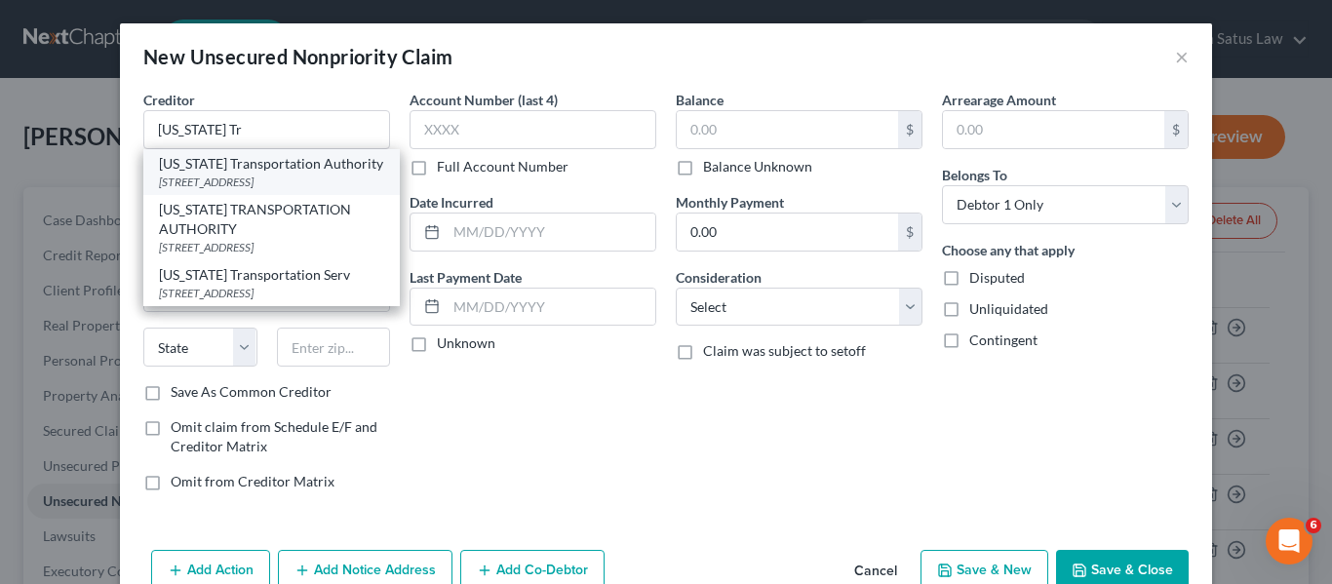
click at [312, 186] on div "[STREET_ADDRESS]" at bounding box center [271, 182] width 225 height 17
type input "[US_STATE] Transportation Authority"
type input "[STREET_ADDRESS]"
type input "[GEOGRAPHIC_DATA]"
select select "21"
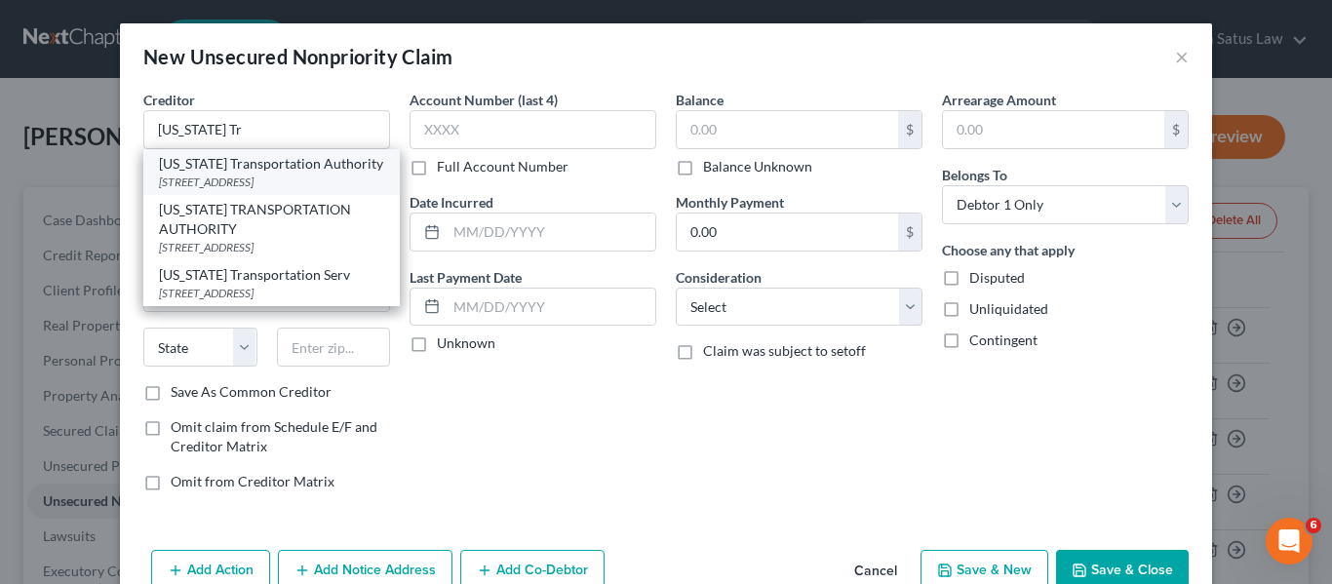
type input "21224"
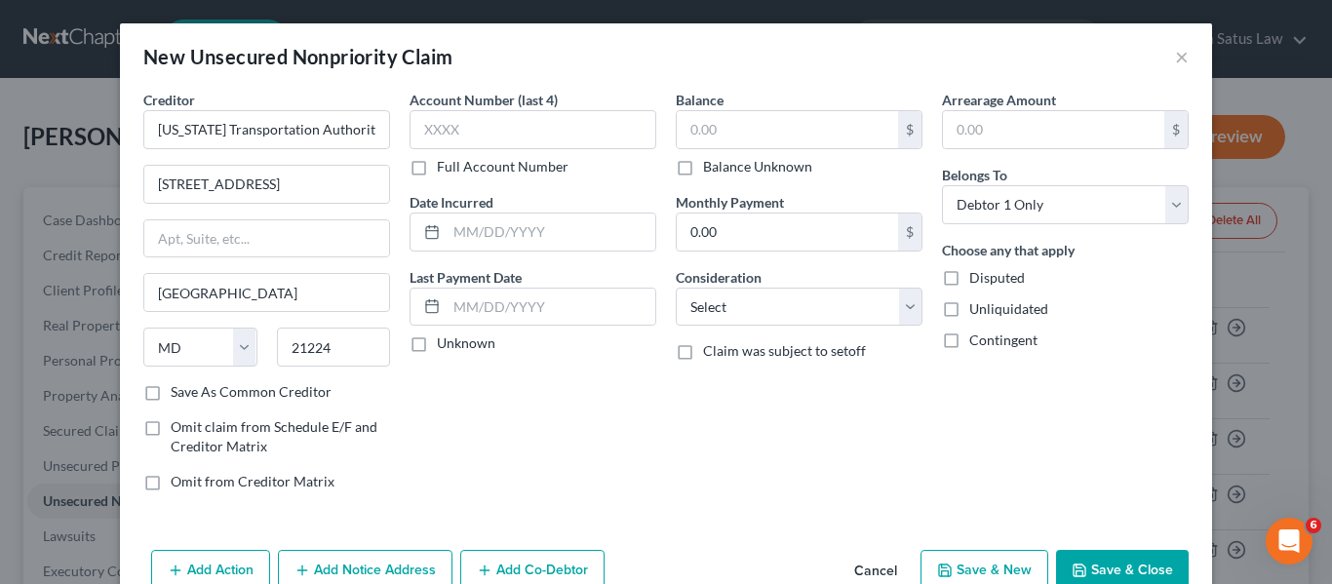
click at [1070, 559] on button "Save & Close" at bounding box center [1122, 570] width 133 height 41
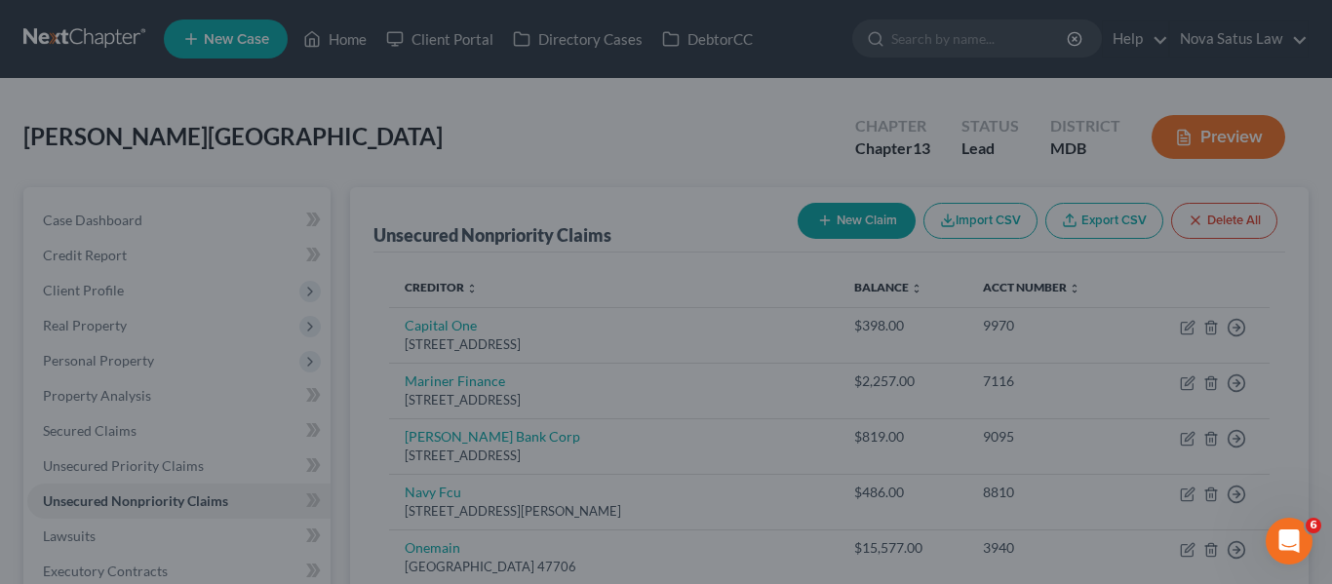
type input "0.00"
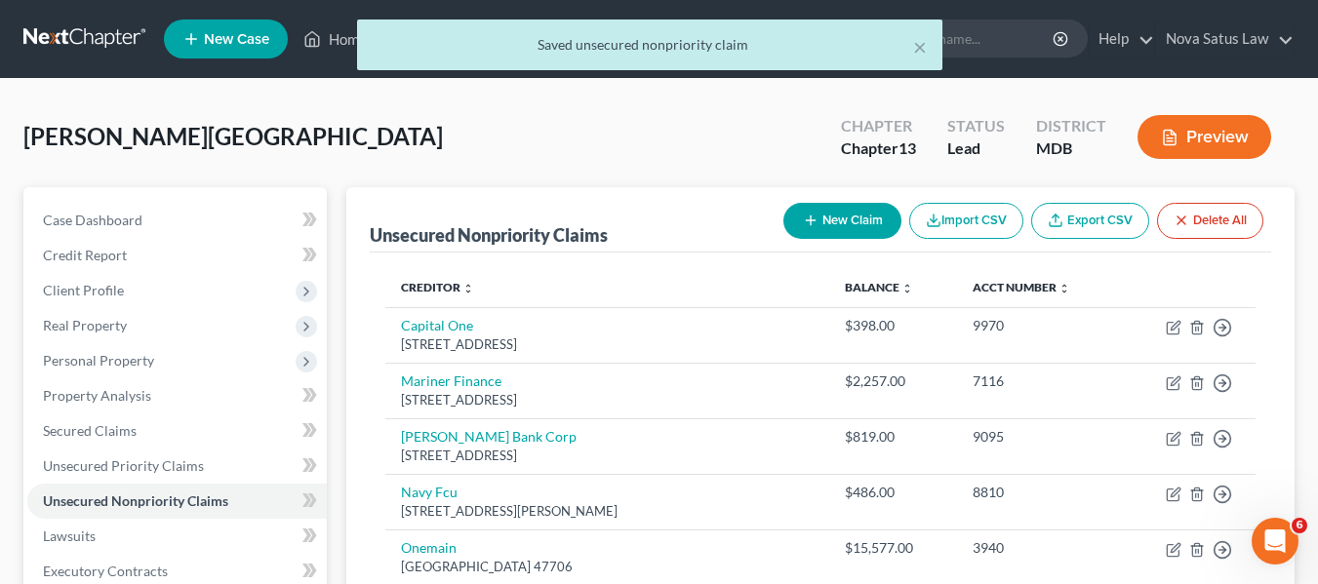
click at [831, 223] on button "New Claim" at bounding box center [842, 221] width 118 height 36
select select "0"
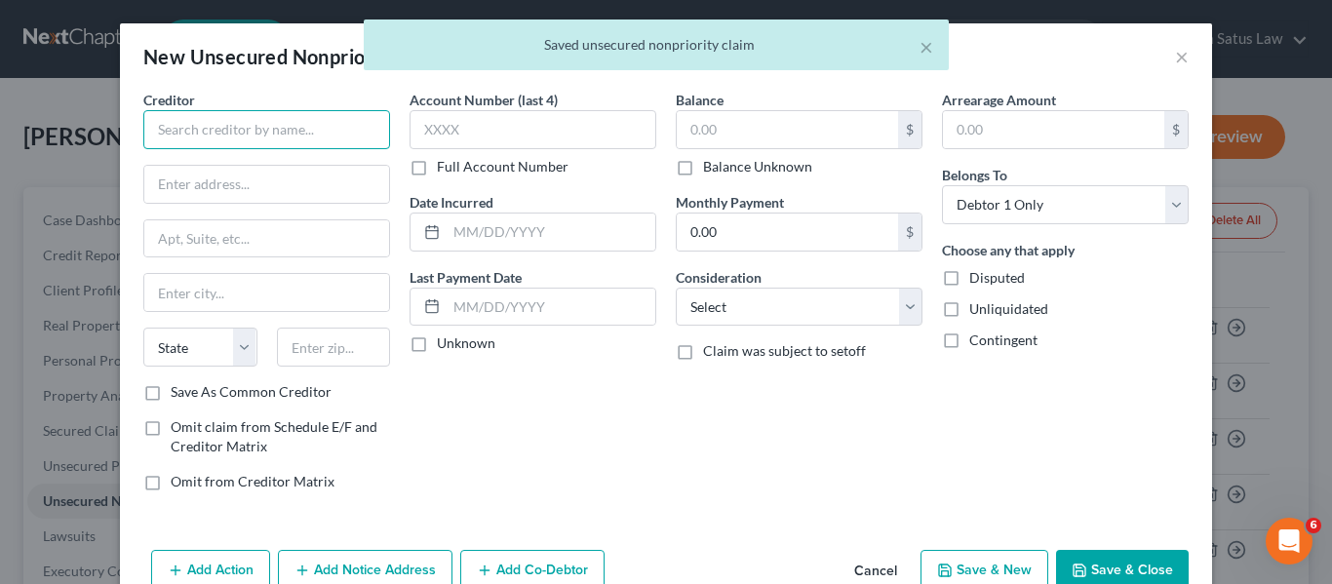
click at [266, 130] on input "text" at bounding box center [266, 129] width 247 height 39
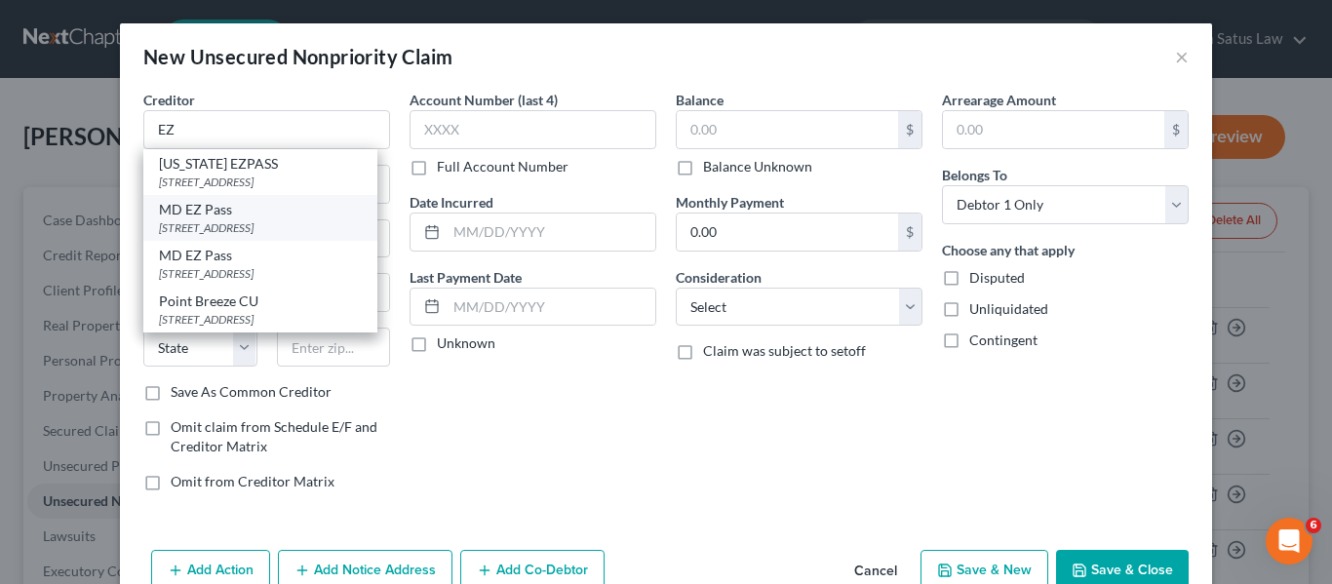
click at [268, 214] on div "MD EZ Pass" at bounding box center [260, 210] width 203 height 20
type input "MD EZ Pass"
type input "1 Turnpike Dr"
type input "[GEOGRAPHIC_DATA]"
select select "21"
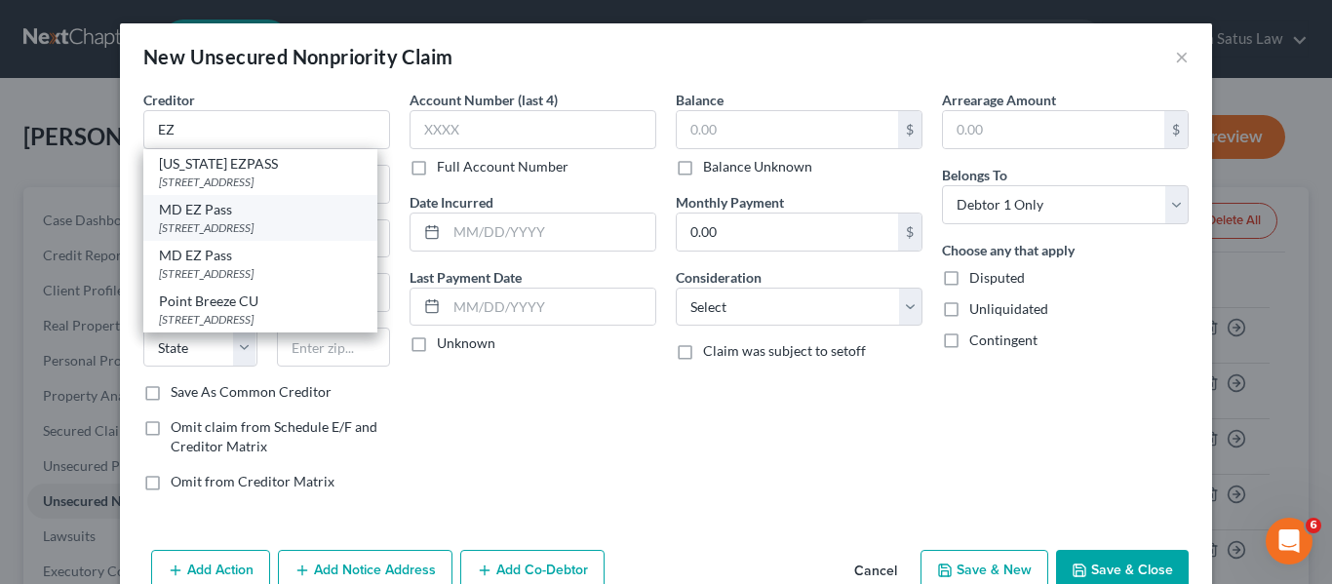
type input "21903"
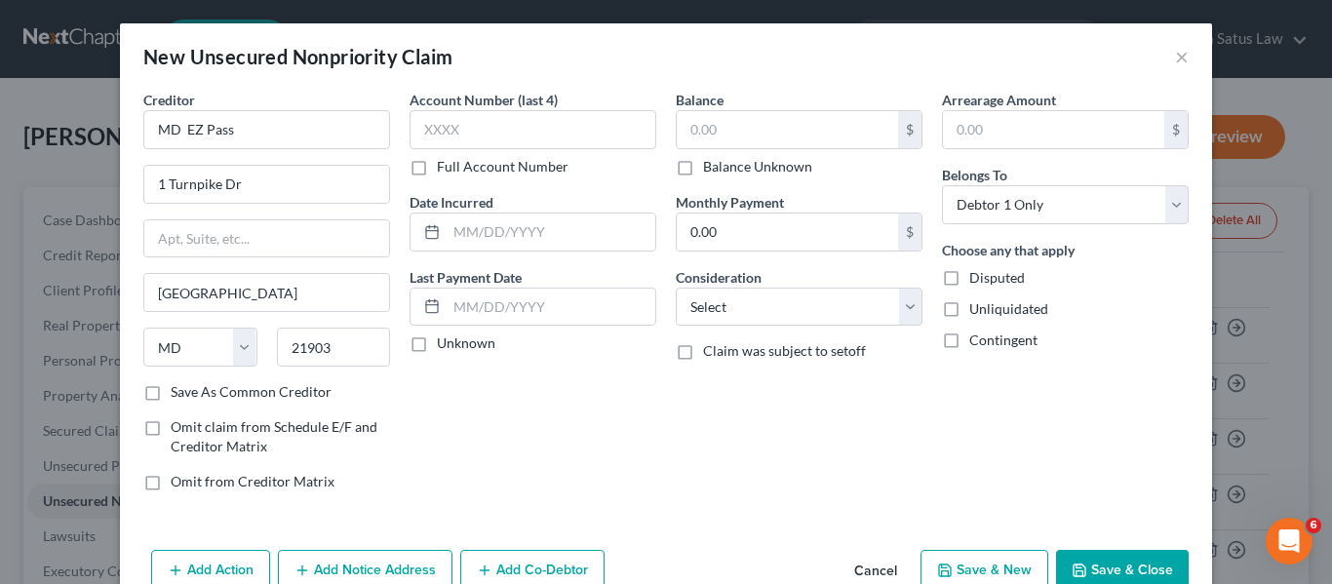
click at [1098, 566] on button "Save & Close" at bounding box center [1122, 570] width 133 height 41
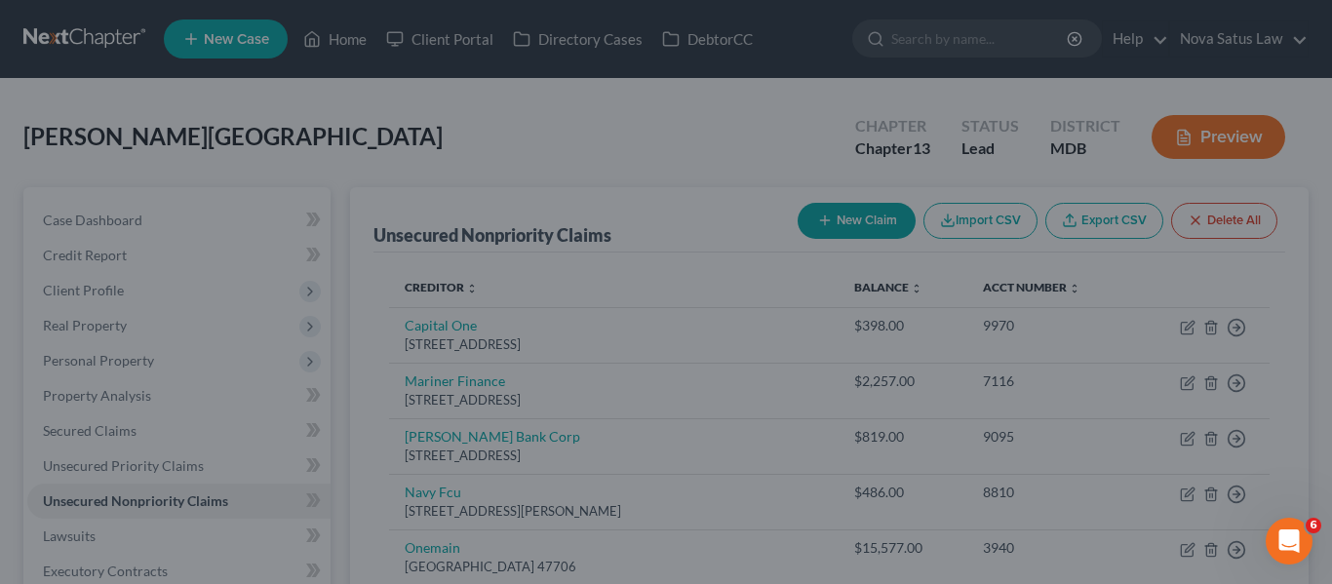
type input "0.00"
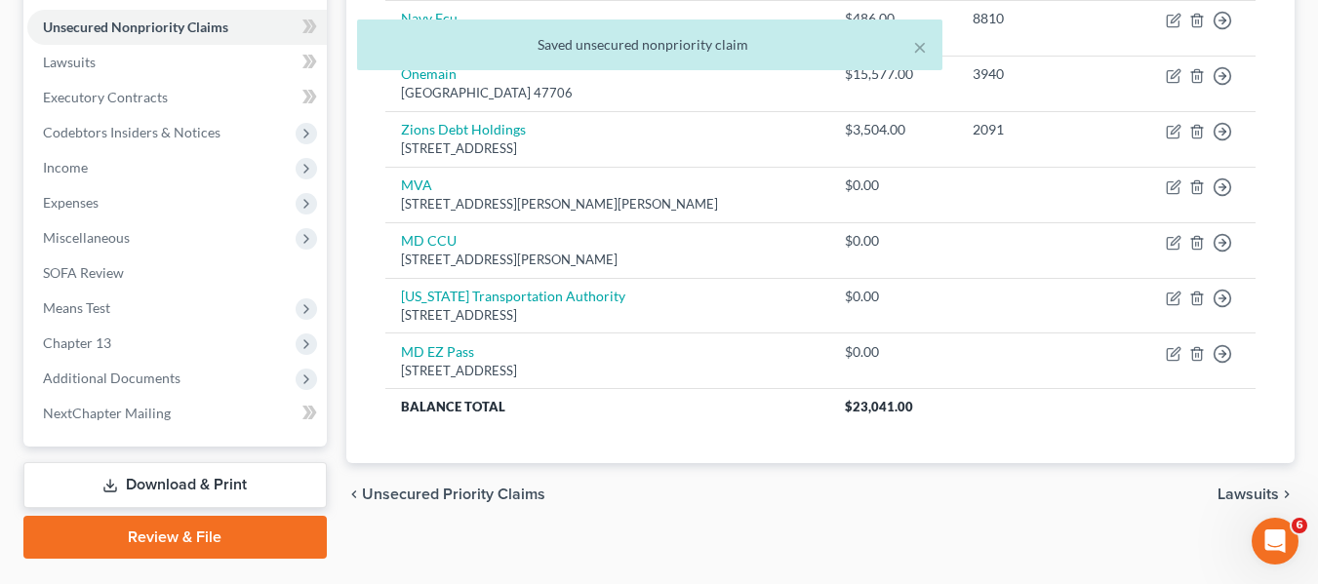
scroll to position [523, 0]
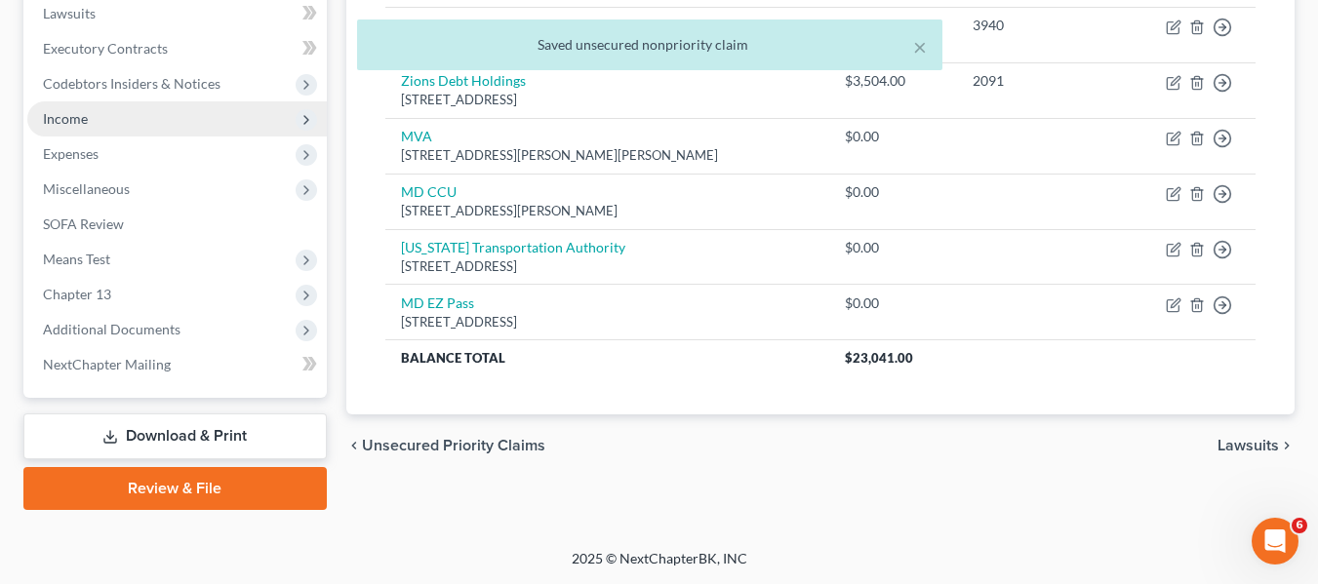
click at [140, 123] on span "Income" at bounding box center [176, 118] width 299 height 35
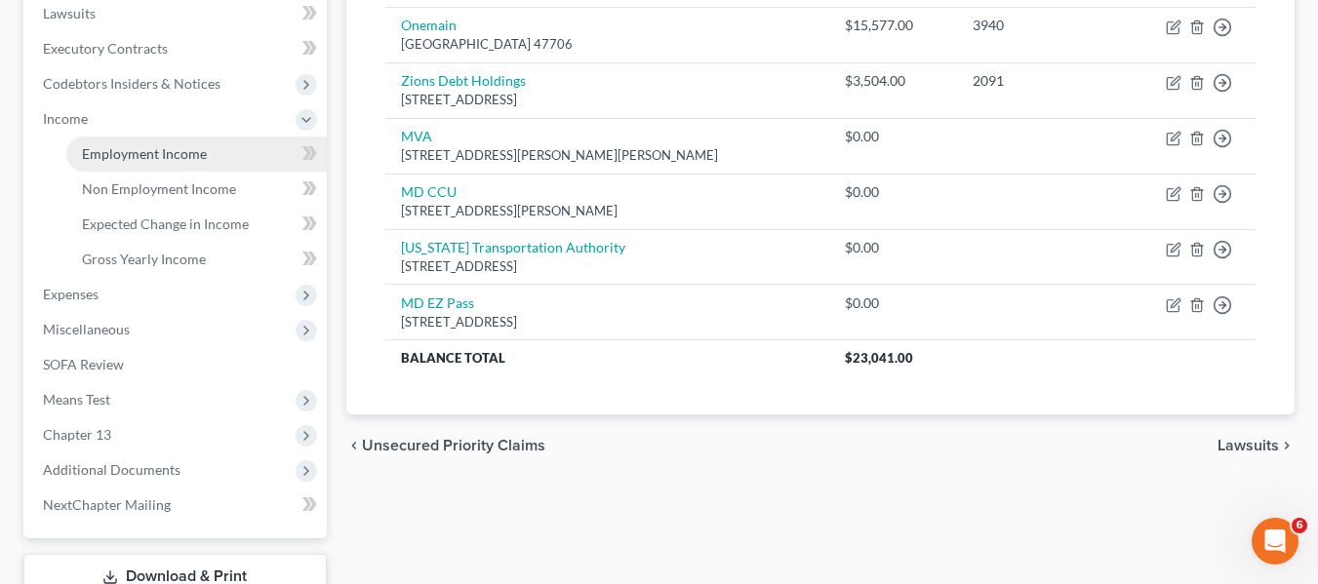
click at [150, 153] on span "Employment Income" at bounding box center [144, 153] width 125 height 17
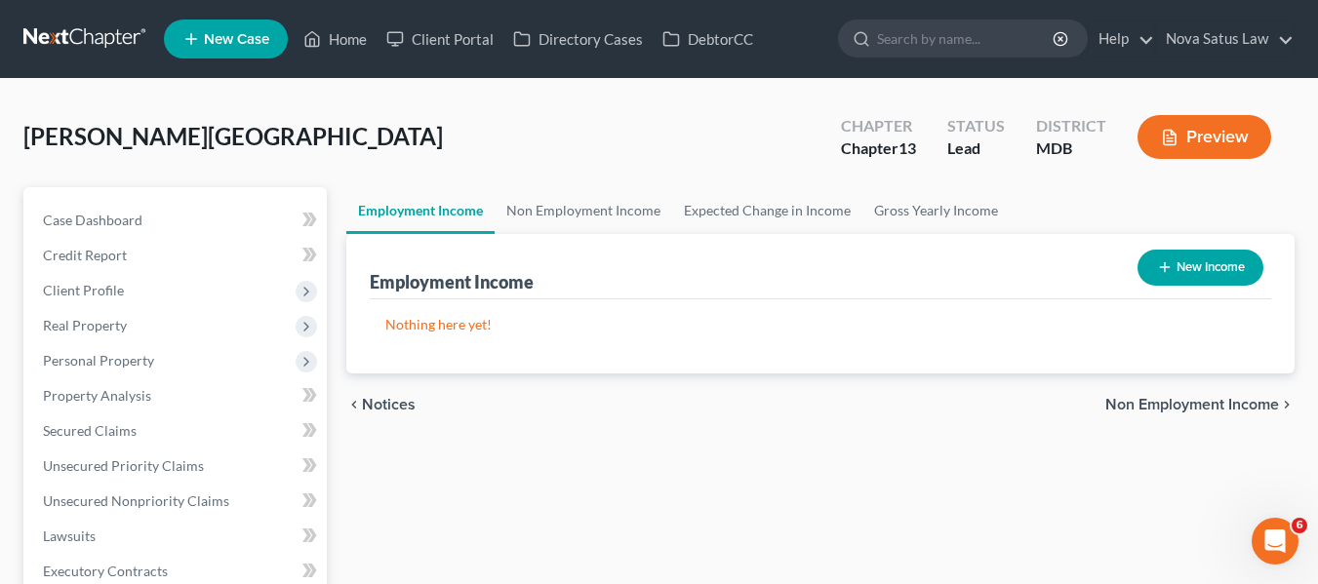
click at [1174, 276] on button "New Income" at bounding box center [1200, 268] width 126 height 36
select select "0"
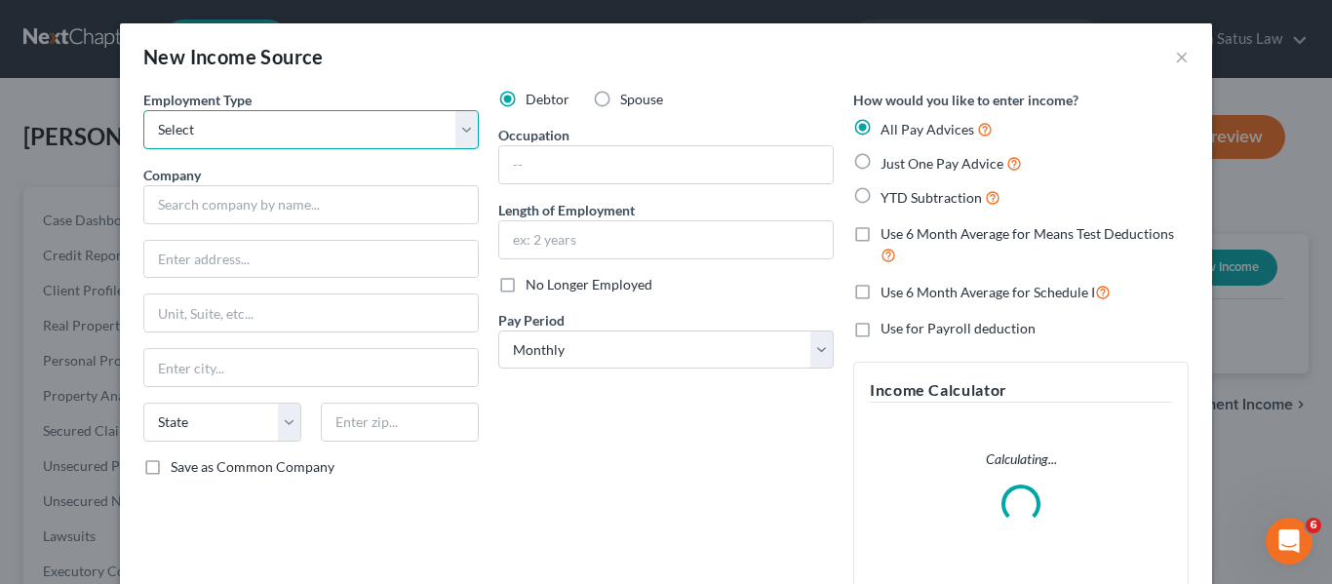
click at [409, 140] on select "Select Full or [DEMOGRAPHIC_DATA] Employment Self Employment" at bounding box center [310, 129] width 335 height 39
select select "0"
click at [143, 110] on select "Select Full or [DEMOGRAPHIC_DATA] Employment Self Employment" at bounding box center [310, 129] width 335 height 39
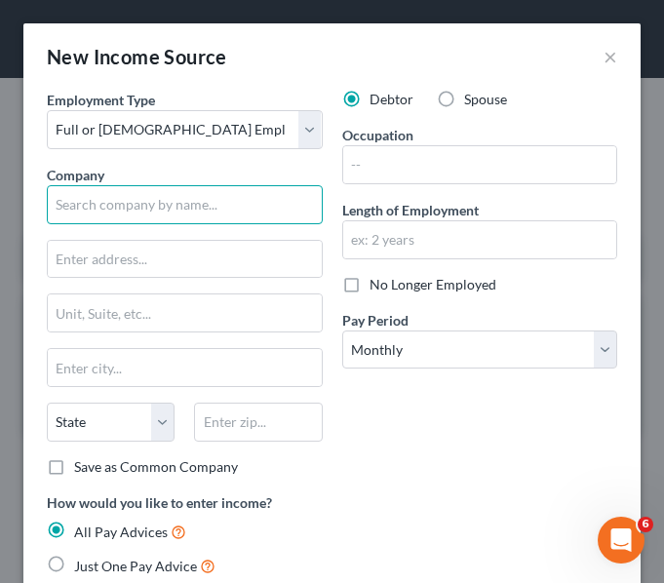
click at [127, 190] on input "text" at bounding box center [185, 204] width 276 height 39
type input "Govt of DC"
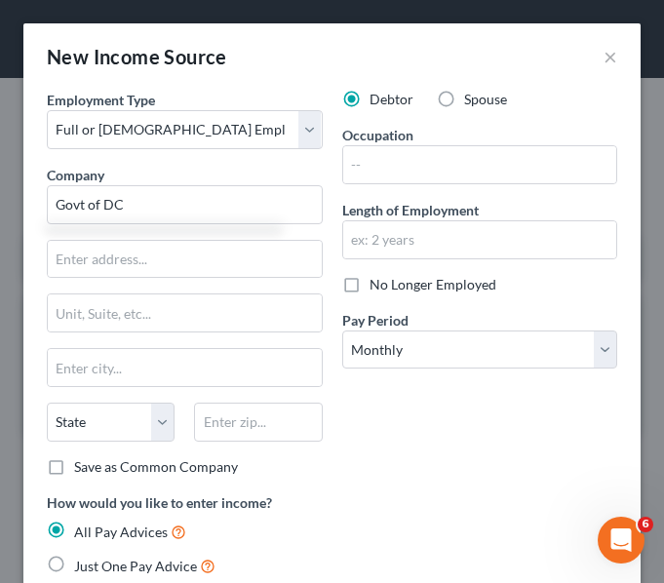
click at [83, 280] on div "Employment Type * Select Full or [DEMOGRAPHIC_DATA] Employment Self Employment …" at bounding box center [184, 291] width 295 height 403
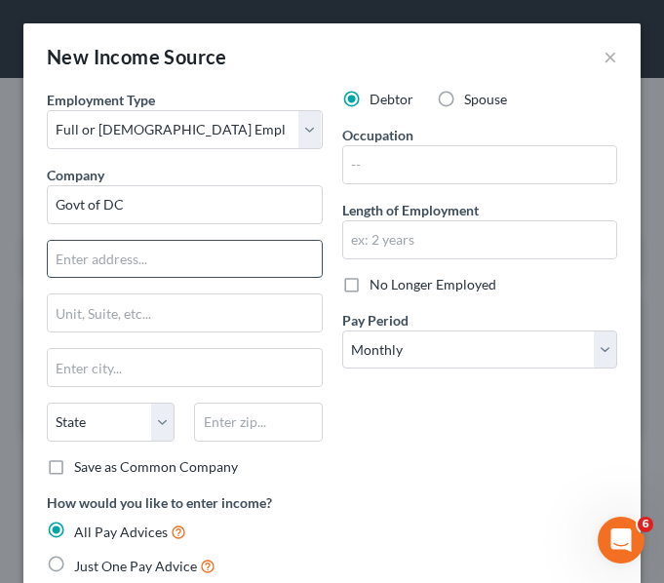
click at [79, 263] on input "text" at bounding box center [185, 259] width 274 height 37
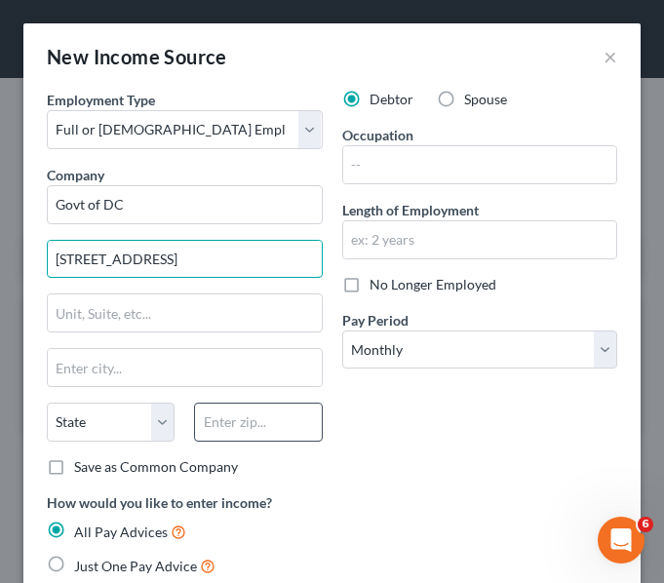
type input "[STREET_ADDRESS]"
click at [220, 415] on input "text" at bounding box center [258, 422] width 128 height 39
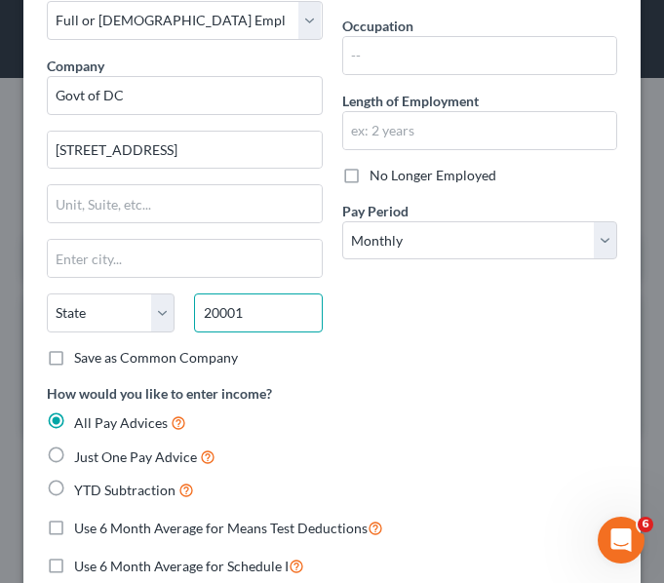
scroll to position [214, 0]
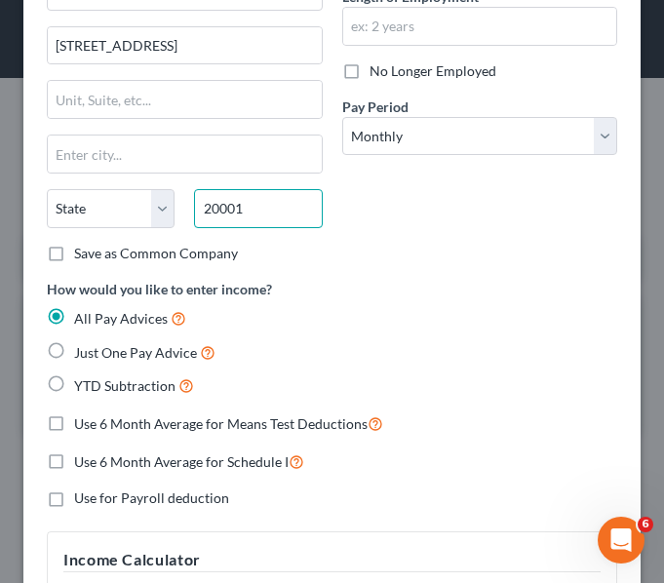
type input "20001"
type input "[US_STATE]"
select select "8"
click at [74, 352] on label "Just One Pay Advice" at bounding box center [144, 352] width 141 height 22
click at [82, 352] on input "Just One Pay Advice" at bounding box center [88, 347] width 13 height 13
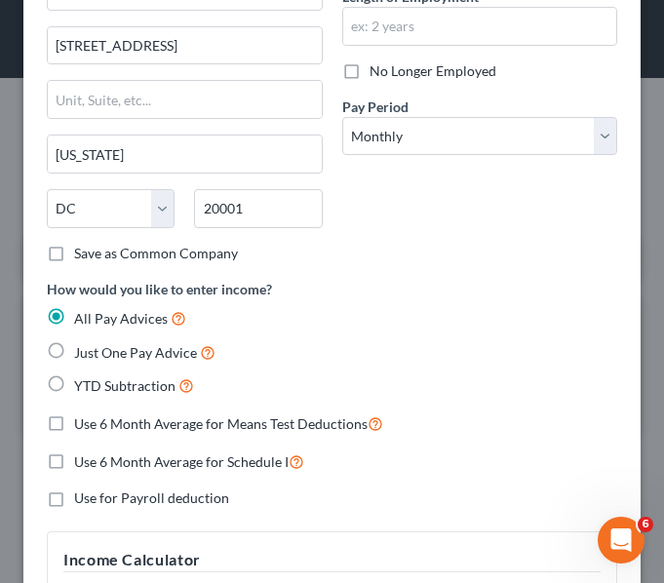
radio input "true"
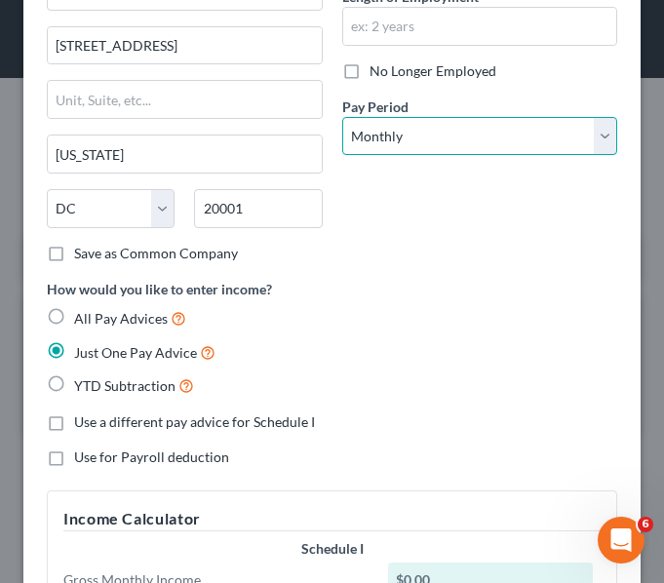
click at [517, 134] on select "Select Monthly Twice Monthly Every Other Week Weekly" at bounding box center [480, 136] width 276 height 39
select select "2"
click at [342, 117] on select "Select Monthly Twice Monthly Every Other Week Weekly" at bounding box center [480, 136] width 276 height 39
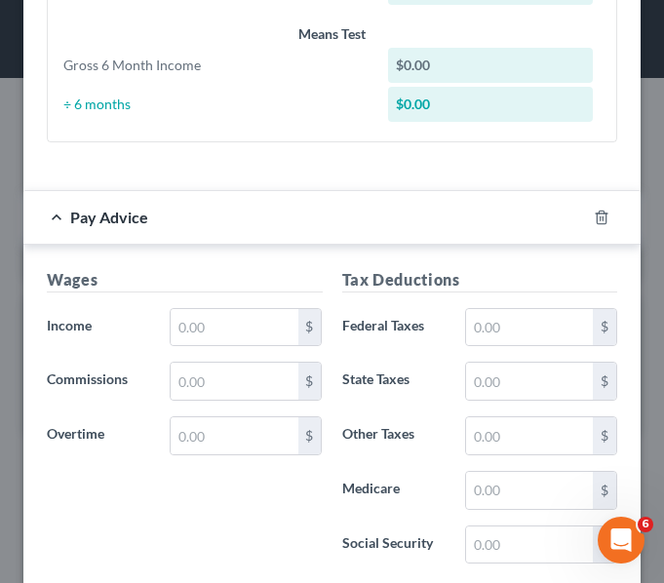
scroll to position [807, 0]
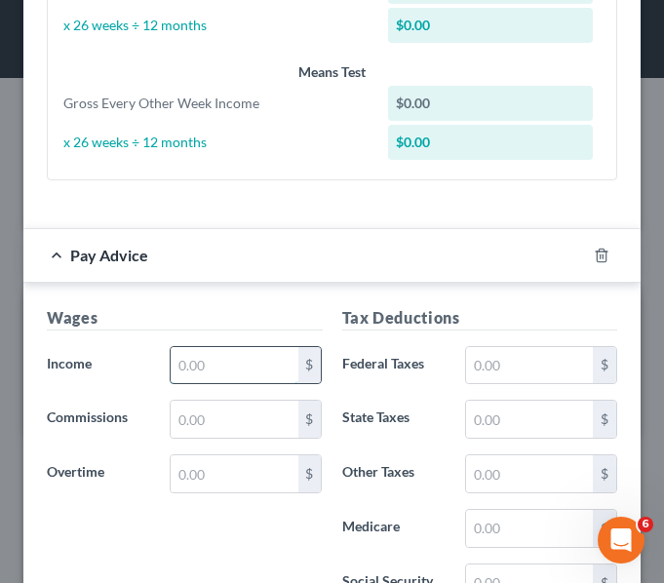
click at [179, 380] on input "text" at bounding box center [234, 365] width 127 height 37
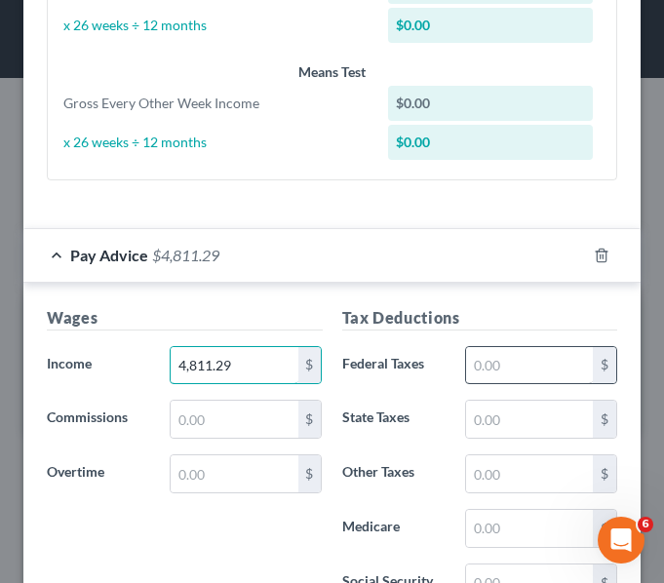
type input "4,811.29"
click at [574, 379] on input "text" at bounding box center [529, 365] width 127 height 37
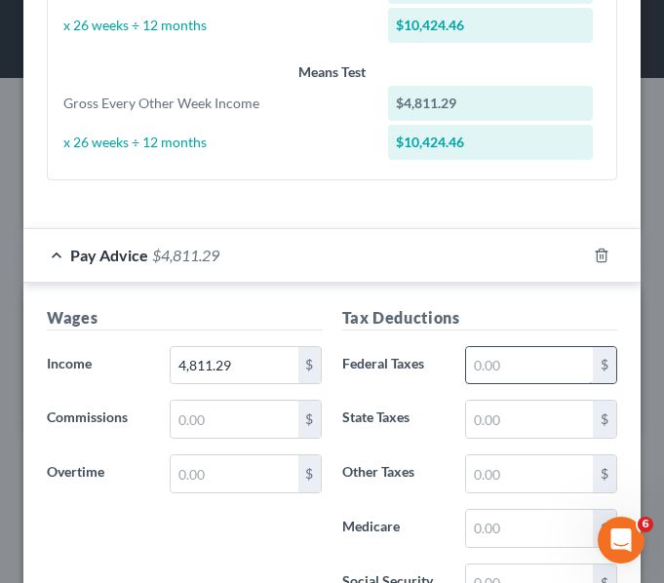
click at [496, 367] on input "text" at bounding box center [529, 365] width 127 height 37
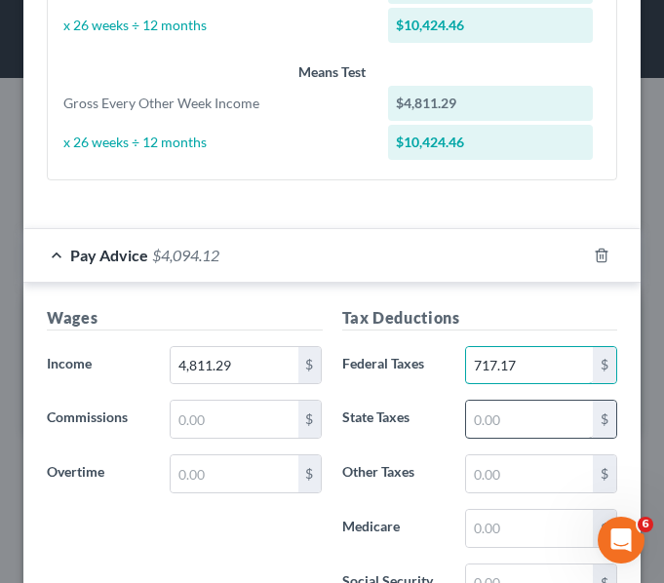
type input "717.17"
click at [489, 421] on input "text" at bounding box center [529, 419] width 127 height 37
type input "329.41"
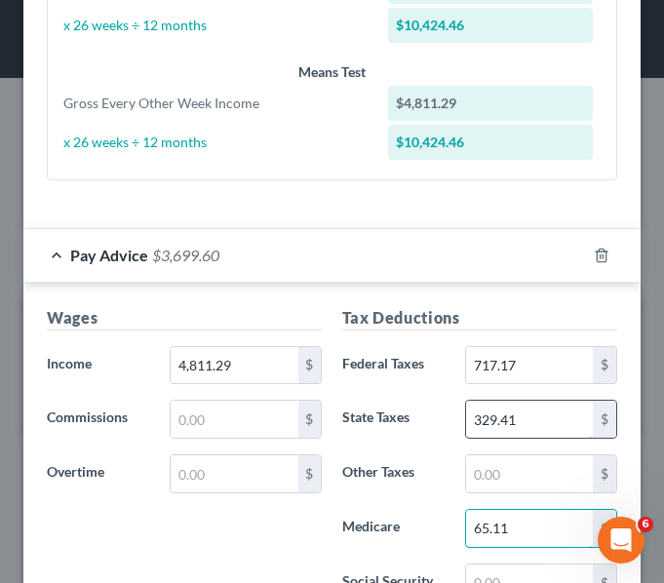
type input "65.11"
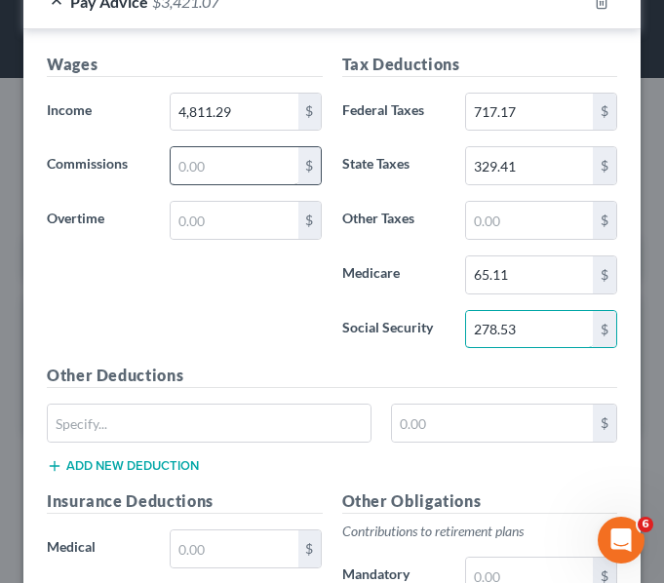
scroll to position [1234, 0]
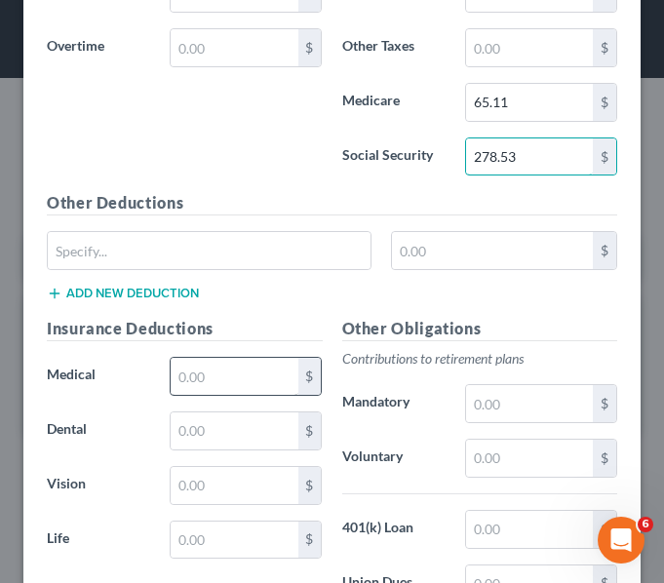
type input "278.53"
click at [194, 381] on input "text" at bounding box center [234, 376] width 127 height 37
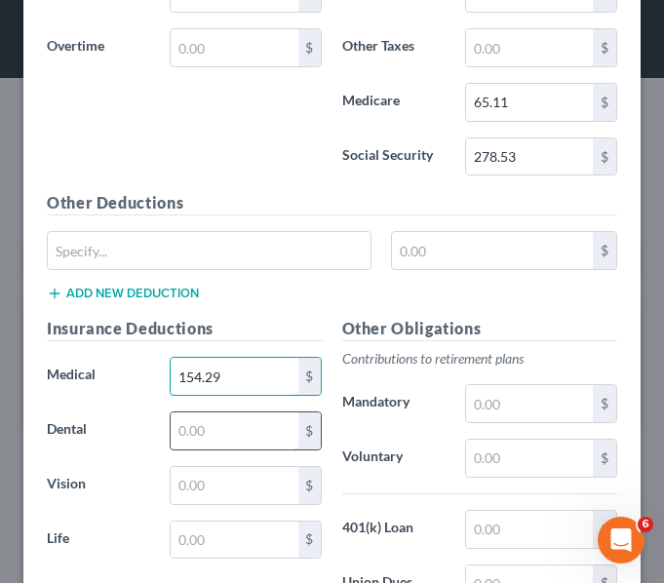
type input "154.29"
click at [223, 443] on input "text" at bounding box center [234, 431] width 127 height 37
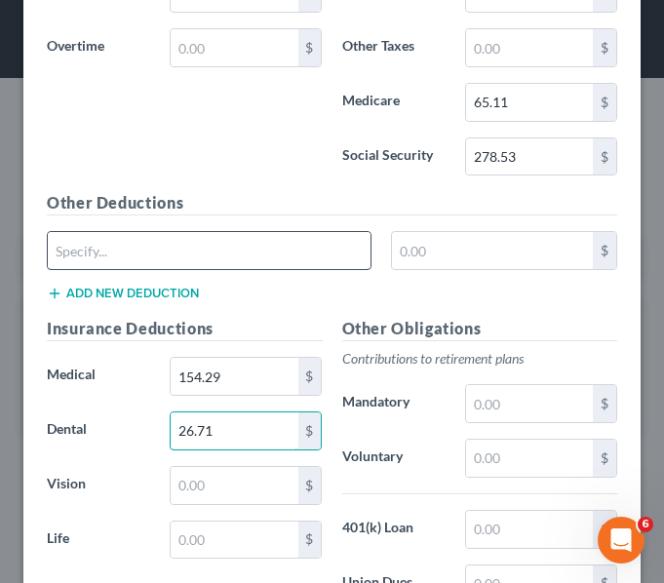
type input "26.71"
click at [79, 253] on input "text" at bounding box center [209, 250] width 323 height 37
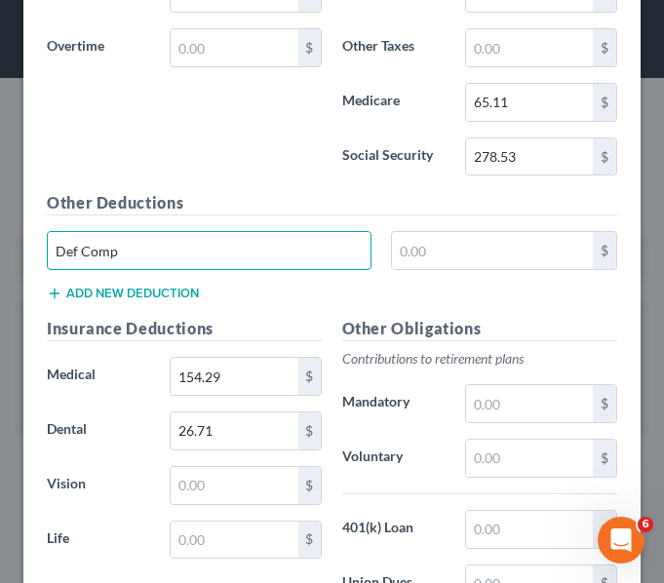
type input "Def Comp"
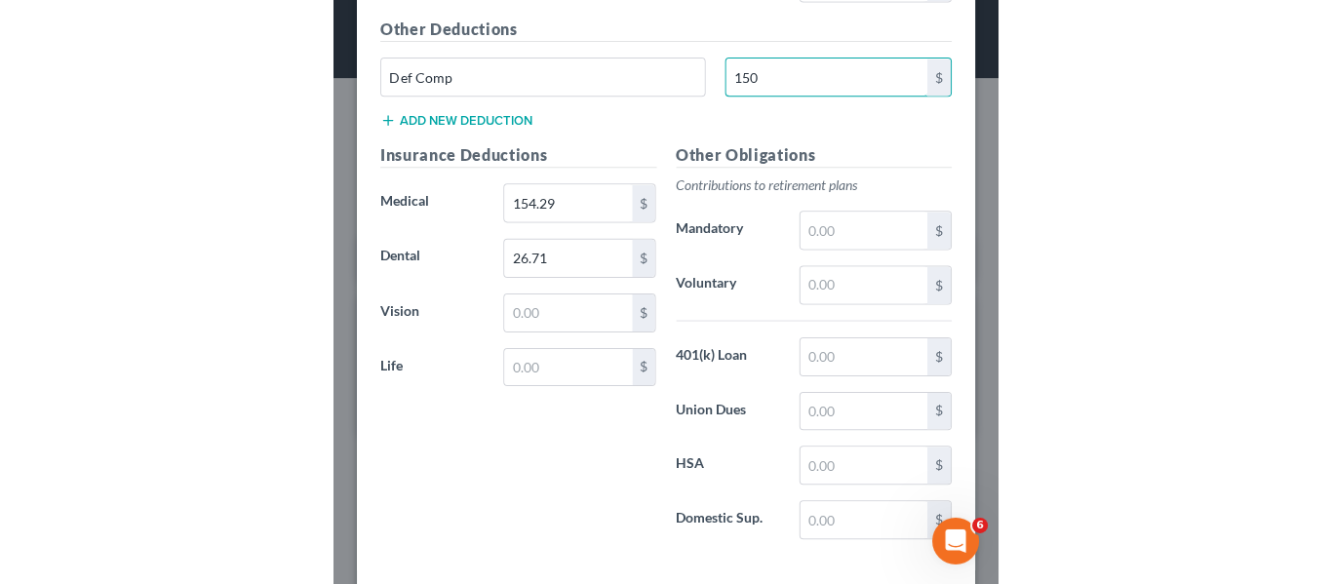
scroll to position [1408, 0]
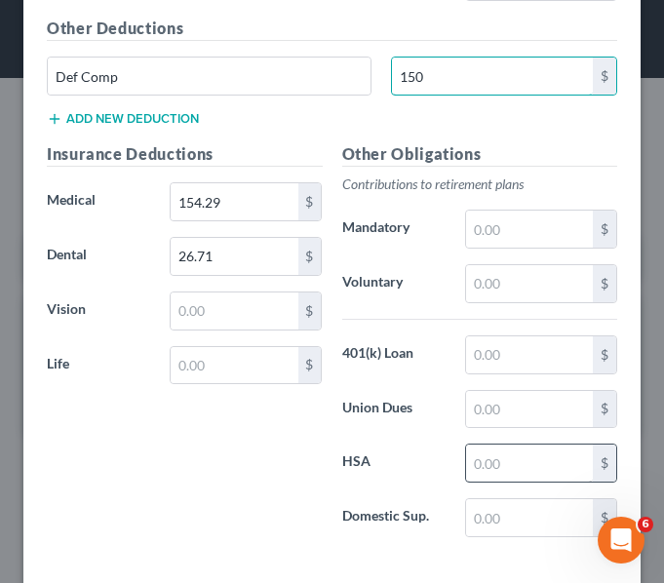
type input "150"
click at [466, 456] on input "text" at bounding box center [529, 463] width 127 height 37
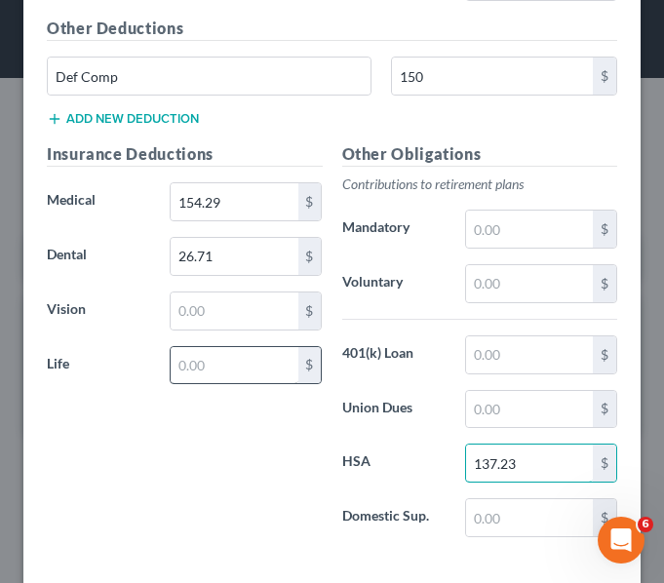
type input "137.23"
click at [201, 356] on input "text" at bounding box center [234, 365] width 127 height 37
type input "88.34"
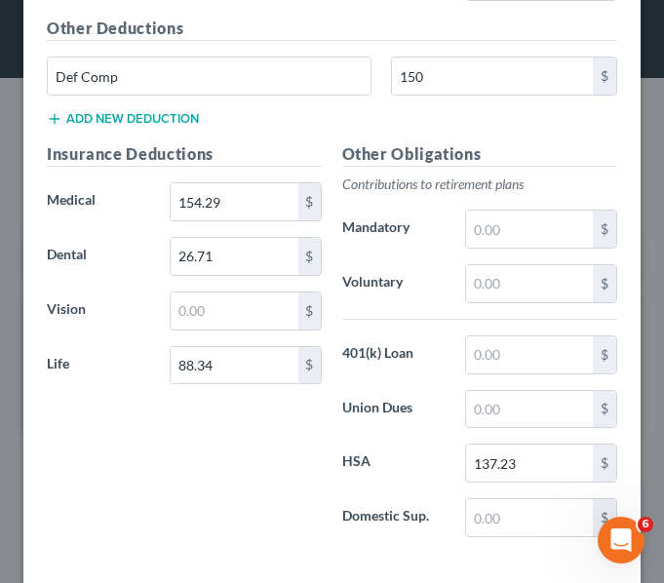
click at [126, 111] on button "Add new deduction" at bounding box center [123, 119] width 152 height 16
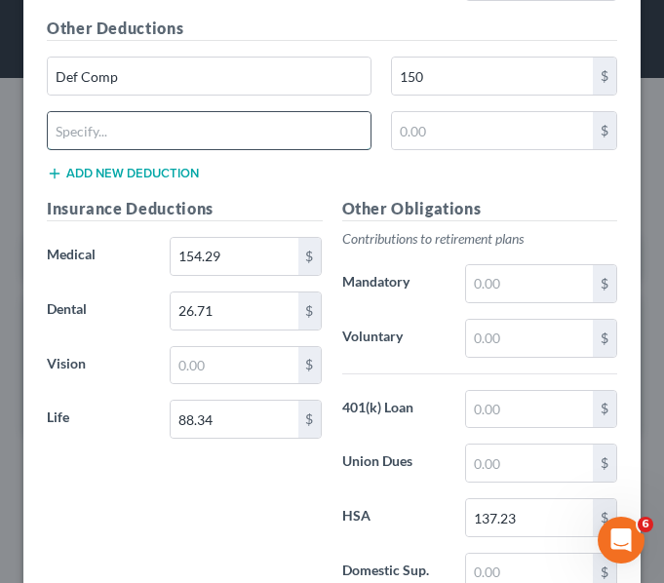
click at [76, 134] on input "text" at bounding box center [209, 130] width 323 height 37
type input "STD/LTD"
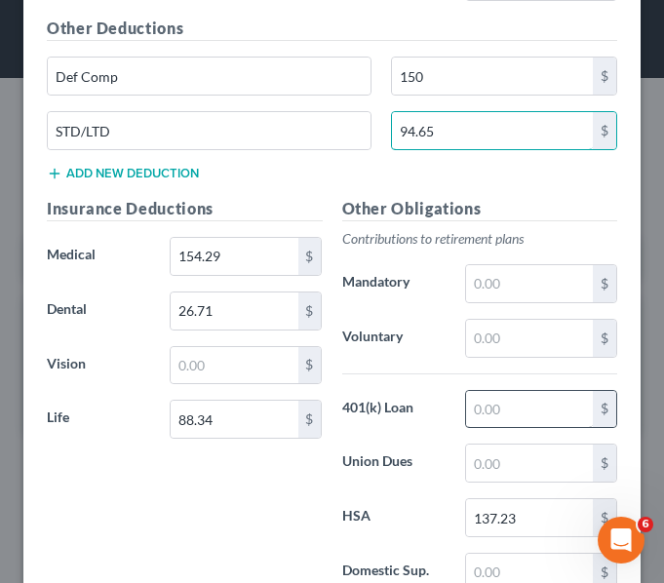
type input "94.65"
click at [510, 414] on input "text" at bounding box center [529, 409] width 127 height 37
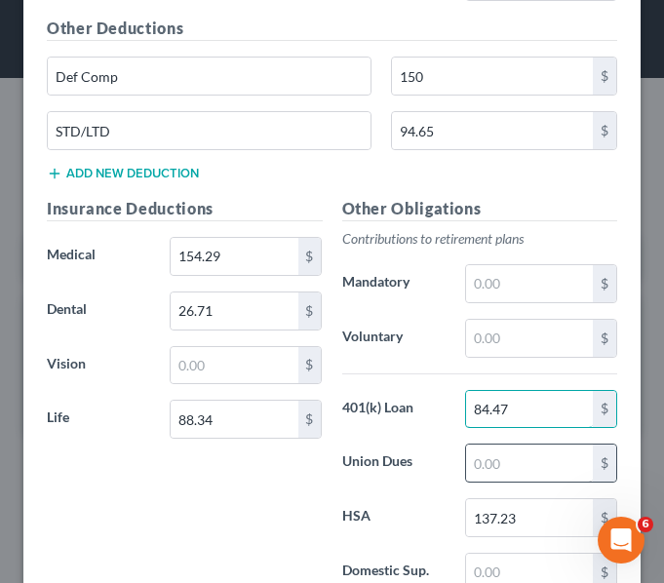
type input "84.47"
click at [484, 460] on input "text" at bounding box center [529, 463] width 127 height 37
type input "2"
type input "35"
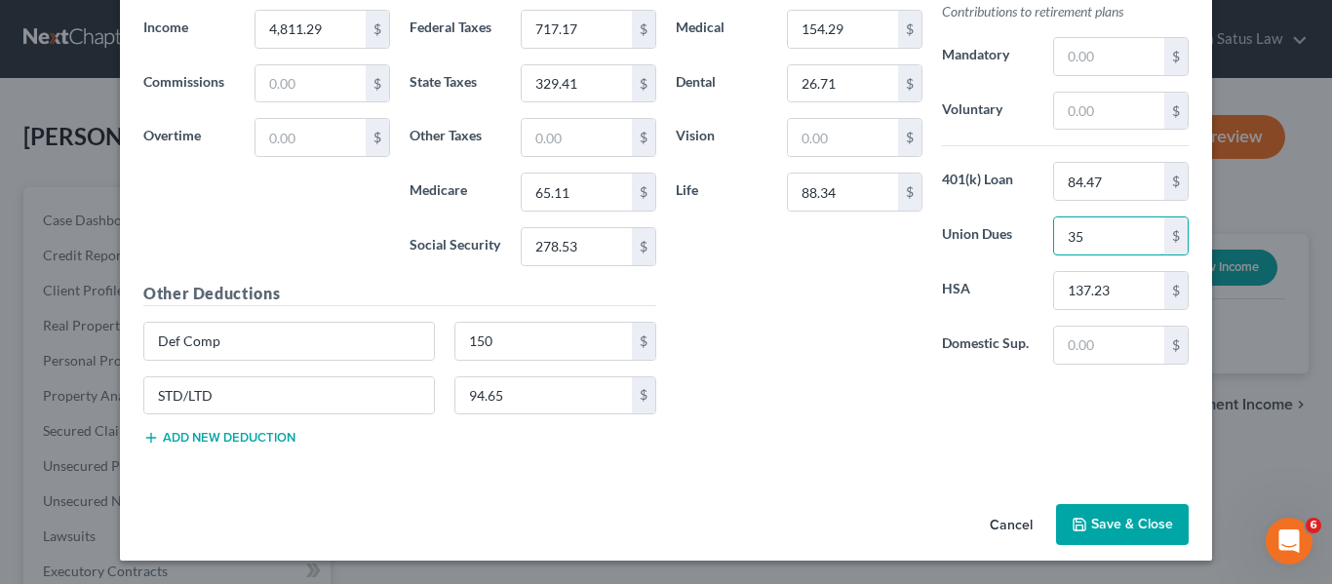
scroll to position [749, 0]
click at [1075, 516] on button "Save & Close" at bounding box center [1122, 524] width 133 height 41
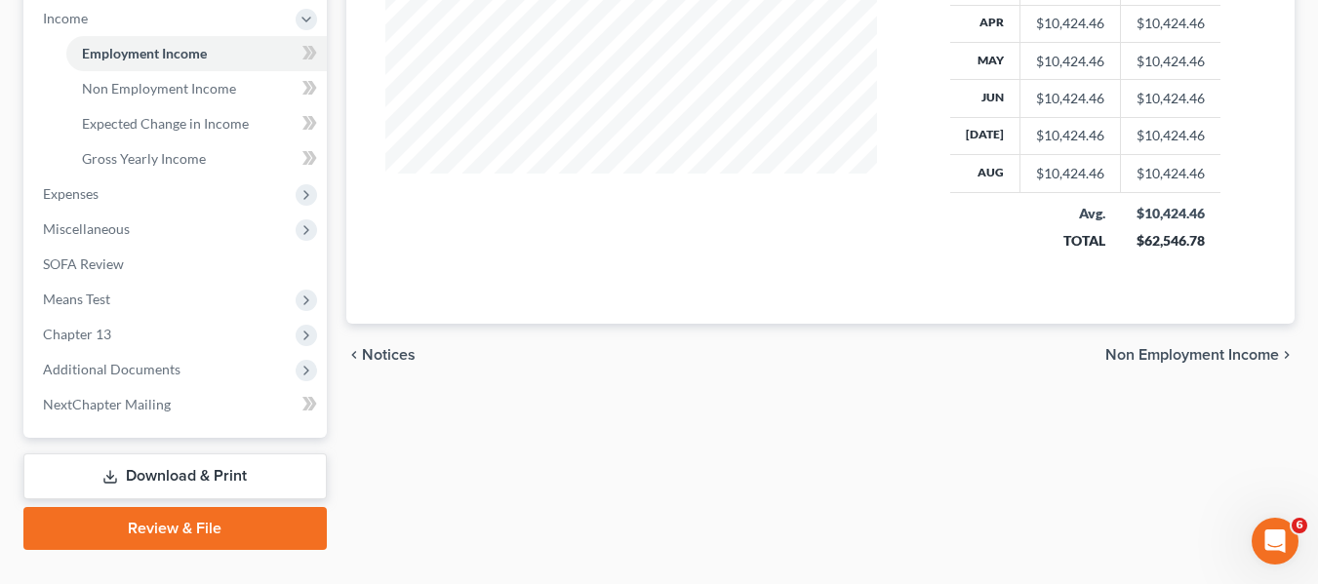
scroll to position [624, 0]
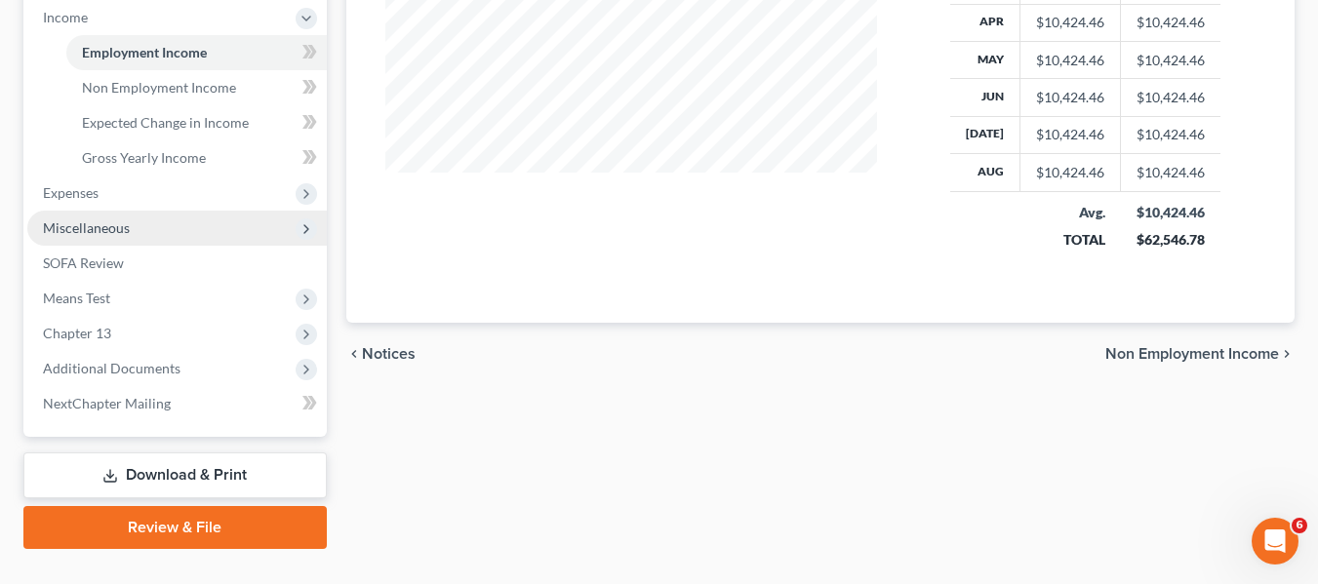
click at [124, 230] on span "Miscellaneous" at bounding box center [86, 227] width 87 height 17
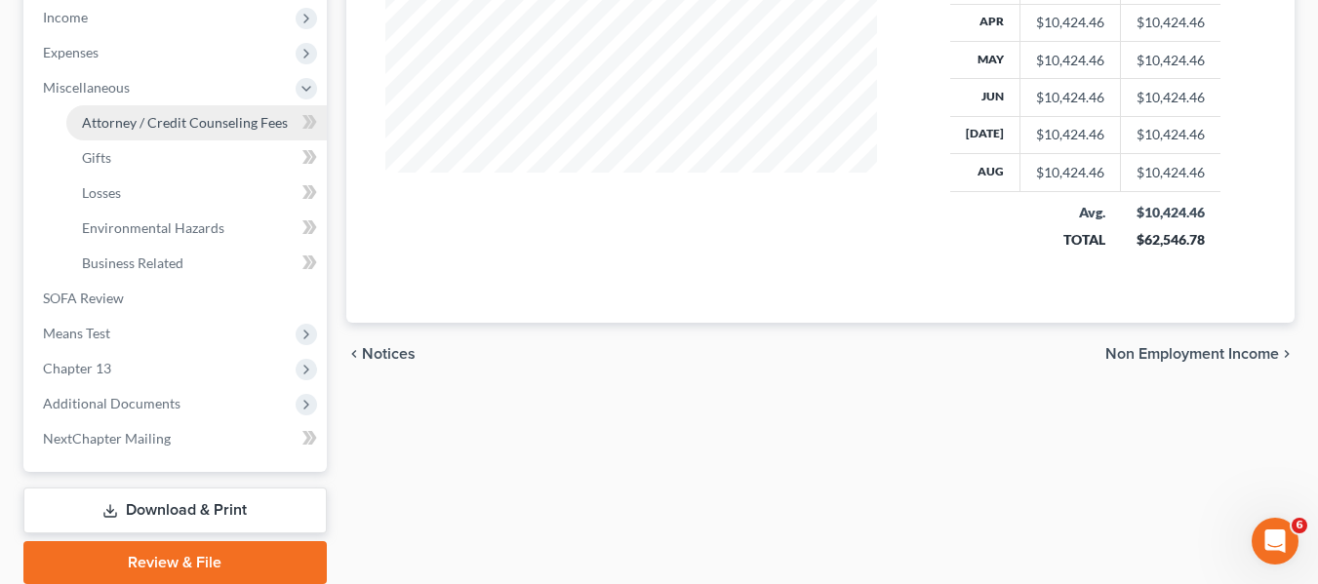
click at [122, 119] on span "Attorney / Credit Counseling Fees" at bounding box center [185, 122] width 206 height 17
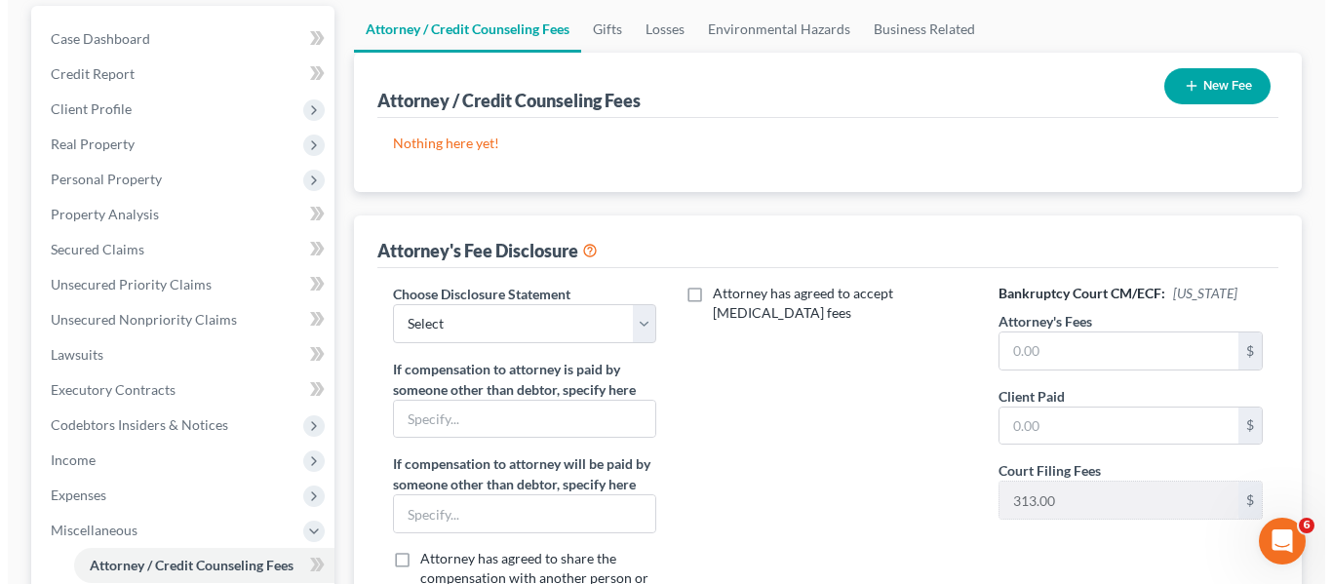
scroll to position [182, 0]
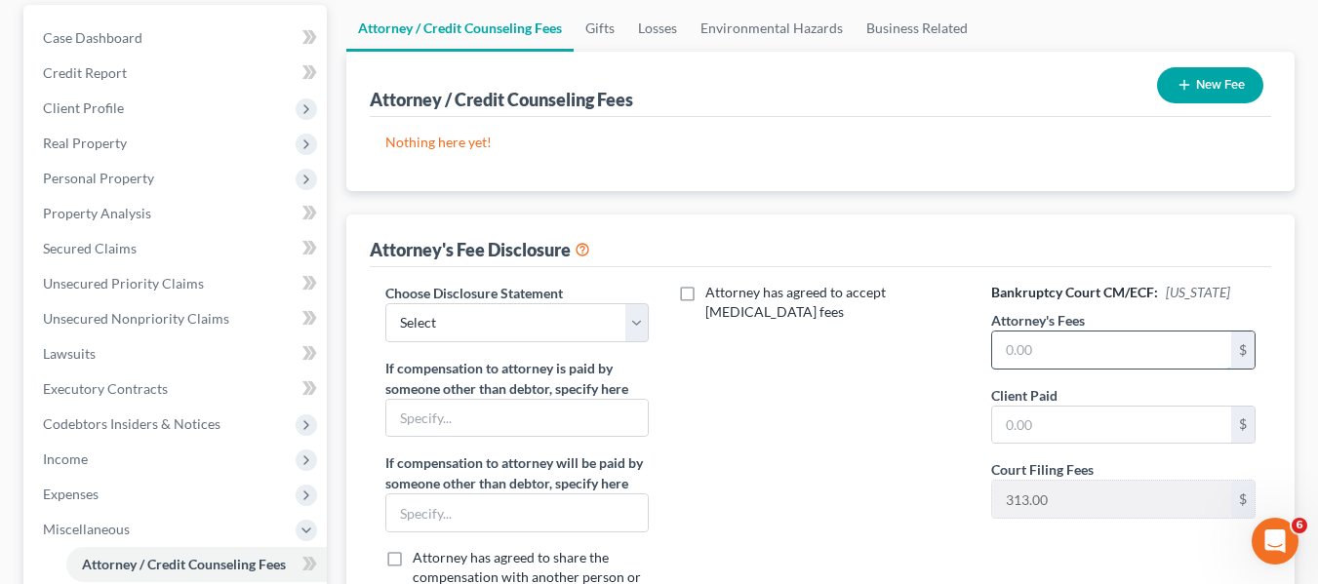
click at [1032, 358] on input "text" at bounding box center [1111, 350] width 239 height 37
type input "6,800"
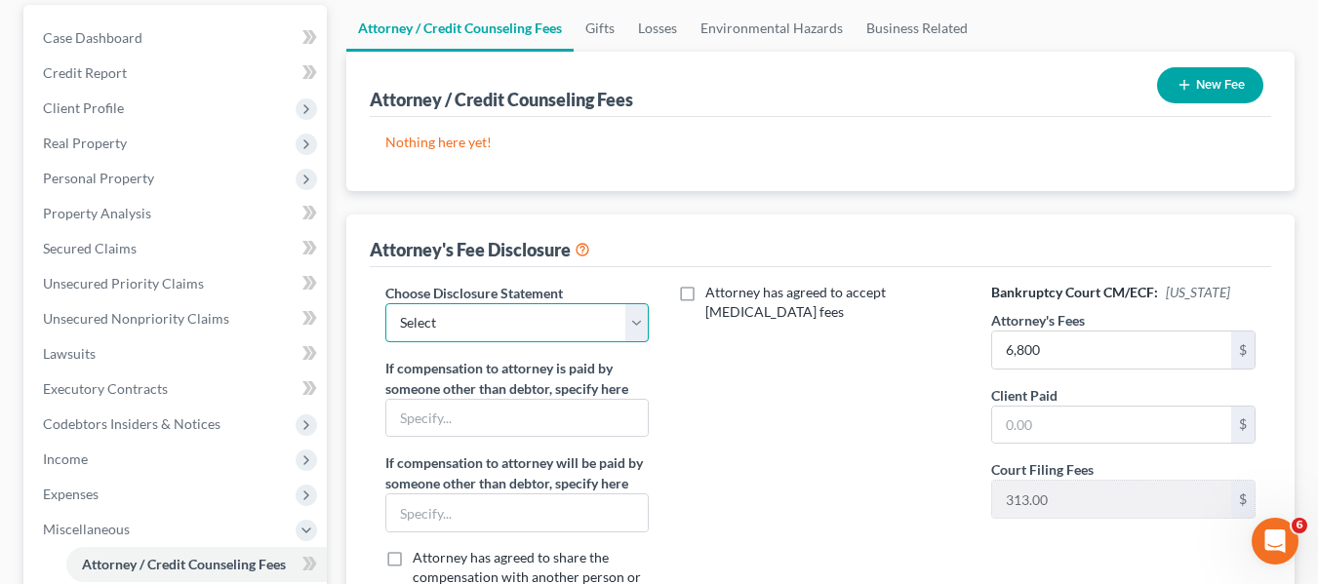
click at [562, 307] on select "Select [PERSON_NAME] Disclosure 7 Disclosure 13" at bounding box center [517, 322] width 264 height 39
select select "2"
click at [385, 303] on select "Select [PERSON_NAME] Disclosure 7 Disclosure 13" at bounding box center [517, 322] width 264 height 39
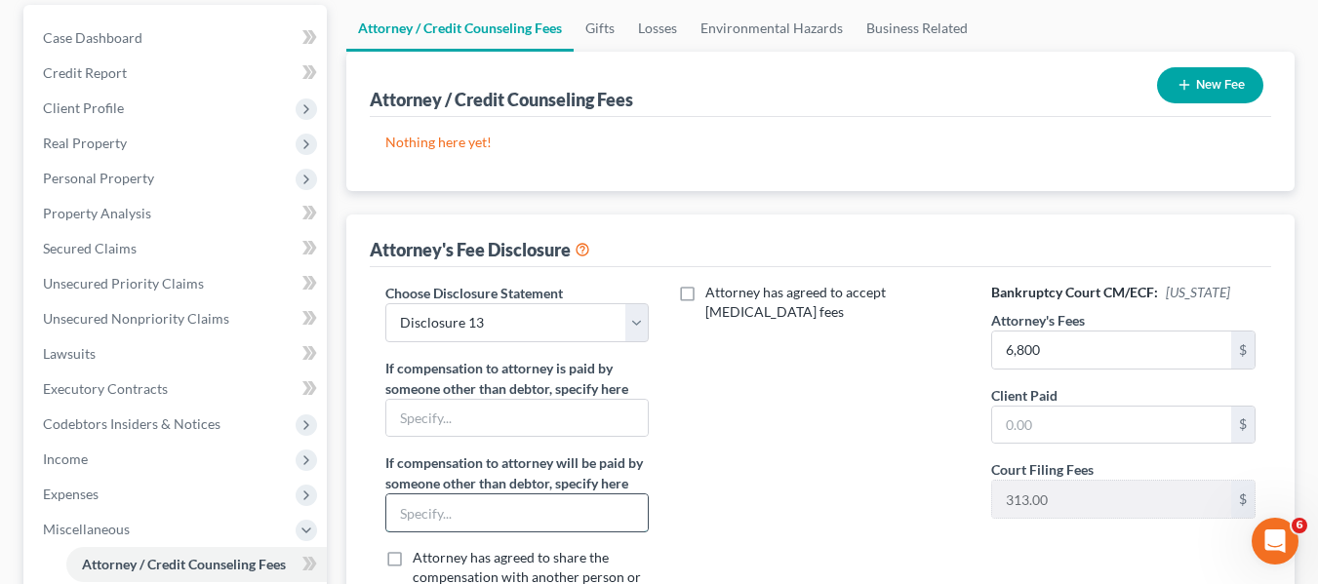
click at [421, 529] on input "text" at bounding box center [517, 512] width 262 height 37
type input "Chapter 13 Trustee through plan"
click at [1182, 77] on icon "button" at bounding box center [1184, 85] width 16 height 16
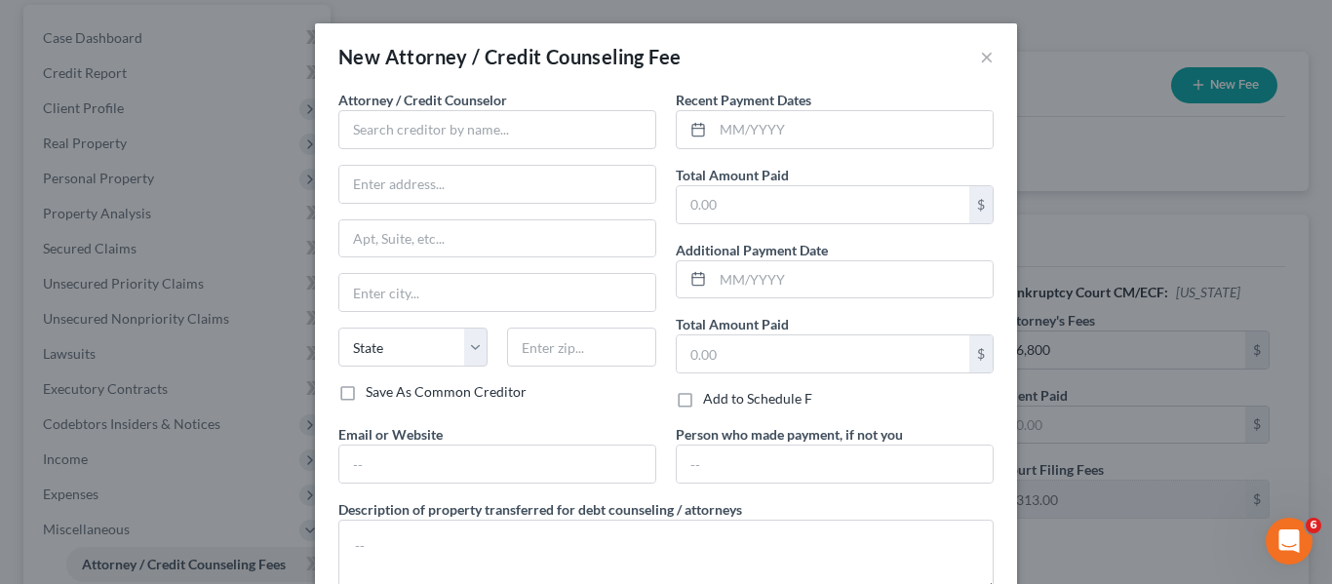
click at [465, 104] on span "Attorney / Credit Counselor" at bounding box center [422, 100] width 169 height 17
click at [434, 122] on input "text" at bounding box center [497, 129] width 318 height 39
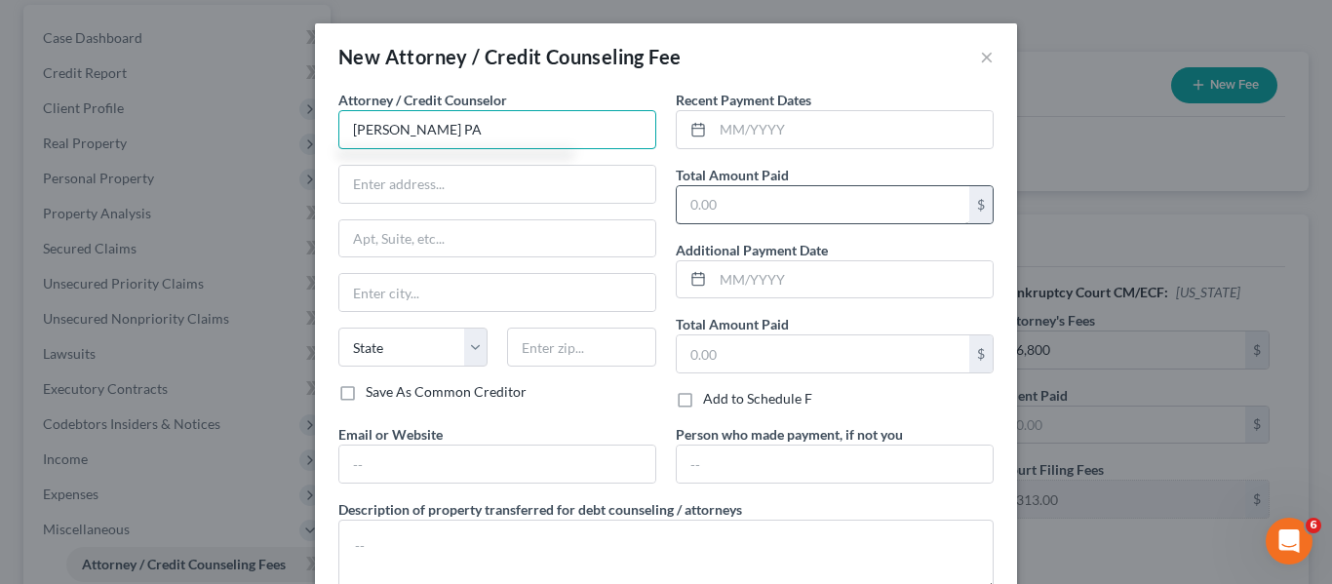
type input "[PERSON_NAME] PA"
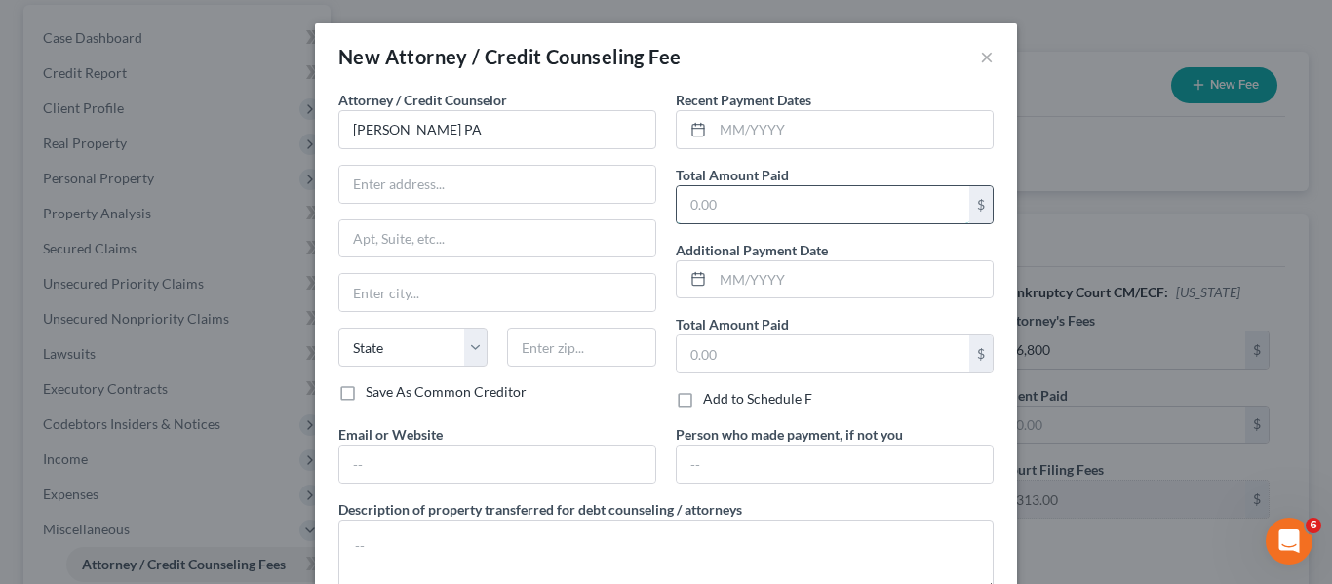
click at [713, 196] on input "text" at bounding box center [823, 204] width 293 height 37
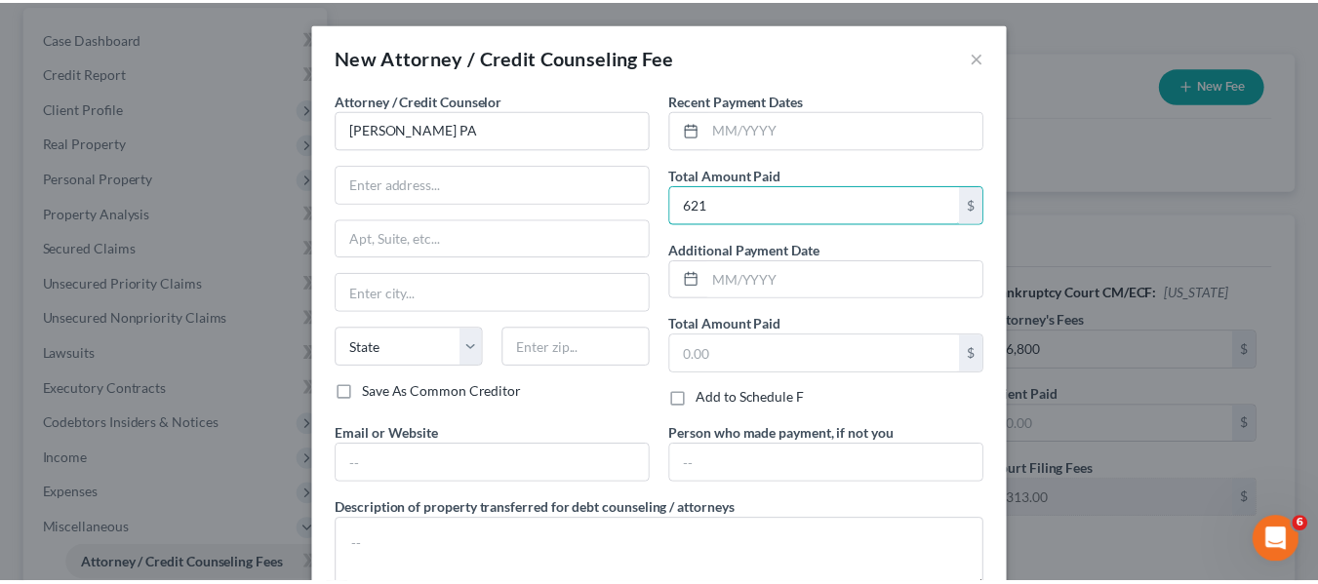
scroll to position [131, 0]
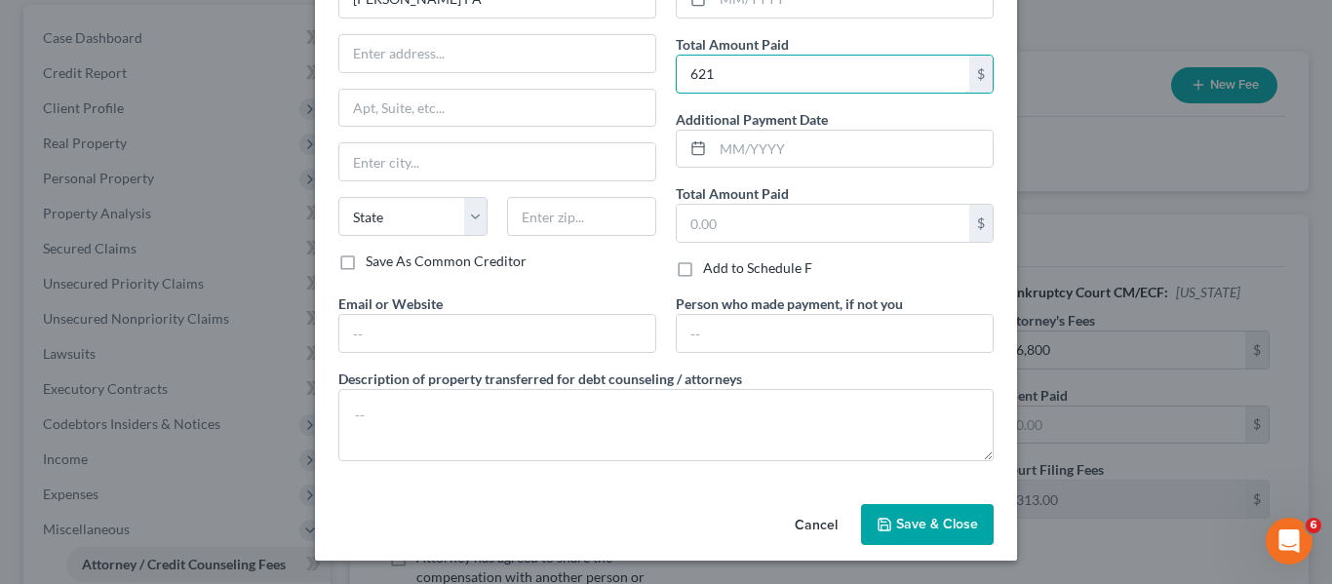
type input "621"
click at [913, 537] on button "Save & Close" at bounding box center [927, 524] width 133 height 41
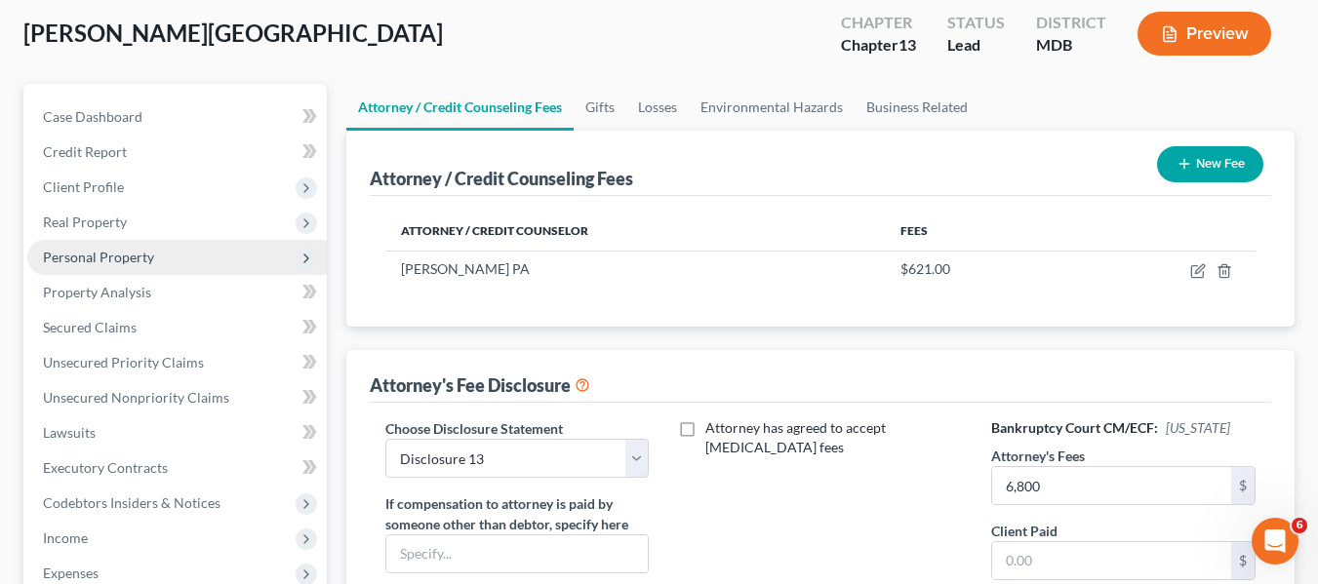
scroll to position [698, 0]
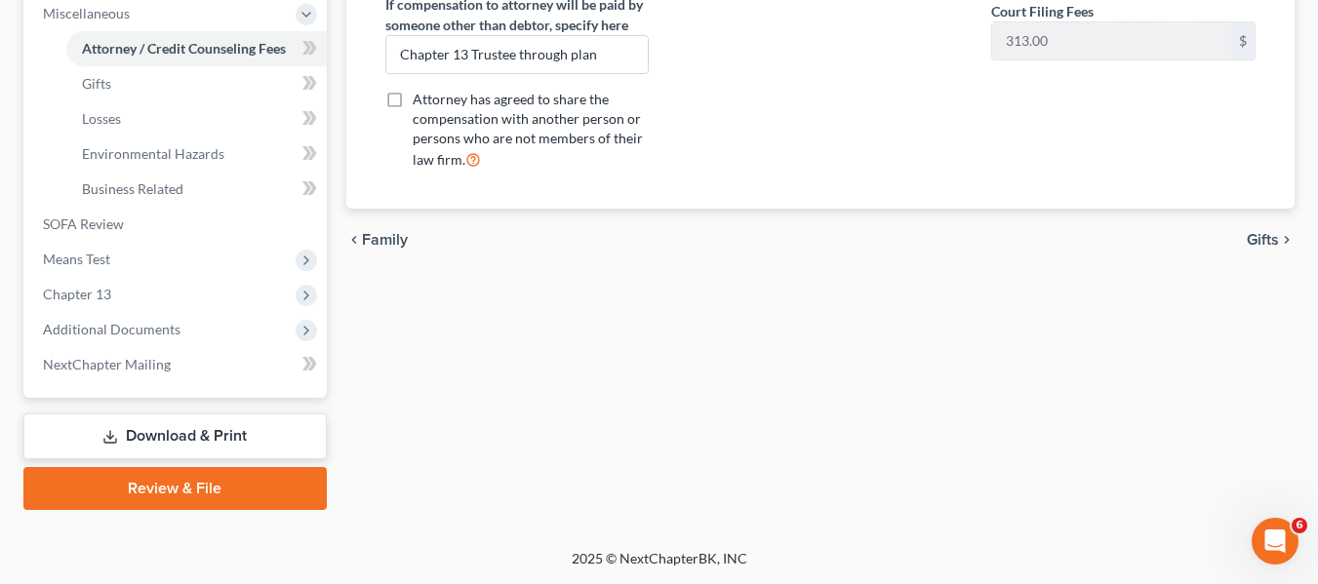
click at [128, 429] on link "Download & Print" at bounding box center [174, 436] width 303 height 46
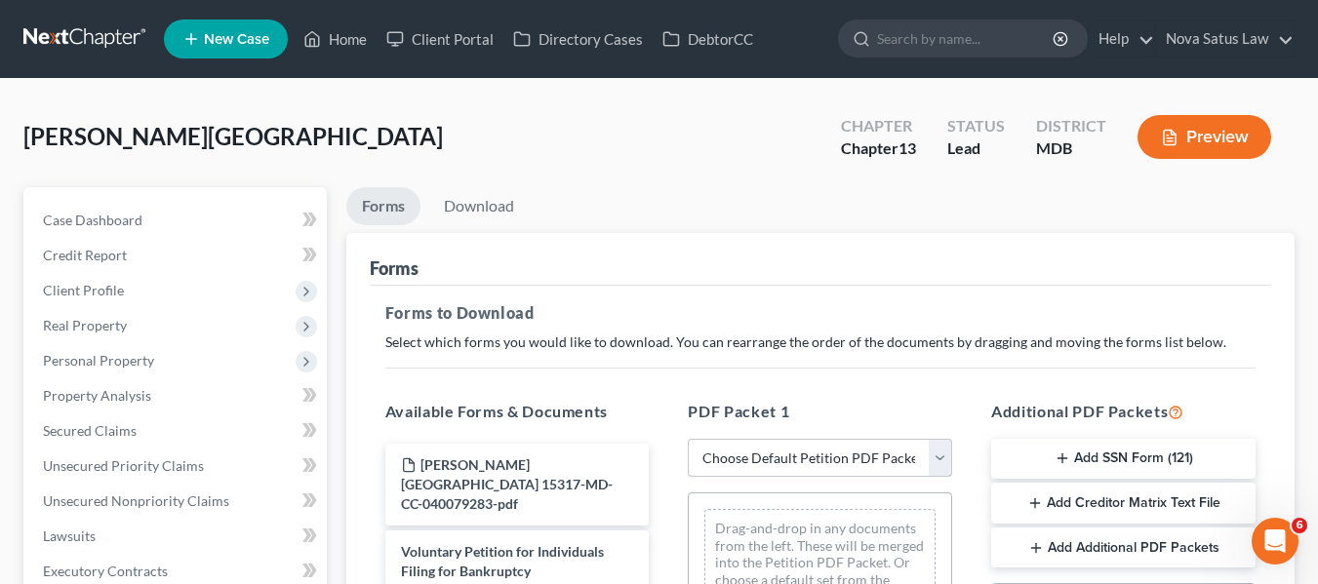
click at [822, 466] on select "Choose Default Petition PDF Packet Complete Bankruptcy Petition (all forms and …" at bounding box center [820, 458] width 264 height 39
select select "0"
click at [688, 439] on select "Choose Default Petition PDF Packet Complete Bankruptcy Petition (all forms and …" at bounding box center [820, 458] width 264 height 39
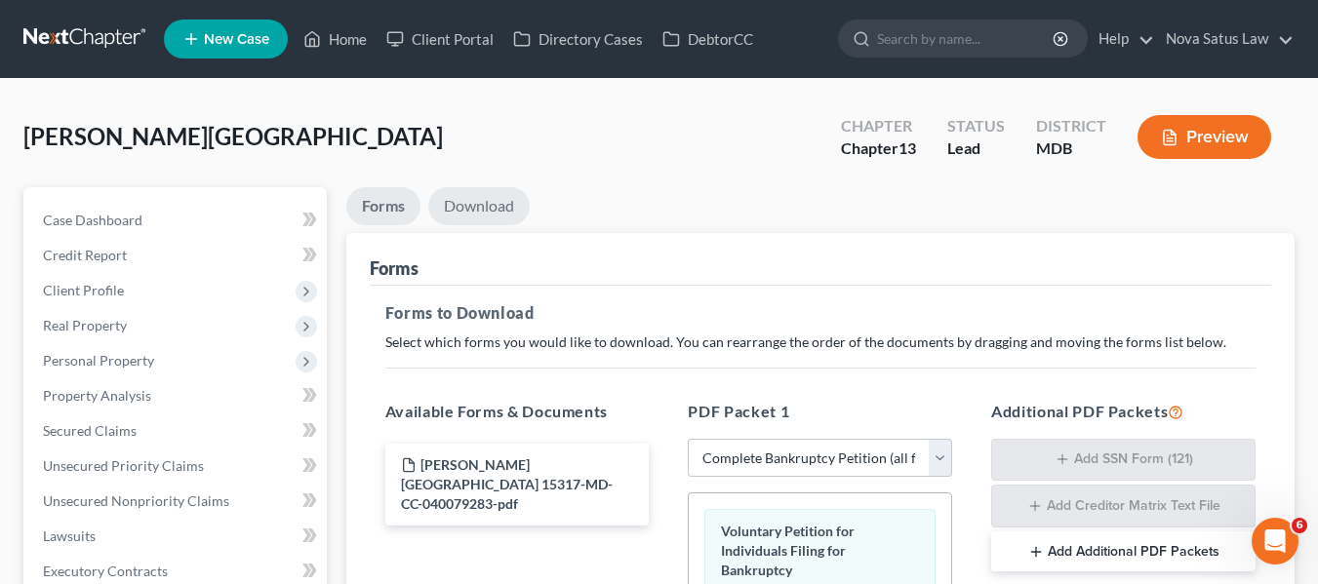
click at [491, 201] on link "Download" at bounding box center [478, 206] width 101 height 38
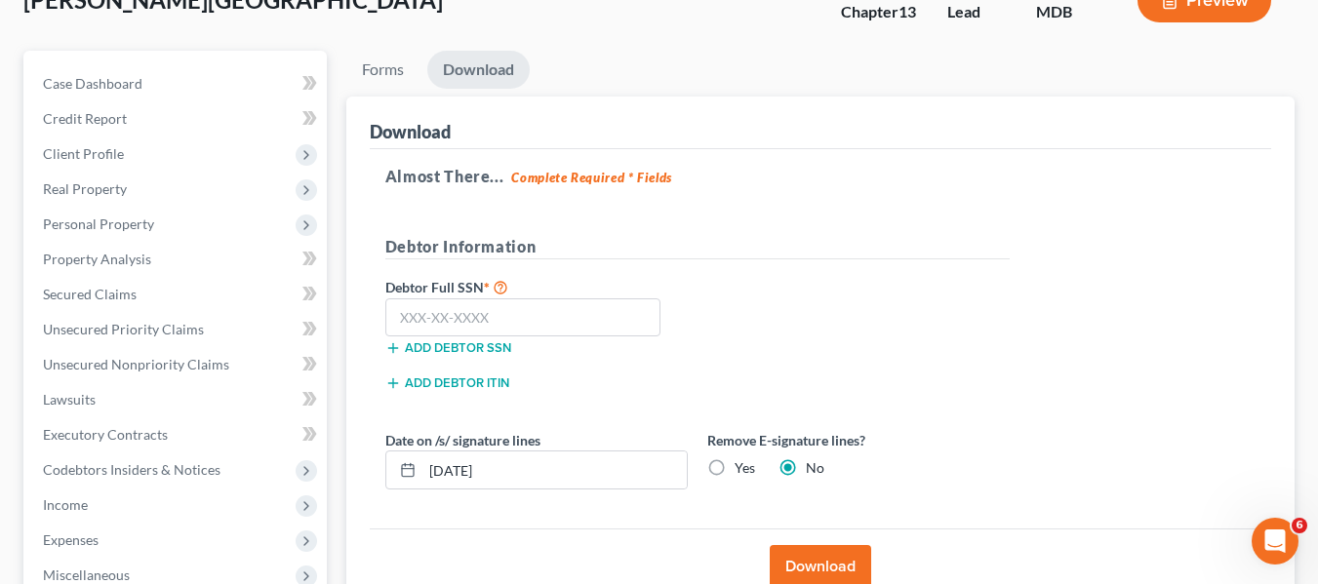
scroll to position [138, 0]
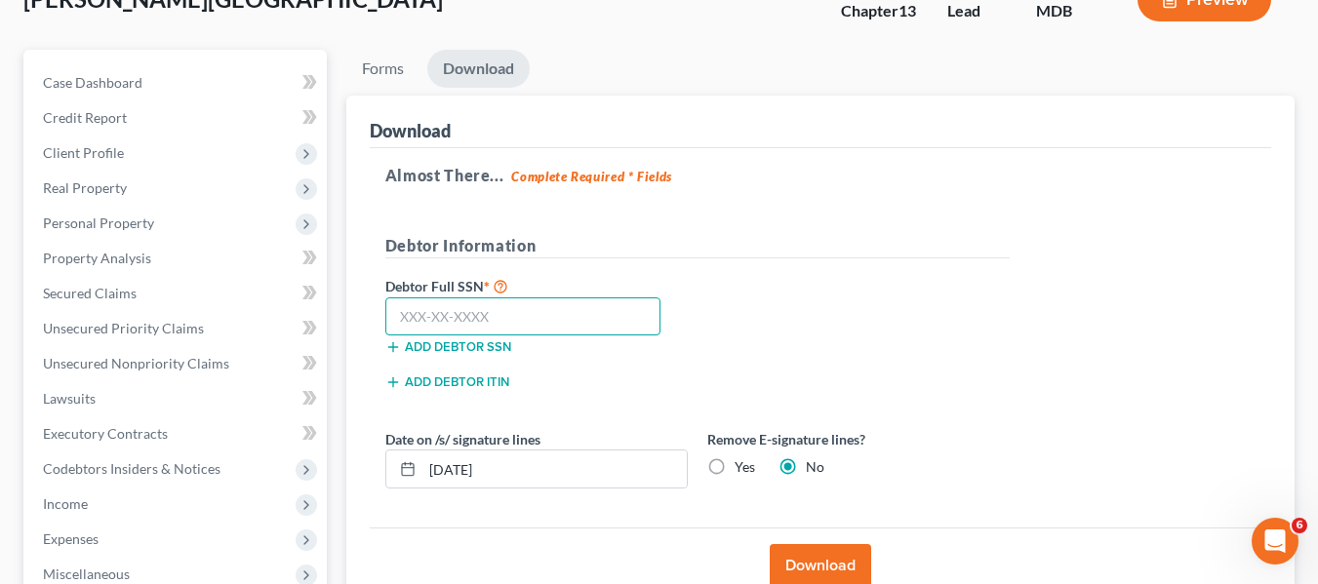
click at [400, 306] on input "text" at bounding box center [523, 316] width 276 height 39
type input "578-92-5062"
click at [814, 556] on button "Download" at bounding box center [819, 565] width 101 height 43
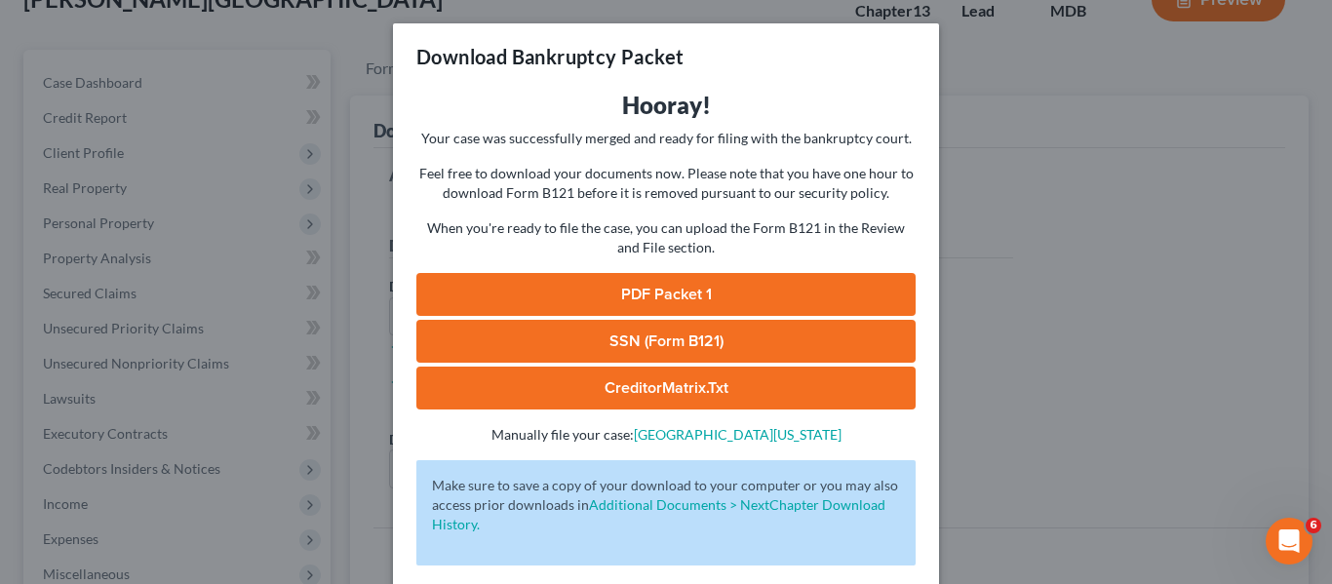
click at [663, 304] on link "PDF Packet 1" at bounding box center [665, 294] width 499 height 43
click at [666, 331] on link "SSN (Form B121)" at bounding box center [665, 341] width 499 height 43
click at [986, 265] on div "Download Bankruptcy Packet Hooray! Your case was successfully merged and ready …" at bounding box center [666, 292] width 1332 height 584
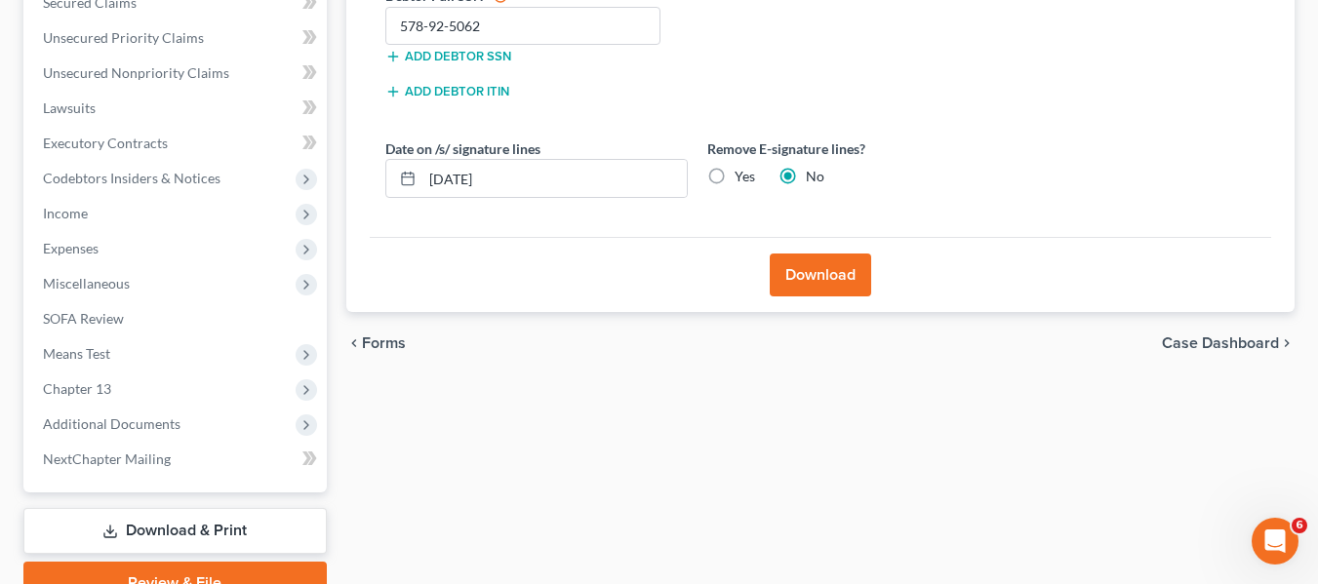
scroll to position [523, 0]
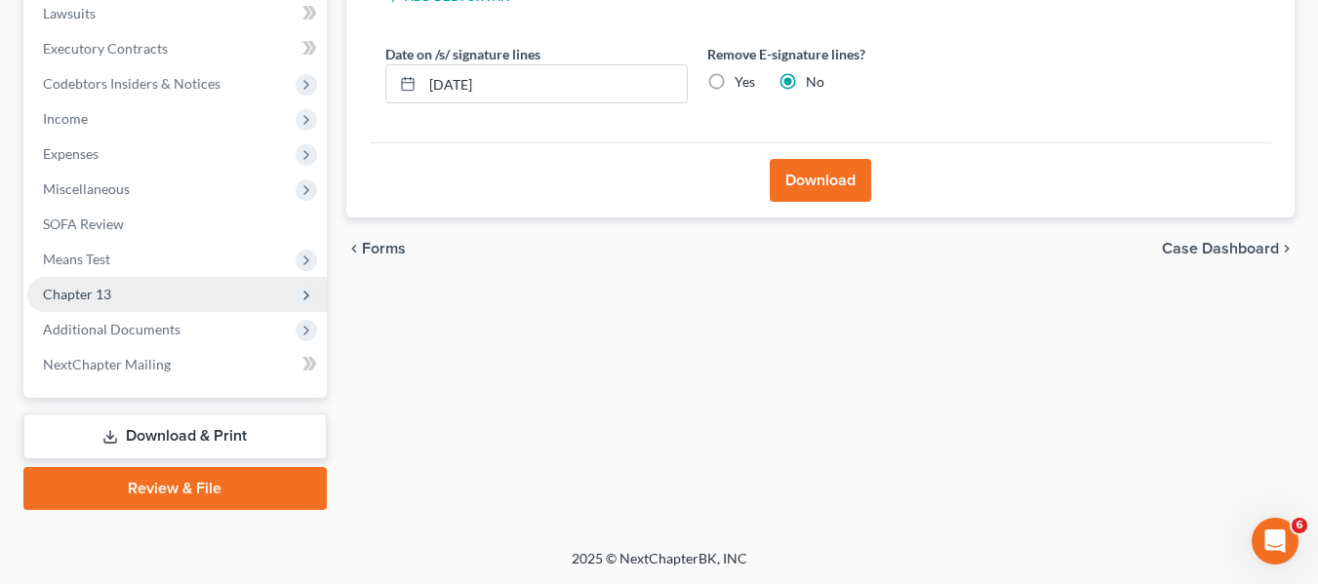
click at [125, 304] on span "Chapter 13" at bounding box center [176, 294] width 299 height 35
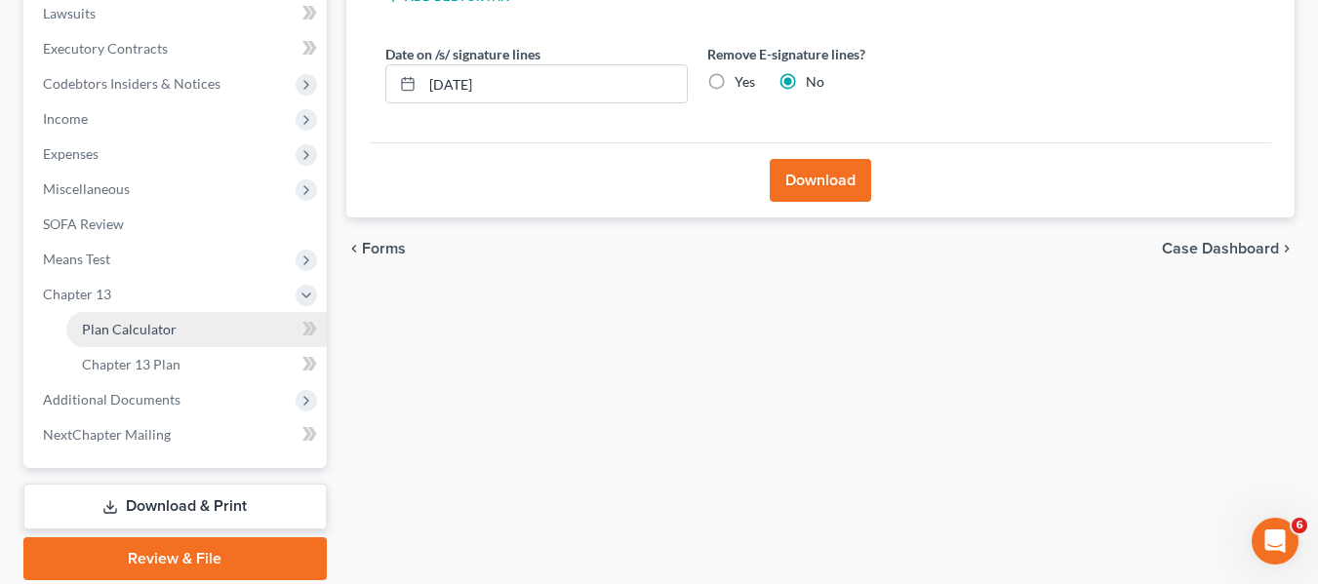
click at [132, 326] on span "Plan Calculator" at bounding box center [129, 329] width 95 height 17
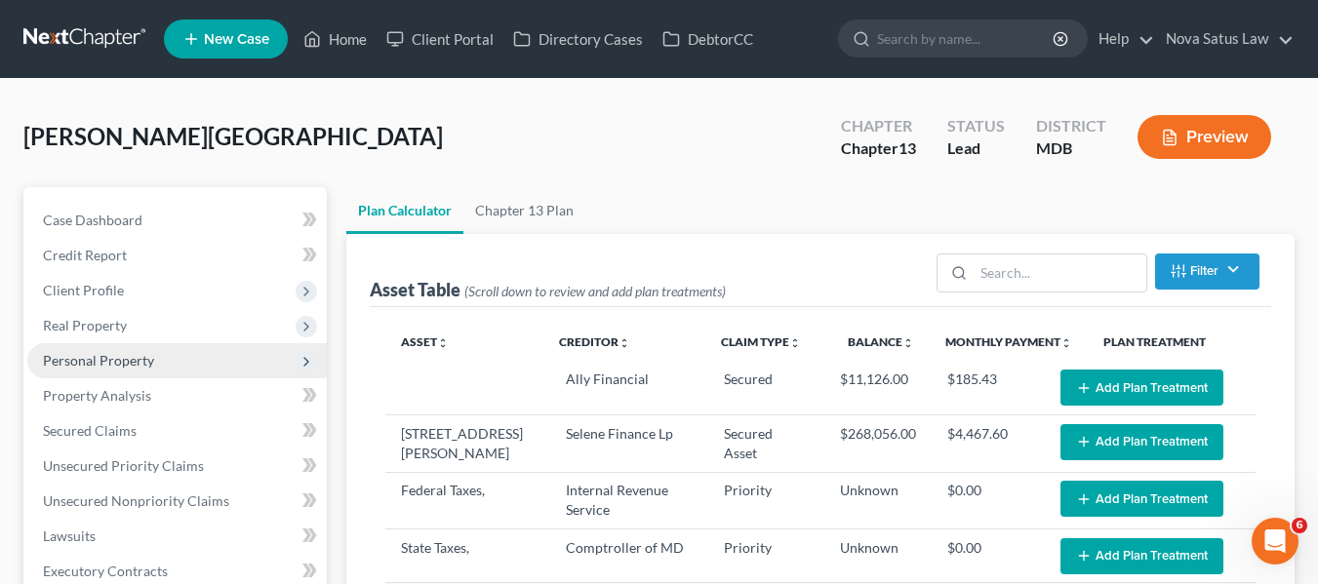
select select "59"
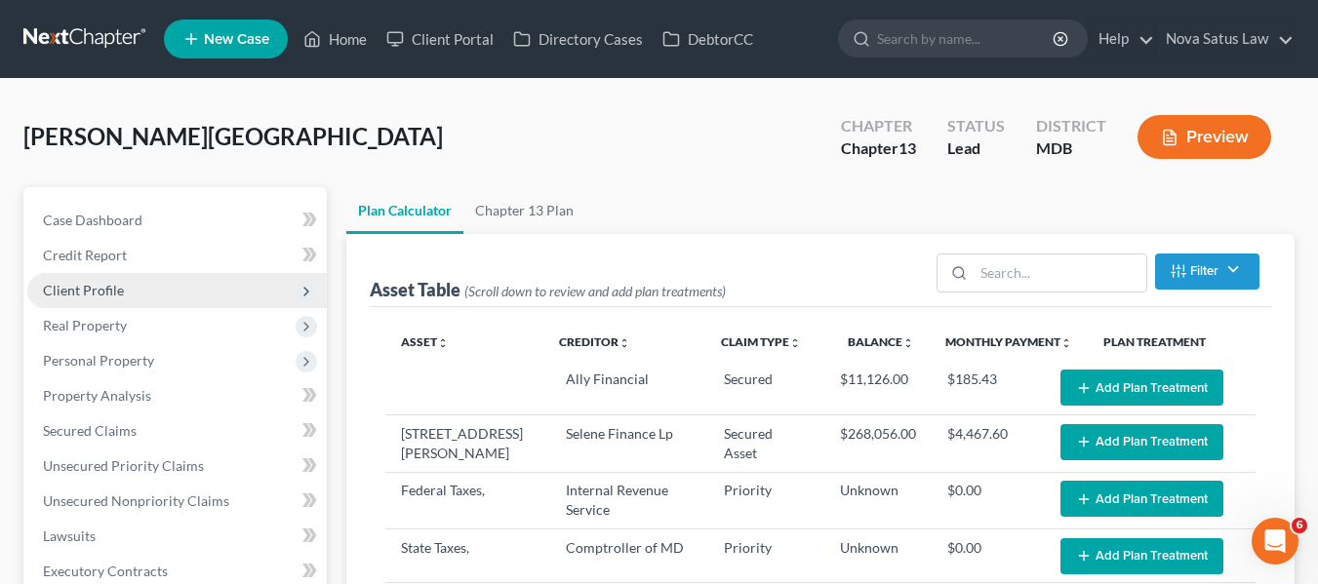
click at [110, 286] on span "Client Profile" at bounding box center [83, 290] width 81 height 17
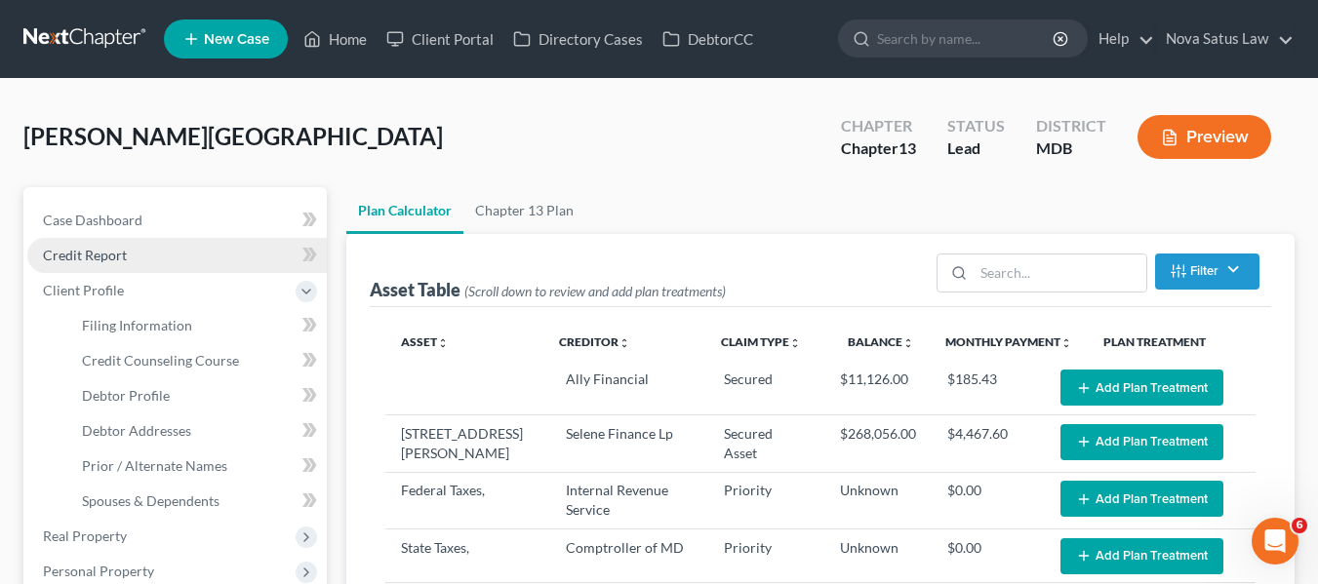
click at [99, 257] on span "Credit Report" at bounding box center [85, 255] width 84 height 17
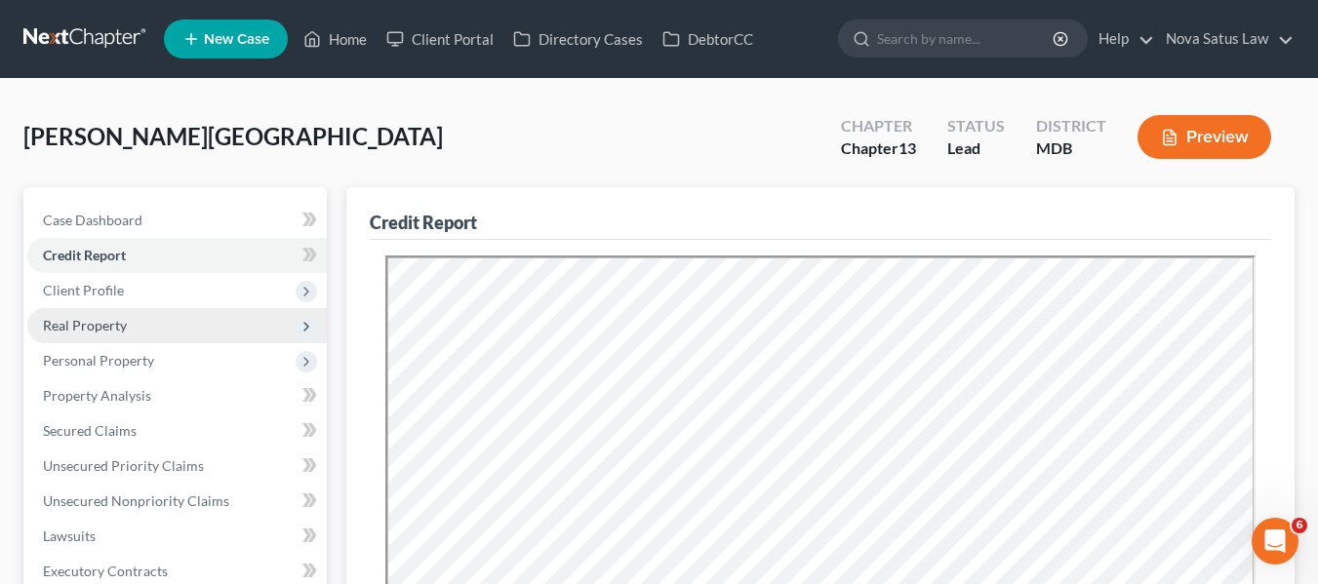
scroll to position [143, 0]
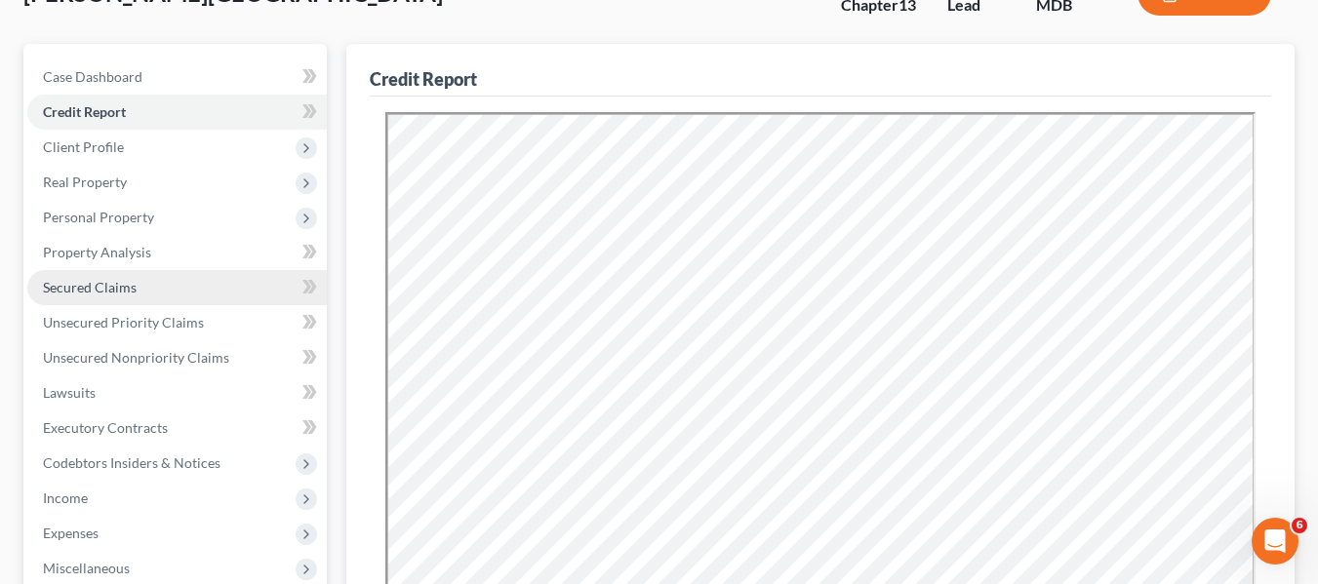
click at [96, 276] on link "Secured Claims" at bounding box center [176, 287] width 299 height 35
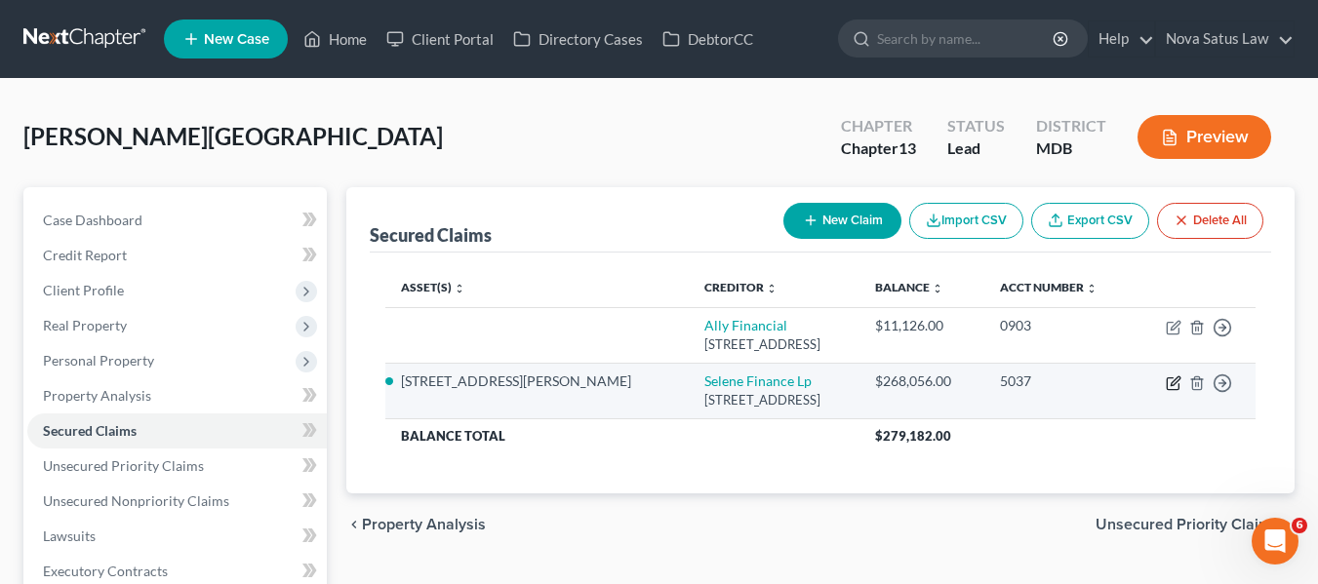
click at [1165, 379] on icon "button" at bounding box center [1173, 383] width 16 height 16
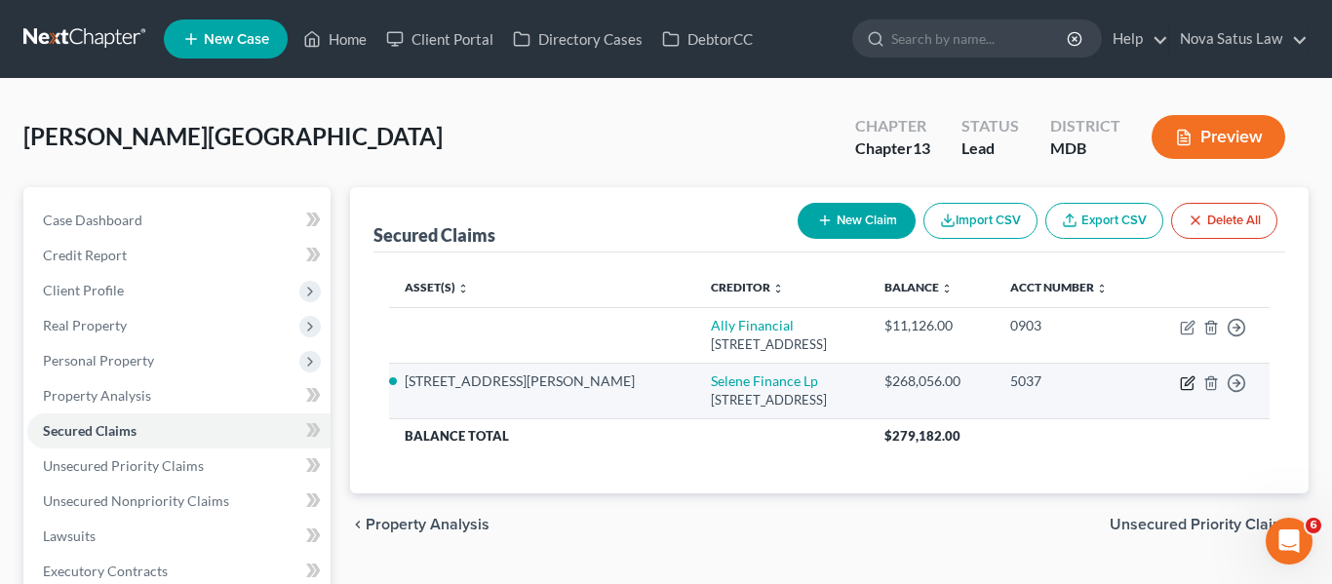
select select "45"
select select "0"
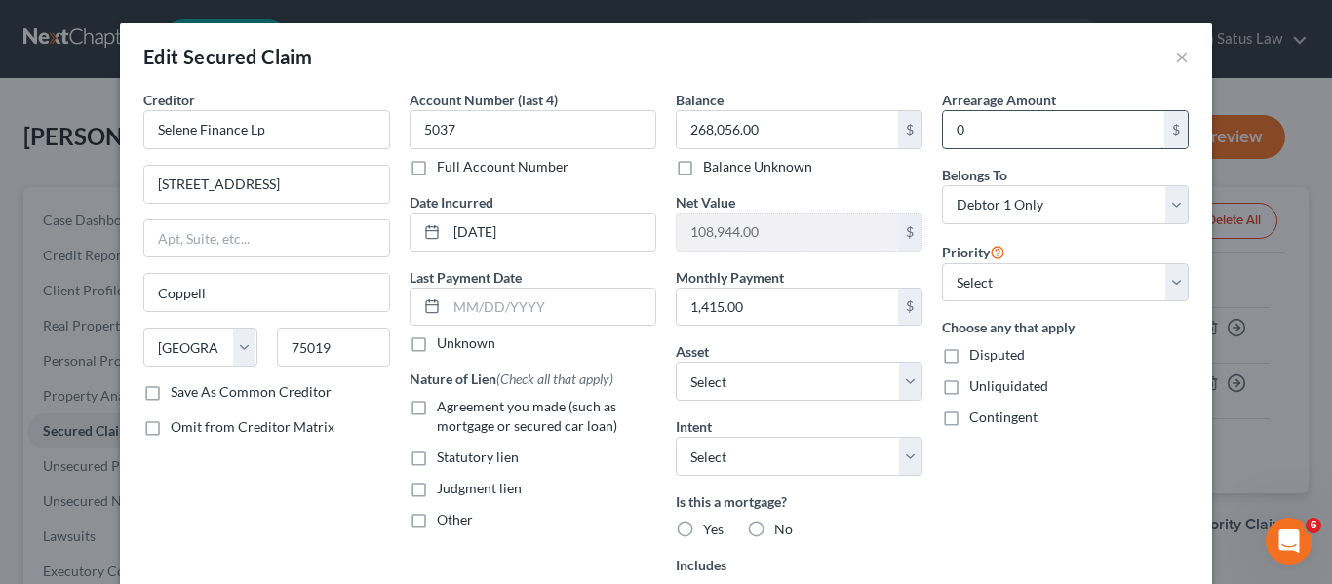
click at [1004, 125] on input "0" at bounding box center [1053, 129] width 221 height 37
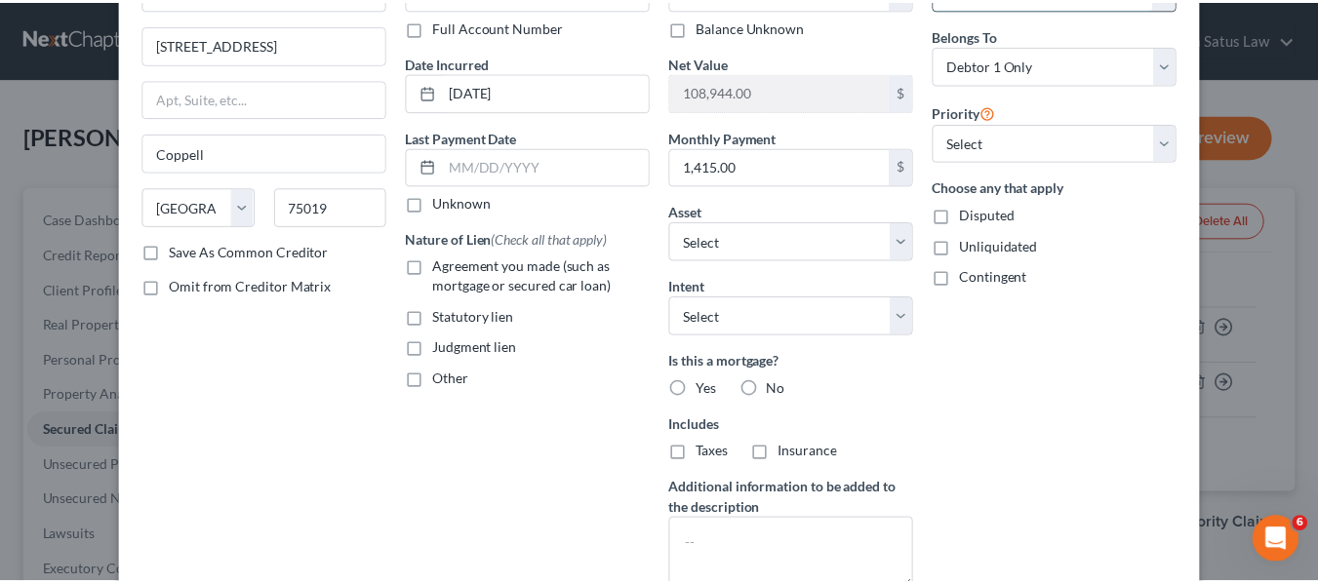
scroll to position [341, 0]
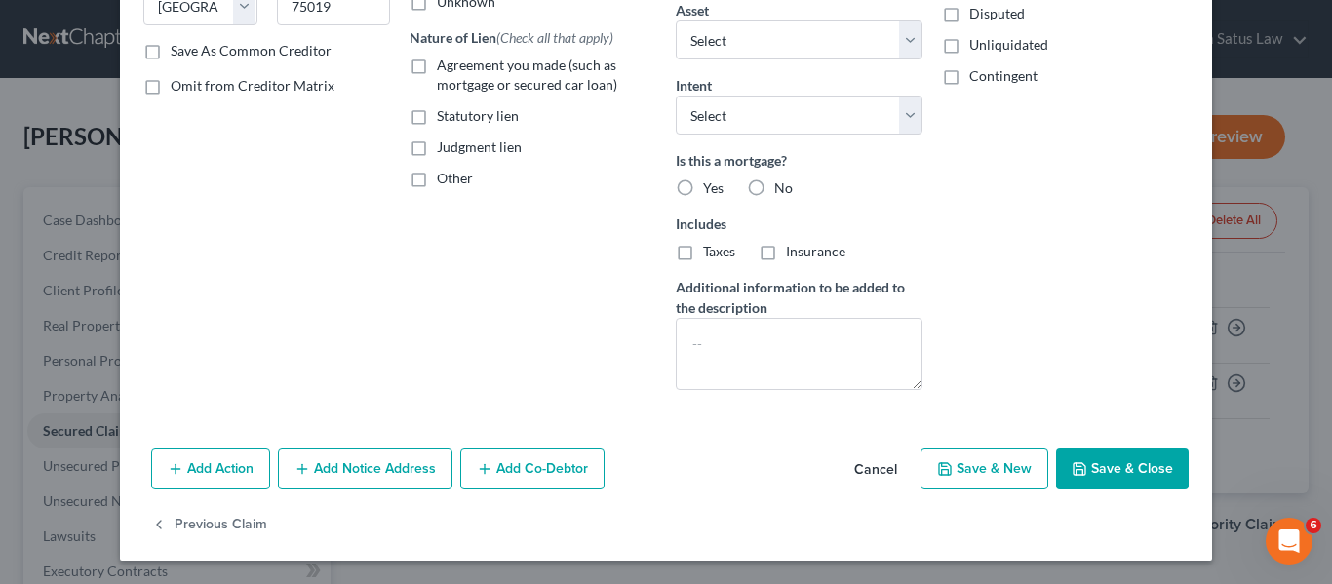
type input "18,000"
click at [1075, 464] on icon "button" at bounding box center [1080, 469] width 16 height 16
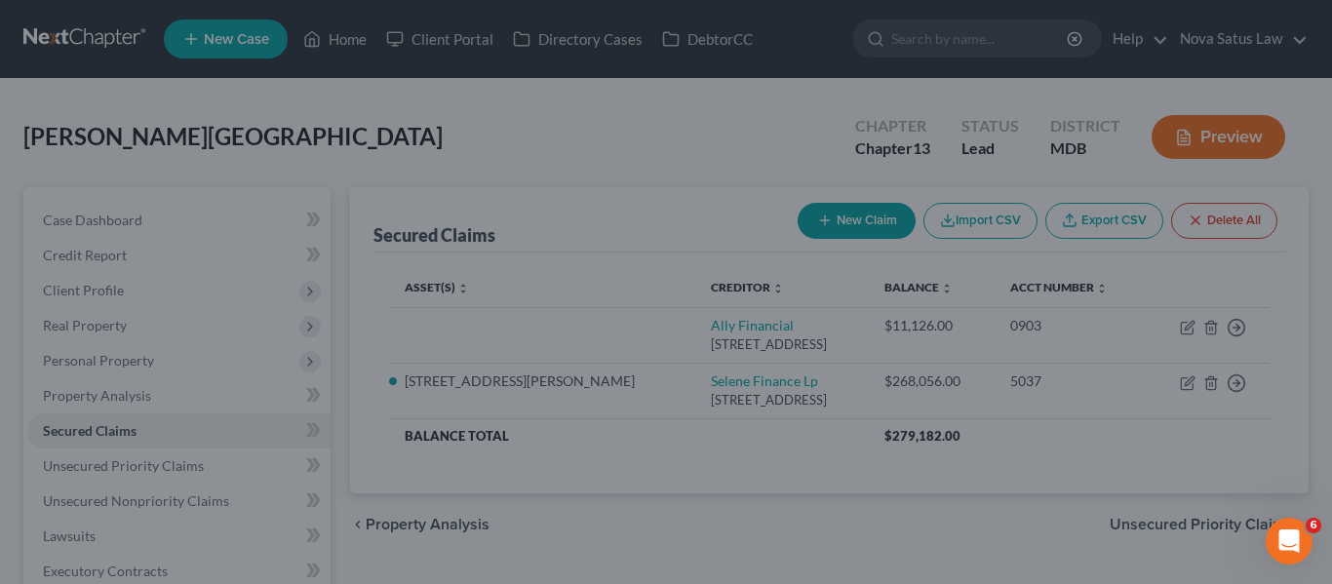
select select "2"
type input "18,000.00"
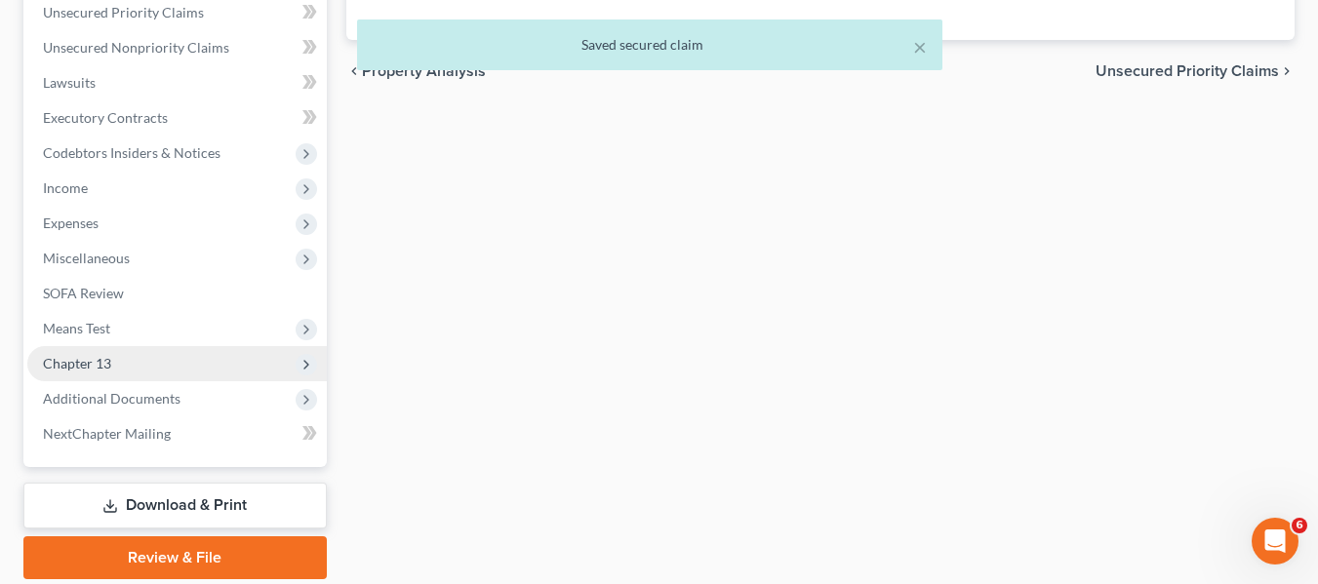
scroll to position [454, 0]
click at [116, 361] on span "Chapter 13" at bounding box center [176, 362] width 299 height 35
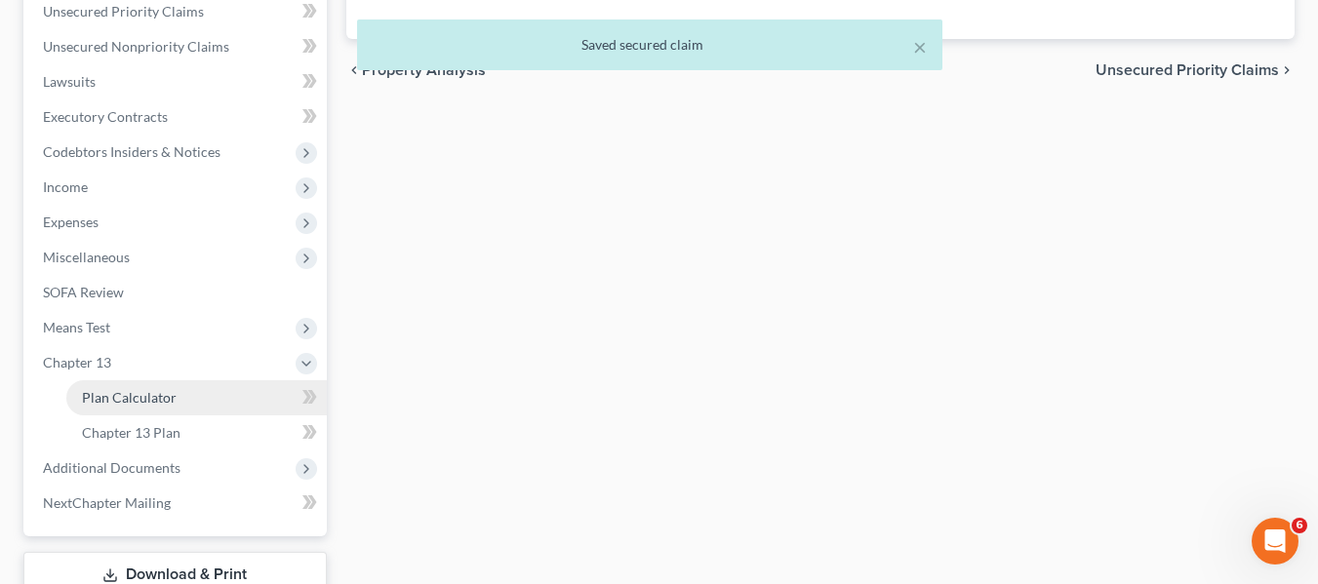
click at [134, 397] on span "Plan Calculator" at bounding box center [129, 397] width 95 height 17
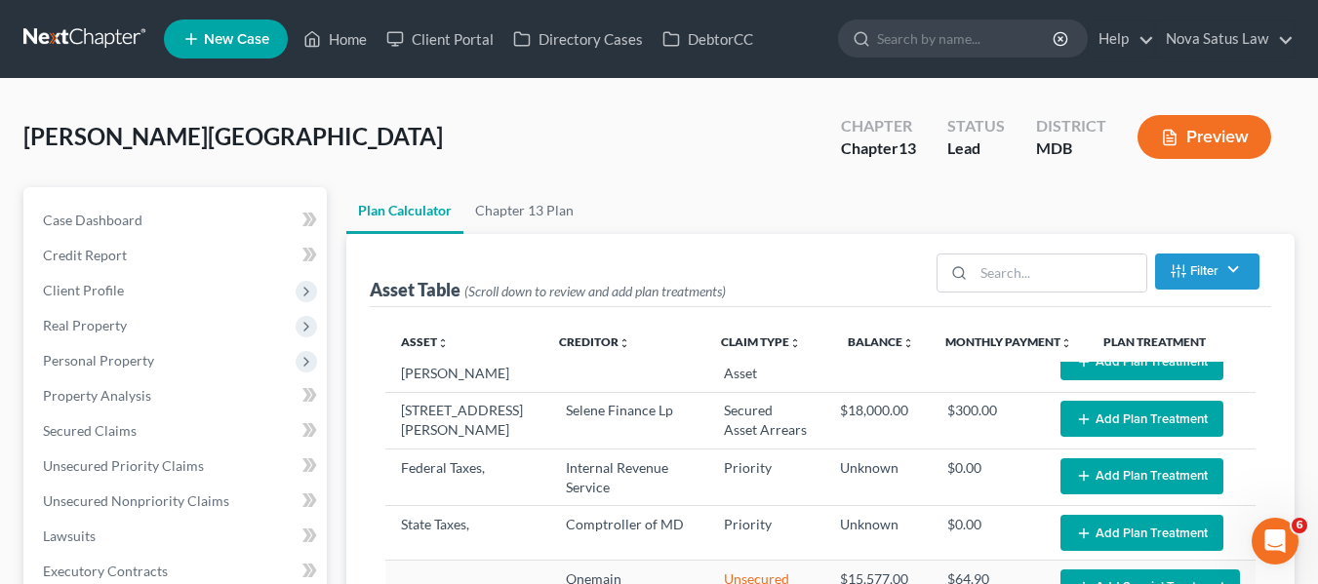
scroll to position [84, 0]
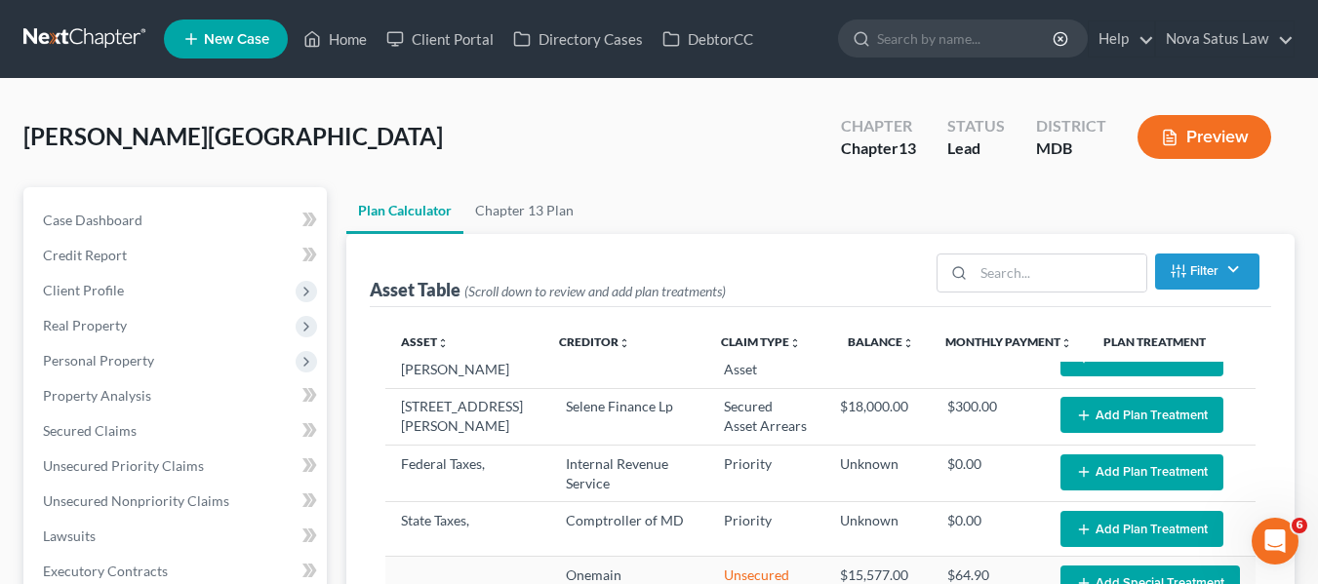
select select "59"
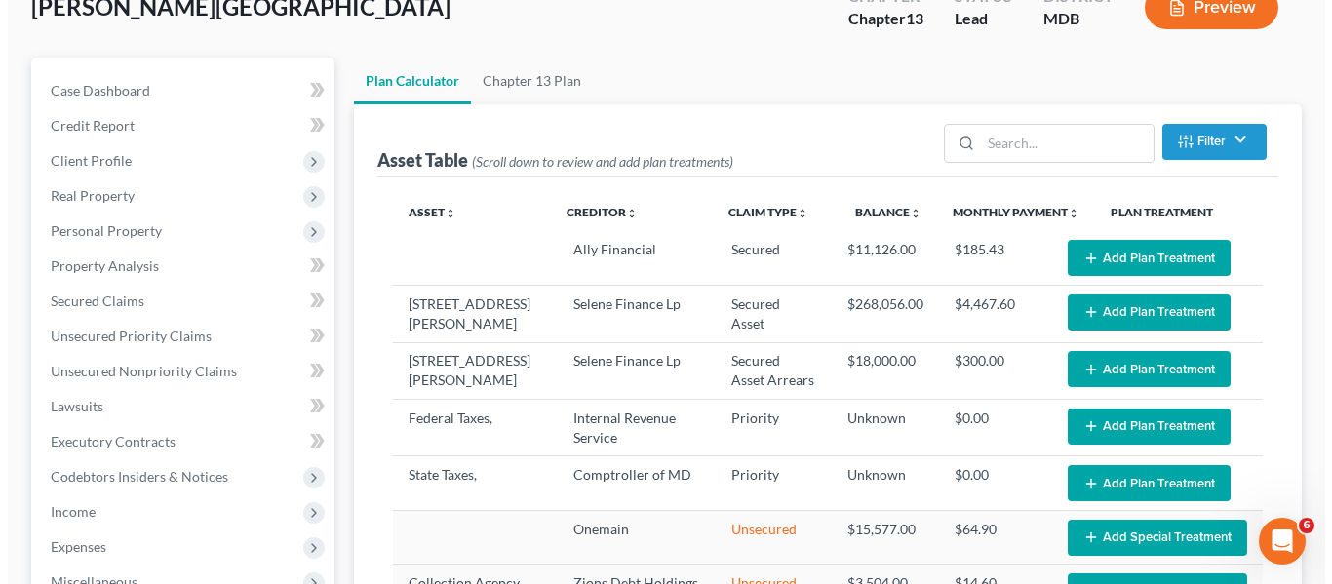
scroll to position [286, 0]
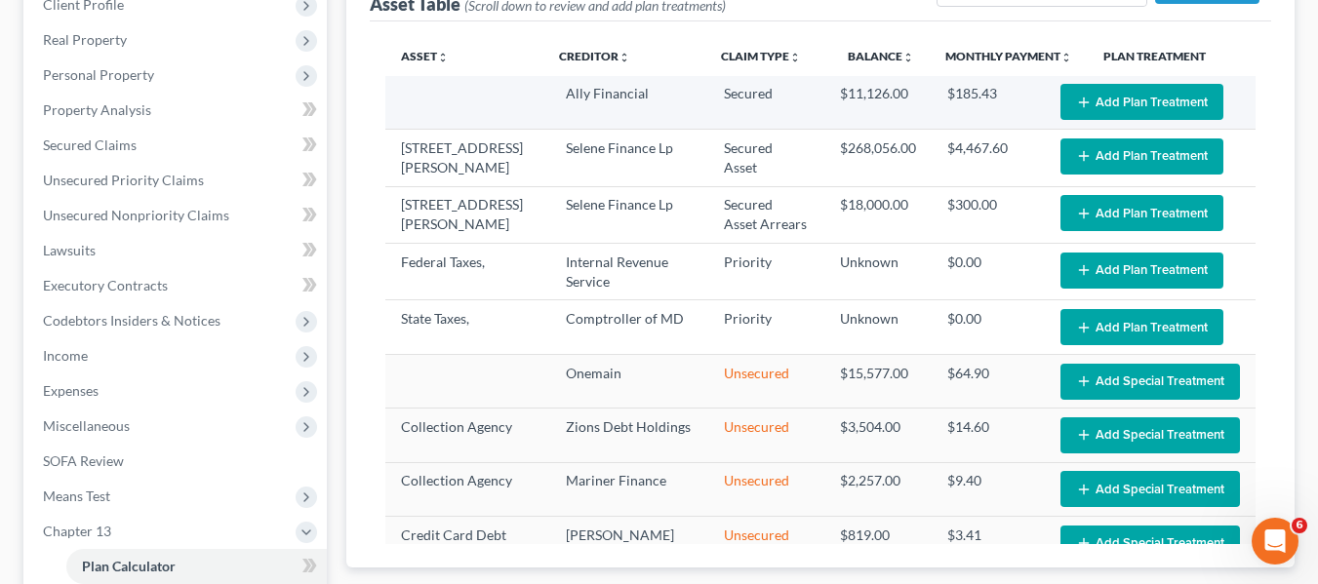
click at [1133, 112] on button "Add Plan Treatment" at bounding box center [1141, 102] width 163 height 36
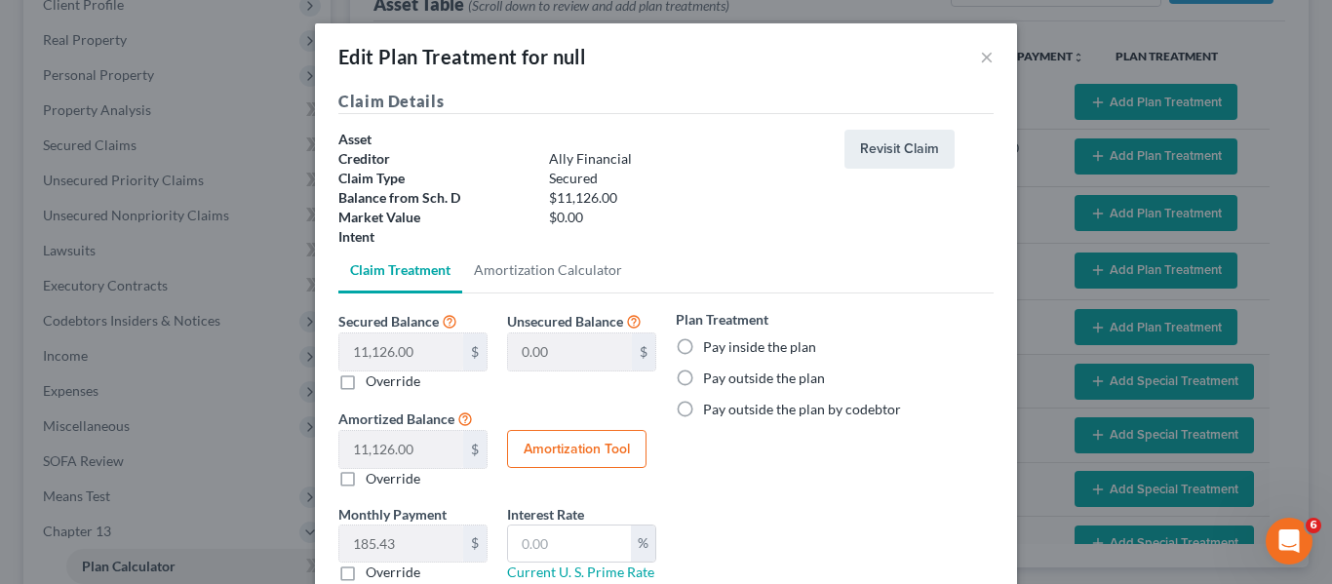
click at [703, 380] on label "Pay outside the plan" at bounding box center [764, 379] width 122 height 20
click at [711, 380] on input "Pay outside the plan" at bounding box center [717, 375] width 13 height 13
radio input "true"
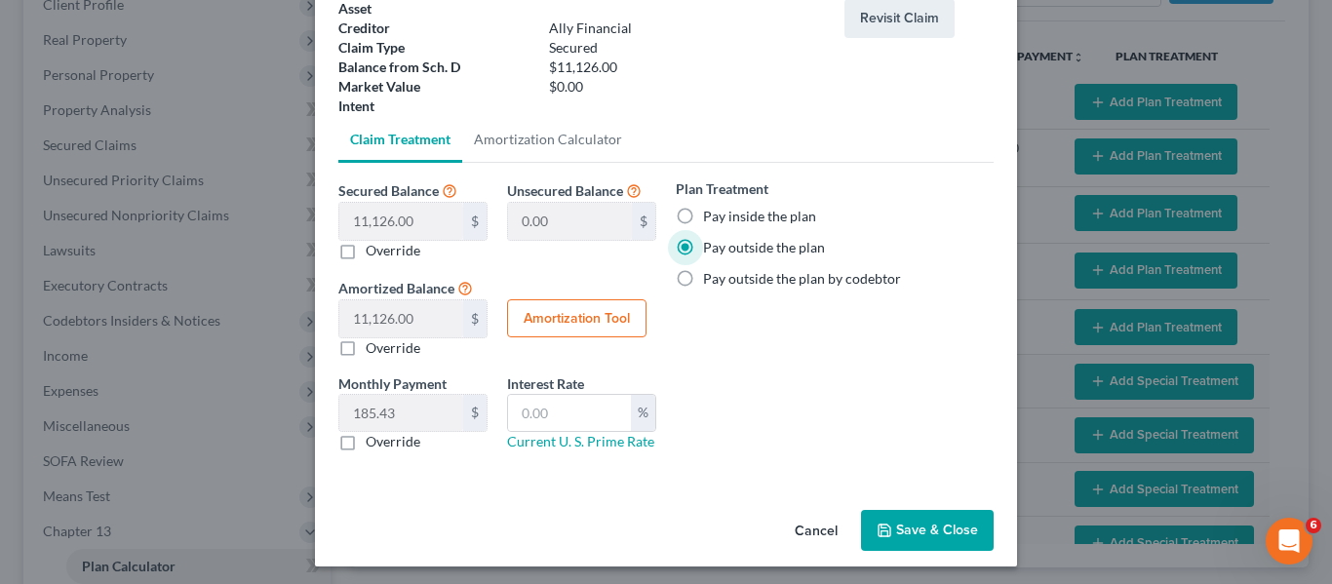
scroll to position [137, 0]
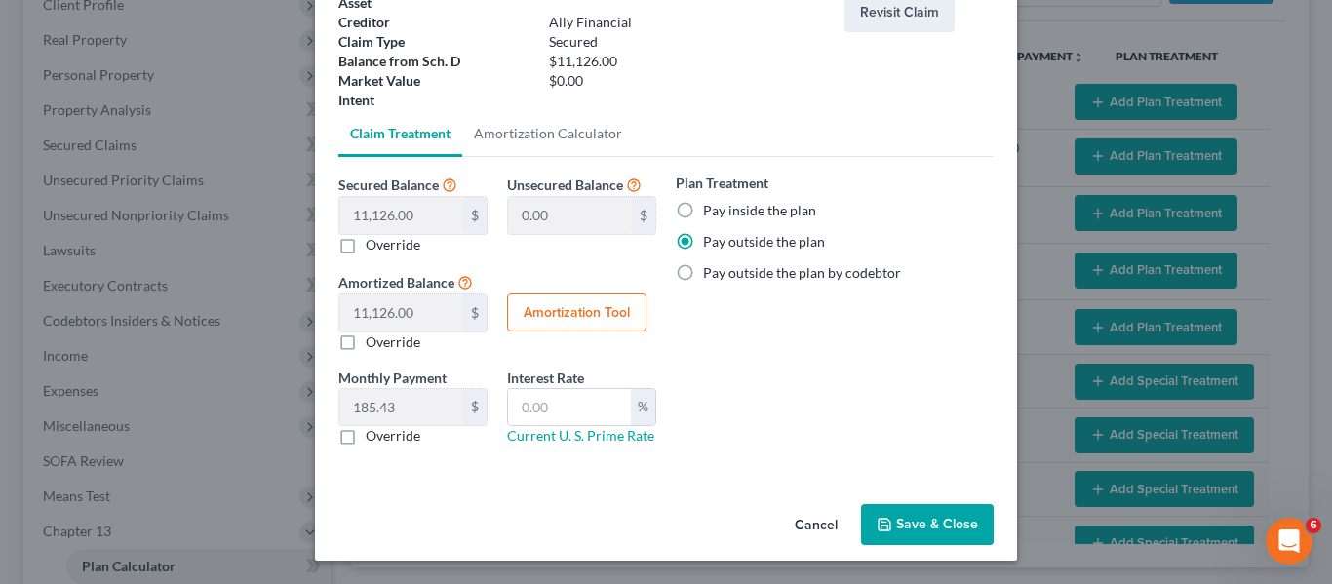
click at [885, 527] on icon "button" at bounding box center [885, 525] width 12 height 12
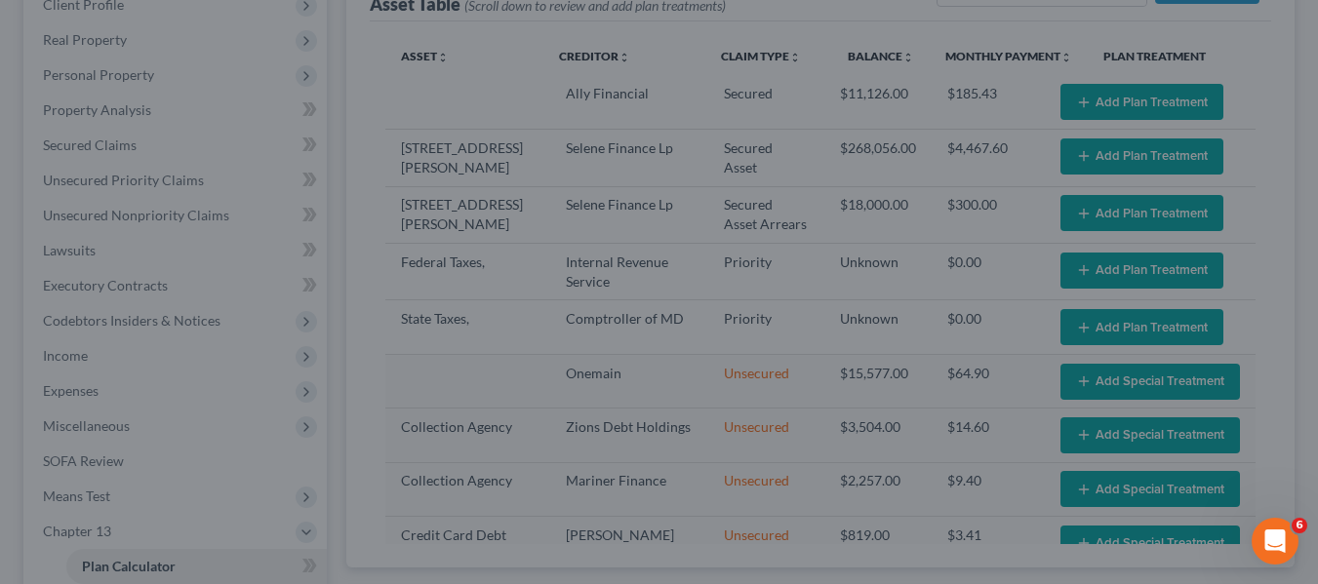
select select "59"
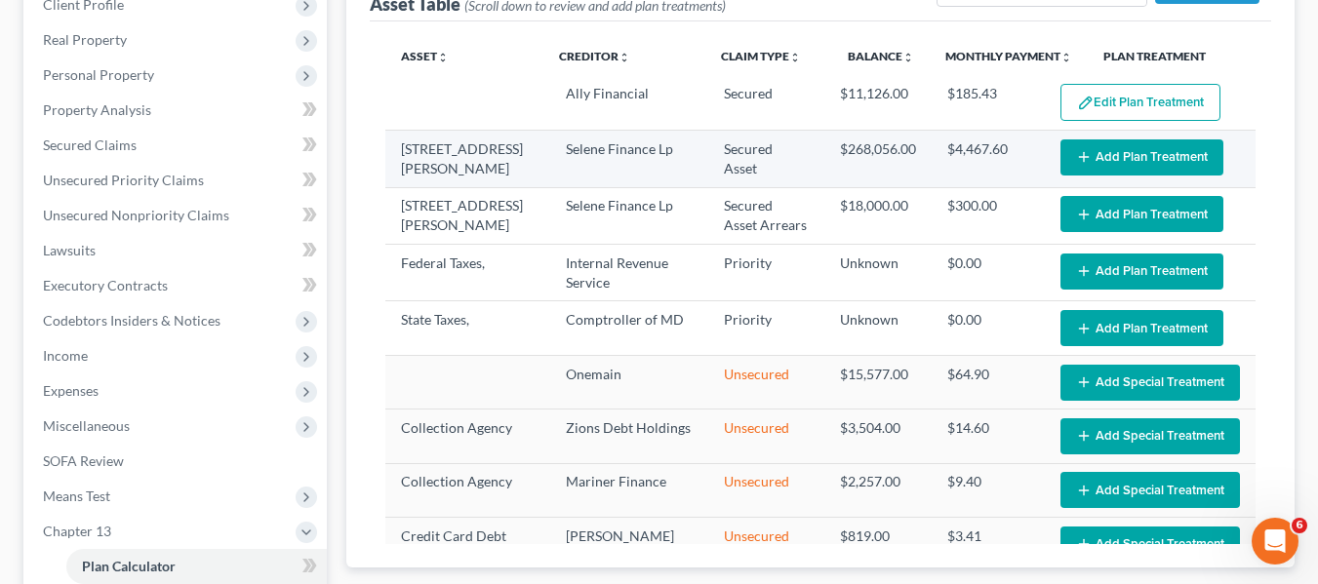
click at [1078, 156] on button "Add Plan Treatment" at bounding box center [1141, 157] width 163 height 36
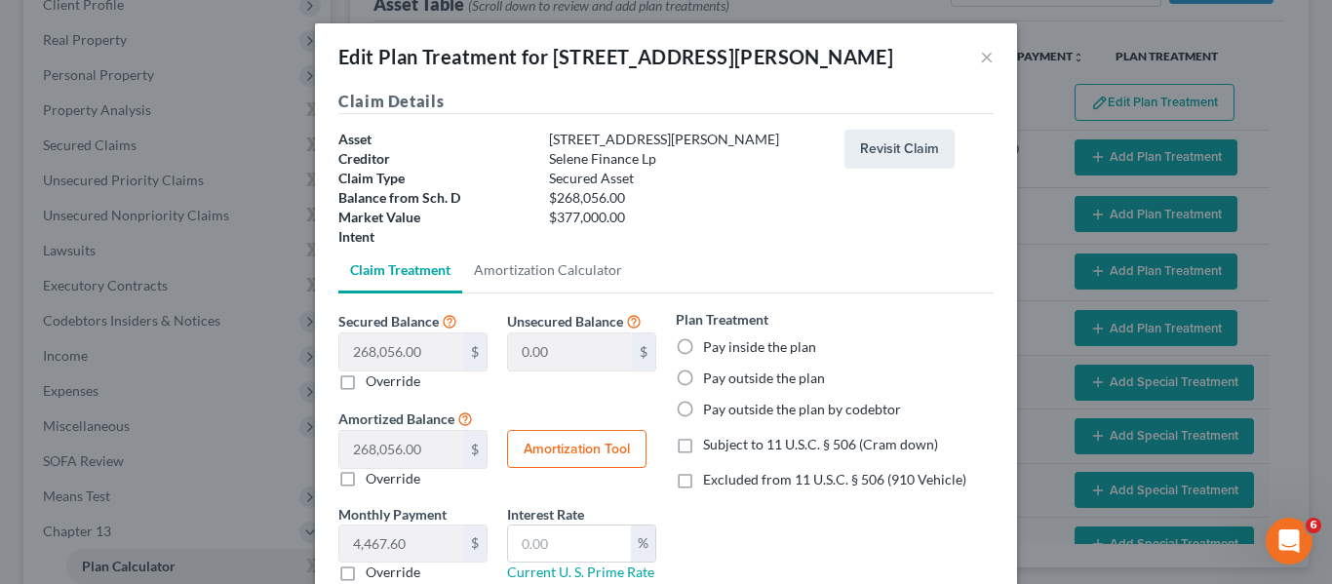
click at [703, 379] on label "Pay outside the plan" at bounding box center [764, 379] width 122 height 20
click at [711, 379] on input "Pay outside the plan" at bounding box center [717, 375] width 13 height 13
radio input "true"
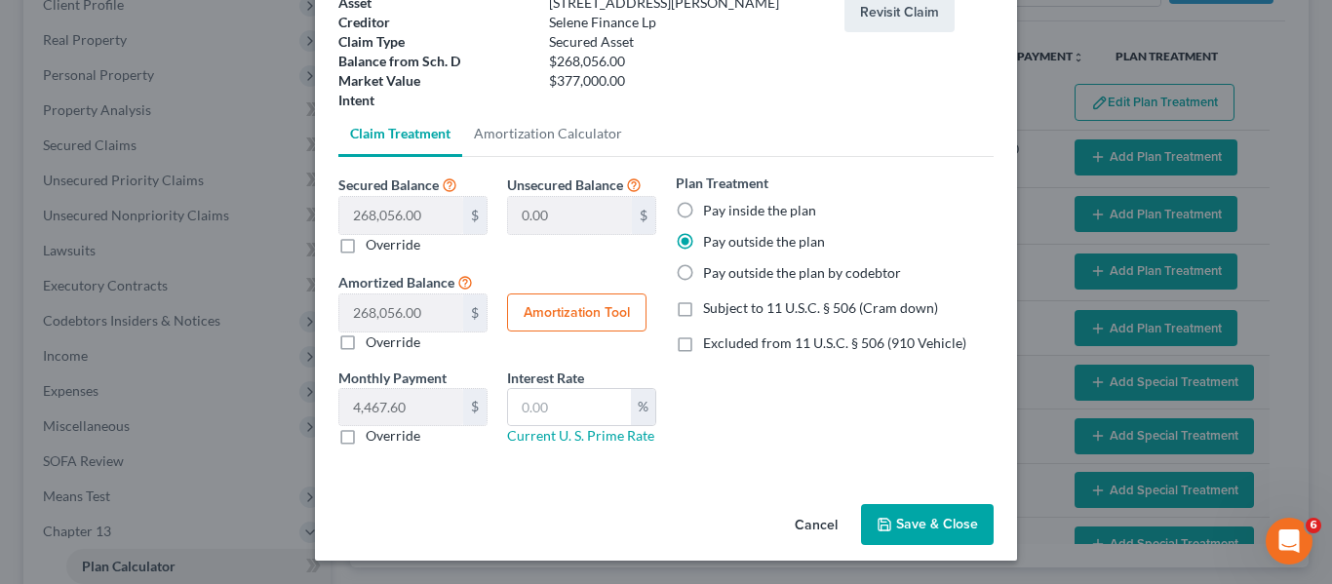
click at [861, 514] on button "Save & Close" at bounding box center [927, 524] width 133 height 41
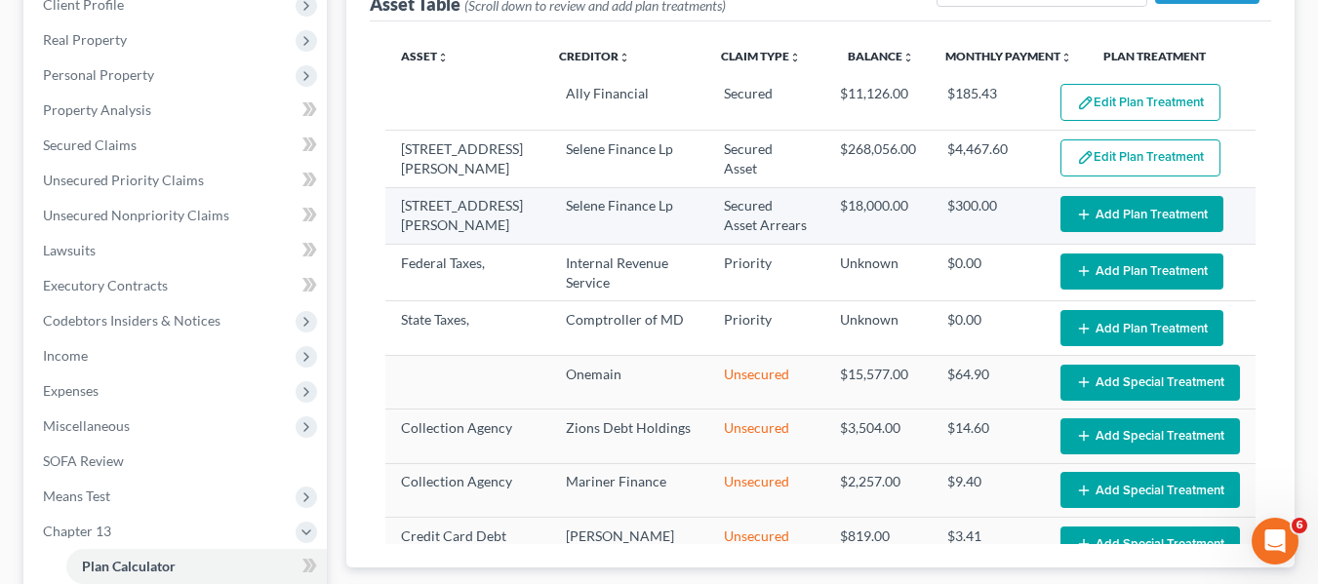
select select "59"
click at [1122, 205] on button "Add Plan Treatment" at bounding box center [1141, 214] width 163 height 36
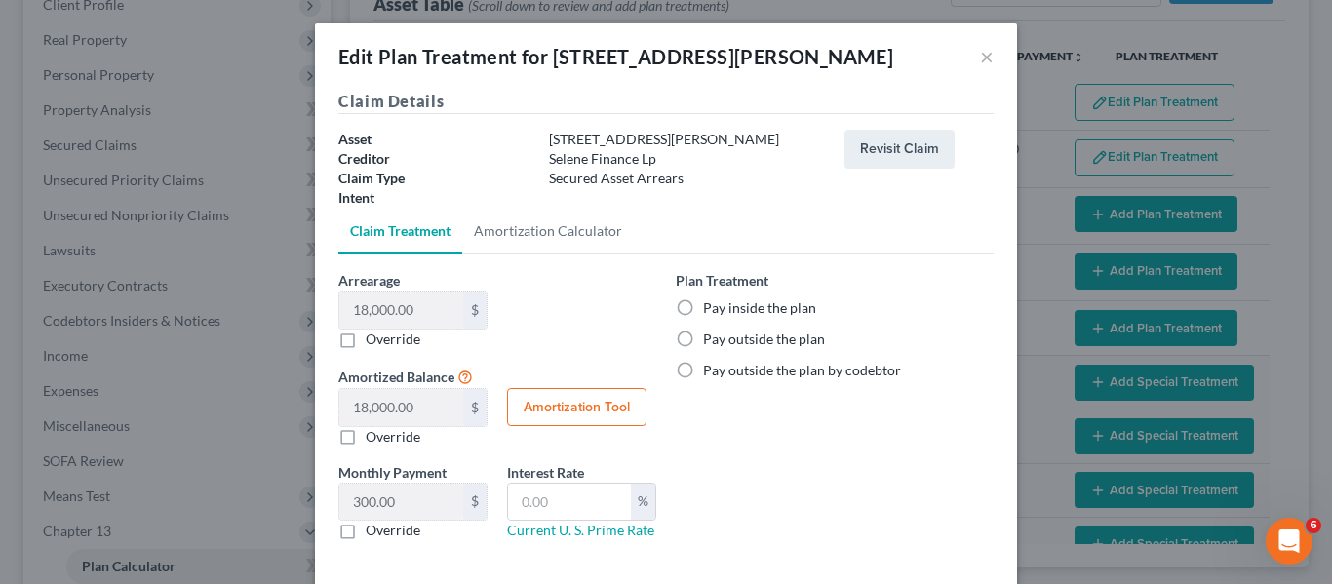
click at [703, 309] on label "Pay inside the plan" at bounding box center [759, 308] width 113 height 20
click at [711, 309] on input "Pay inside the plan" at bounding box center [717, 304] width 13 height 13
radio input "true"
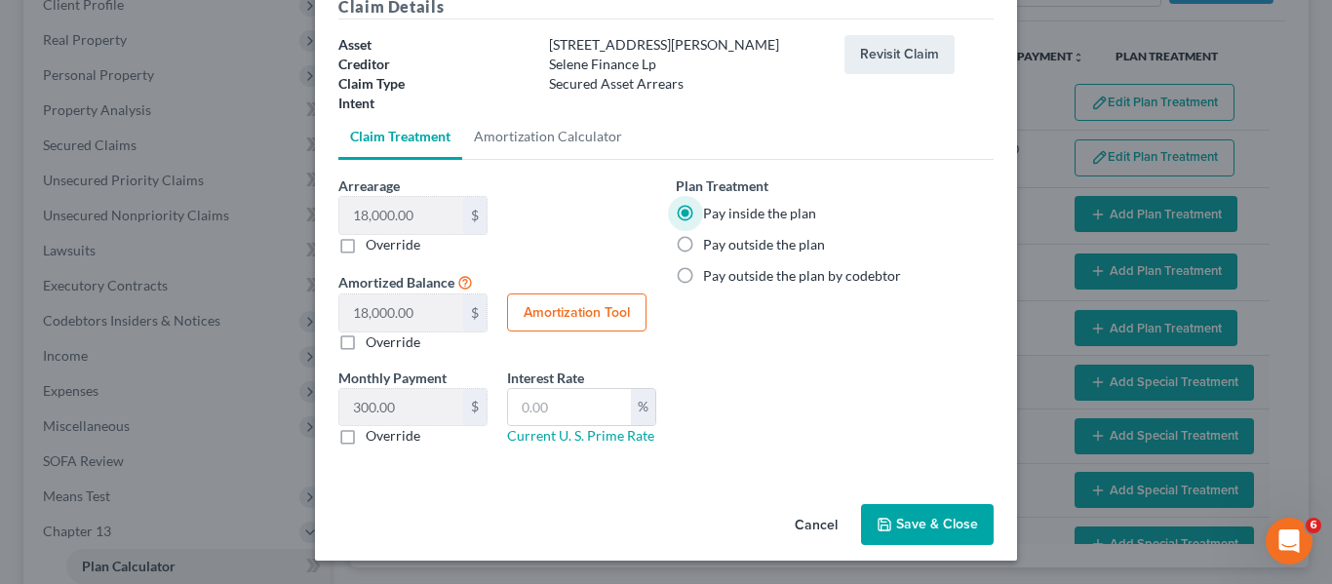
click at [904, 531] on button "Save & Close" at bounding box center [927, 524] width 133 height 41
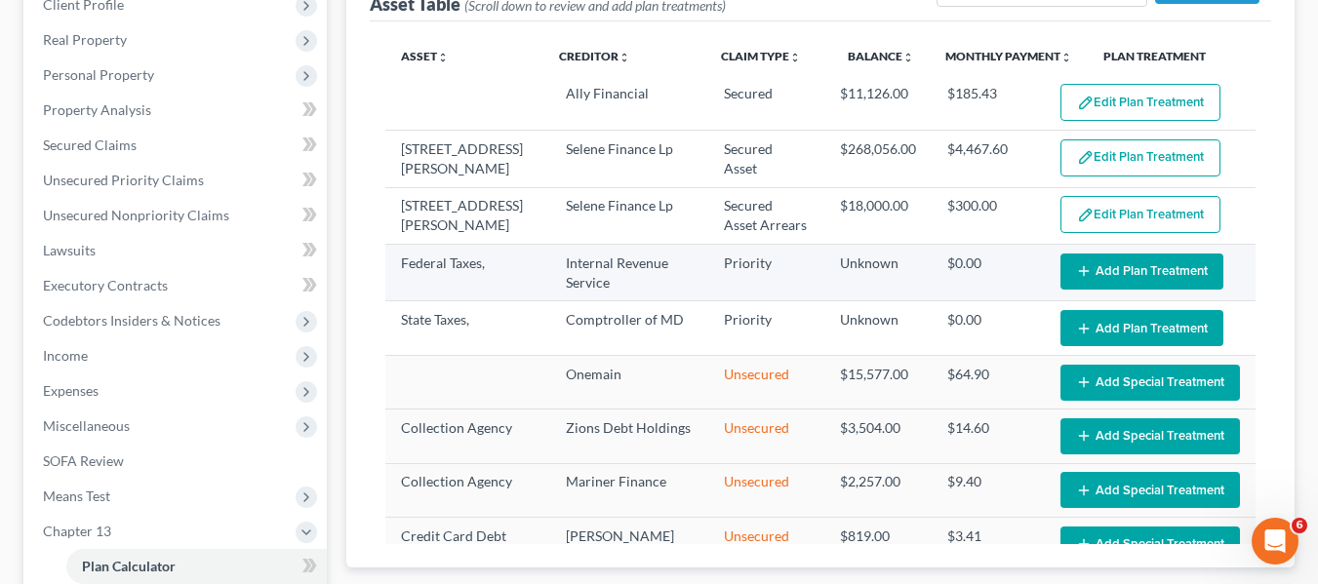
select select "59"
click at [1088, 274] on button "Add Plan Treatment" at bounding box center [1141, 272] width 163 height 36
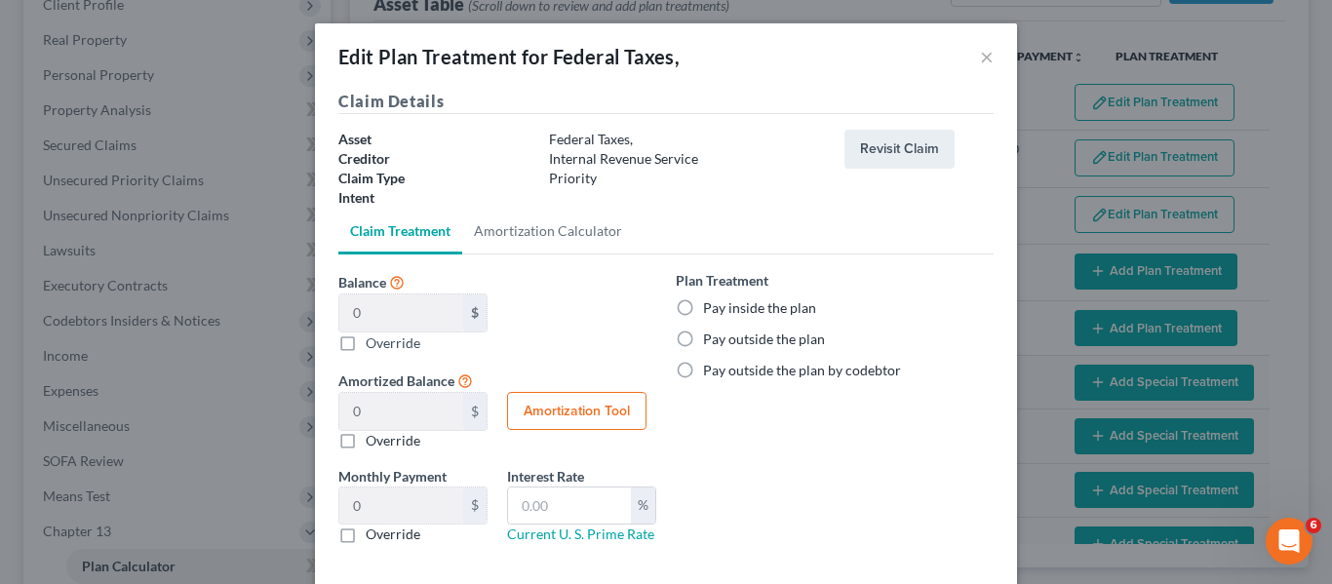
click at [703, 302] on label "Pay inside the plan" at bounding box center [759, 308] width 113 height 20
click at [711, 302] on input "Pay inside the plan" at bounding box center [717, 304] width 13 height 13
radio input "true"
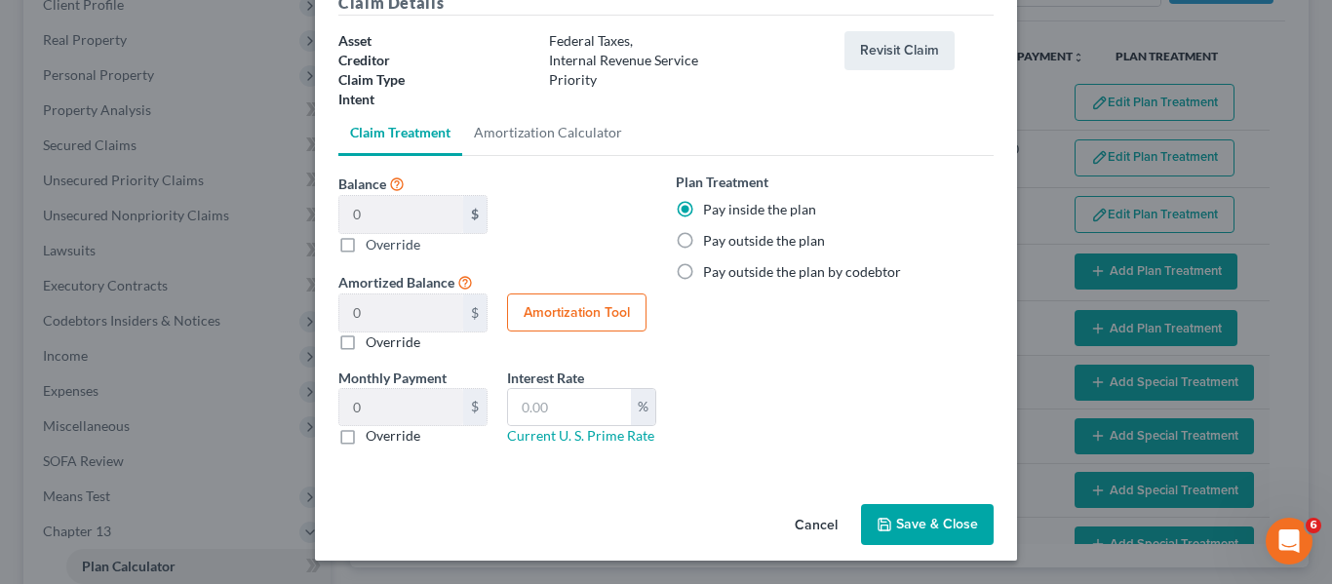
click at [887, 529] on button "Save & Close" at bounding box center [927, 524] width 133 height 41
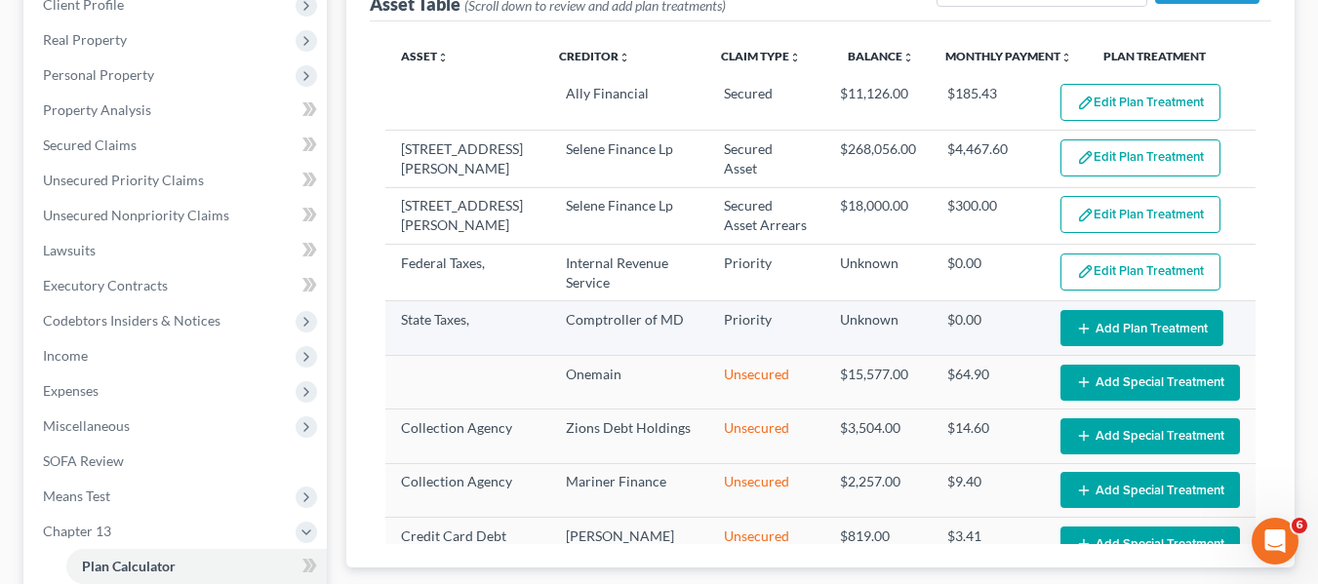
select select "59"
click at [1117, 326] on button "Add Plan Treatment" at bounding box center [1141, 328] width 163 height 36
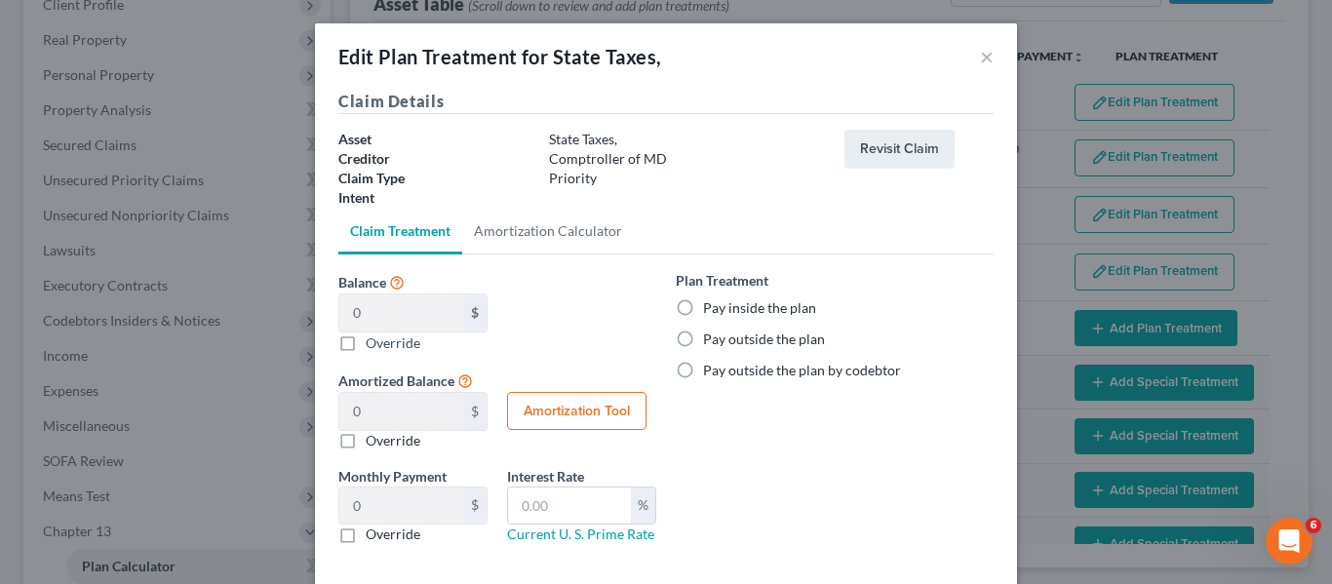
click at [703, 307] on label "Pay inside the plan" at bounding box center [759, 308] width 113 height 20
click at [711, 307] on input "Pay inside the plan" at bounding box center [717, 304] width 13 height 13
radio input "true"
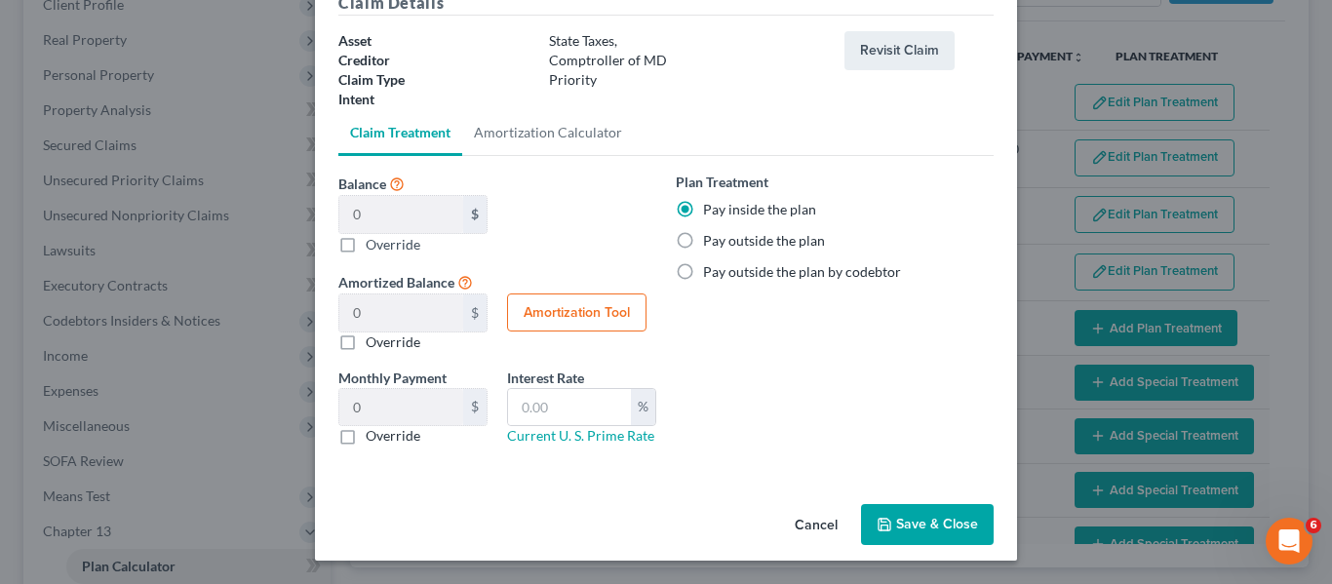
click at [877, 514] on button "Save & Close" at bounding box center [927, 524] width 133 height 41
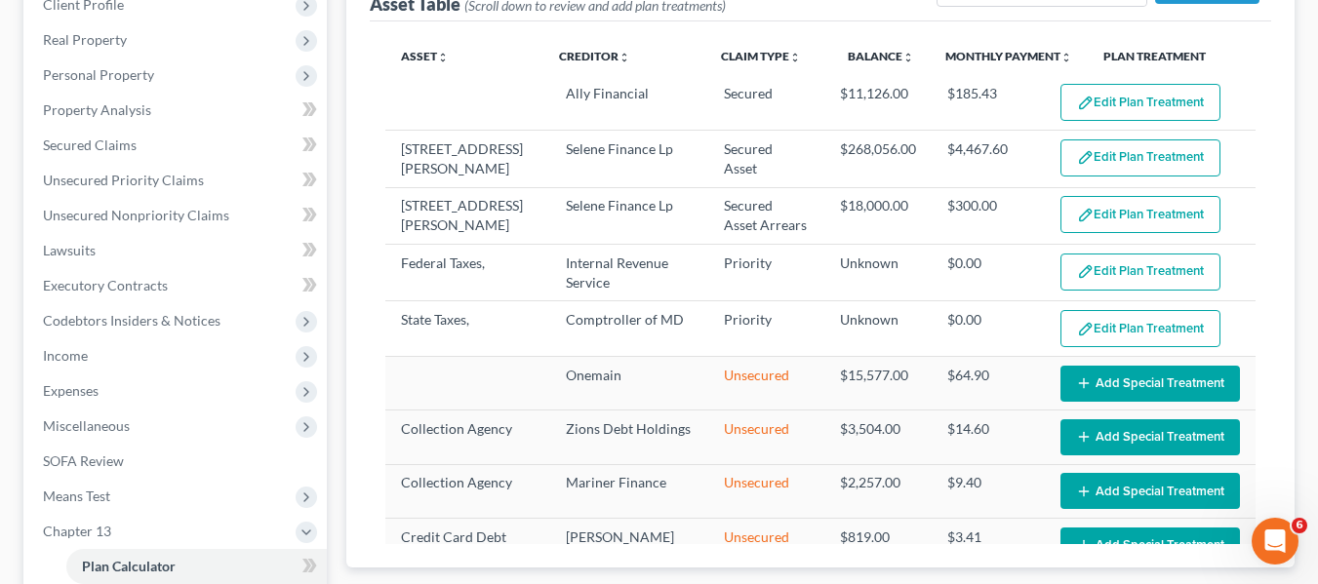
select select "59"
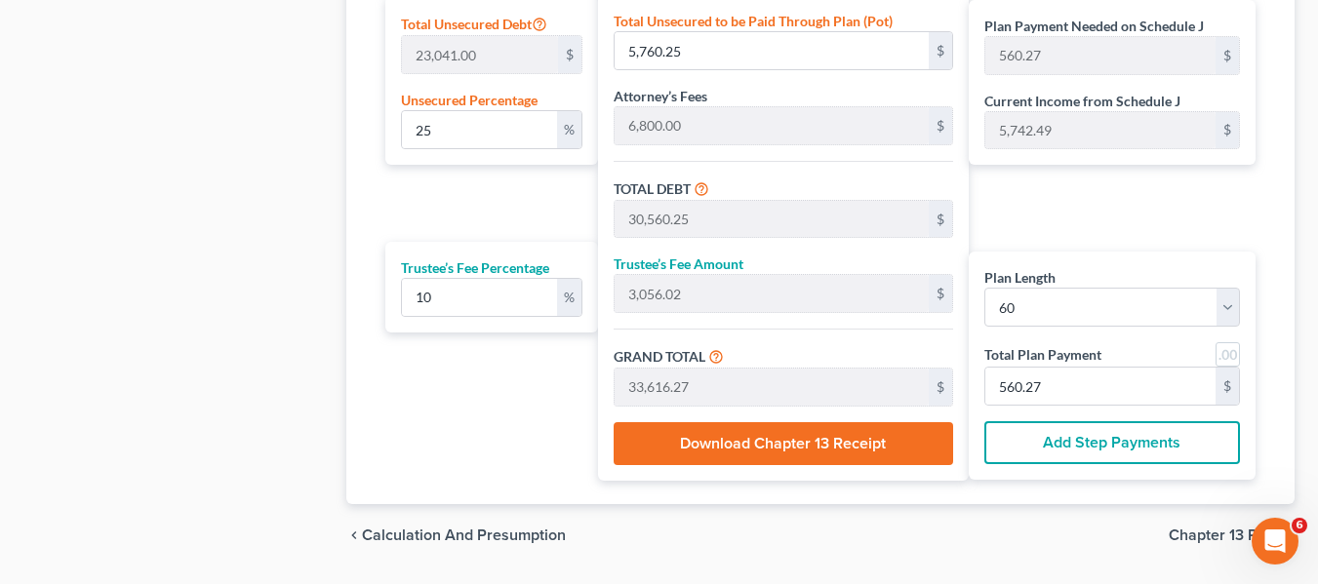
scroll to position [1255, 0]
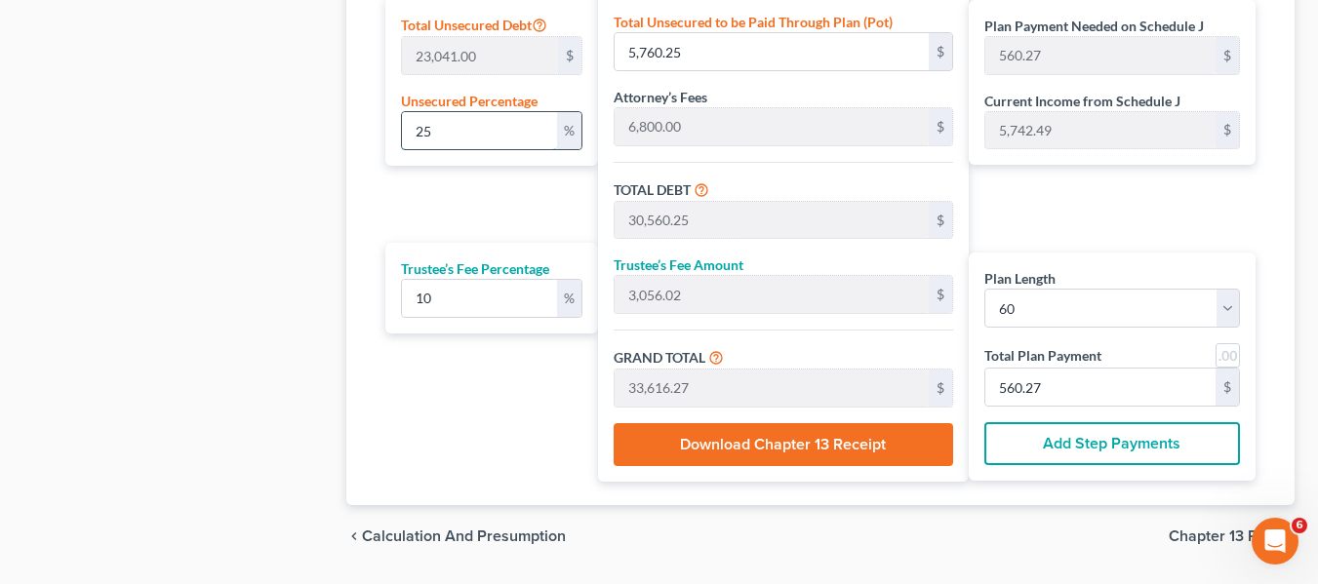
click at [469, 131] on input "25" at bounding box center [479, 130] width 155 height 37
type input "1"
type input "230.41"
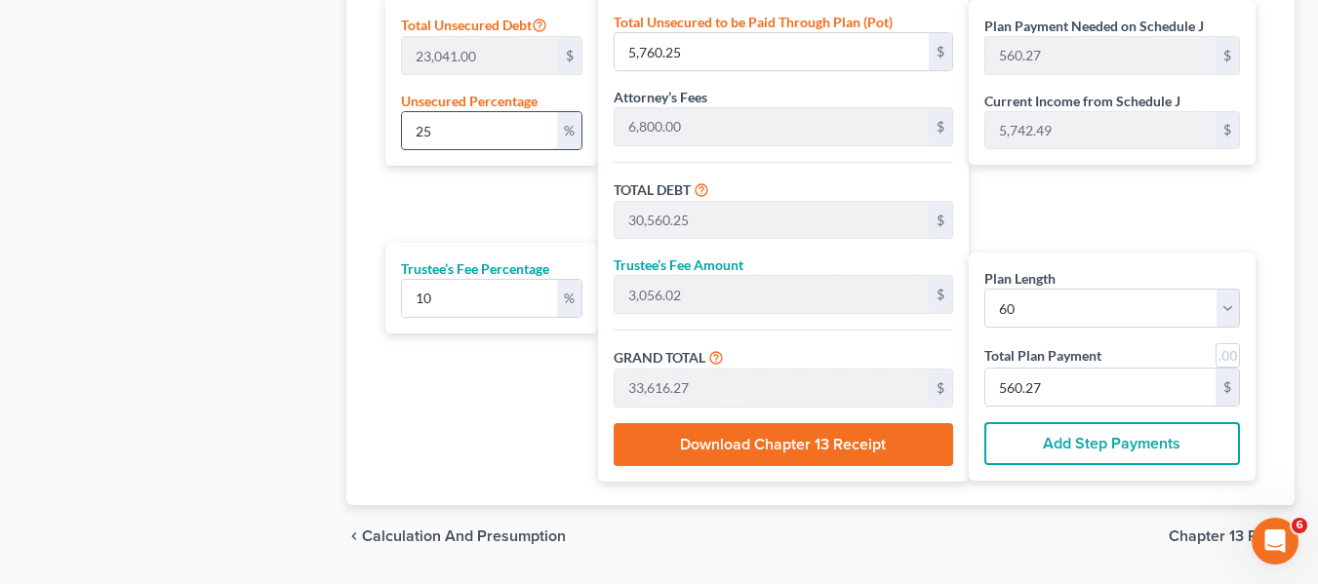
type input "25,030.41"
type input "2,503.04"
type input "27,533.45"
type input "458.89"
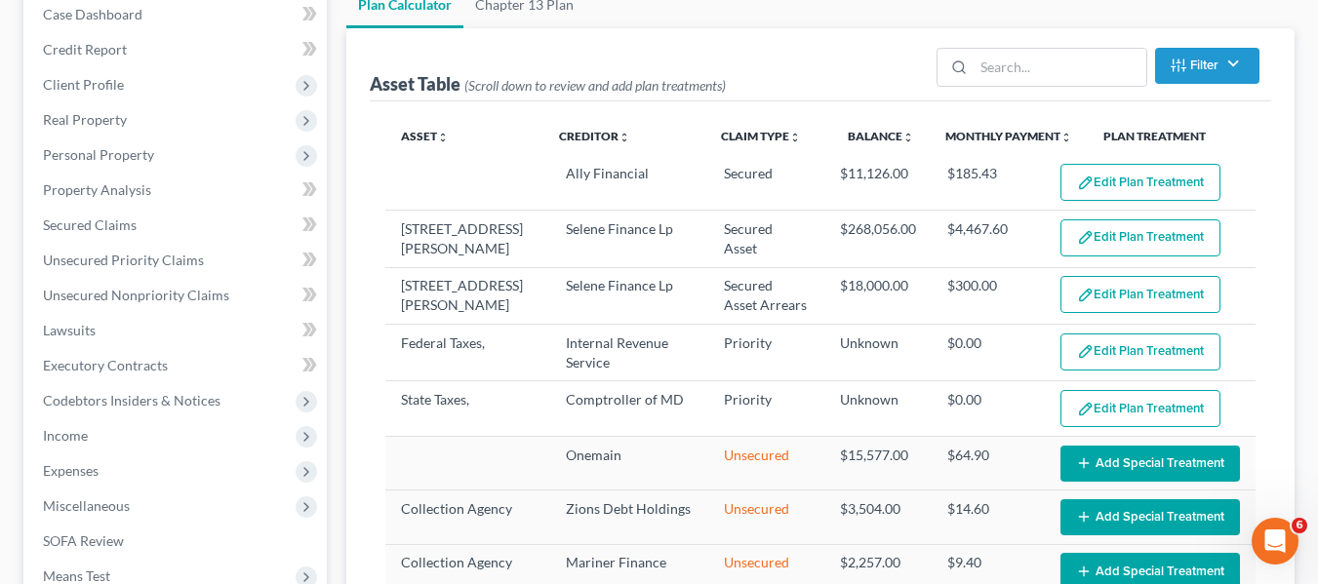
scroll to position [0, 0]
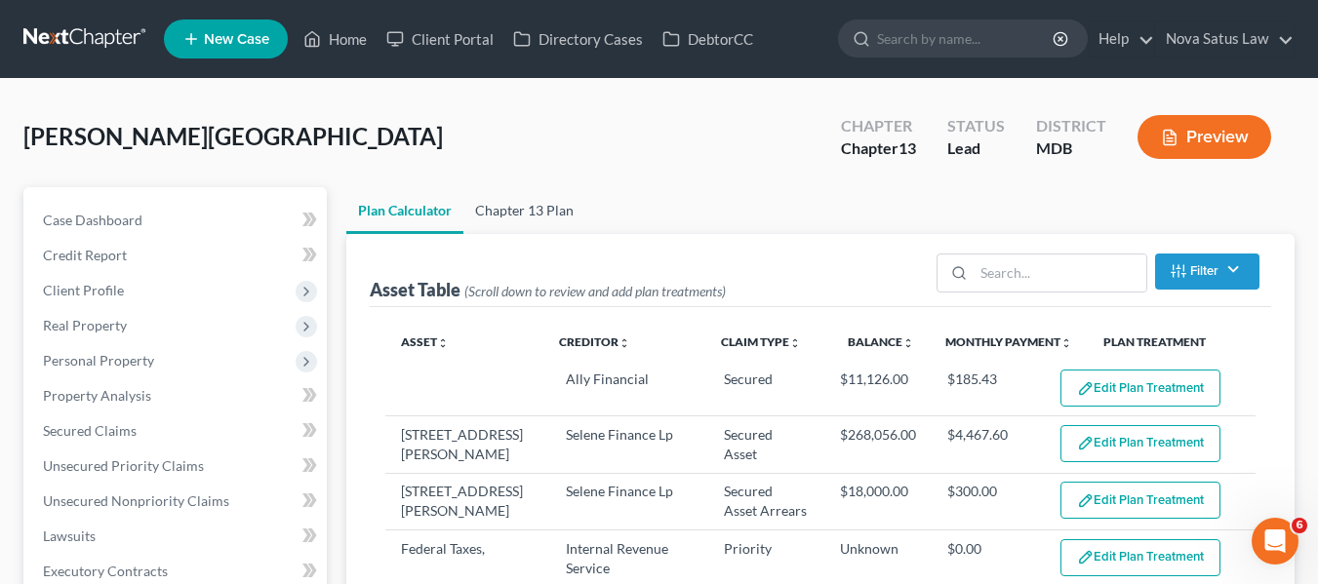
click at [528, 210] on link "Chapter 13 Plan" at bounding box center [524, 210] width 122 height 47
